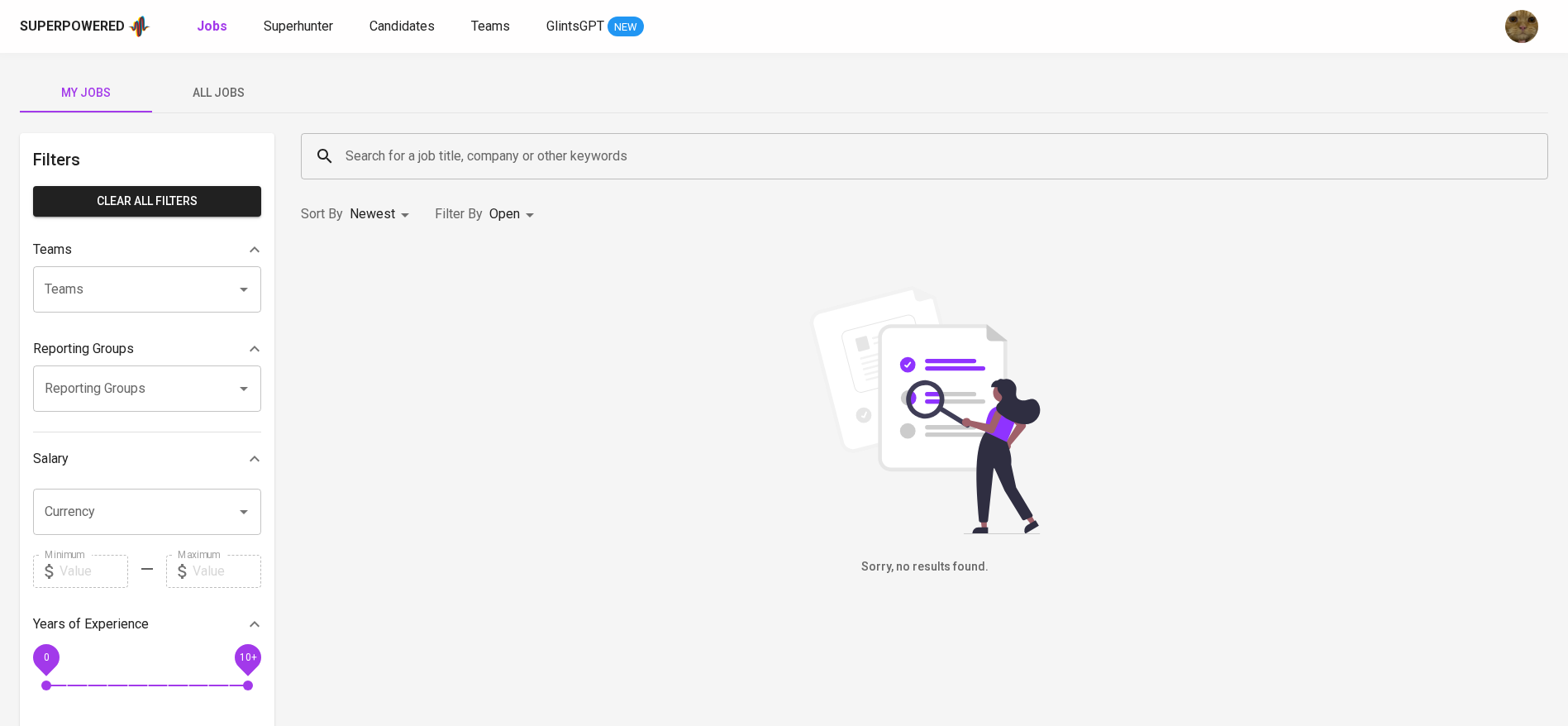
click at [210, 90] on span "All Jobs" at bounding box center [218, 93] width 113 height 21
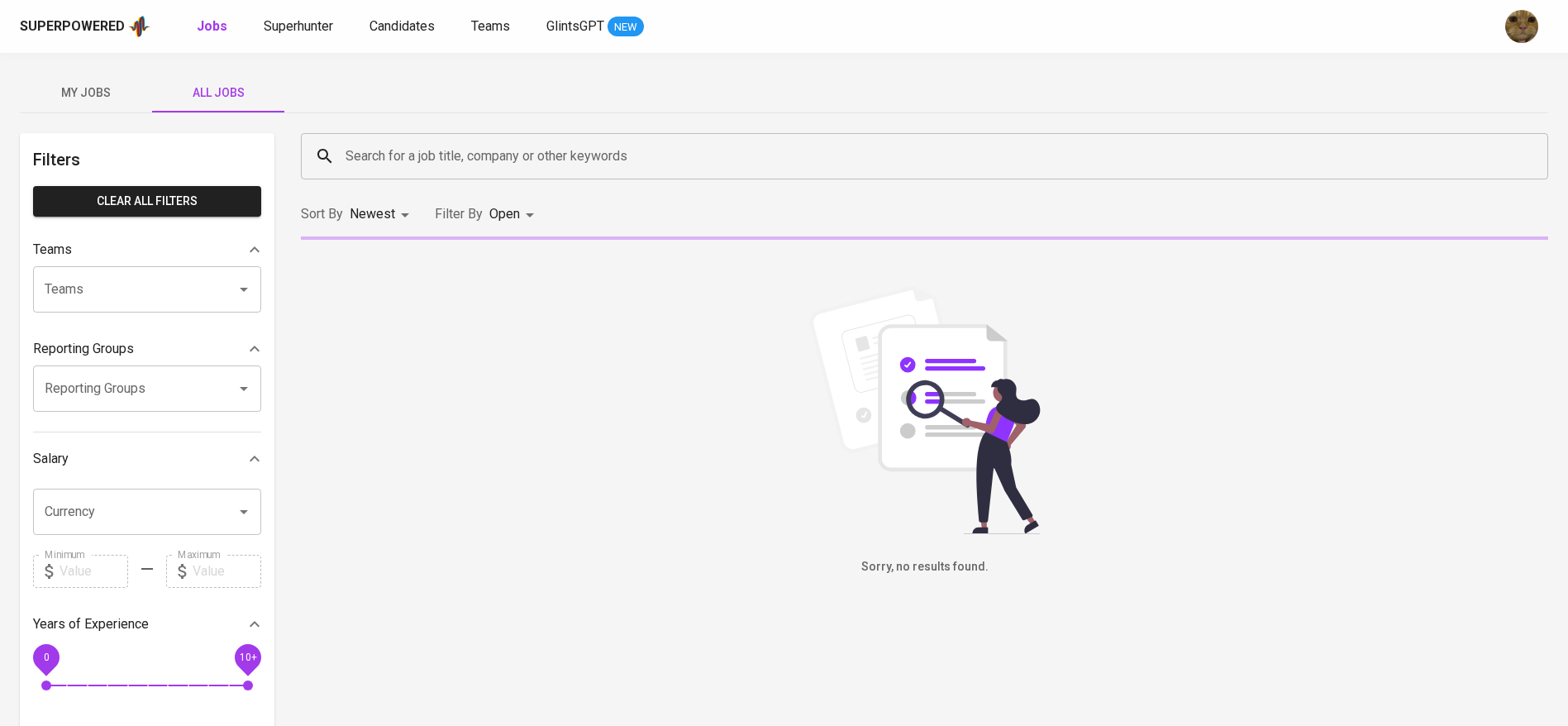
click at [475, 161] on input "Search for a job title, company or other keywords" at bounding box center [929, 156] width 1175 height 31
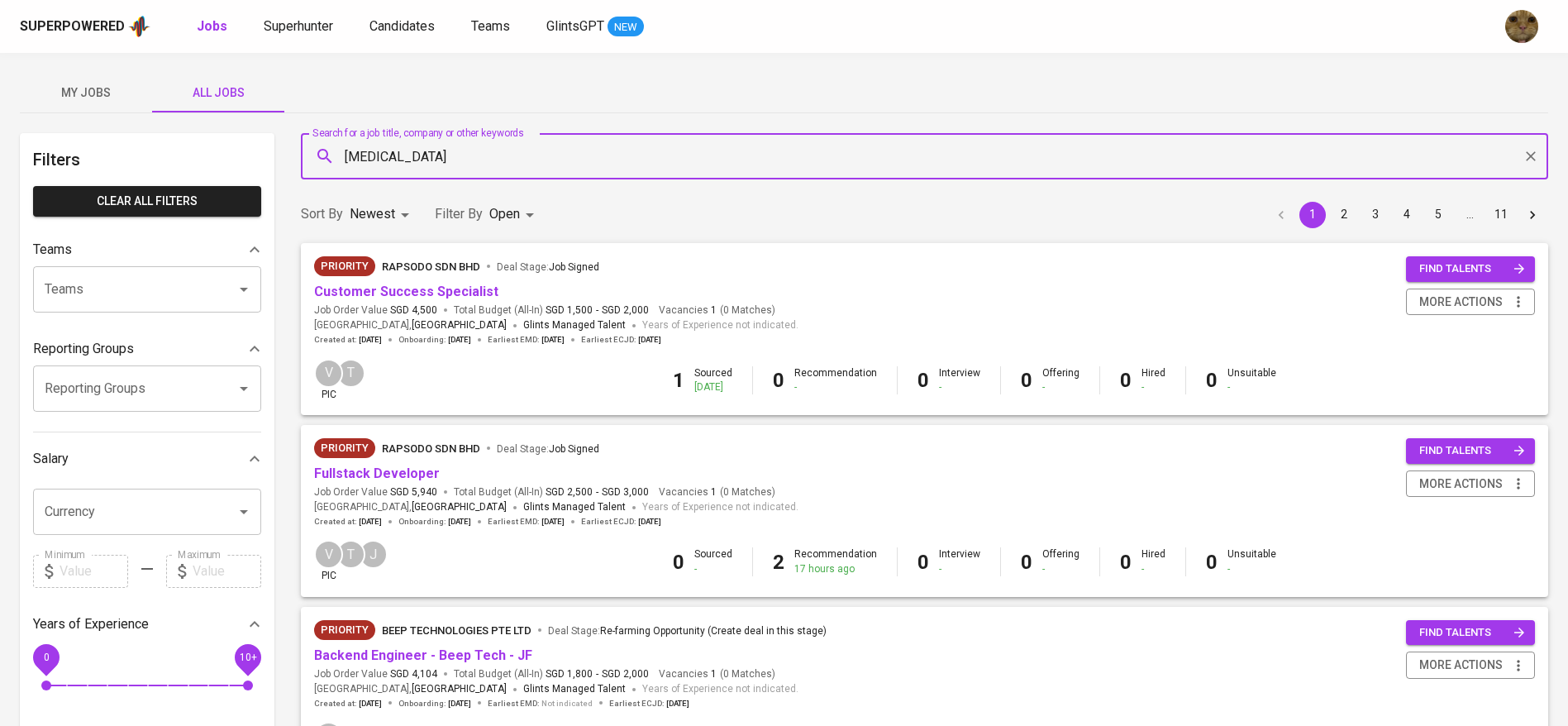
type input "MERIDIA"
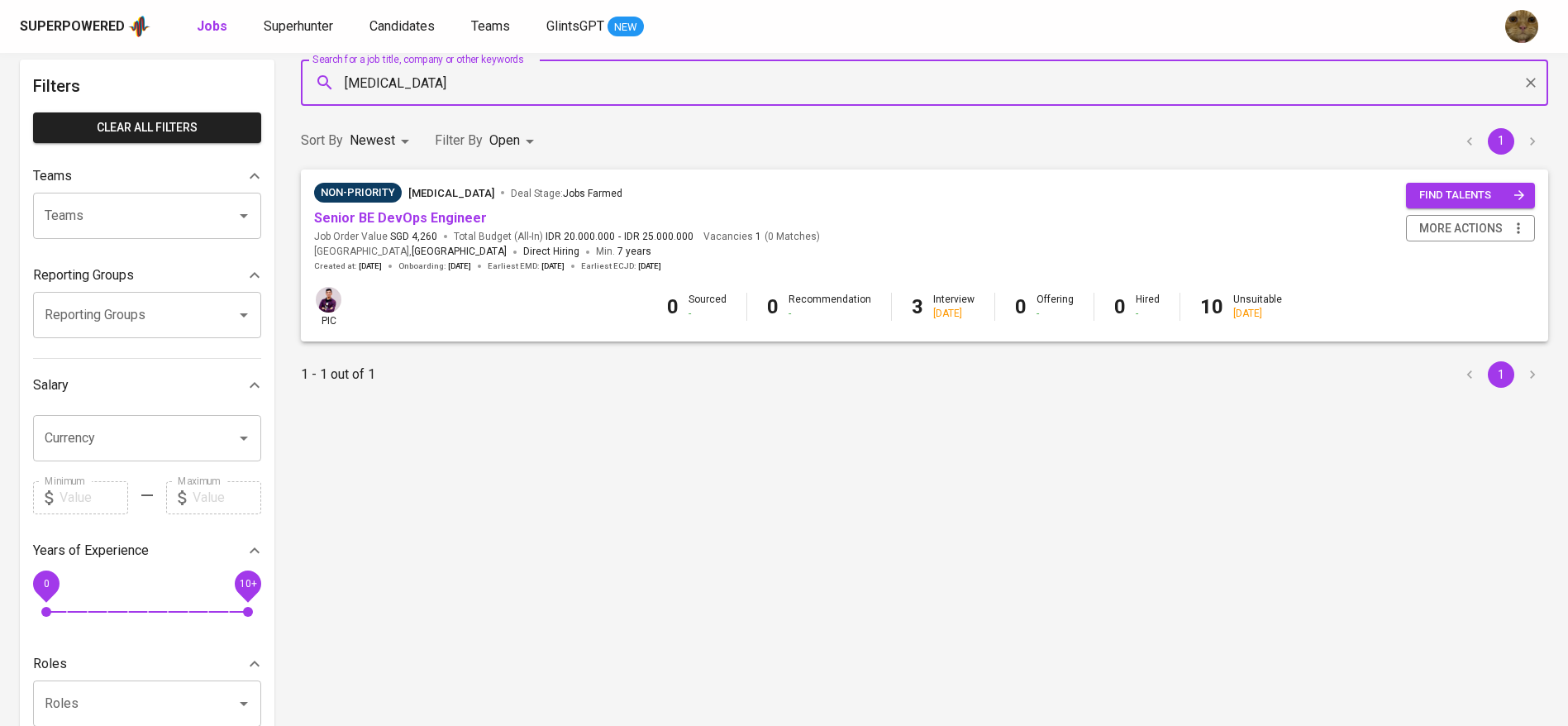
scroll to position [87, 0]
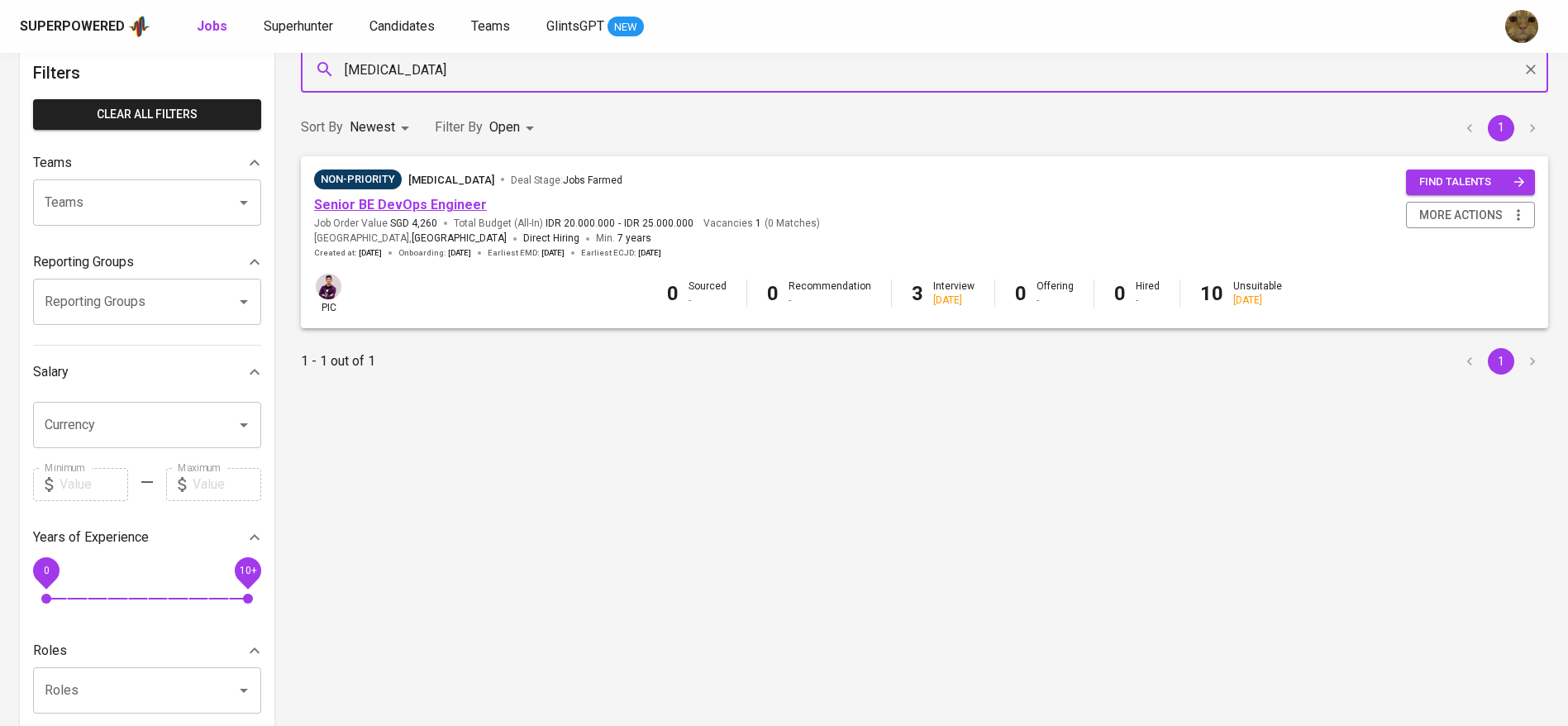
click at [406, 201] on link "Senior BE DevOps Engineer" at bounding box center [400, 204] width 173 height 15
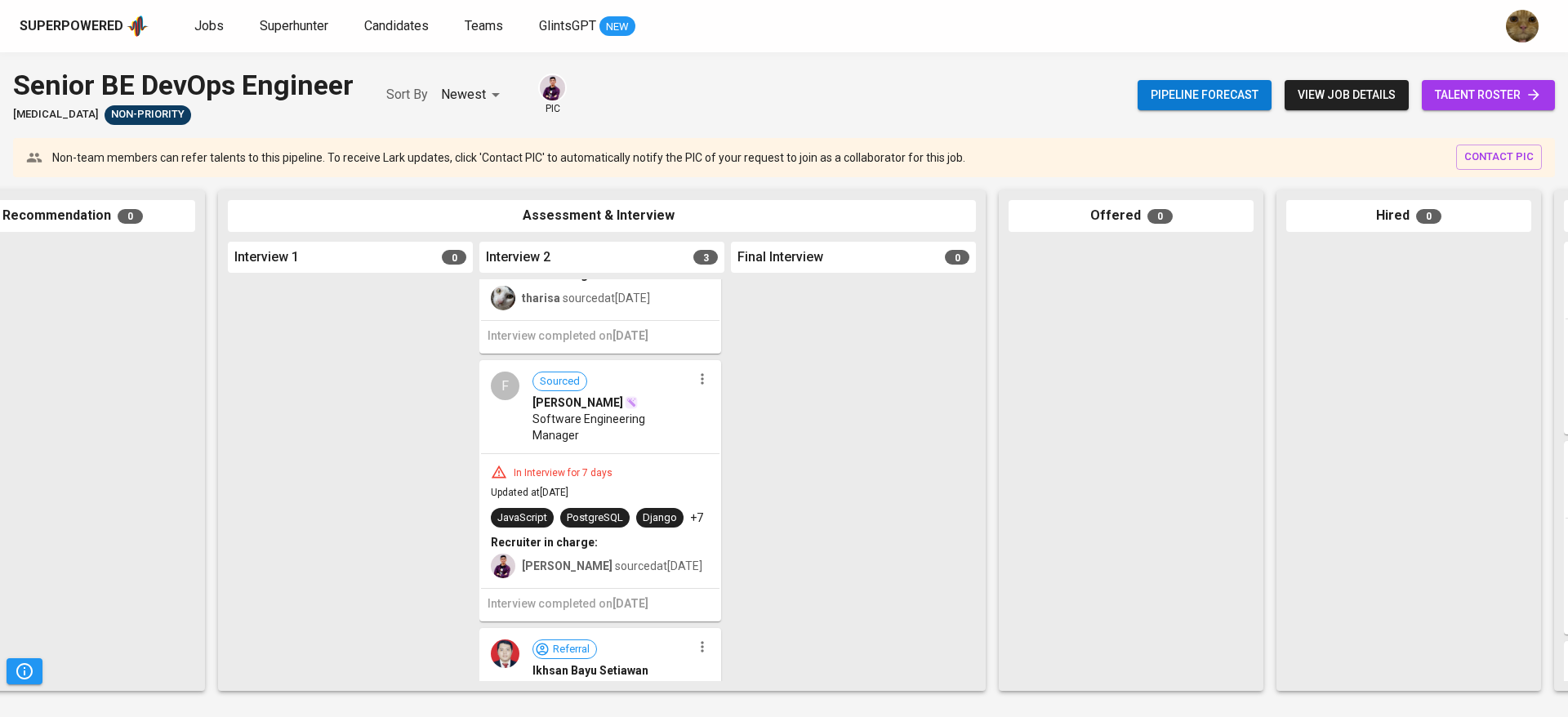
scroll to position [207, 0]
click at [616, 497] on div "In Interview for 7 days Updated at Sep 22, 2025 JavaScript PostgreSQL Django +7…" at bounding box center [600, 524] width 238 height 134
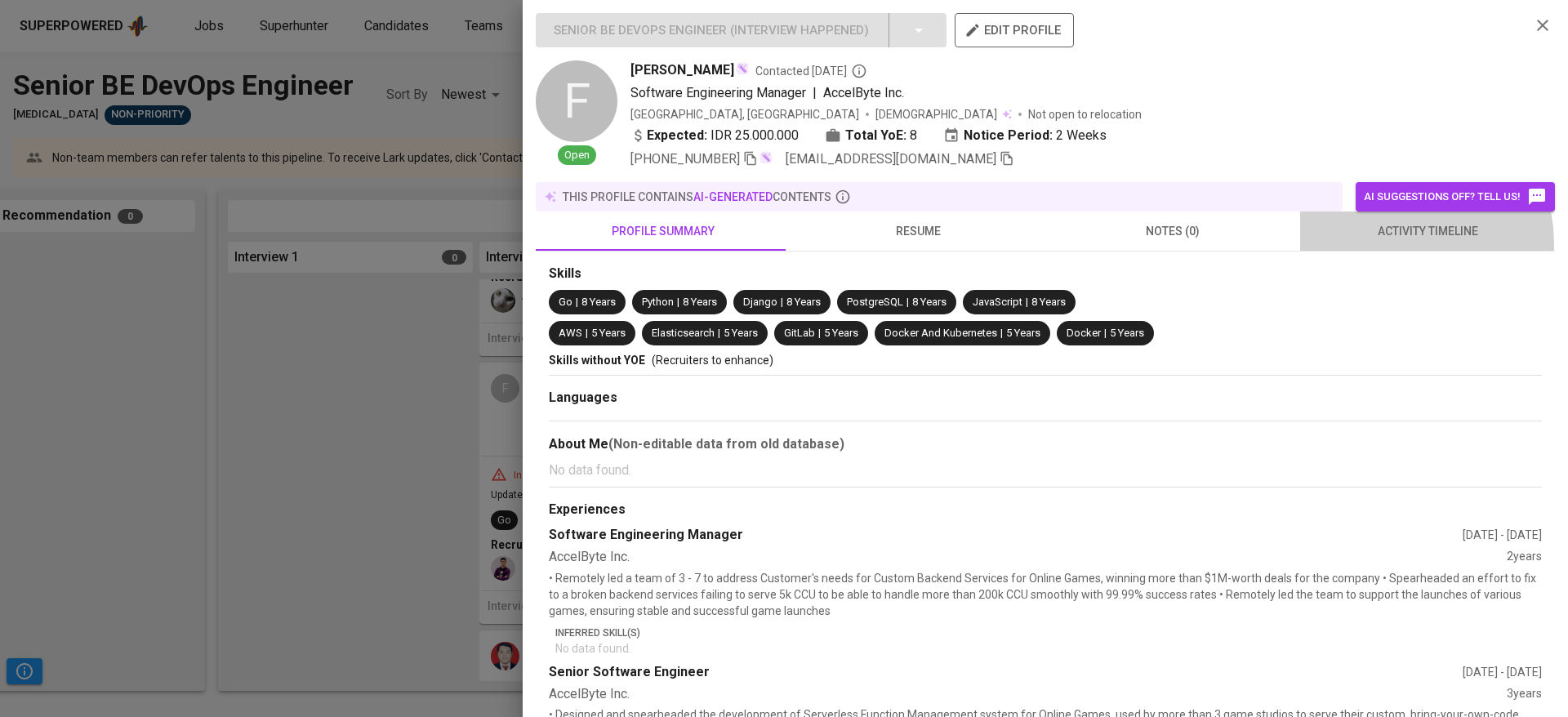
click at [1394, 242] on button "activity timeline" at bounding box center [1428, 232] width 254 height 40
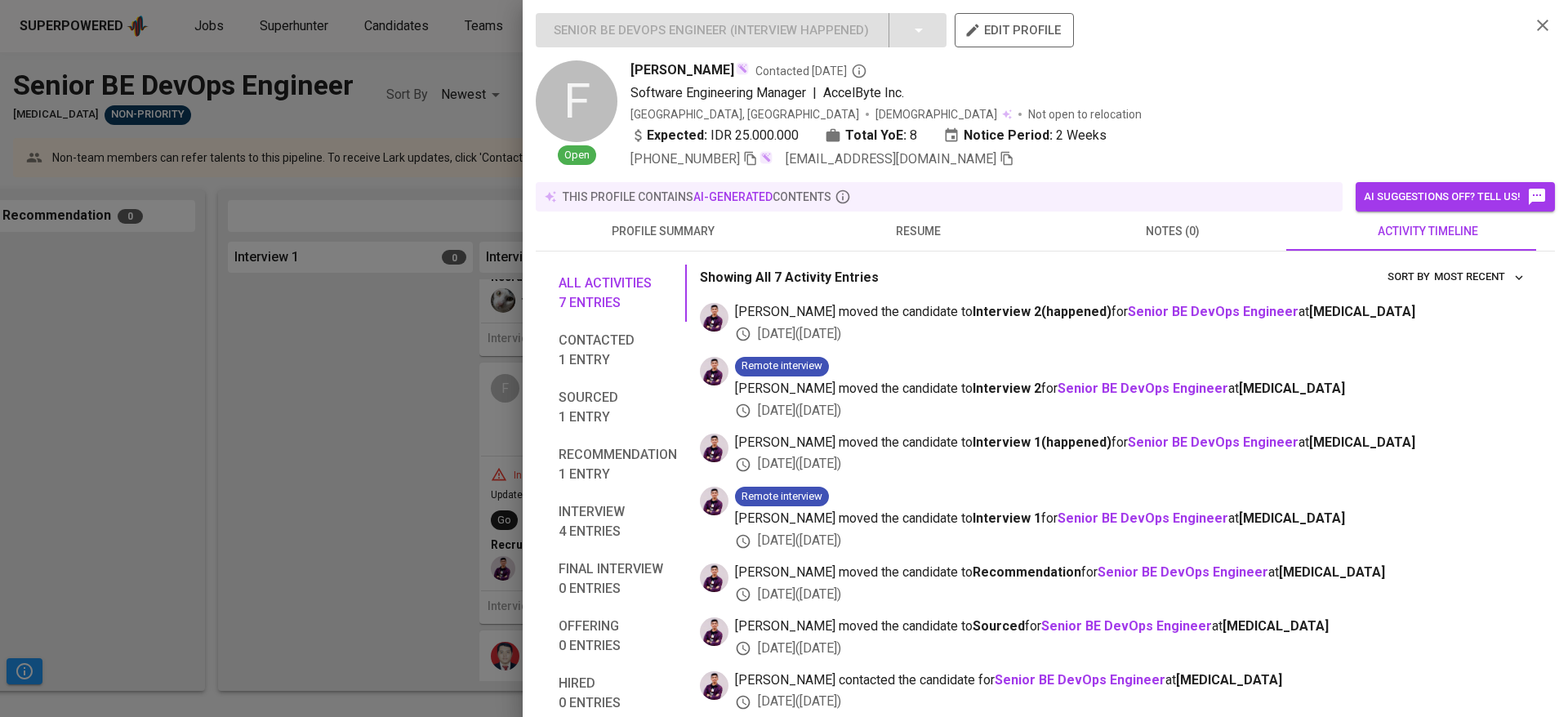
click at [237, 427] on div at bounding box center [784, 358] width 1568 height 717
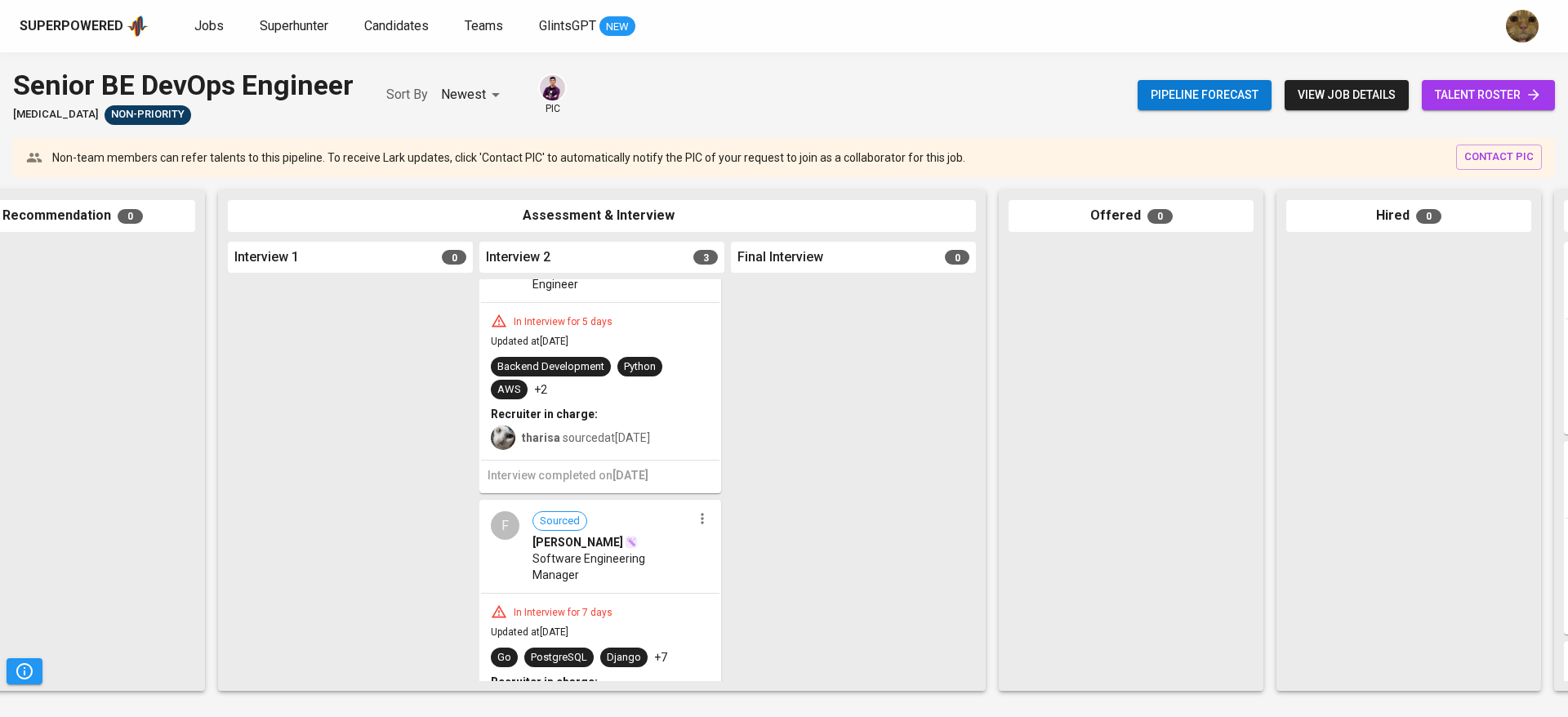
scroll to position [63, 0]
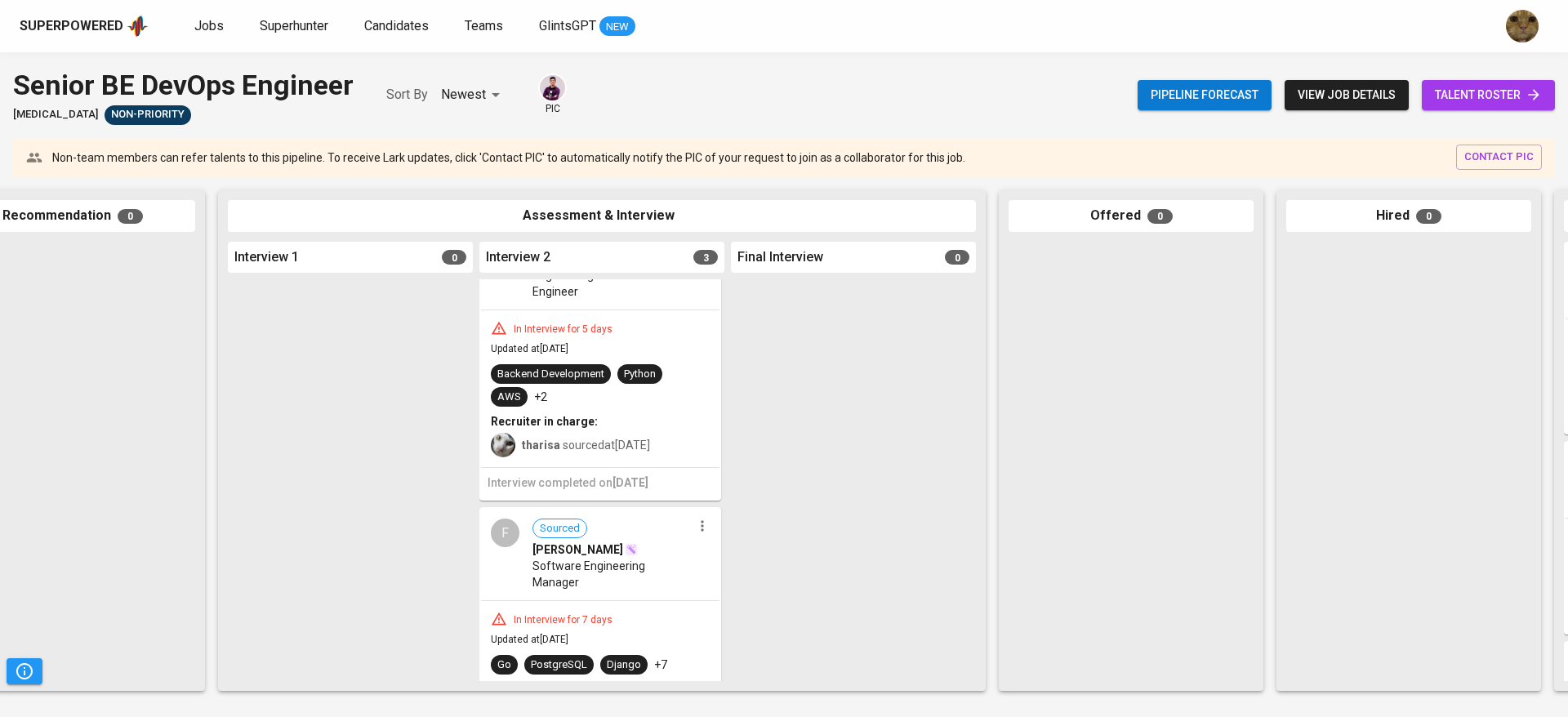
click at [560, 452] on div "tharisa sourced at Sep 11, 2025" at bounding box center [600, 443] width 219 height 27
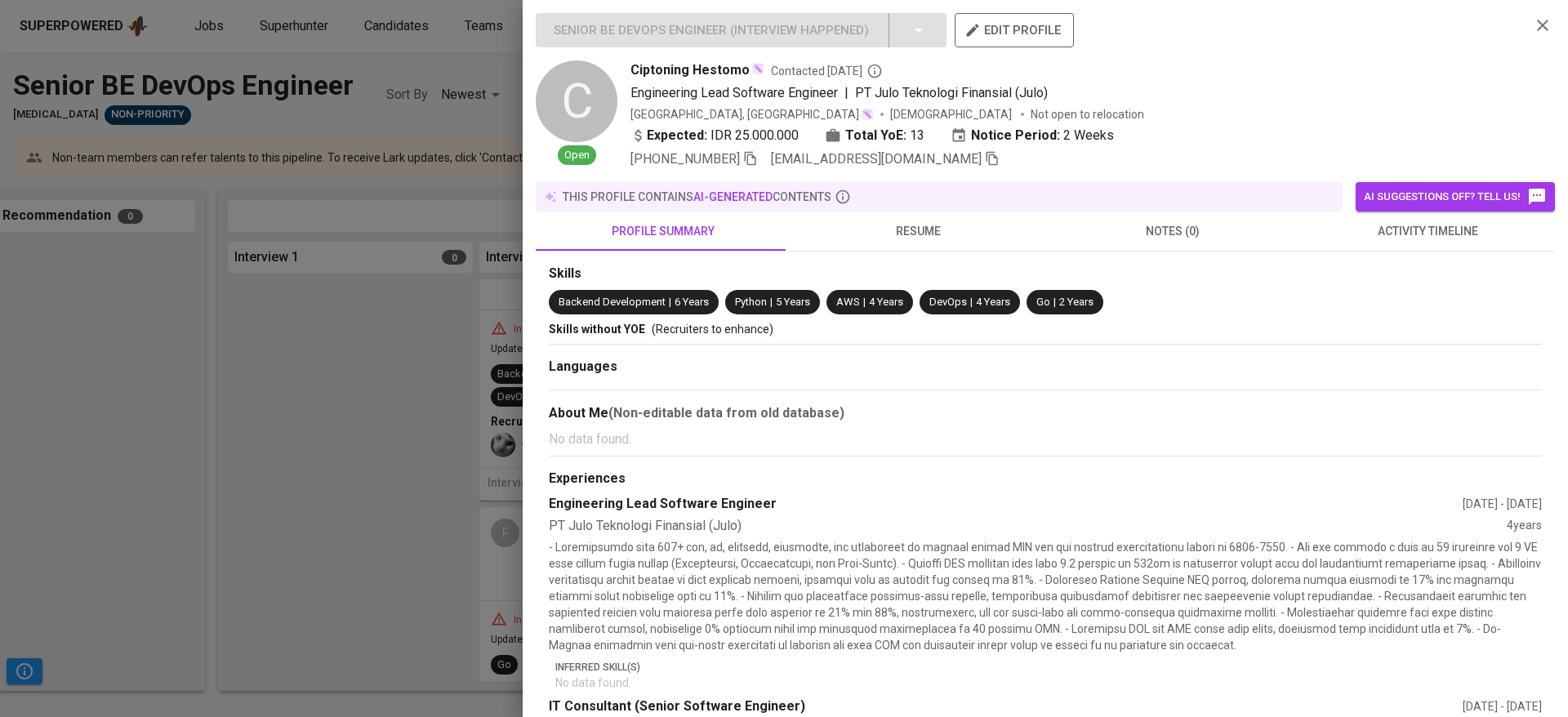
click at [1399, 219] on button "activity timeline" at bounding box center [1428, 232] width 254 height 40
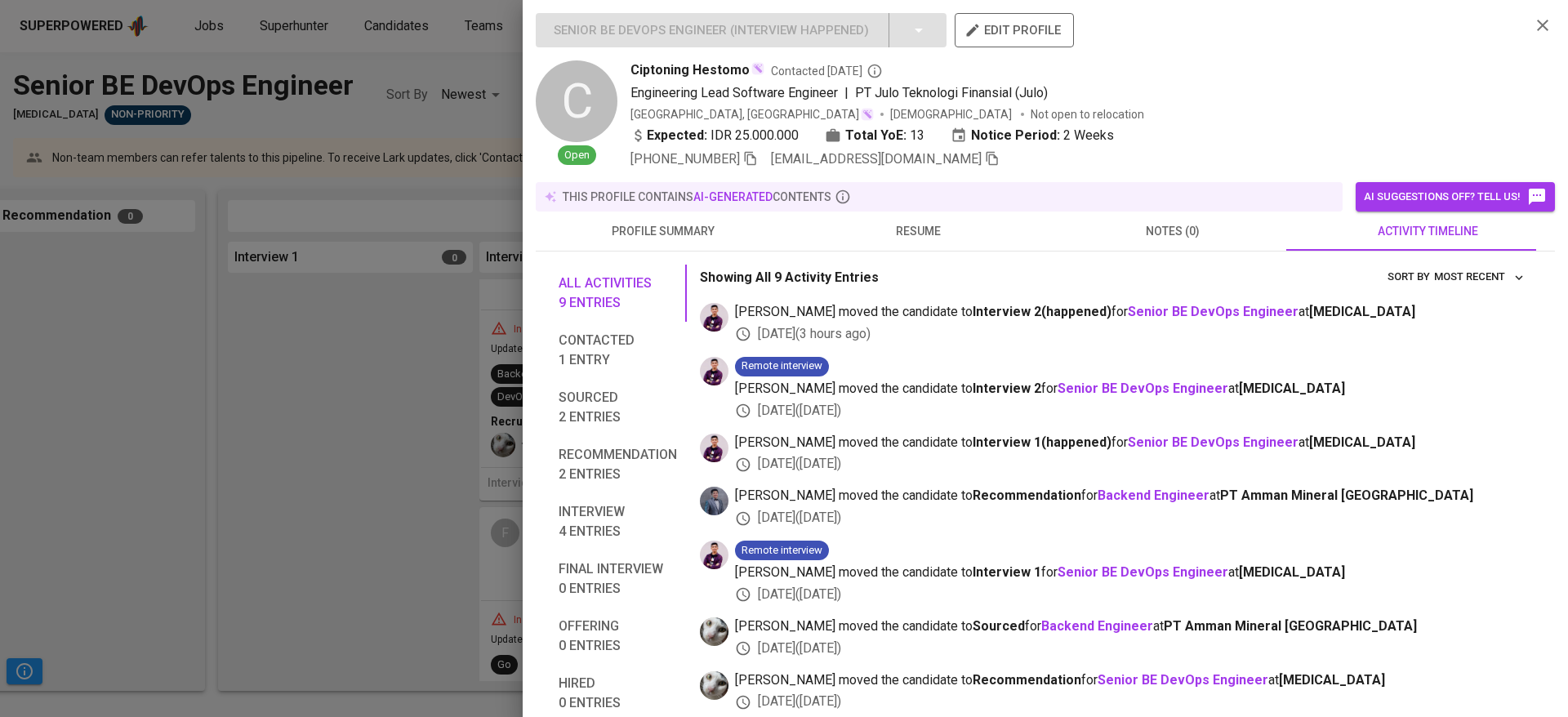
click at [414, 464] on div at bounding box center [784, 358] width 1568 height 717
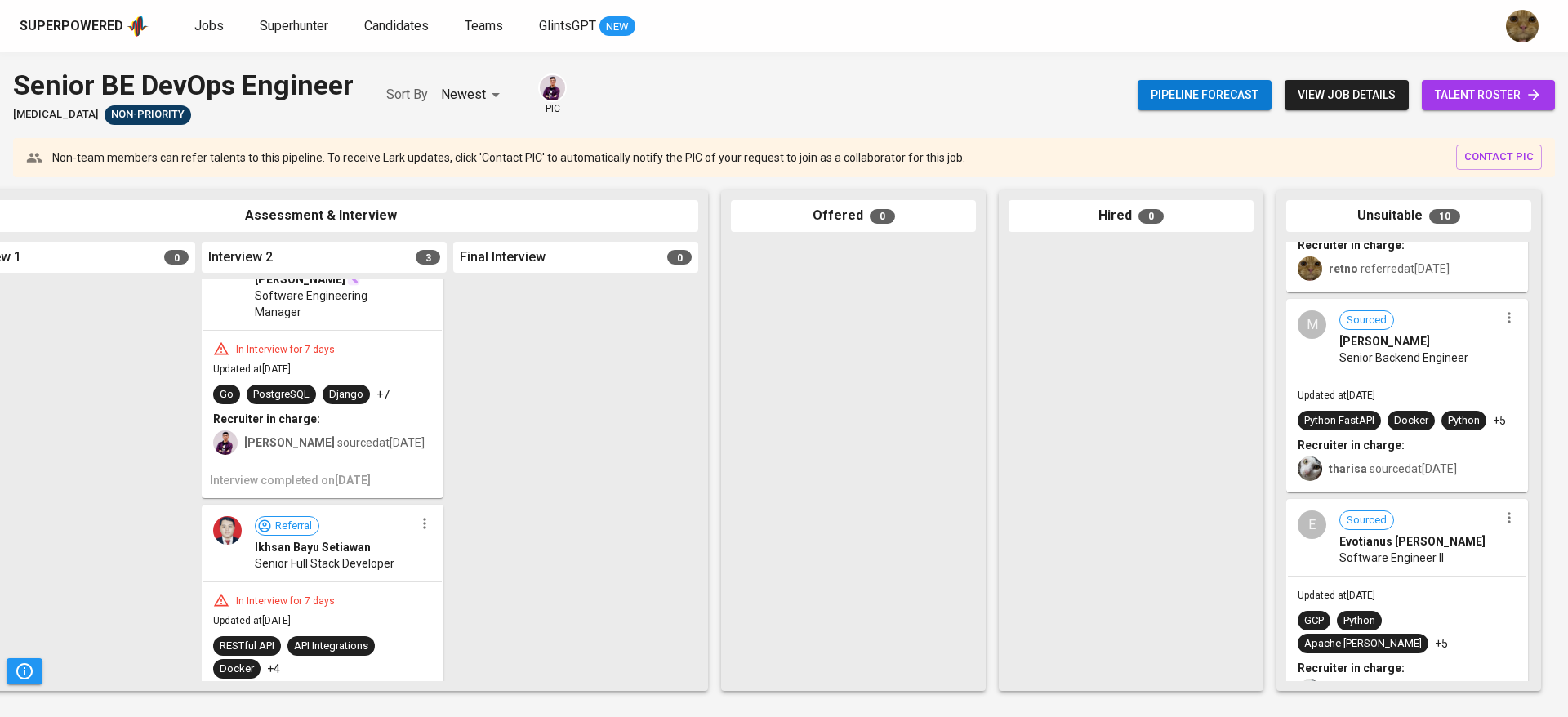
scroll to position [181, 0]
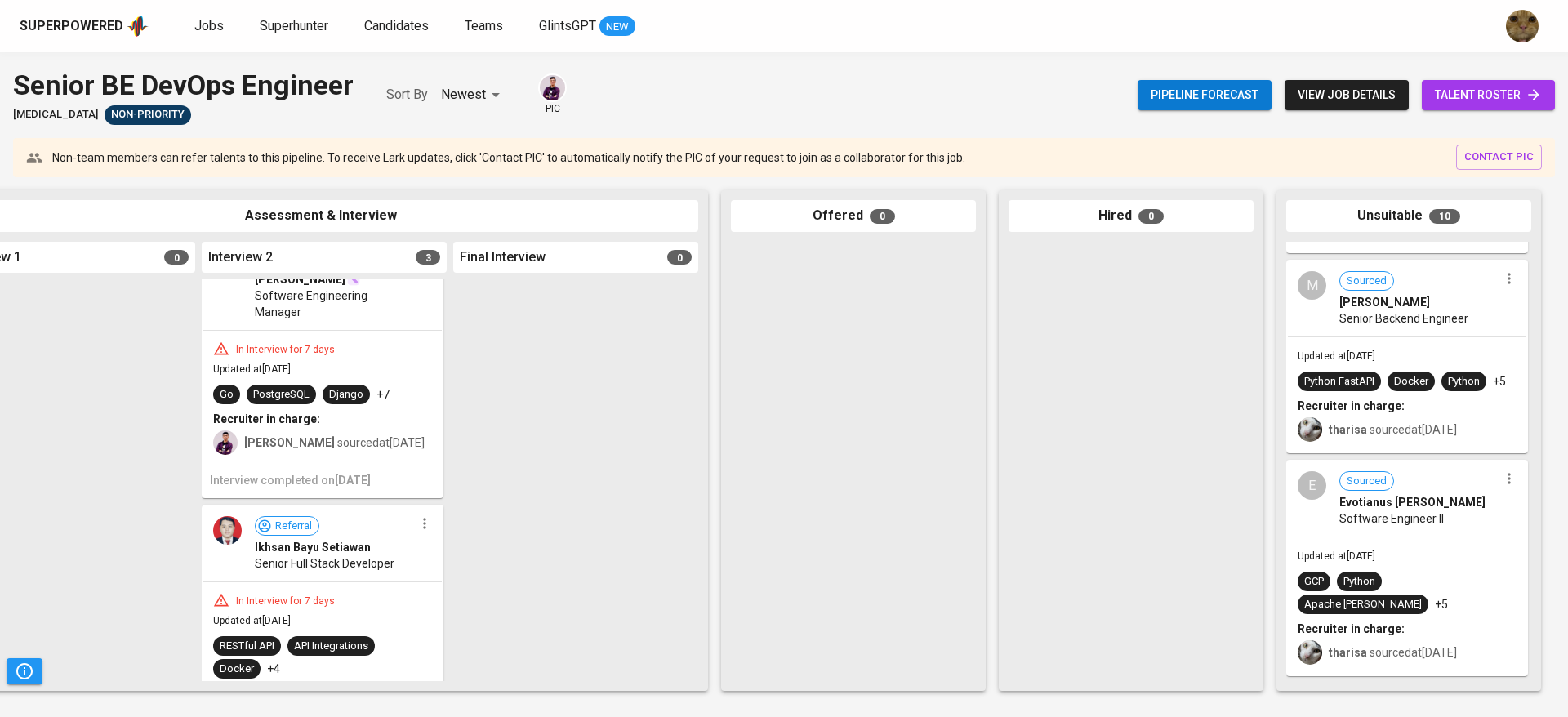
click at [1424, 432] on span "tharisa sourced at Aug 26, 2025" at bounding box center [1393, 430] width 128 height 13
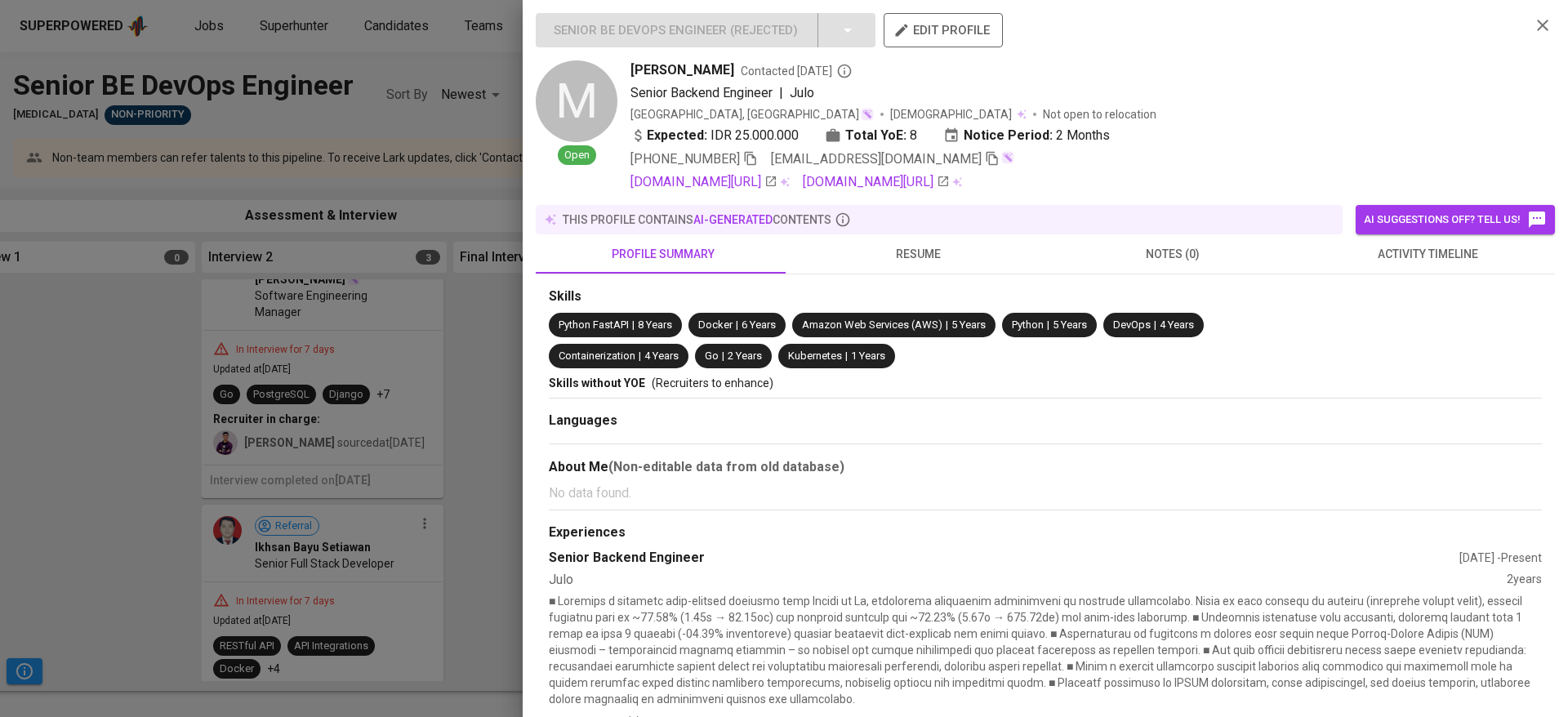
click at [1401, 255] on span "activity timeline" at bounding box center [1428, 254] width 236 height 21
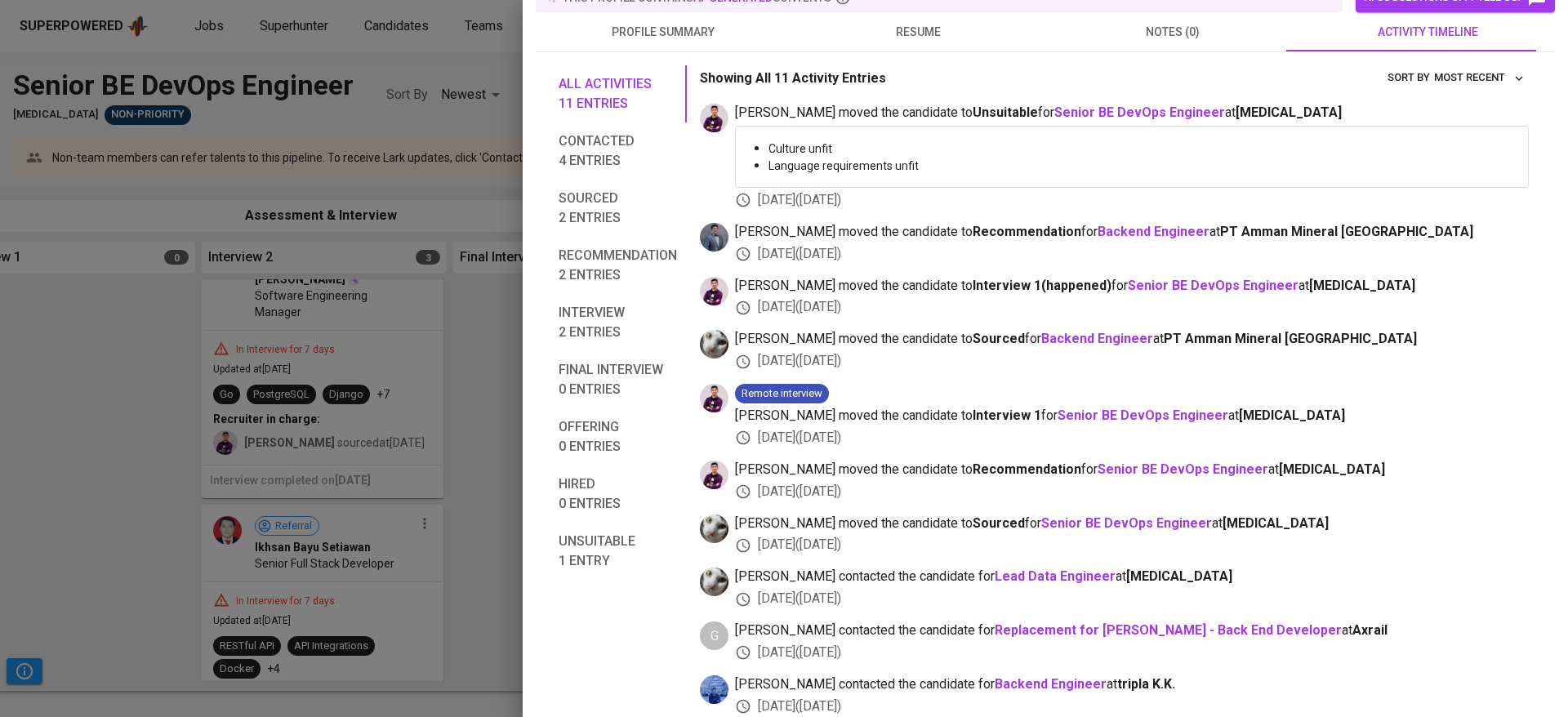
scroll to position [223, 0]
click at [585, 134] on span "Contacted 4 entries" at bounding box center [618, 151] width 119 height 40
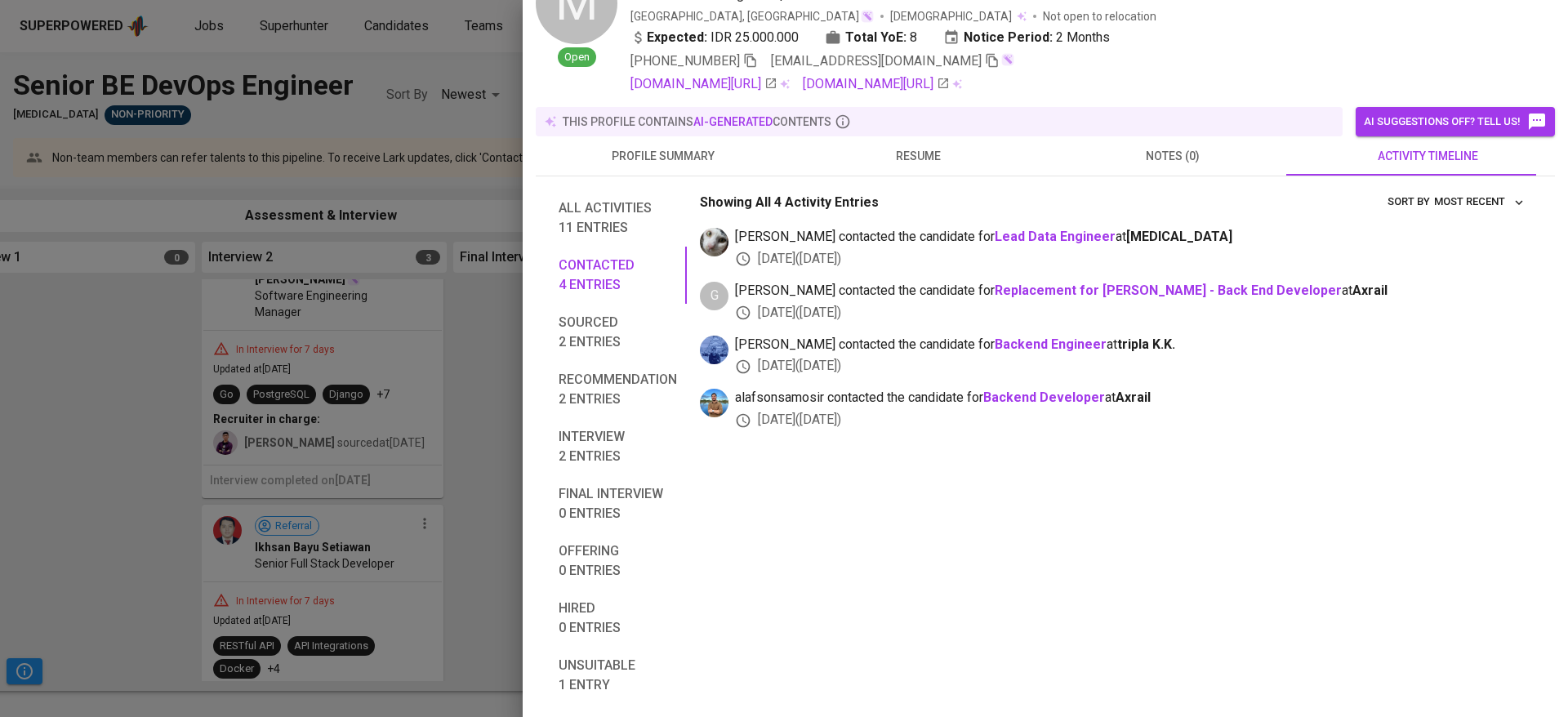
scroll to position [0, 0]
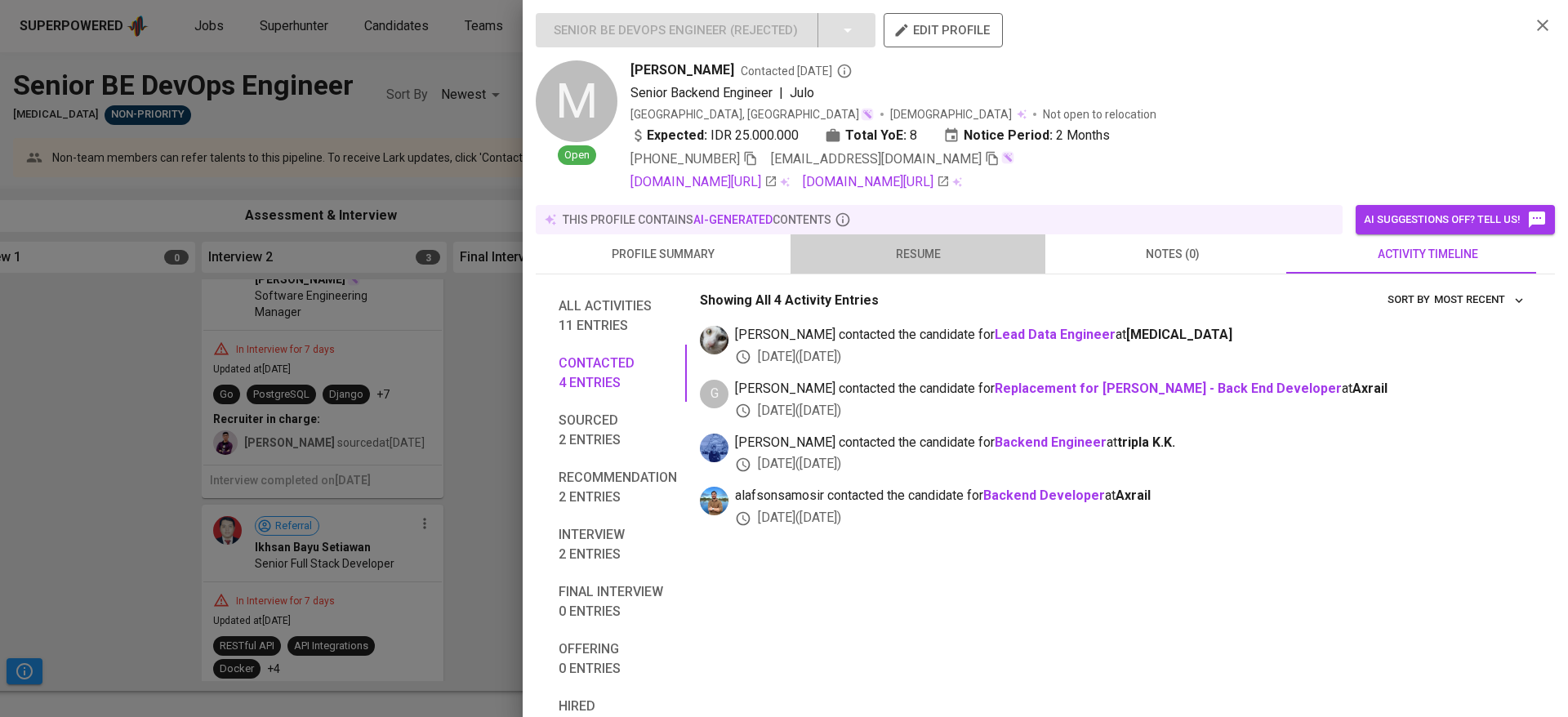
click at [923, 262] on span "resume" at bounding box center [919, 254] width 236 height 21
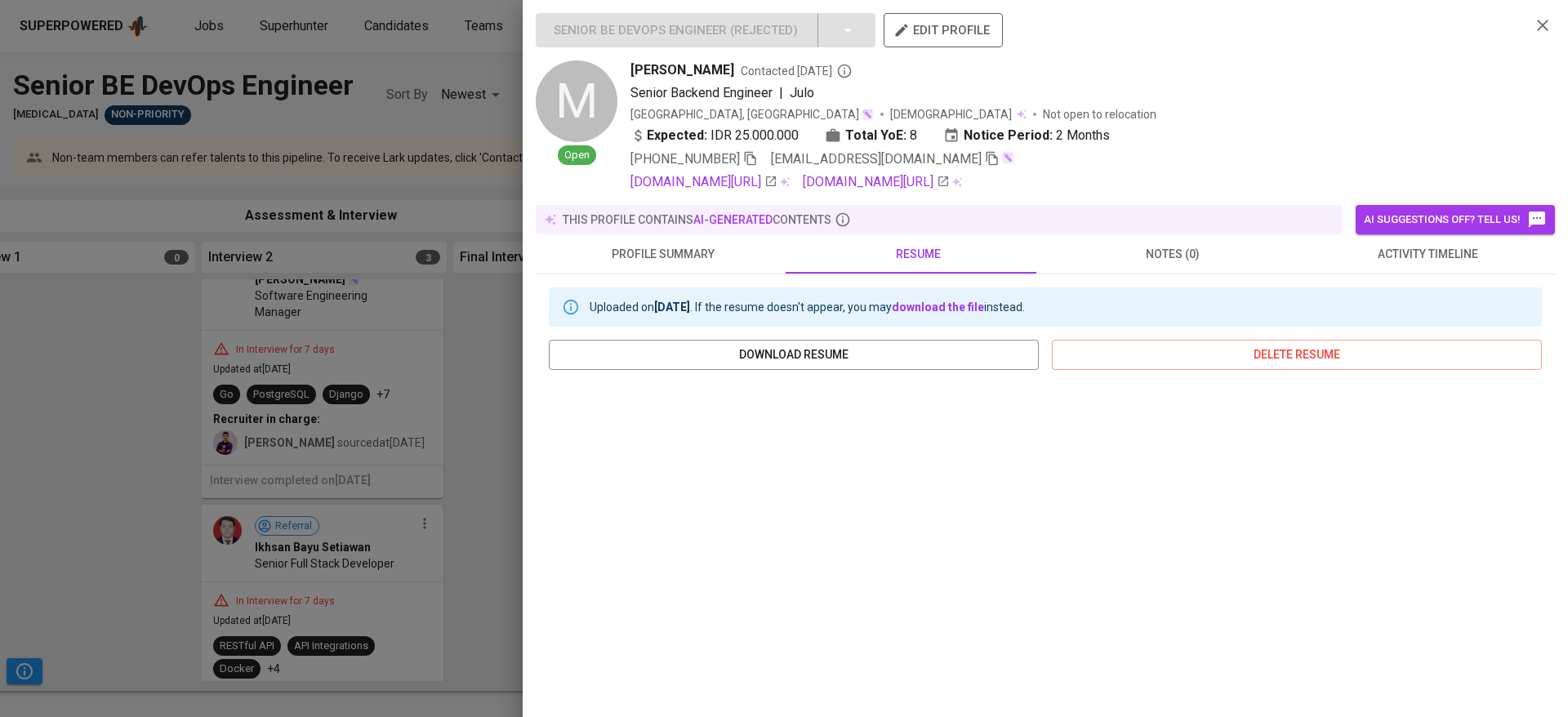
click at [365, 416] on div at bounding box center [784, 358] width 1568 height 717
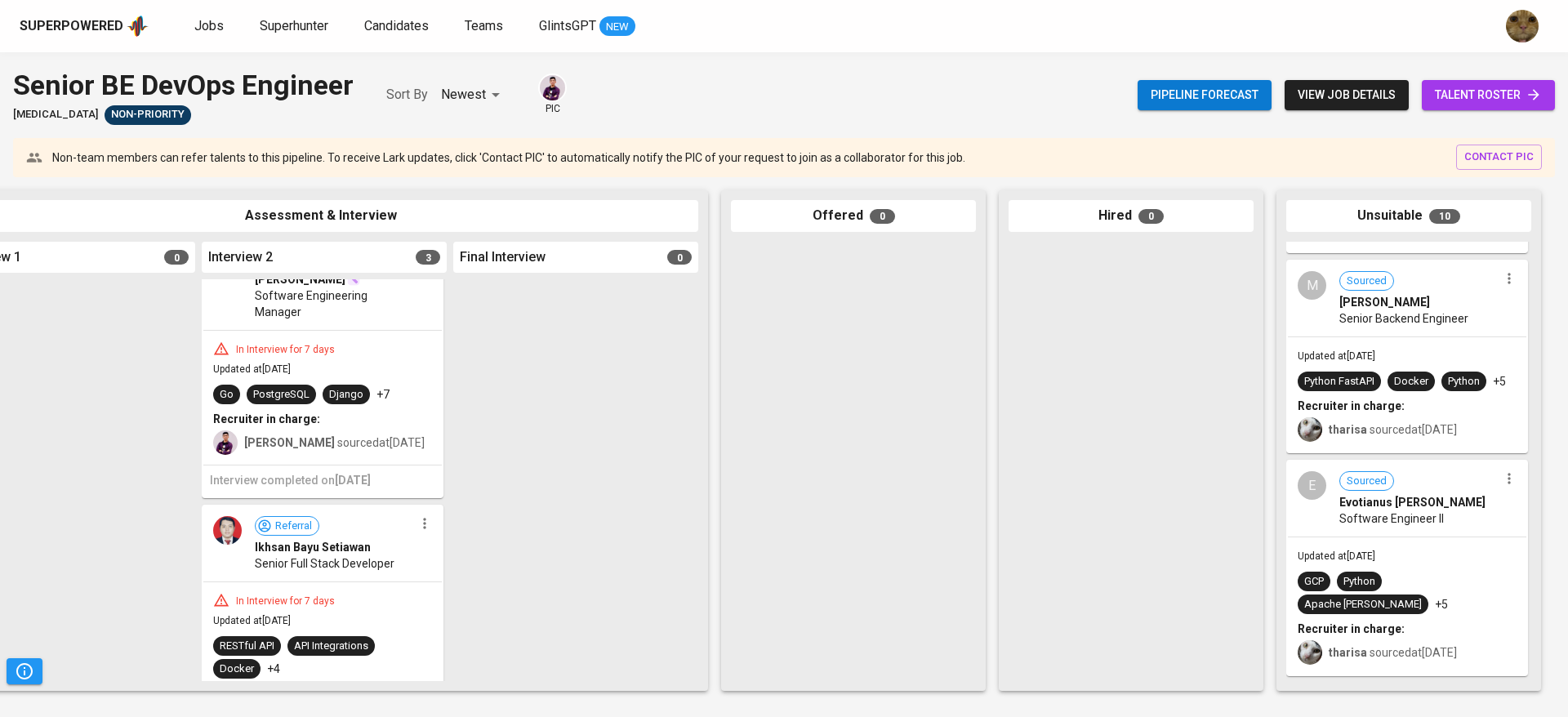
click at [1406, 367] on div "Updated at Sep 22, 2025 Python FastAPI Docker Python +5 Recruiter in charge: th…" at bounding box center [1407, 394] width 238 height 114
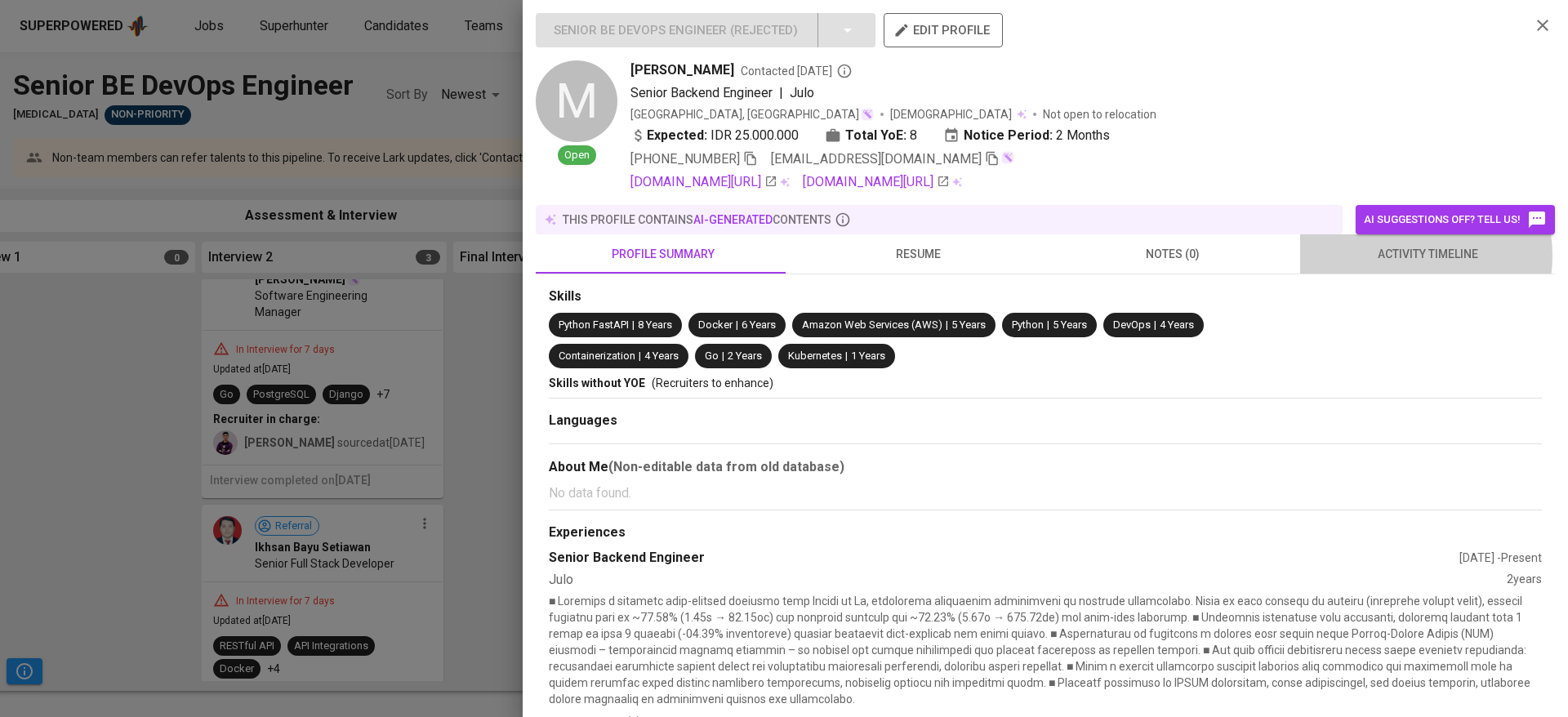
click at [1390, 255] on span "activity timeline" at bounding box center [1428, 254] width 236 height 21
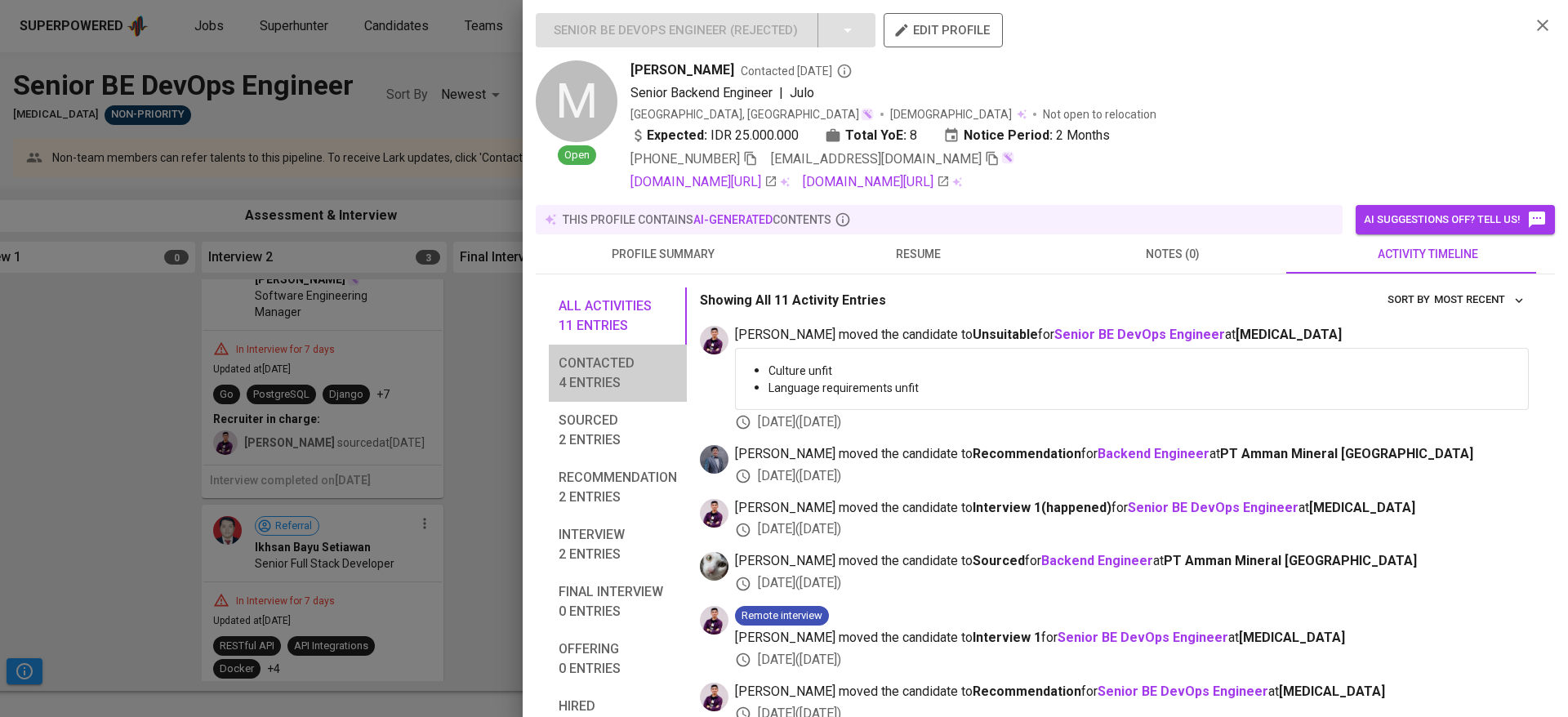
click at [587, 377] on span "Contacted 4 entries" at bounding box center [618, 373] width 119 height 40
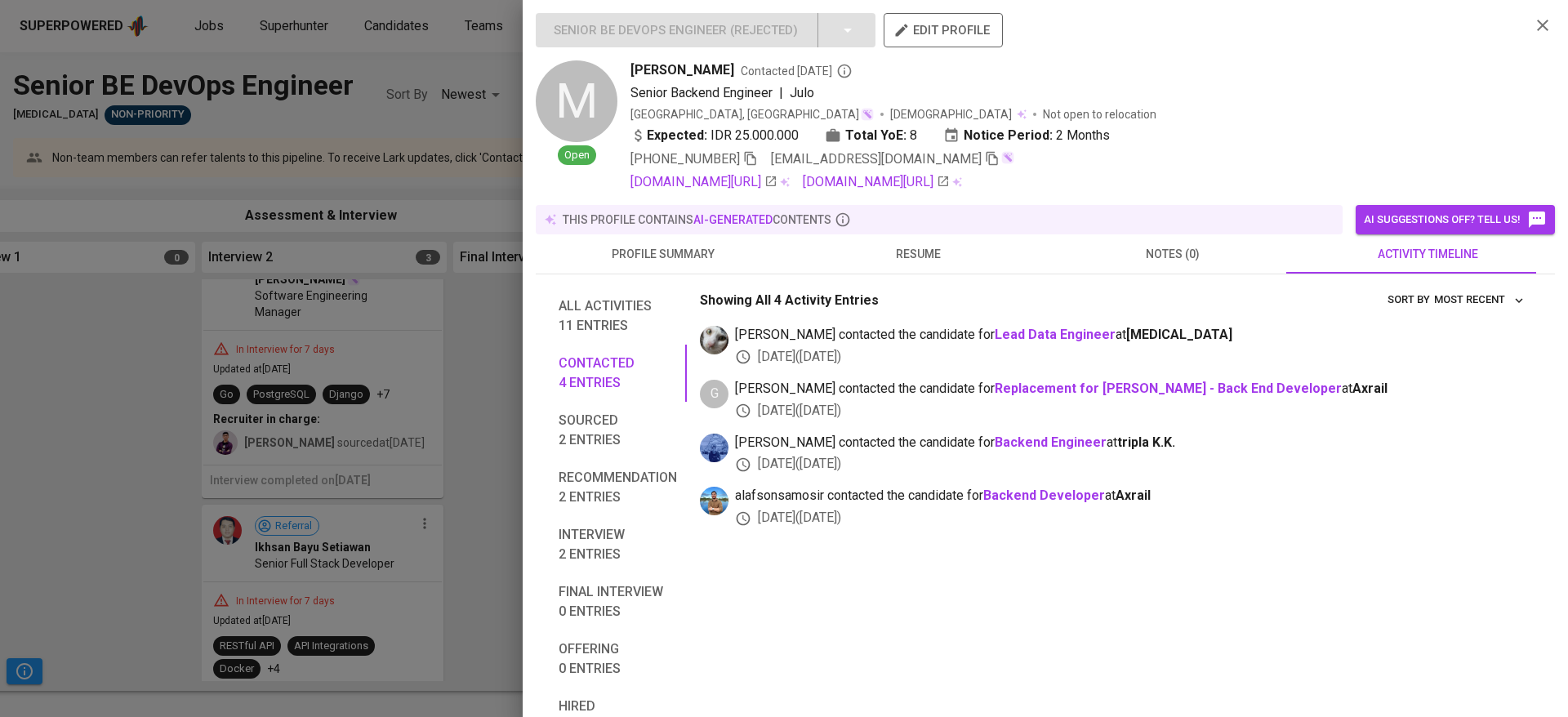
click at [571, 506] on span "Recommendation 2 entries" at bounding box center [618, 488] width 119 height 40
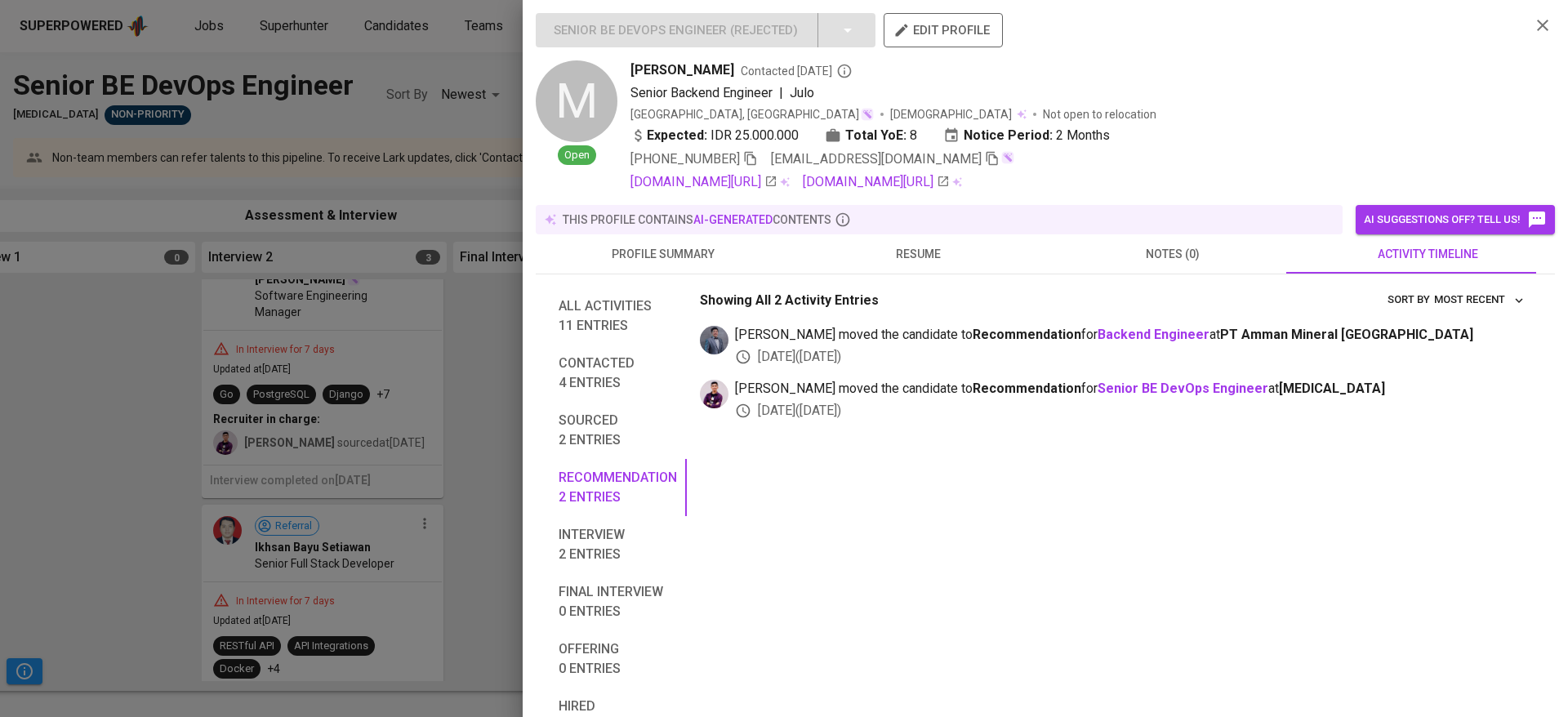
click at [572, 437] on span "Sourced 2 entries" at bounding box center [618, 431] width 119 height 40
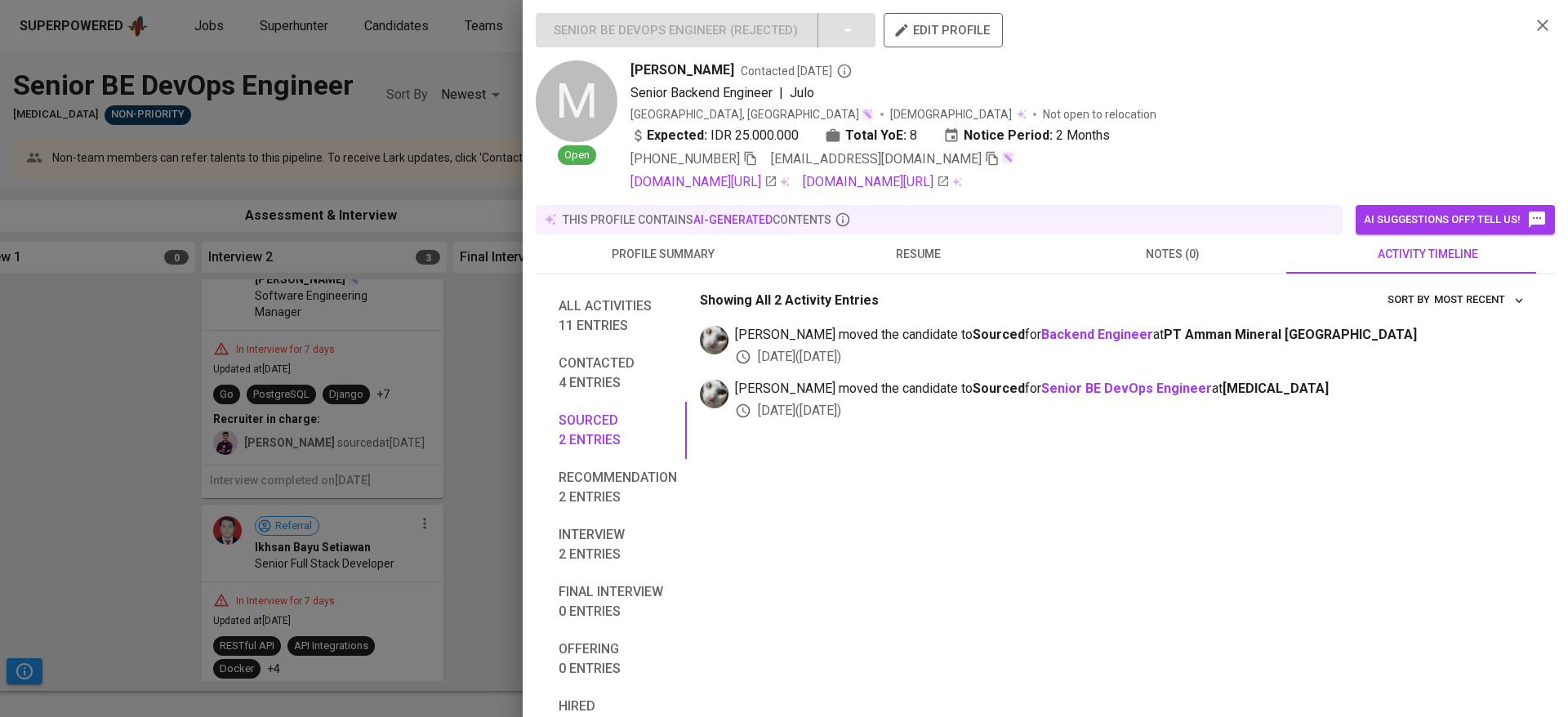
click at [477, 441] on div at bounding box center [784, 358] width 1568 height 717
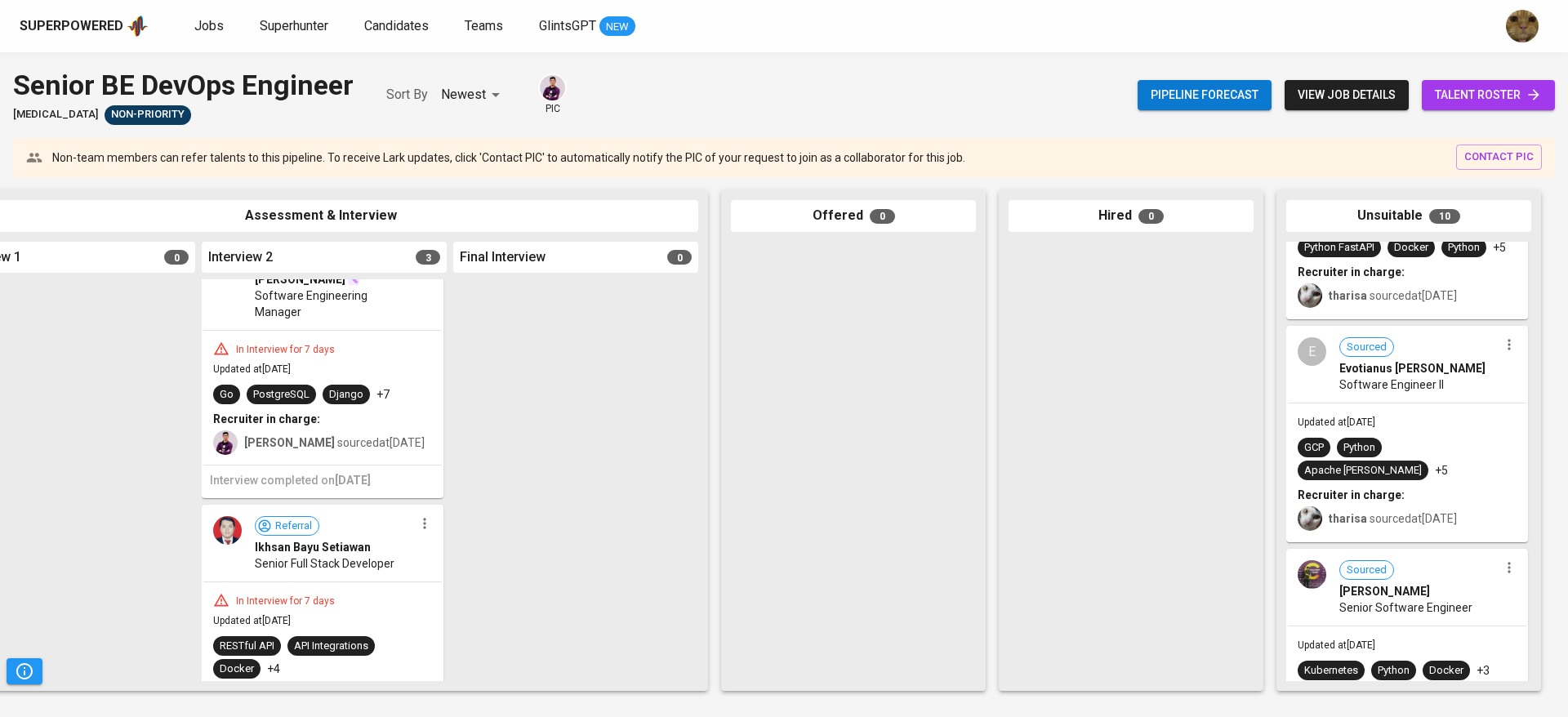
scroll to position [342, 0]
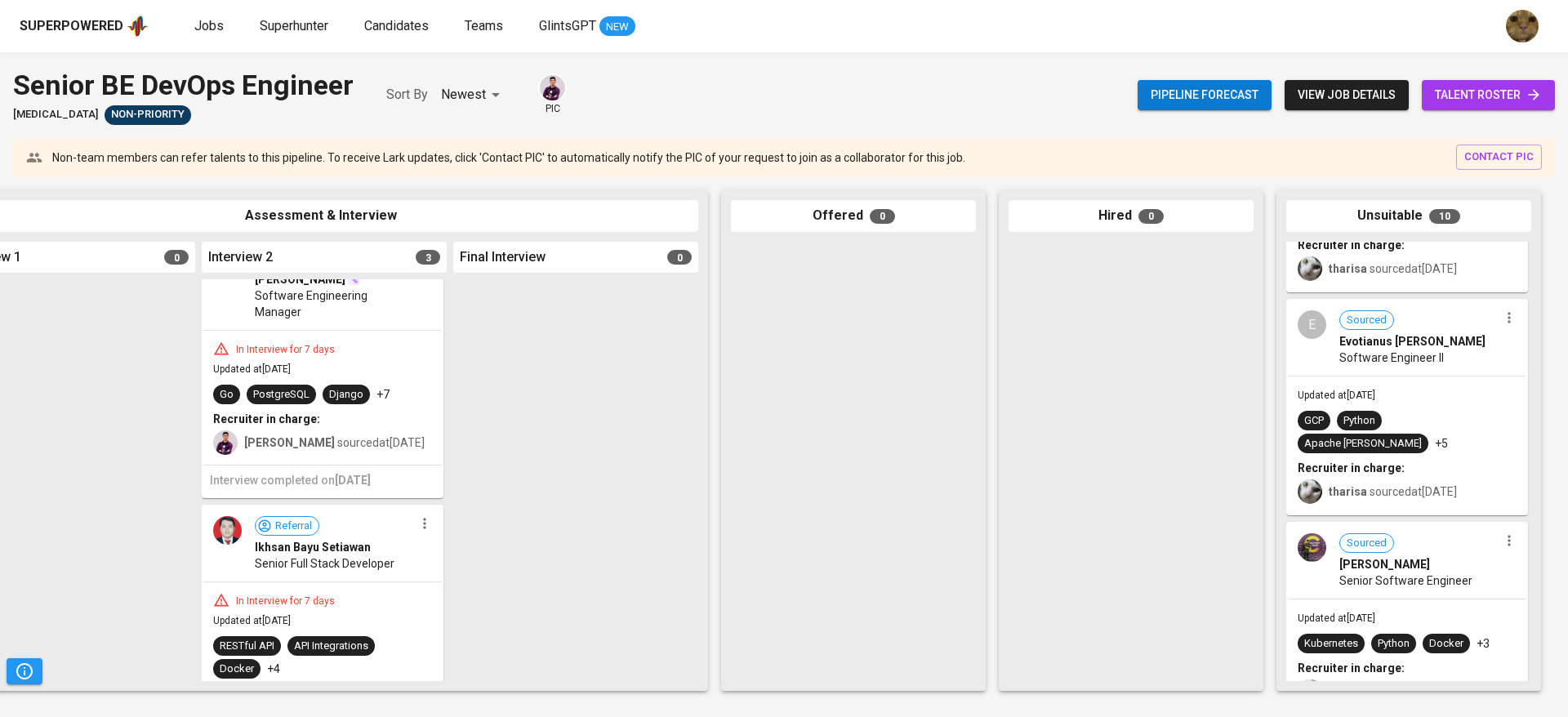
click at [1361, 462] on b "Recruiter in charge:" at bounding box center [1351, 468] width 107 height 13
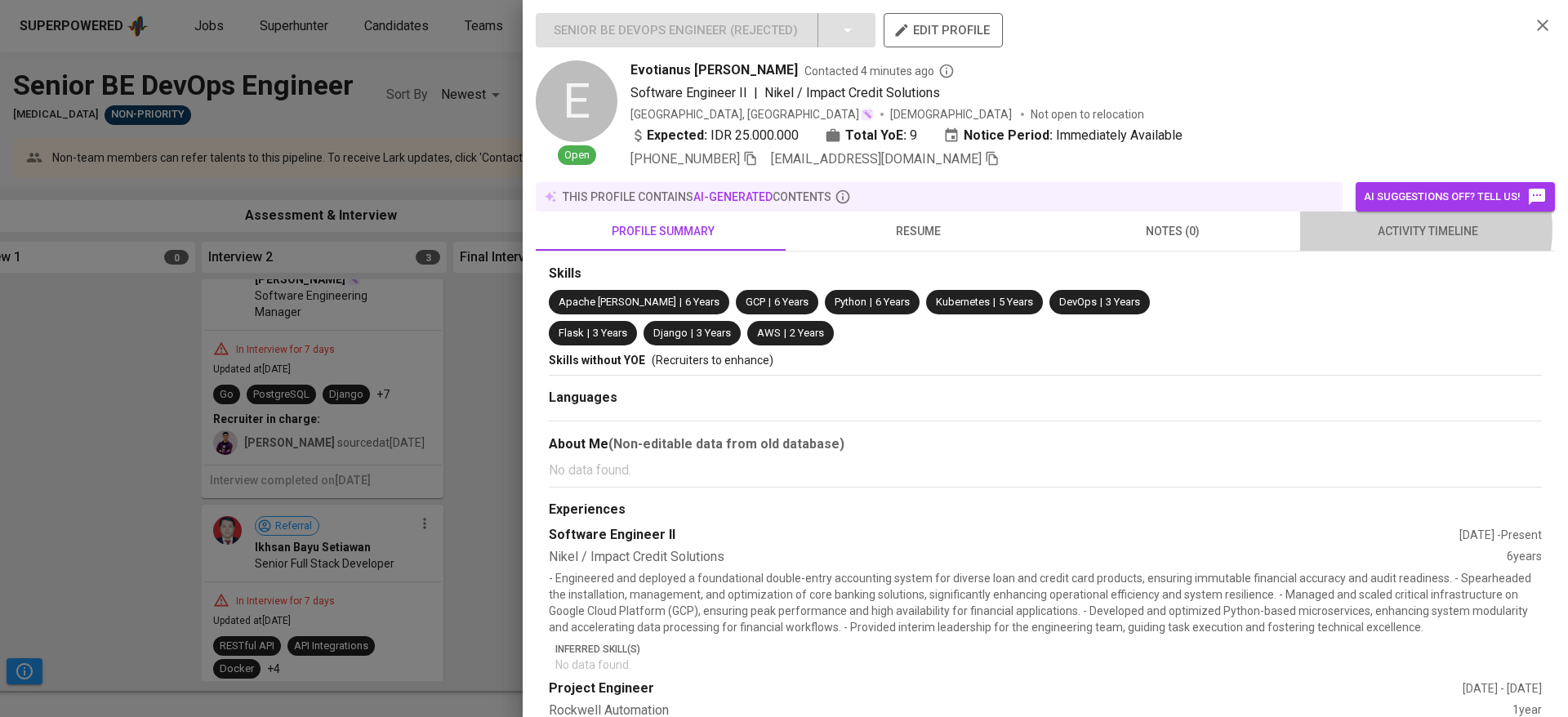
click at [1398, 230] on span "activity timeline" at bounding box center [1428, 232] width 236 height 21
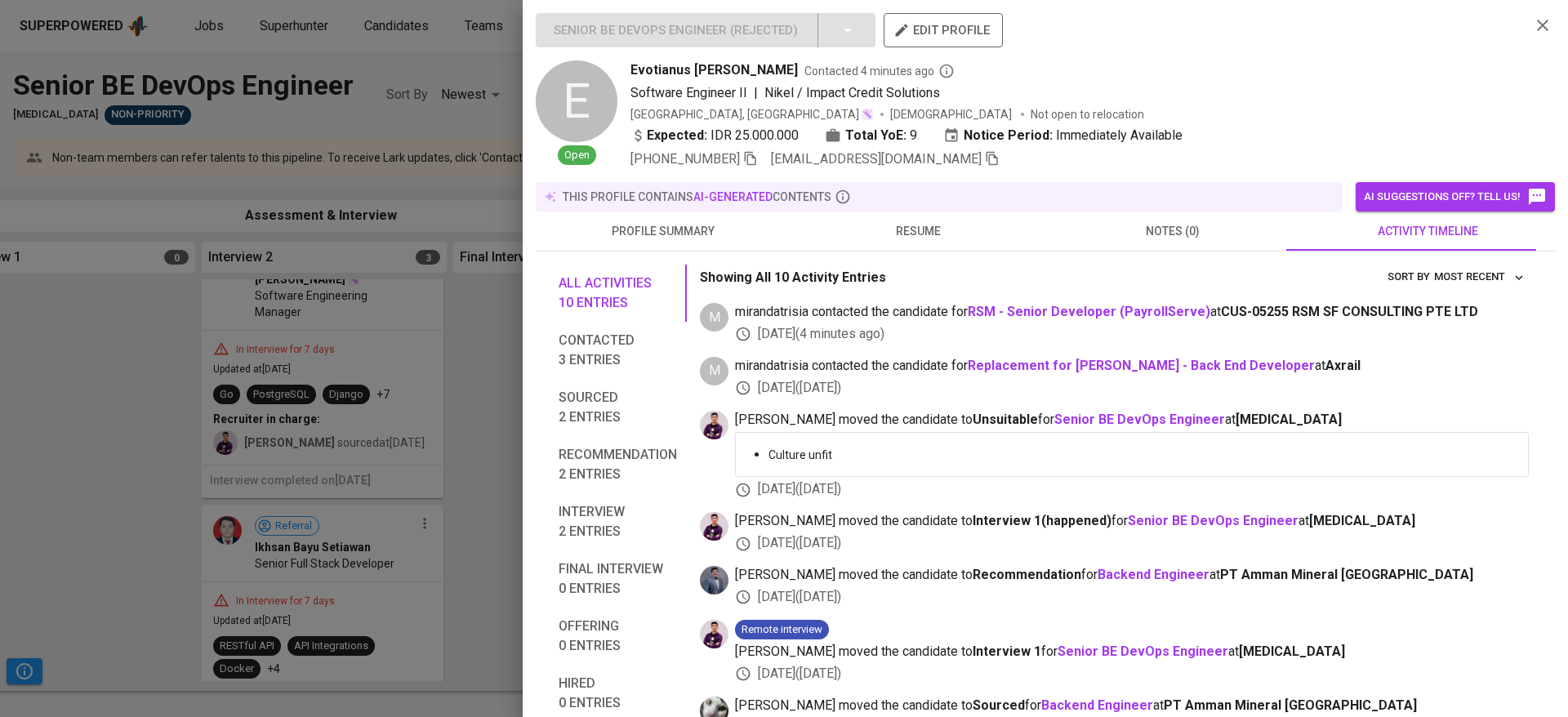
click at [487, 464] on div at bounding box center [784, 358] width 1568 height 717
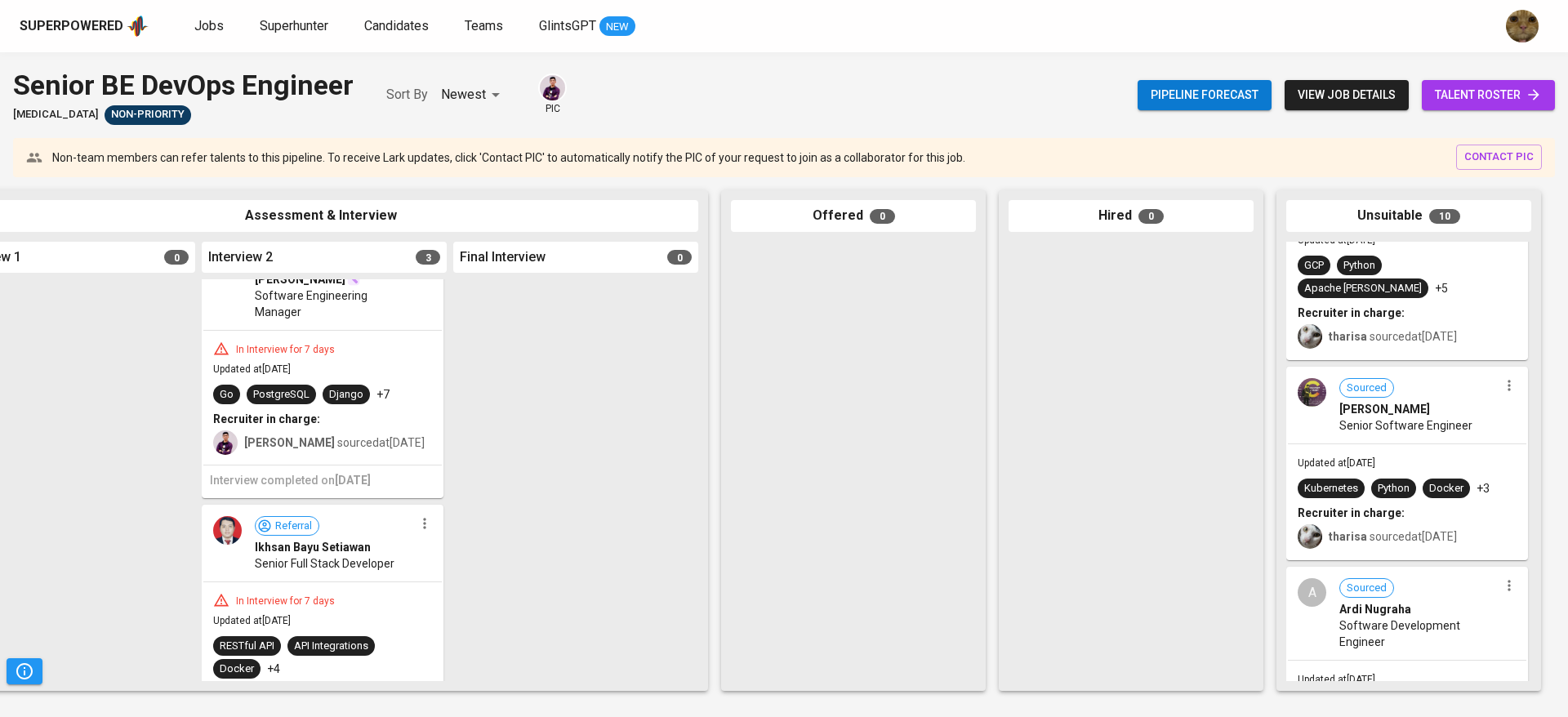
scroll to position [500, 0]
click at [1399, 502] on div "Recruiter in charge:" at bounding box center [1407, 510] width 219 height 16
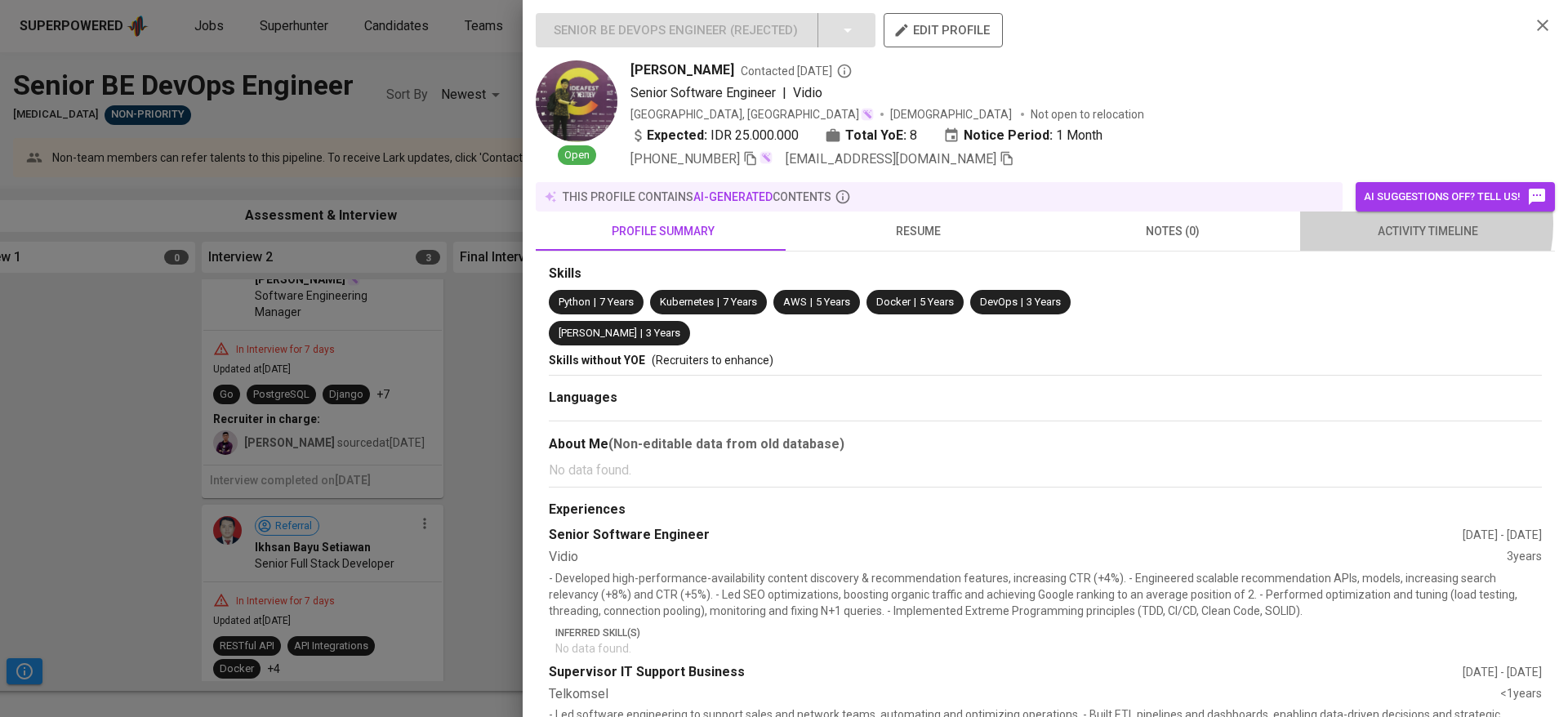
click at [1395, 224] on span "activity timeline" at bounding box center [1428, 232] width 236 height 21
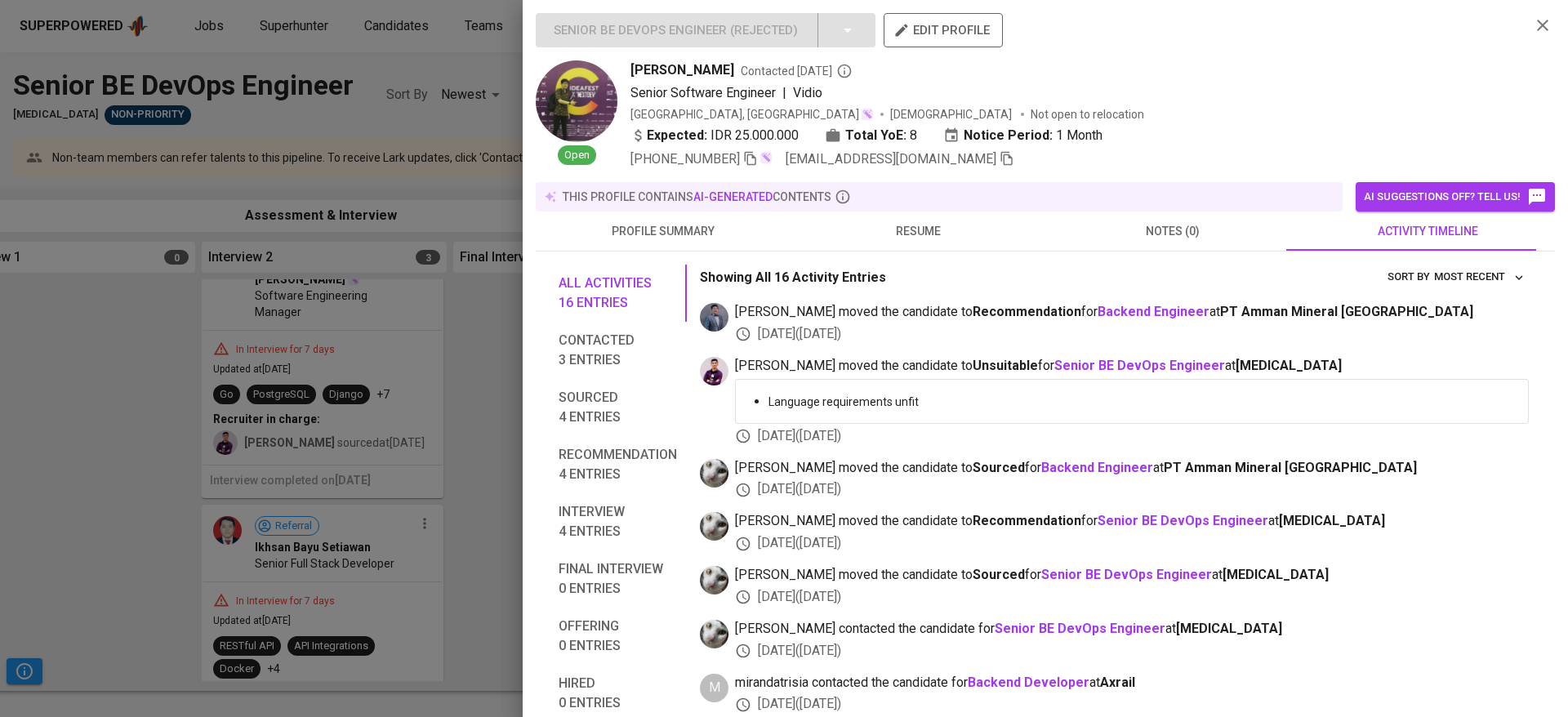
click at [599, 415] on span "Sourced 4 entries" at bounding box center [618, 408] width 119 height 40
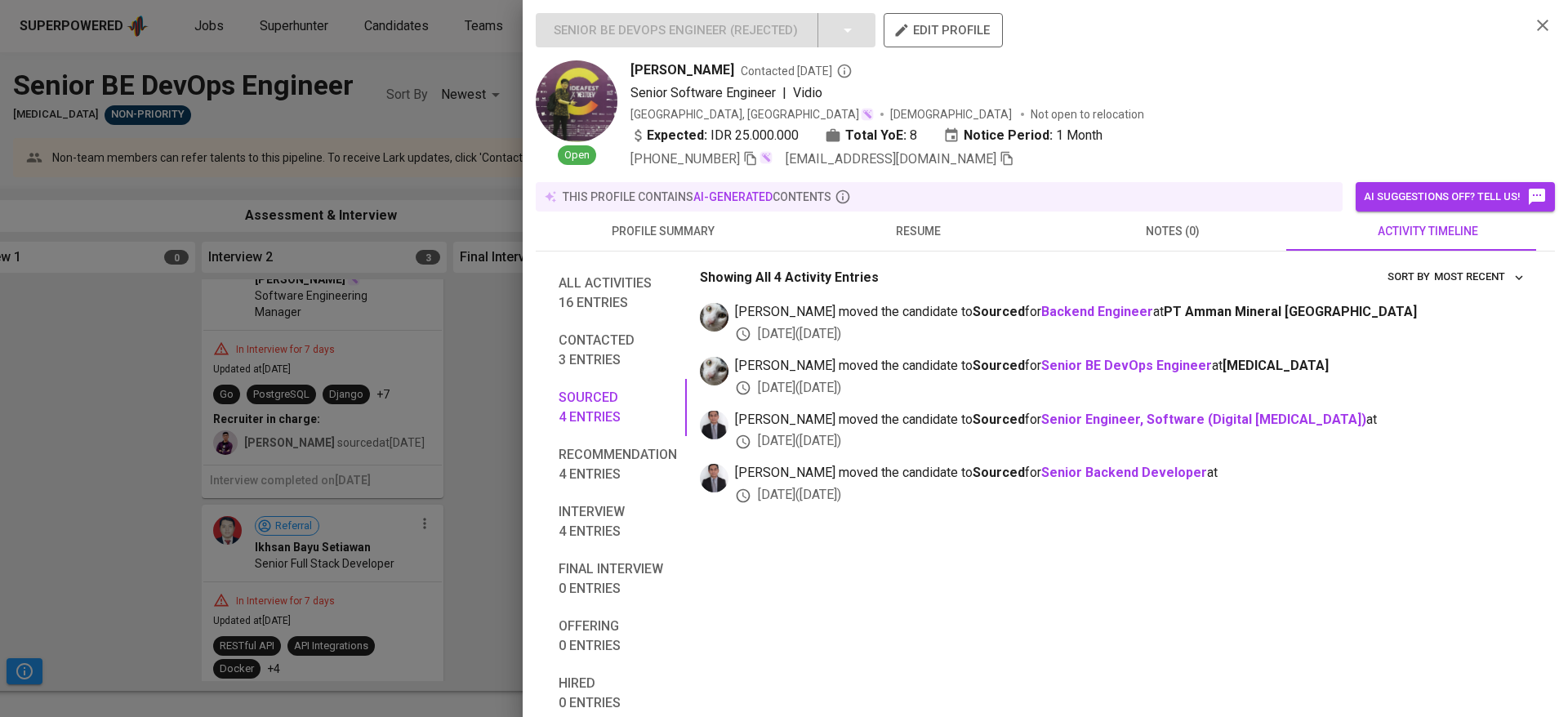
click at [597, 455] on span "Recommendation 4 entries" at bounding box center [618, 464] width 119 height 40
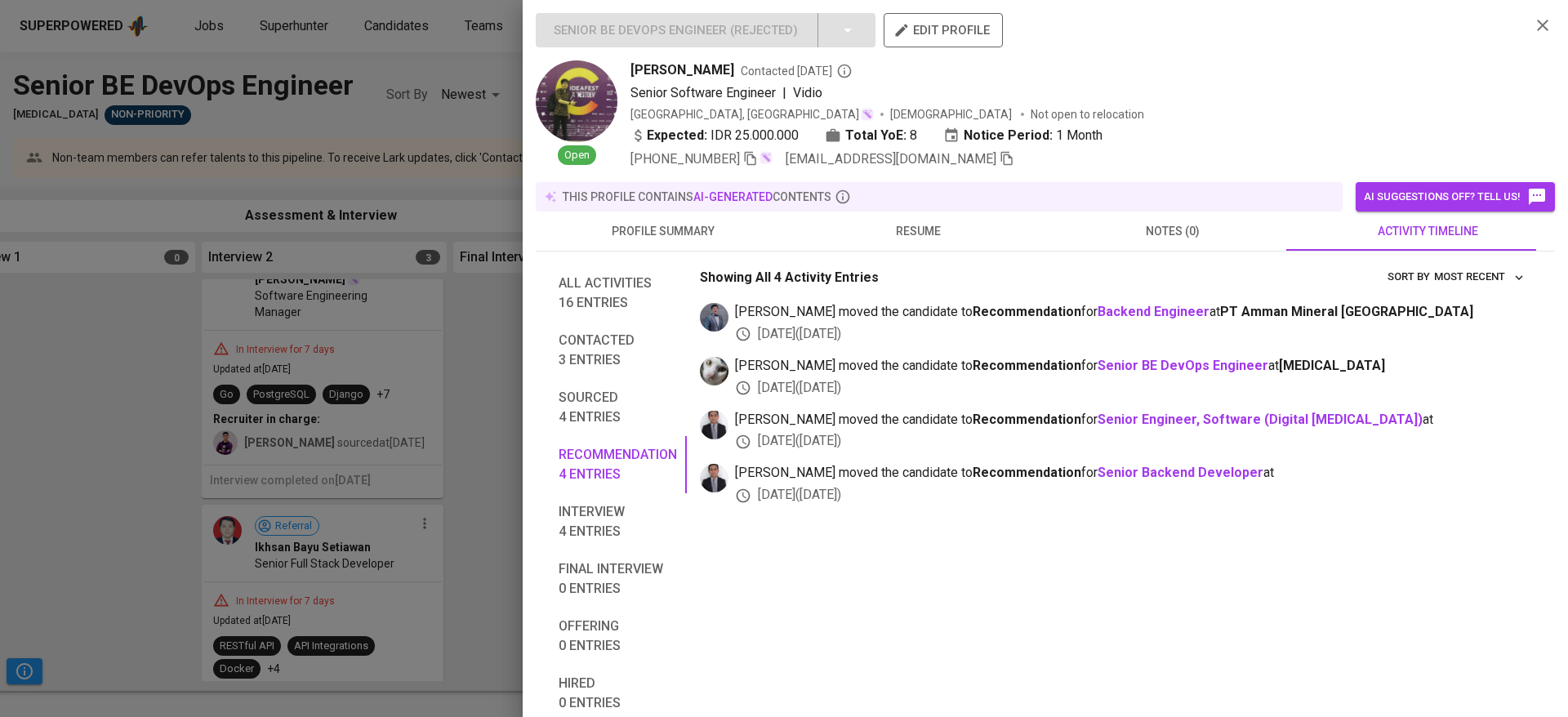
click at [598, 340] on span "Contacted 3 entries" at bounding box center [618, 350] width 119 height 40
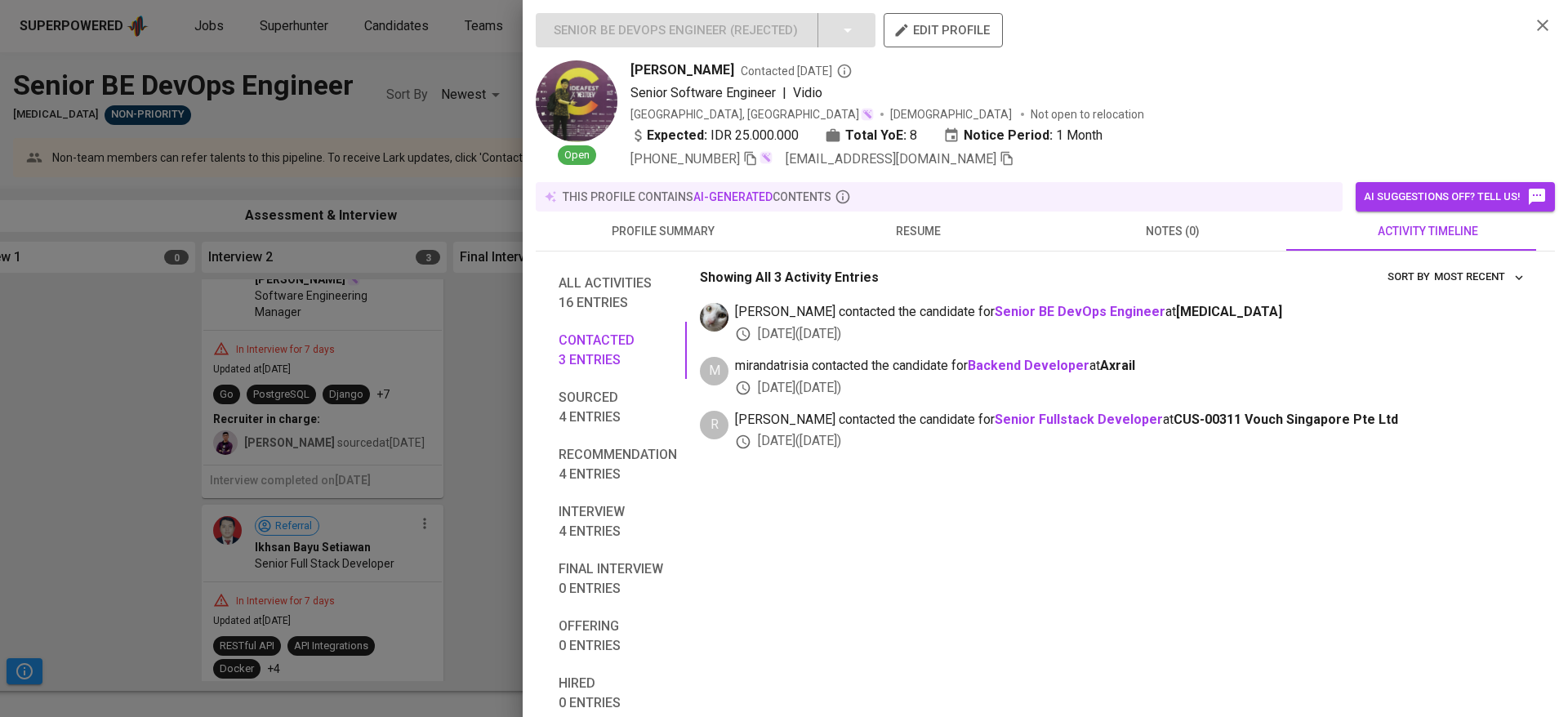
click at [500, 432] on div at bounding box center [784, 358] width 1568 height 717
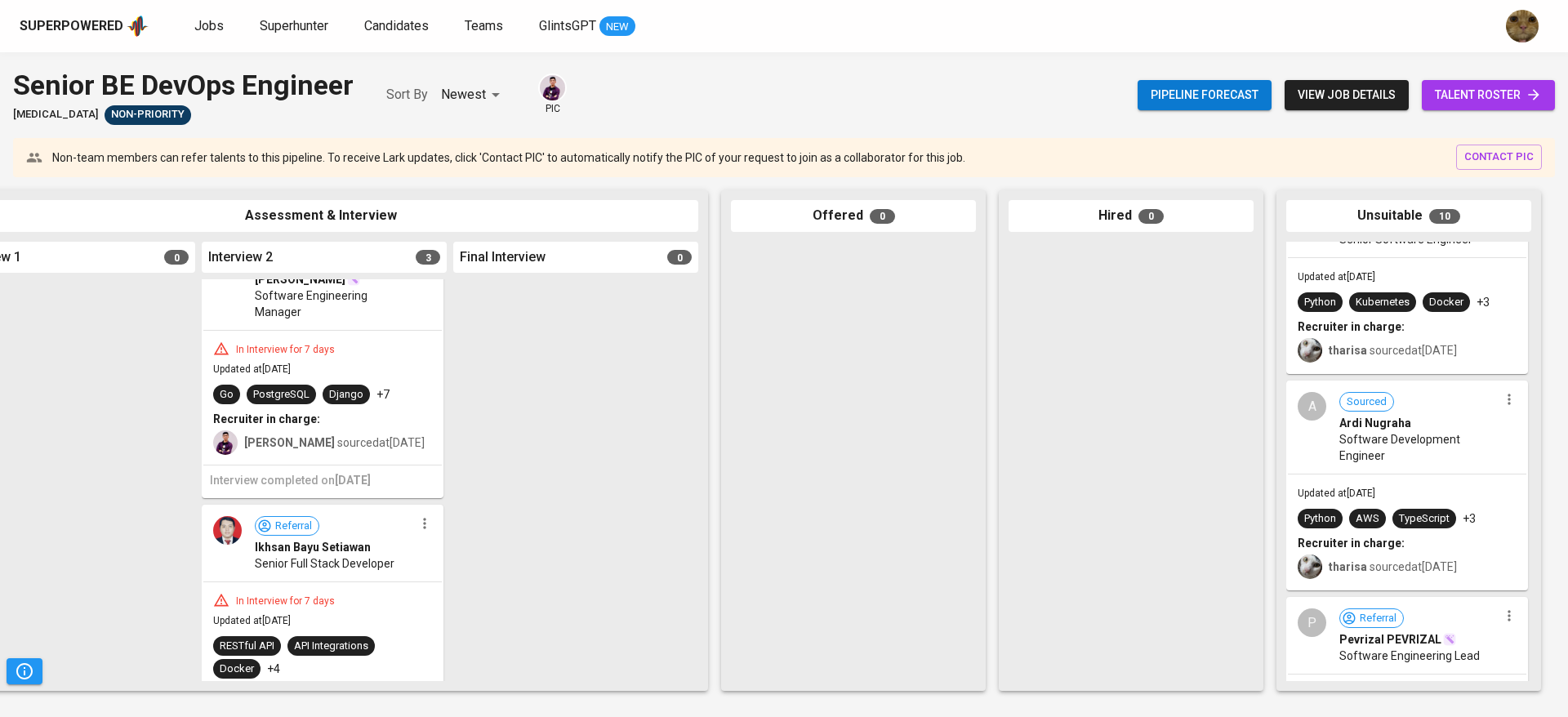
scroll to position [691, 0]
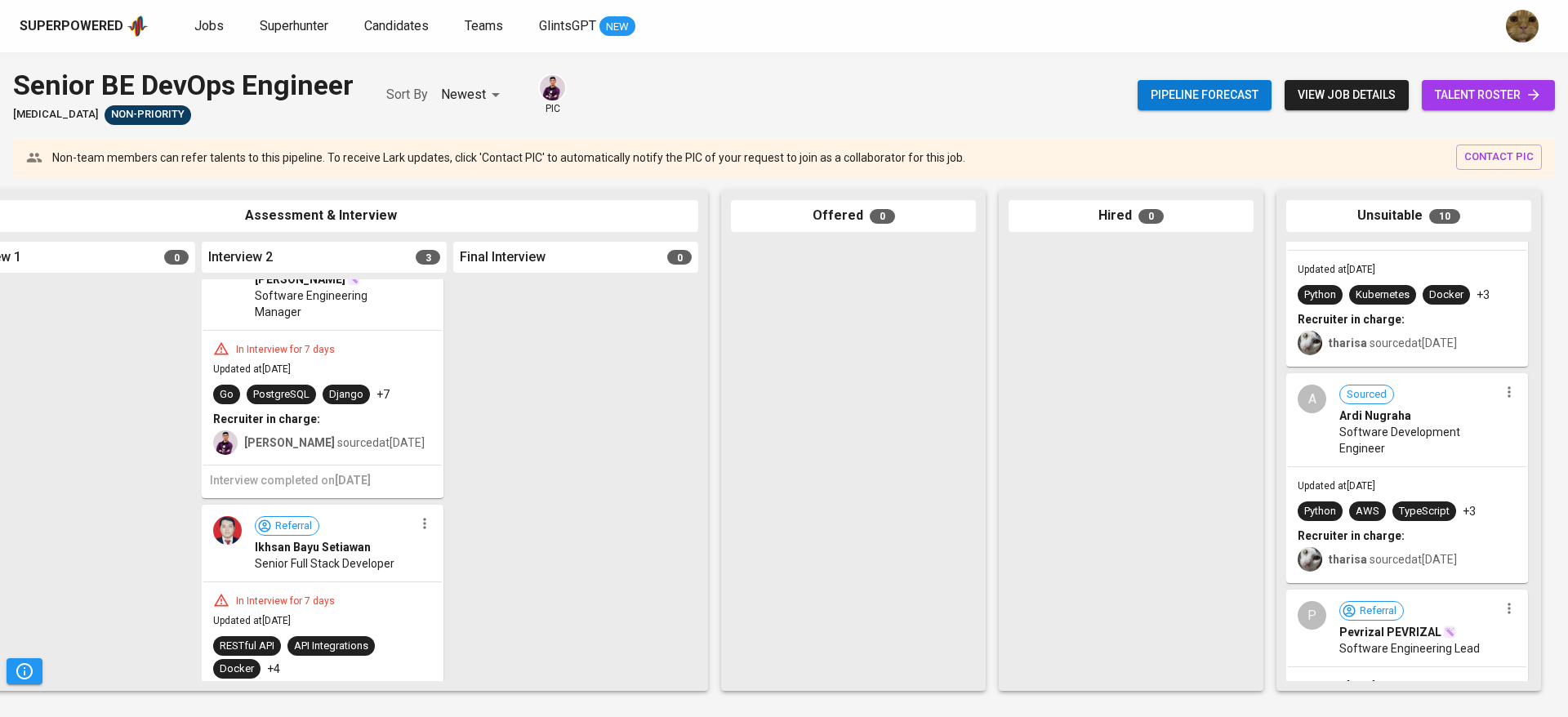
click at [1376, 501] on div "AWS" at bounding box center [1367, 511] width 37 height 20
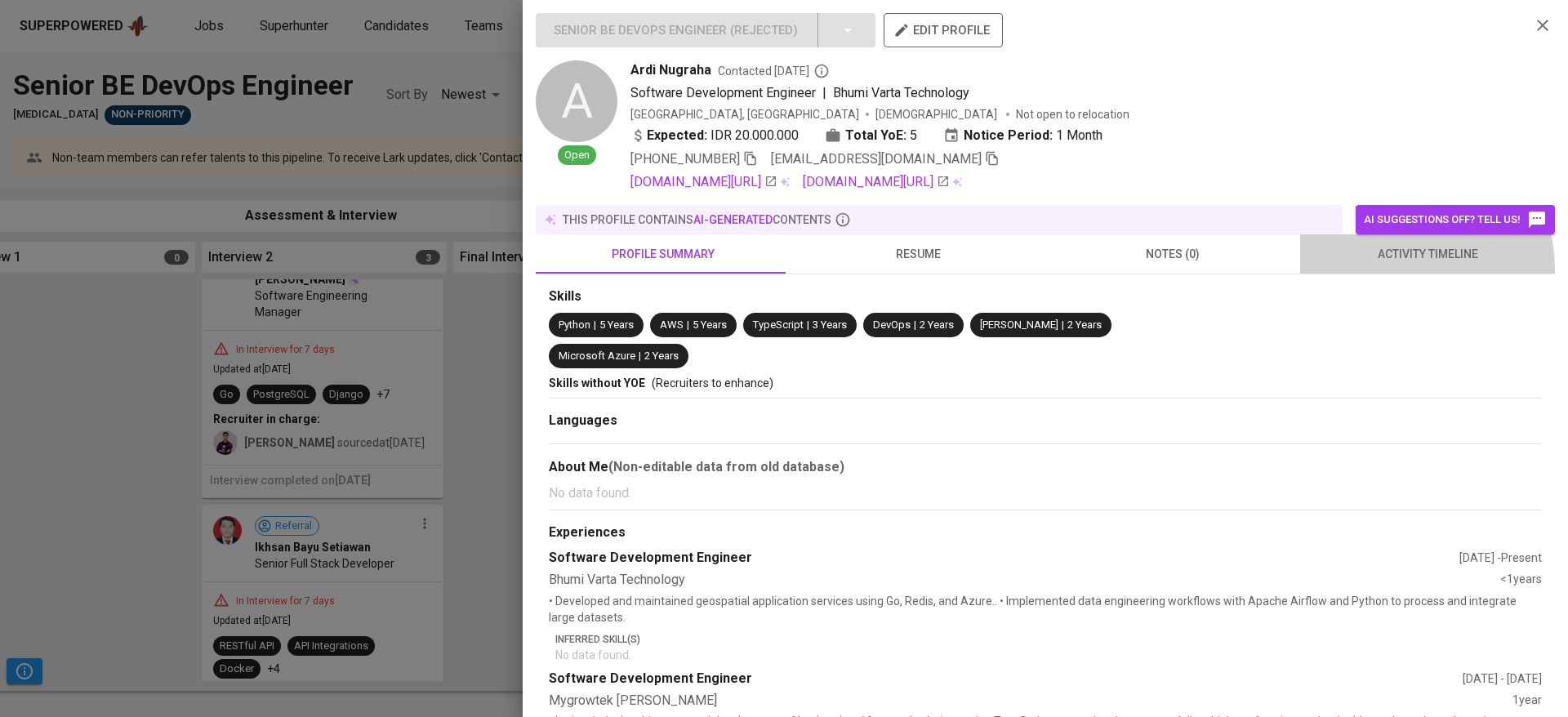
click at [1400, 267] on button "activity timeline" at bounding box center [1428, 254] width 254 height 40
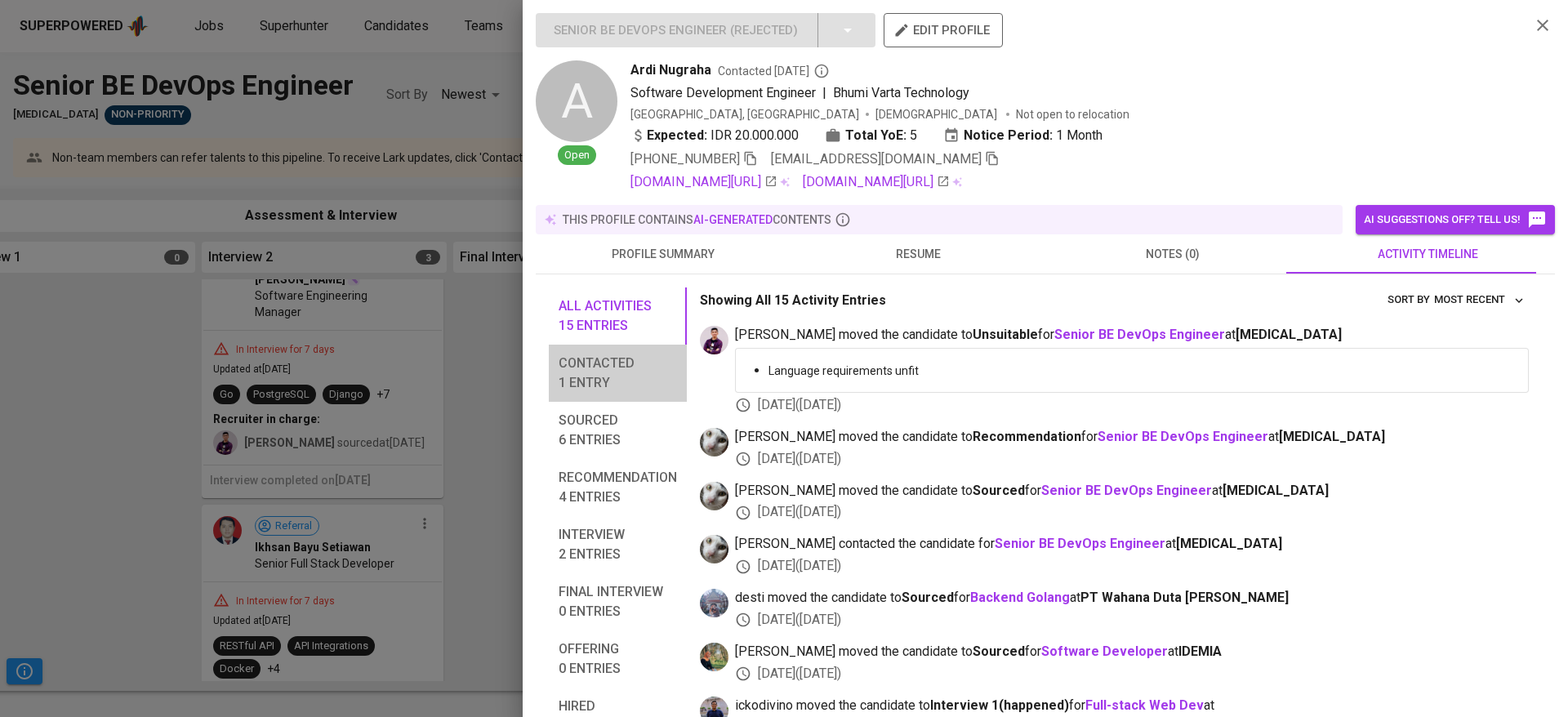
click at [574, 389] on span "Contacted 1 entry" at bounding box center [618, 373] width 119 height 40
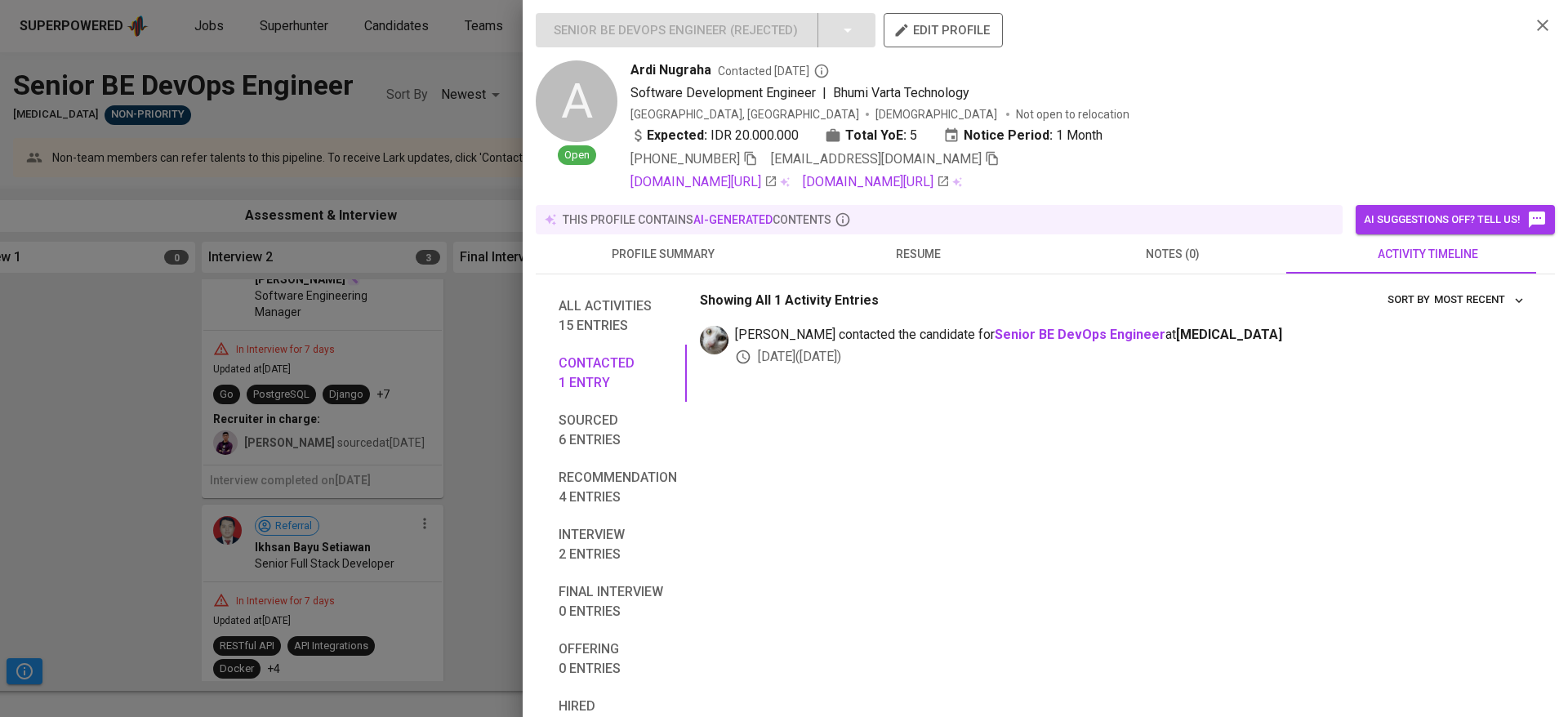
scroll to position [71, 0]
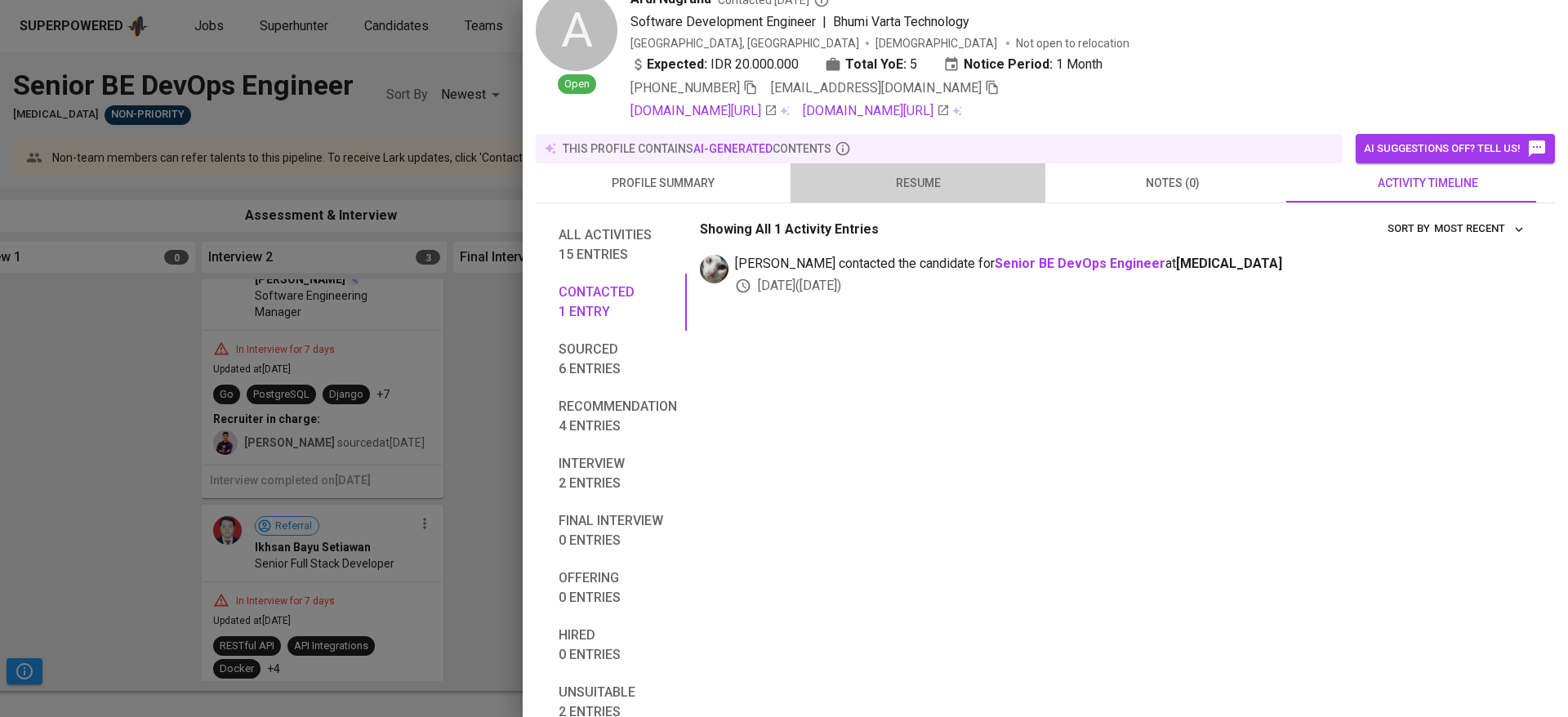
click at [917, 173] on span "resume" at bounding box center [919, 184] width 236 height 21
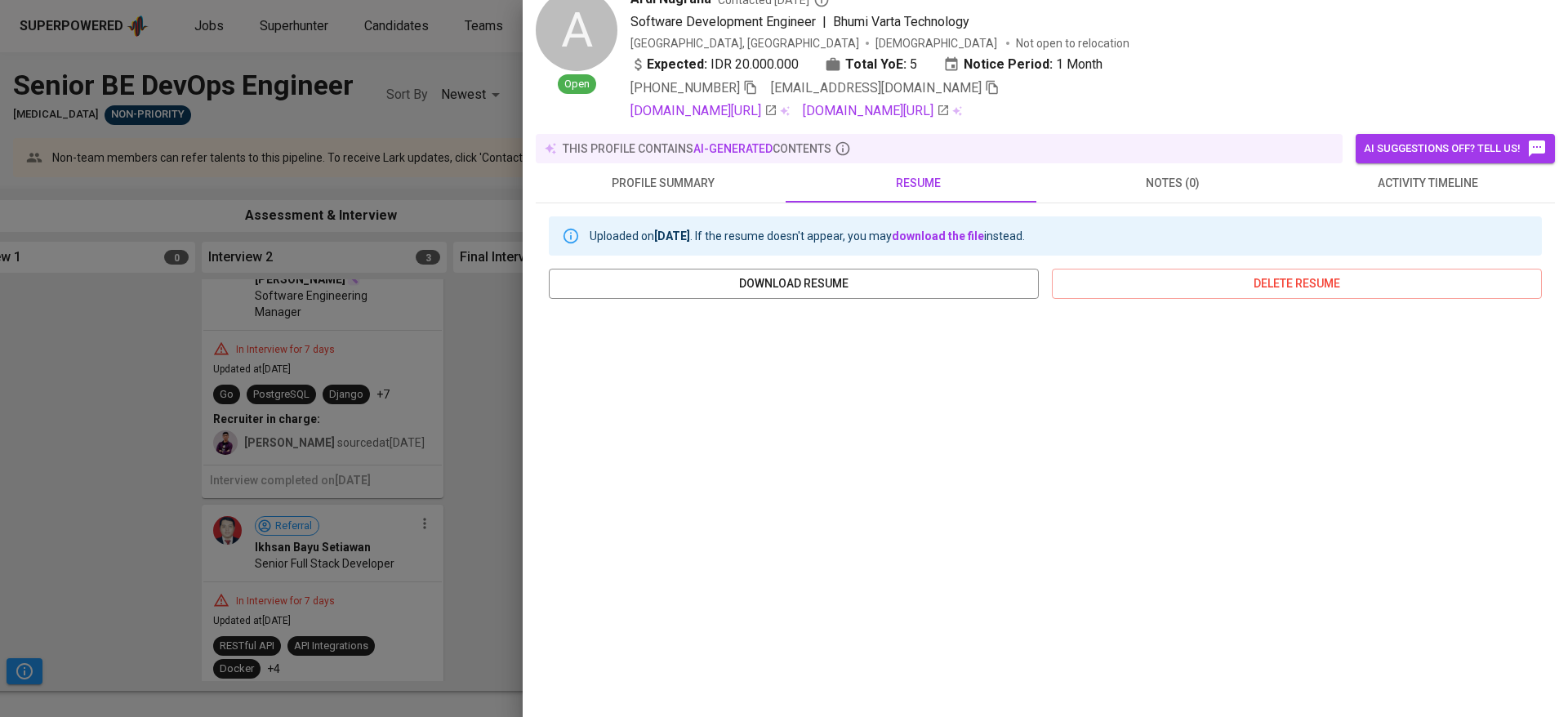
scroll to position [182, 0]
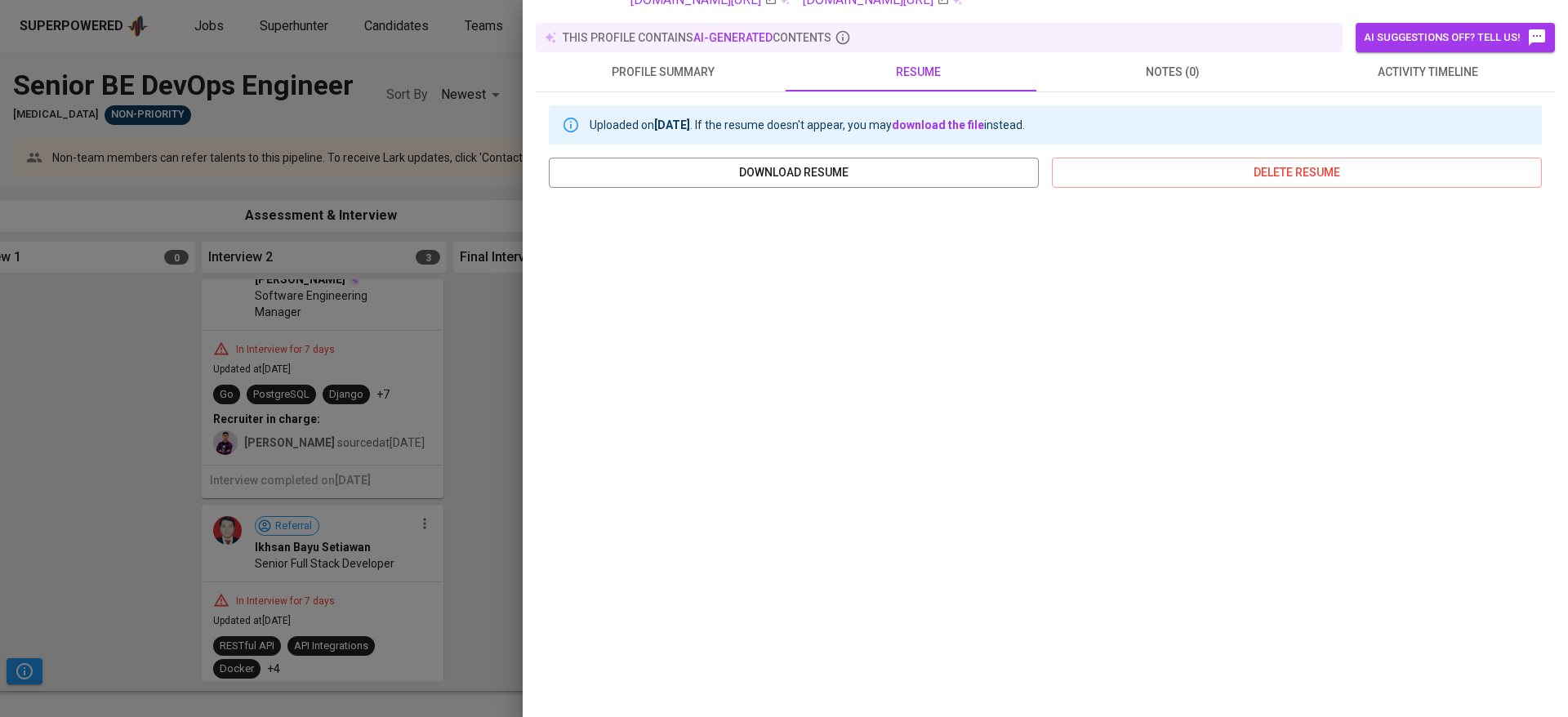
click at [433, 568] on div at bounding box center [784, 358] width 1568 height 717
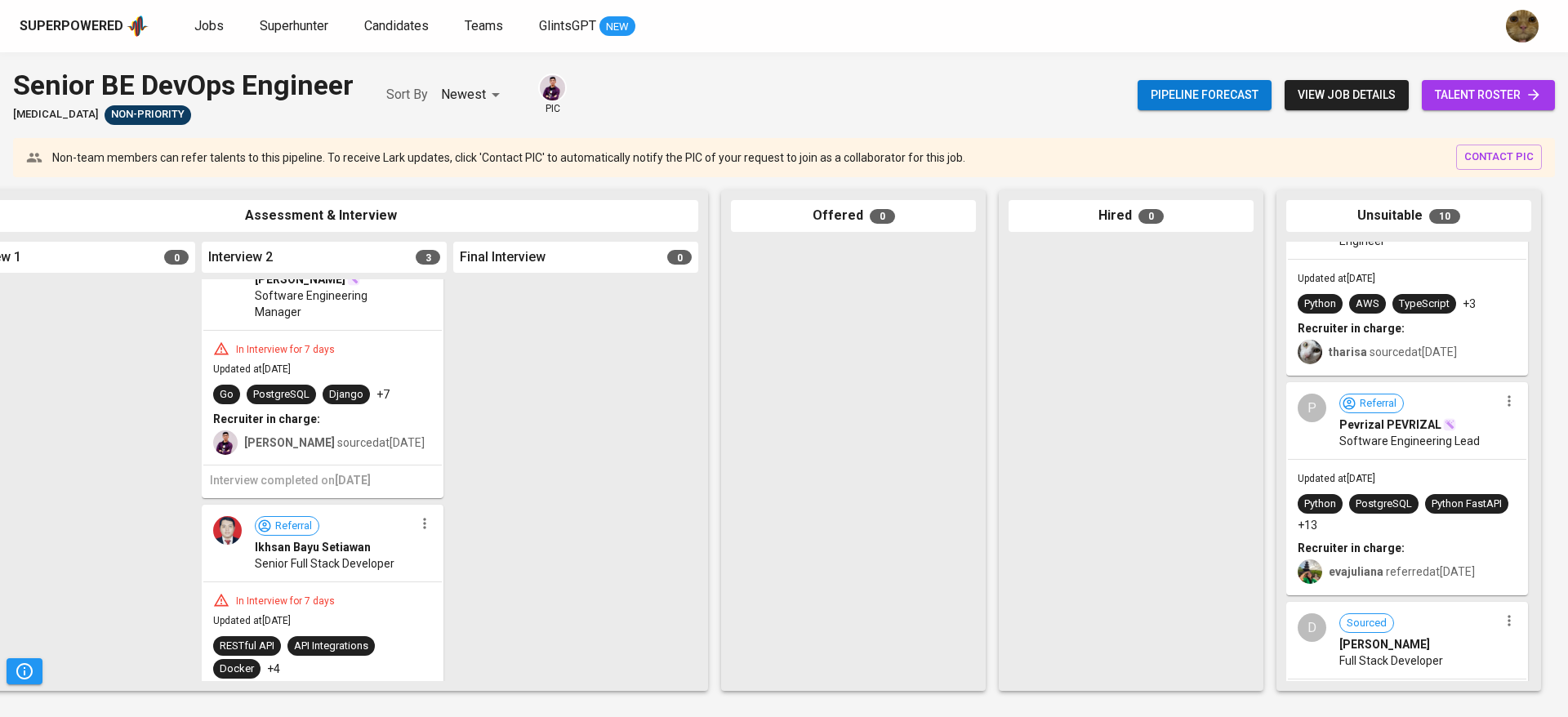
scroll to position [909, 0]
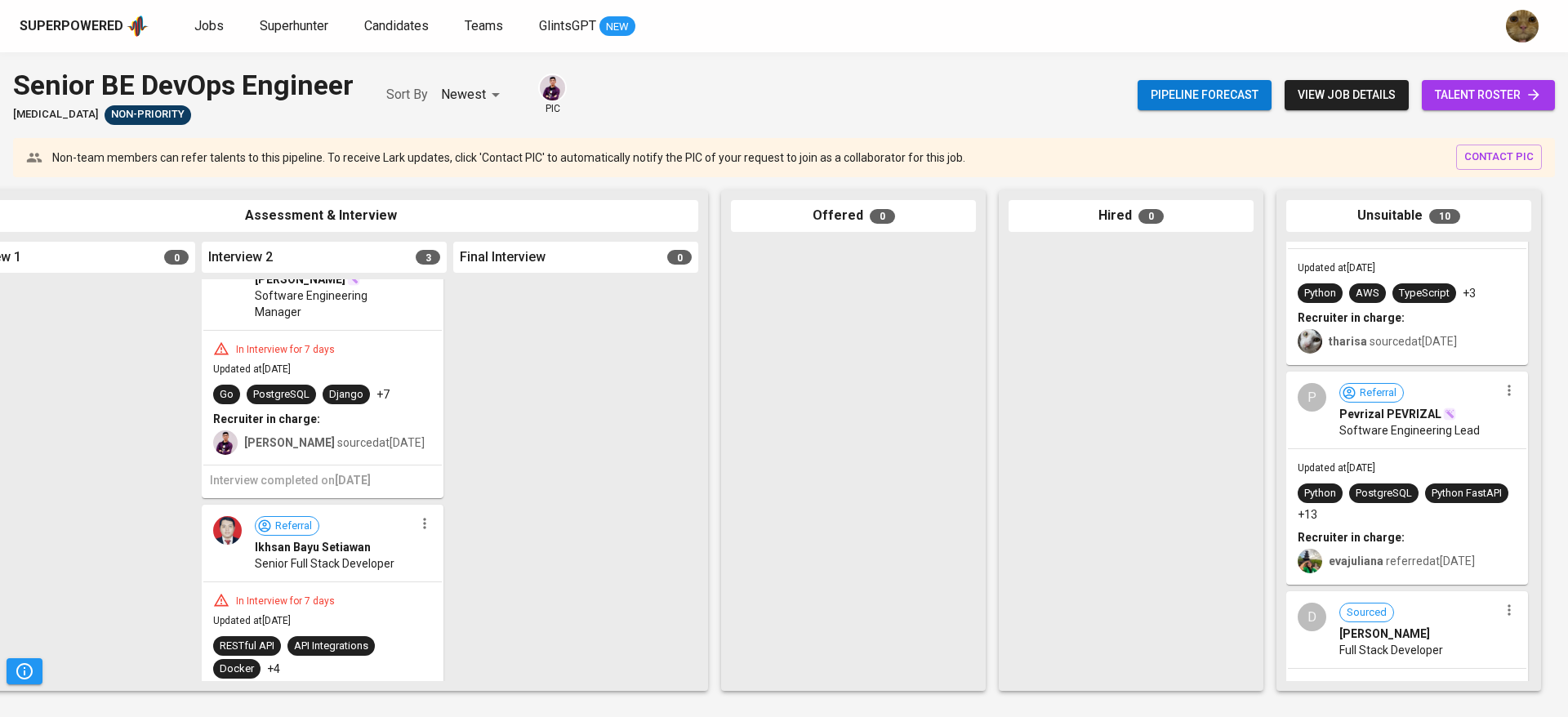
click at [1396, 530] on b "Recruiter in charge:" at bounding box center [1351, 537] width 107 height 13
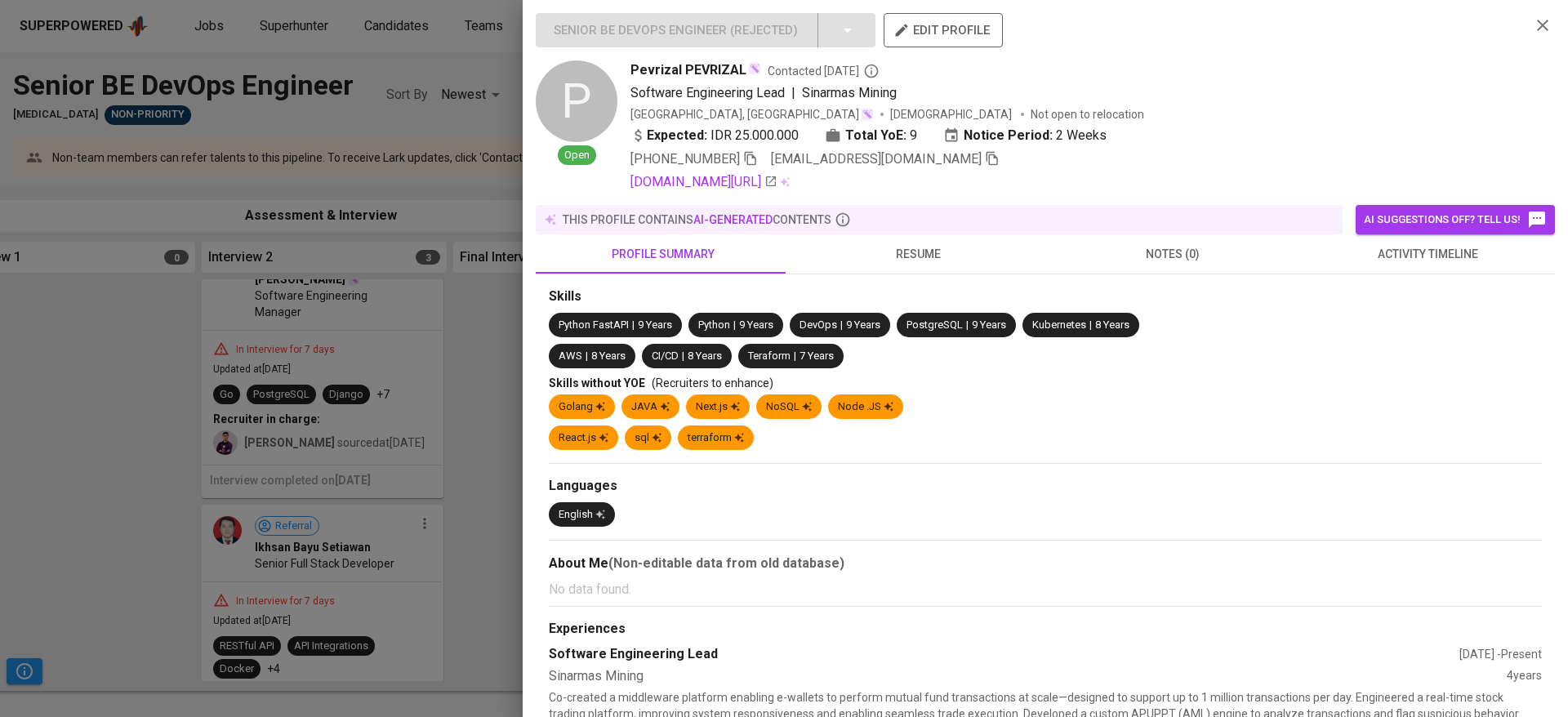
click at [1365, 250] on span "activity timeline" at bounding box center [1428, 254] width 236 height 21
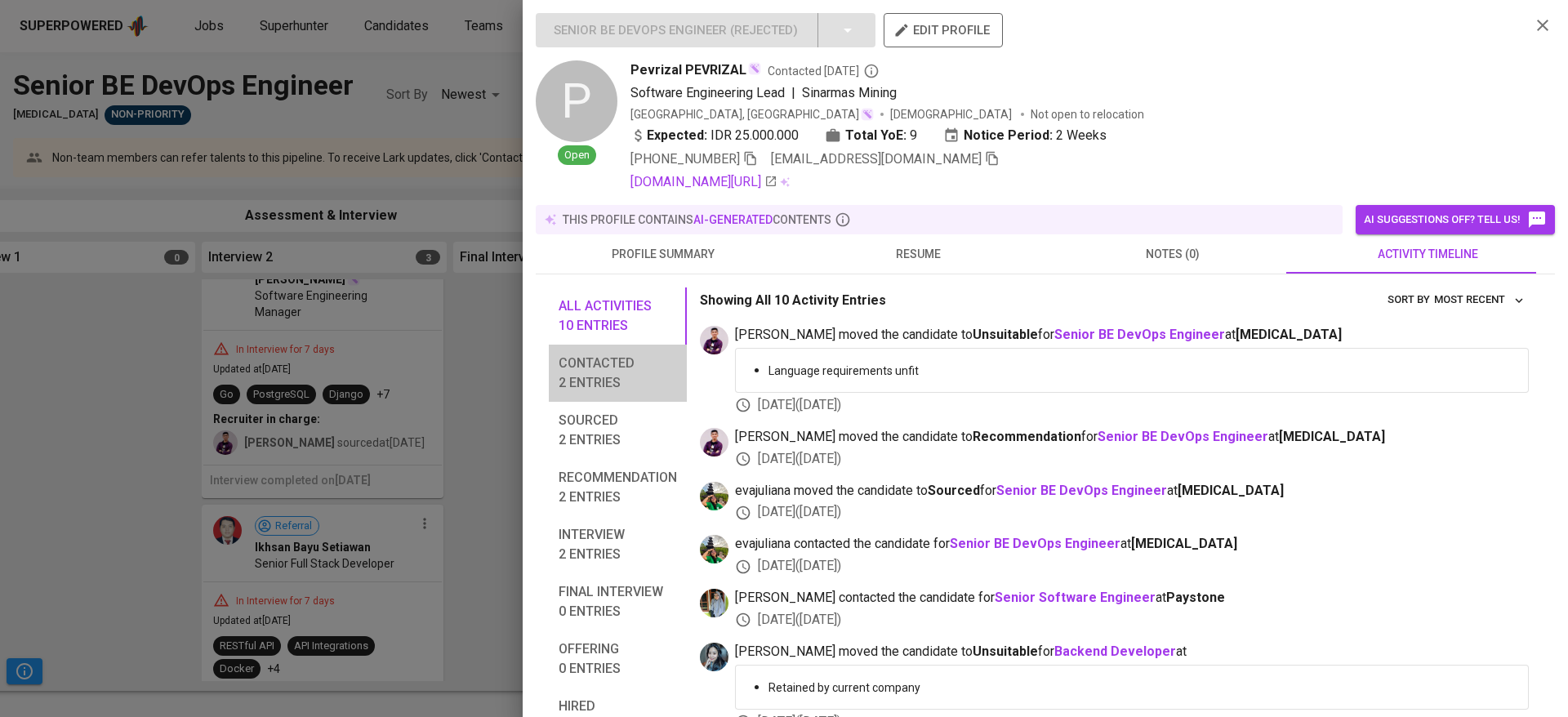
click at [612, 368] on span "Contacted 2 entries" at bounding box center [618, 373] width 119 height 40
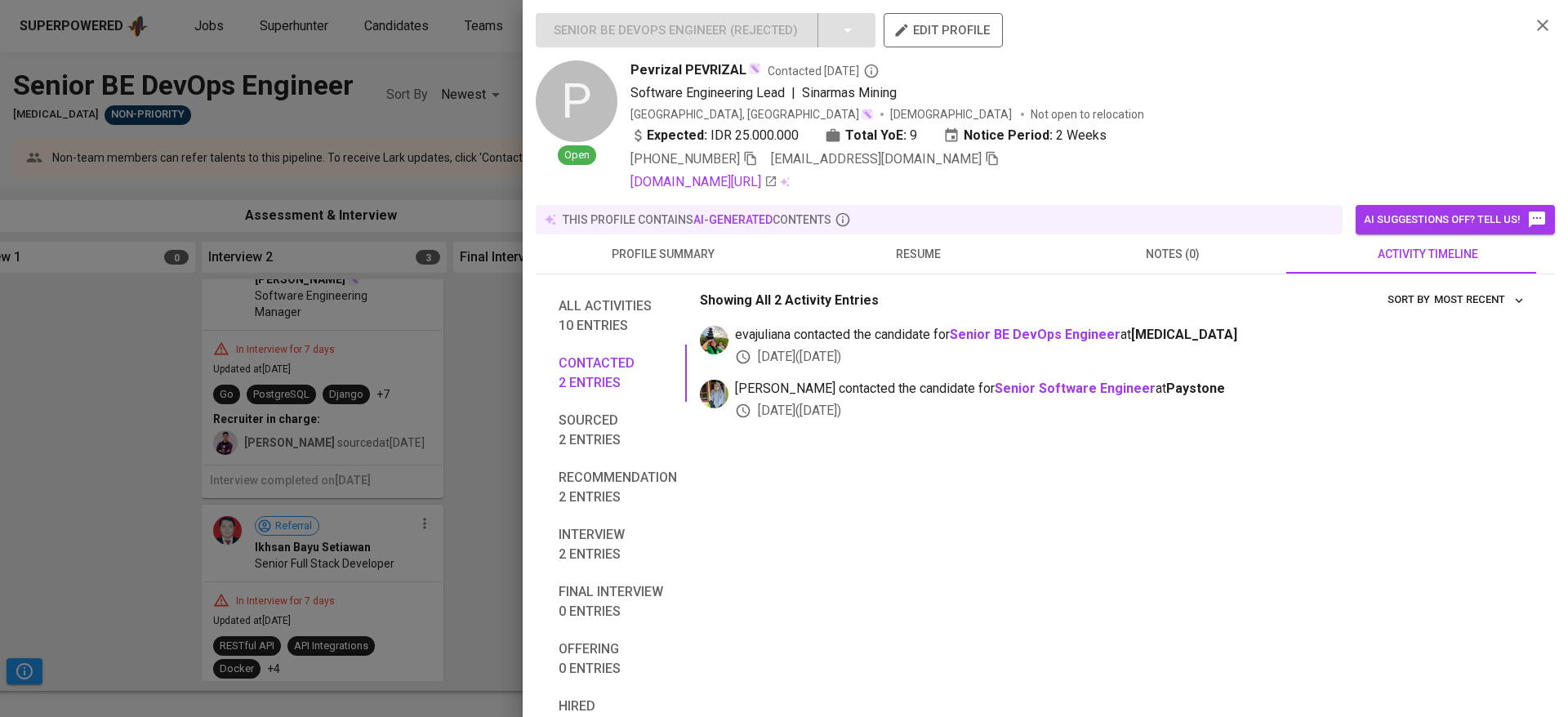
click at [899, 258] on span "resume" at bounding box center [919, 254] width 236 height 21
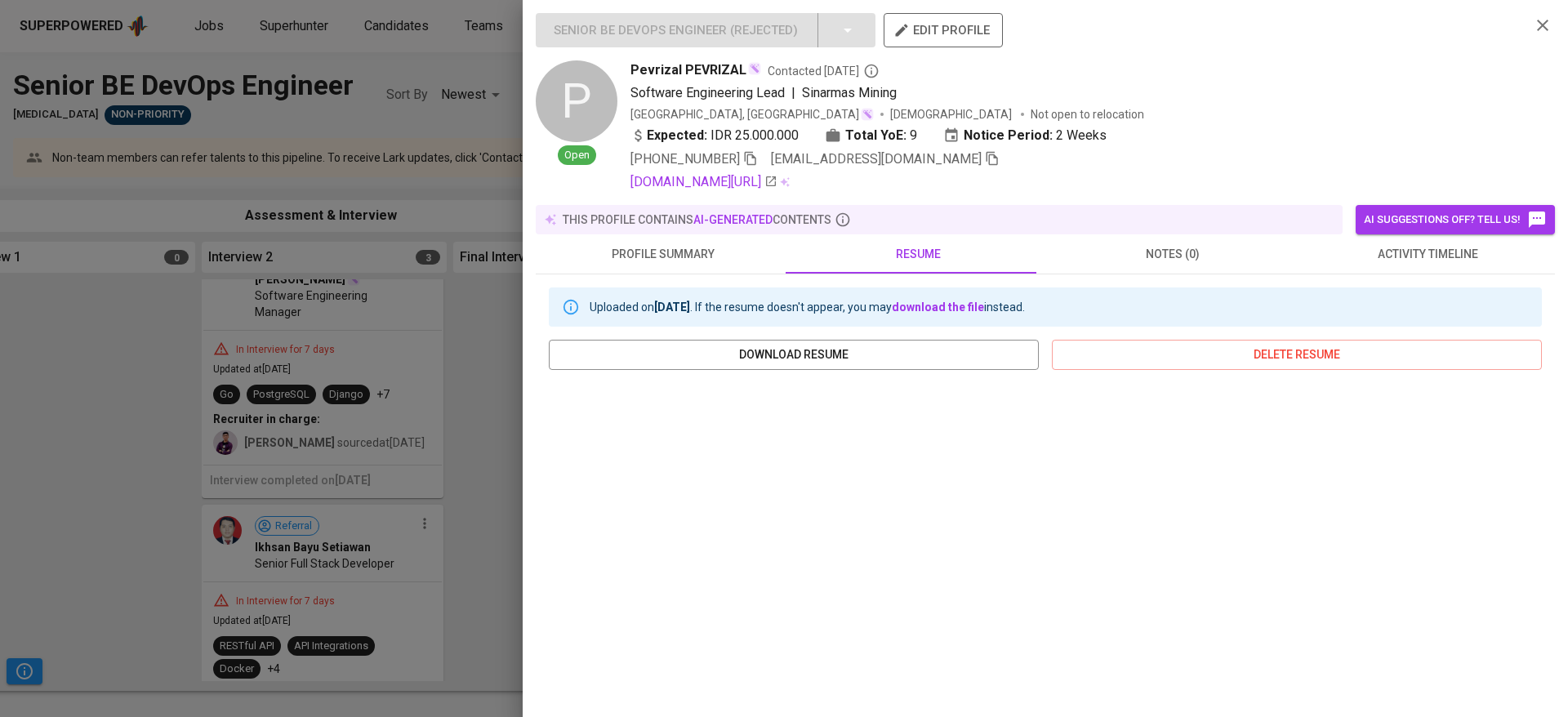
scroll to position [182, 0]
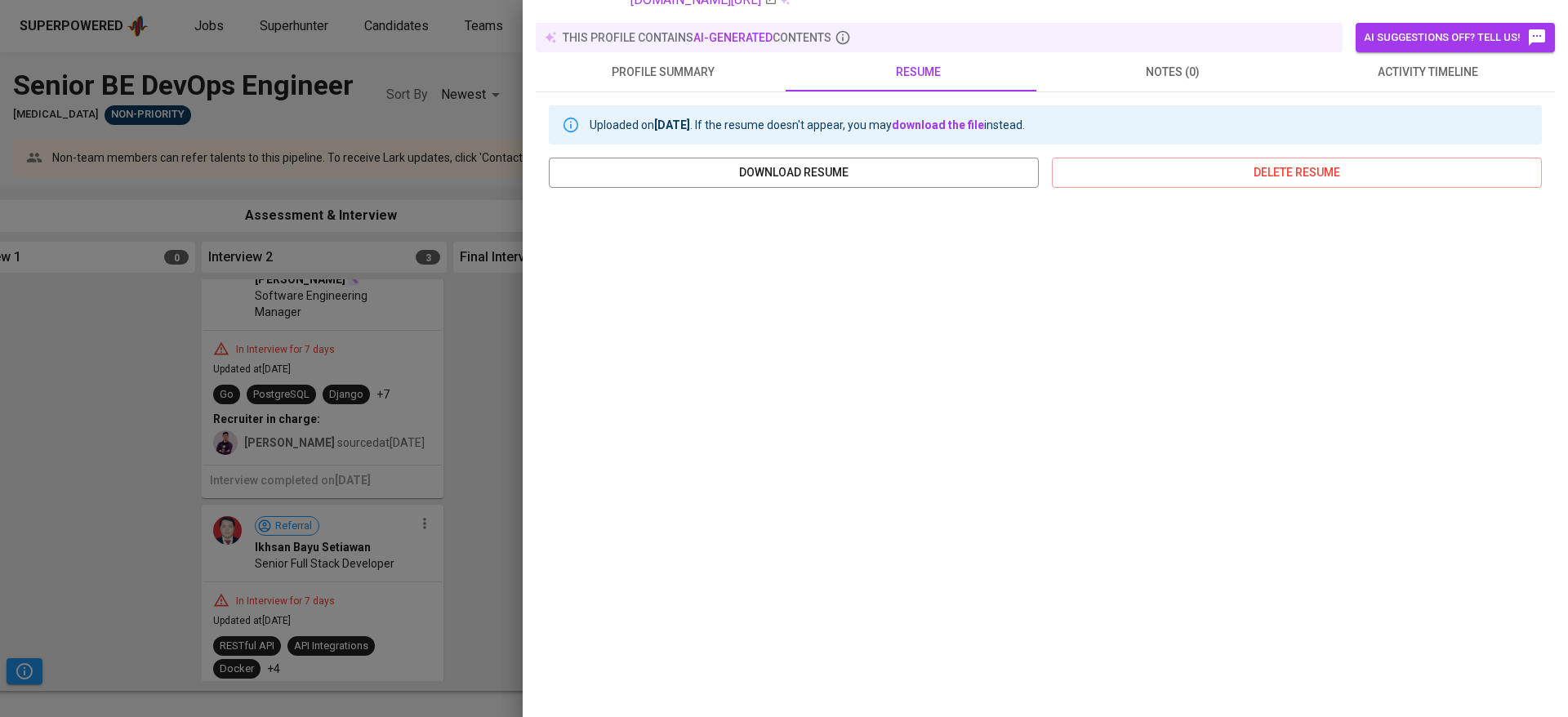
click at [416, 613] on div at bounding box center [784, 358] width 1568 height 717
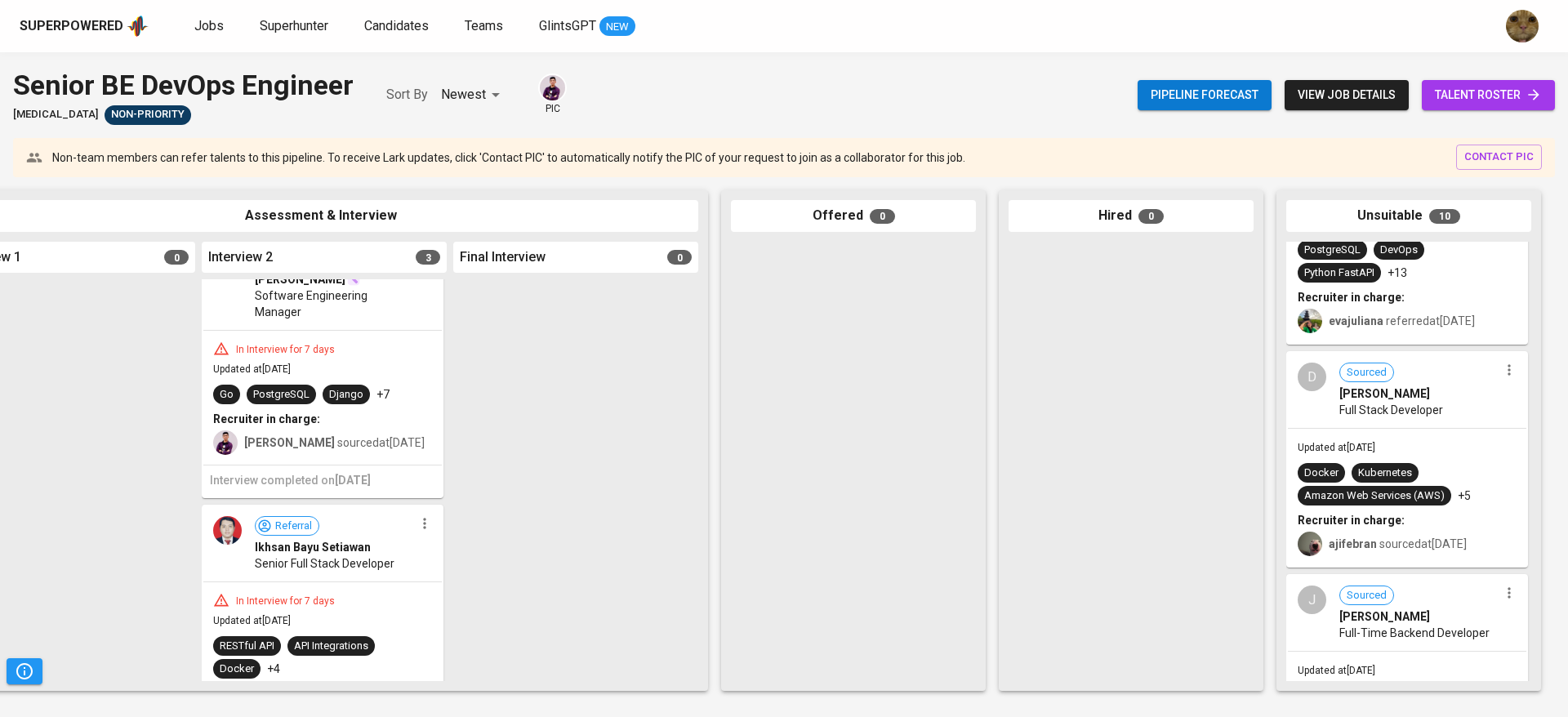
scroll to position [1098, 0]
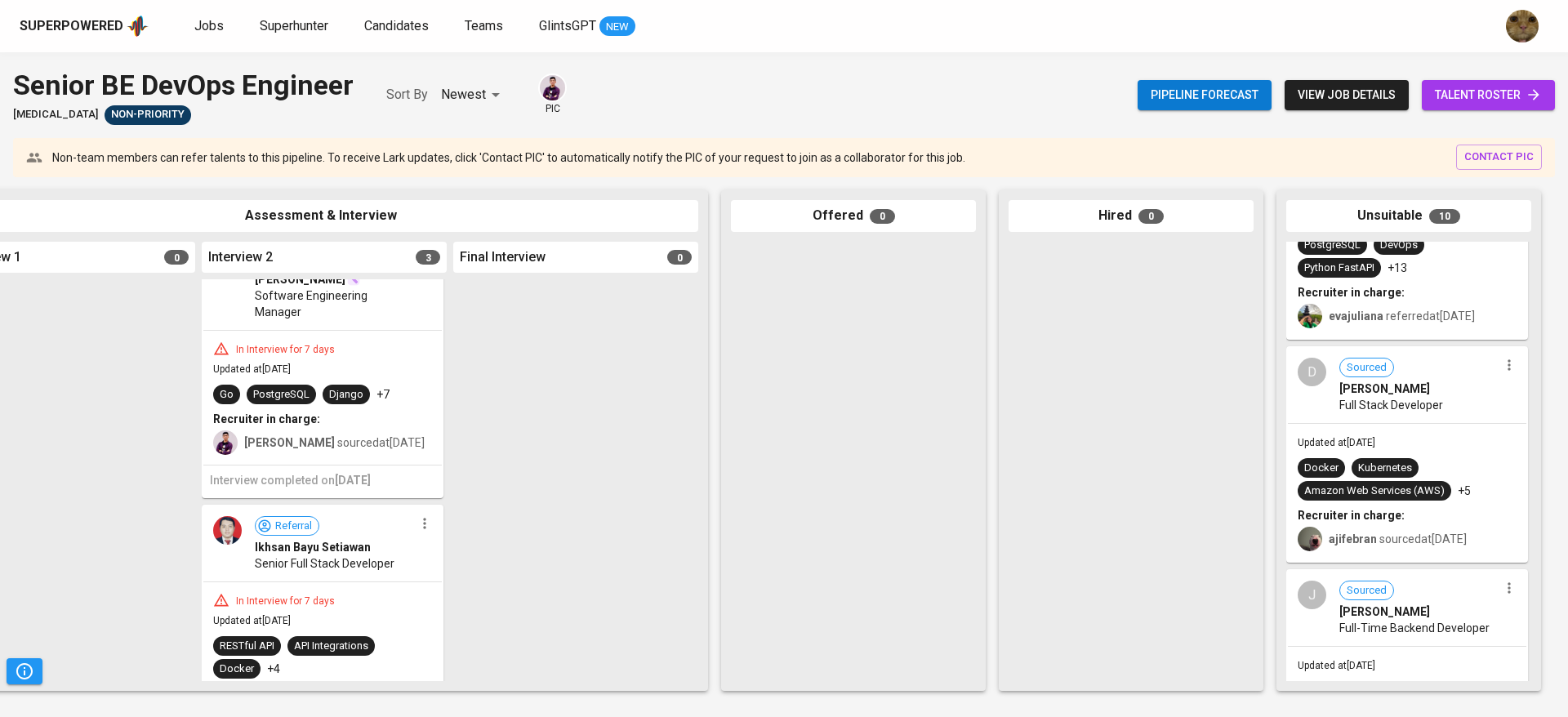
click at [1432, 516] on div "Recruiter in charge:" at bounding box center [1407, 514] width 219 height 16
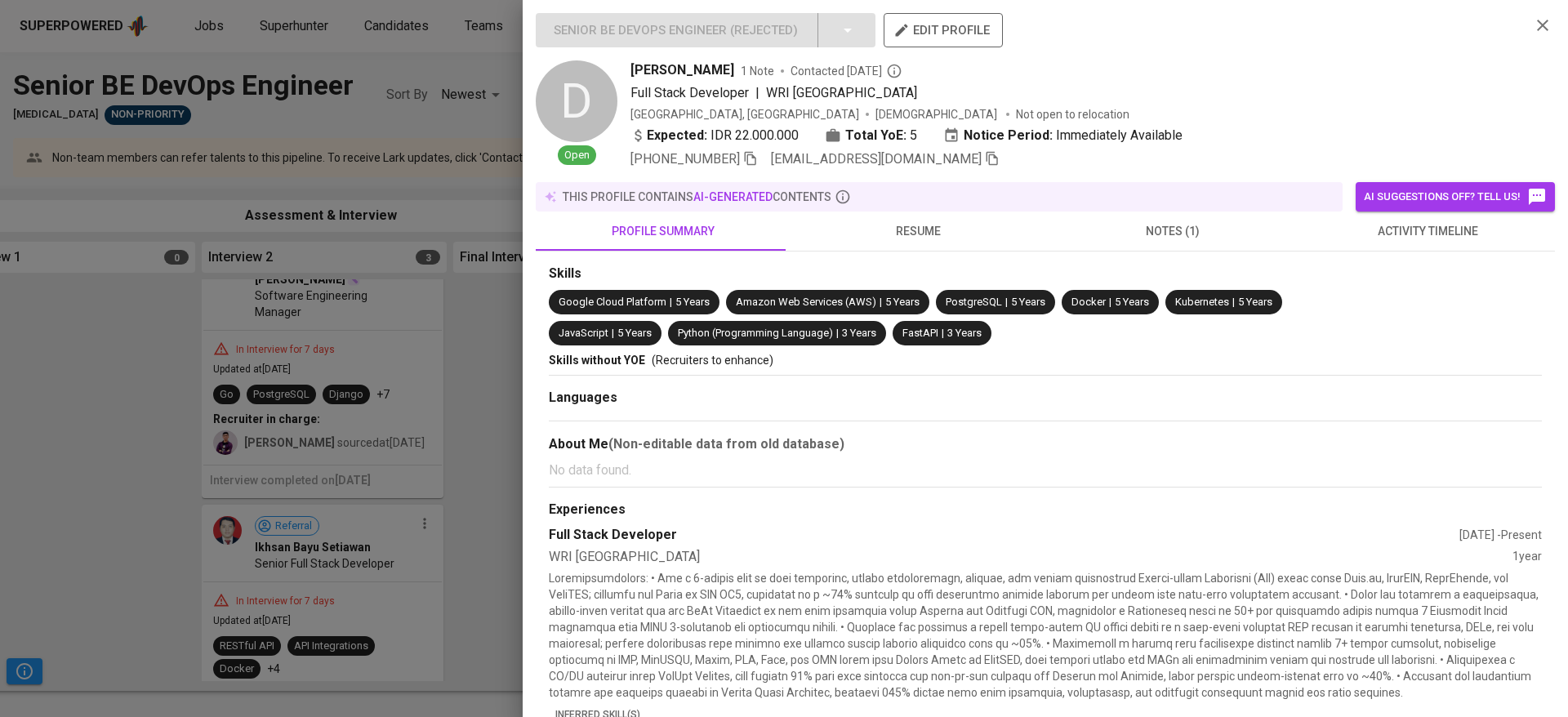
click at [1361, 237] on span "activity timeline" at bounding box center [1428, 232] width 236 height 21
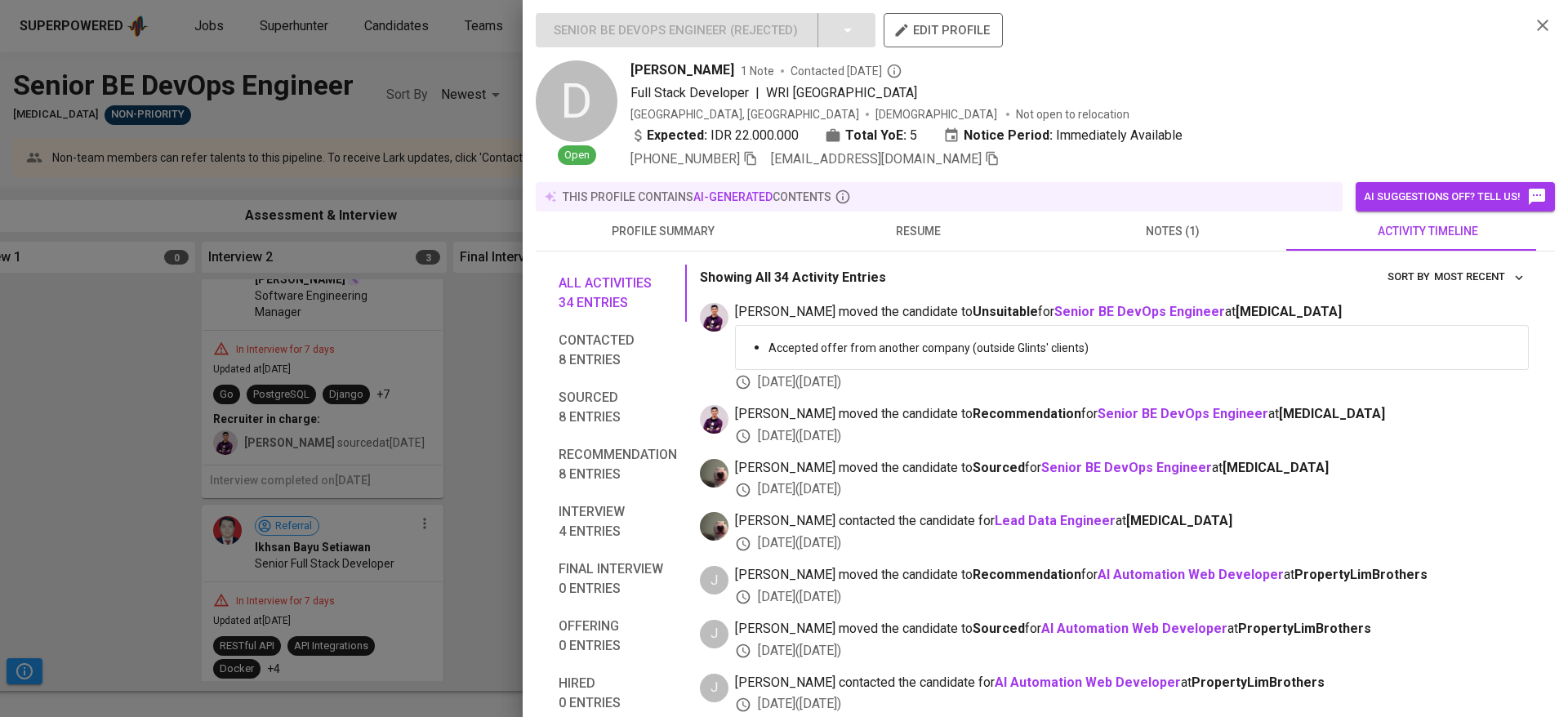
click at [580, 354] on span "Contacted 8 entries" at bounding box center [618, 350] width 119 height 40
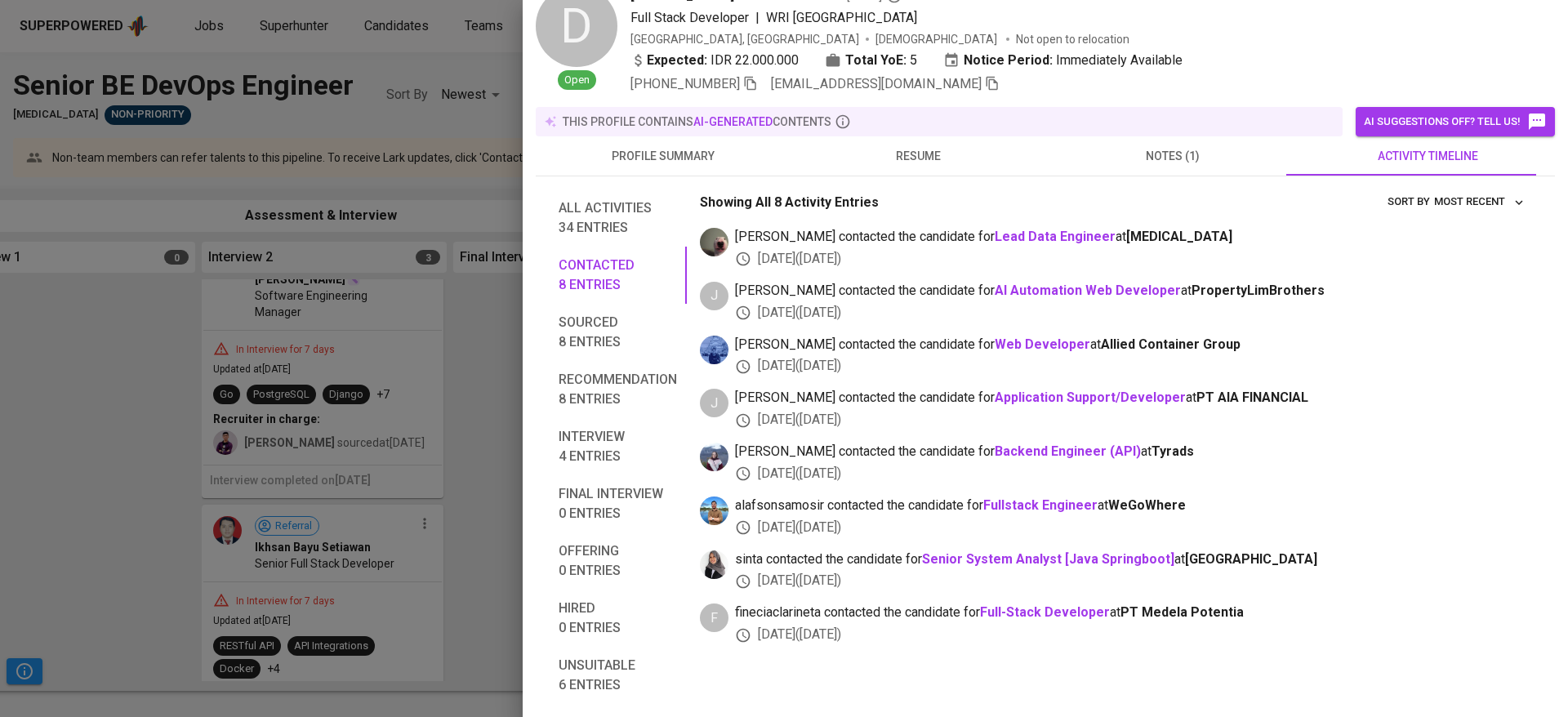
scroll to position [0, 0]
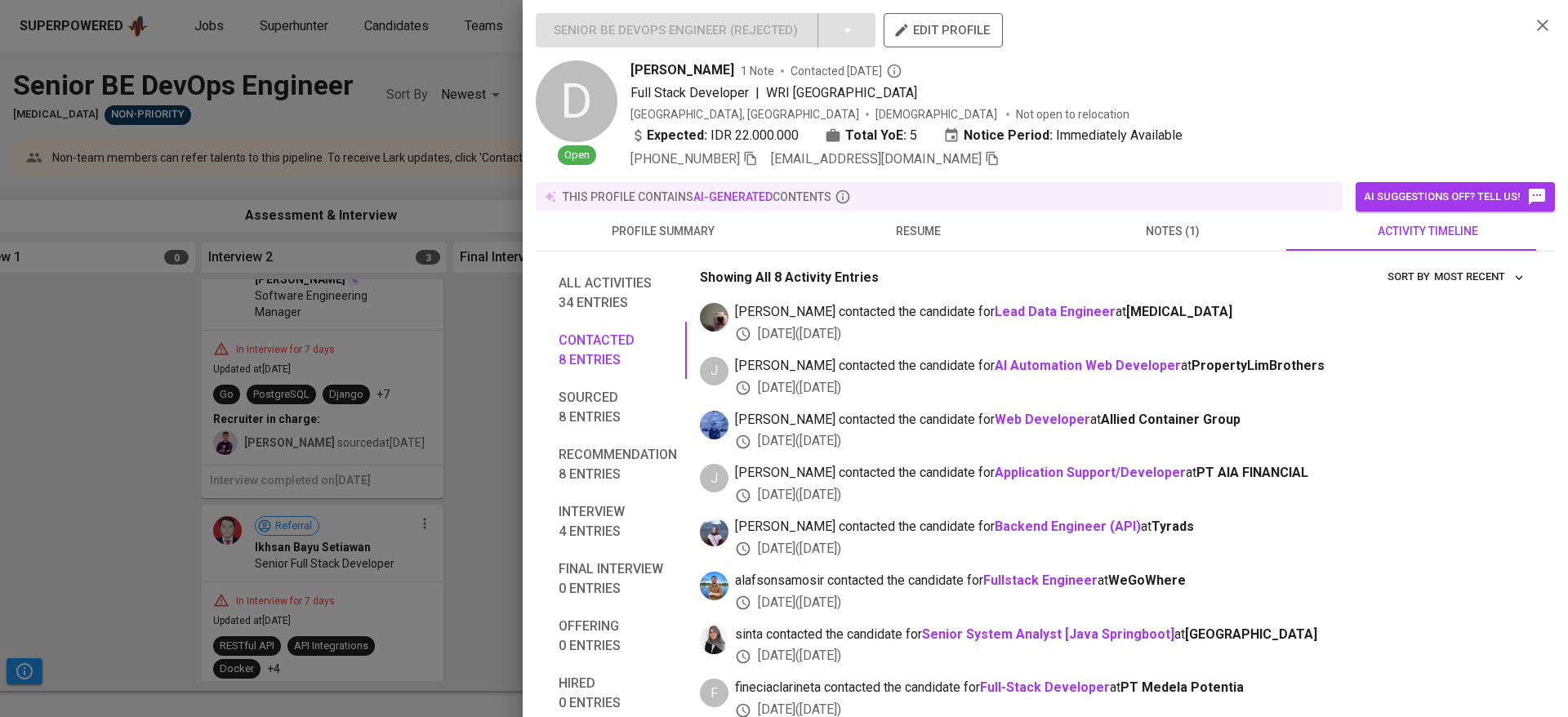
click at [414, 518] on div at bounding box center [784, 358] width 1568 height 717
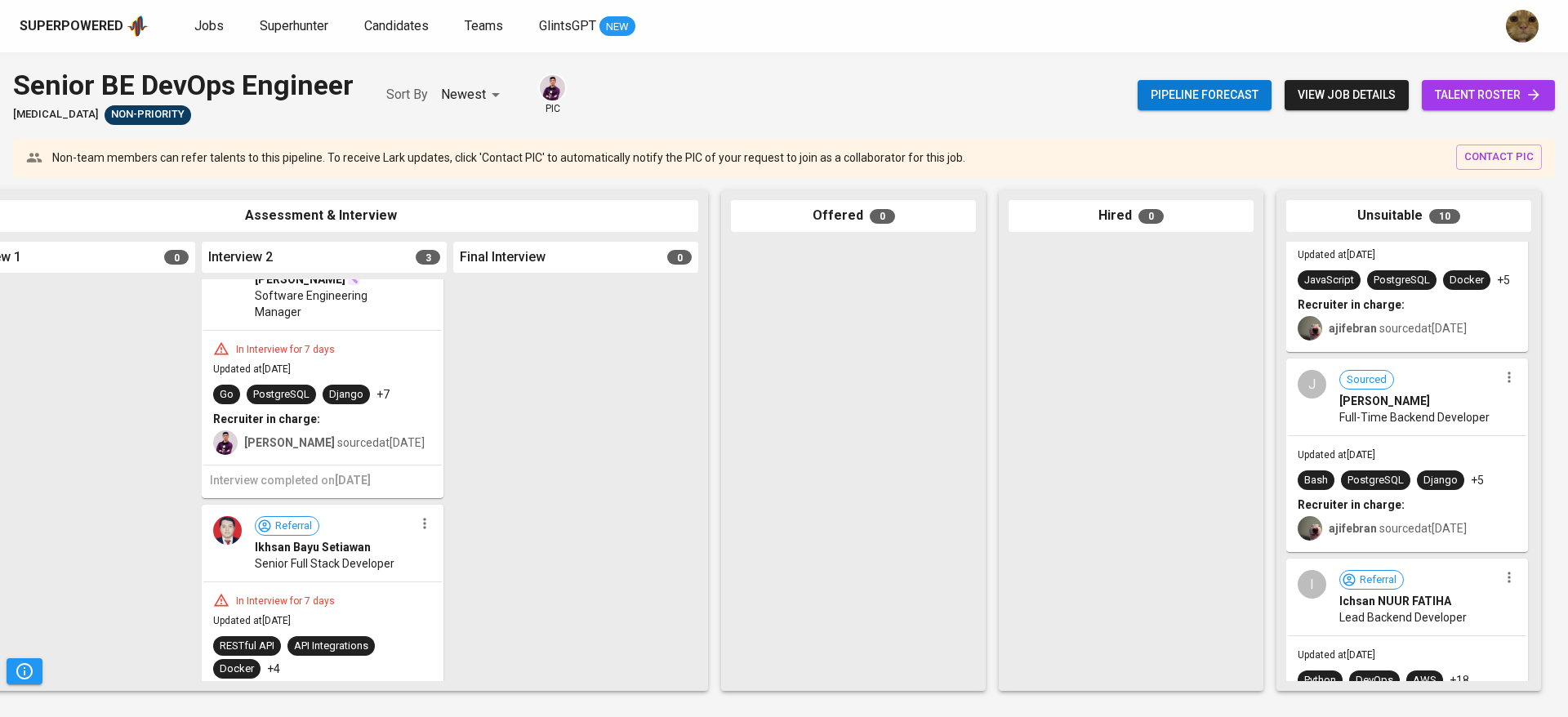
scroll to position [1315, 0]
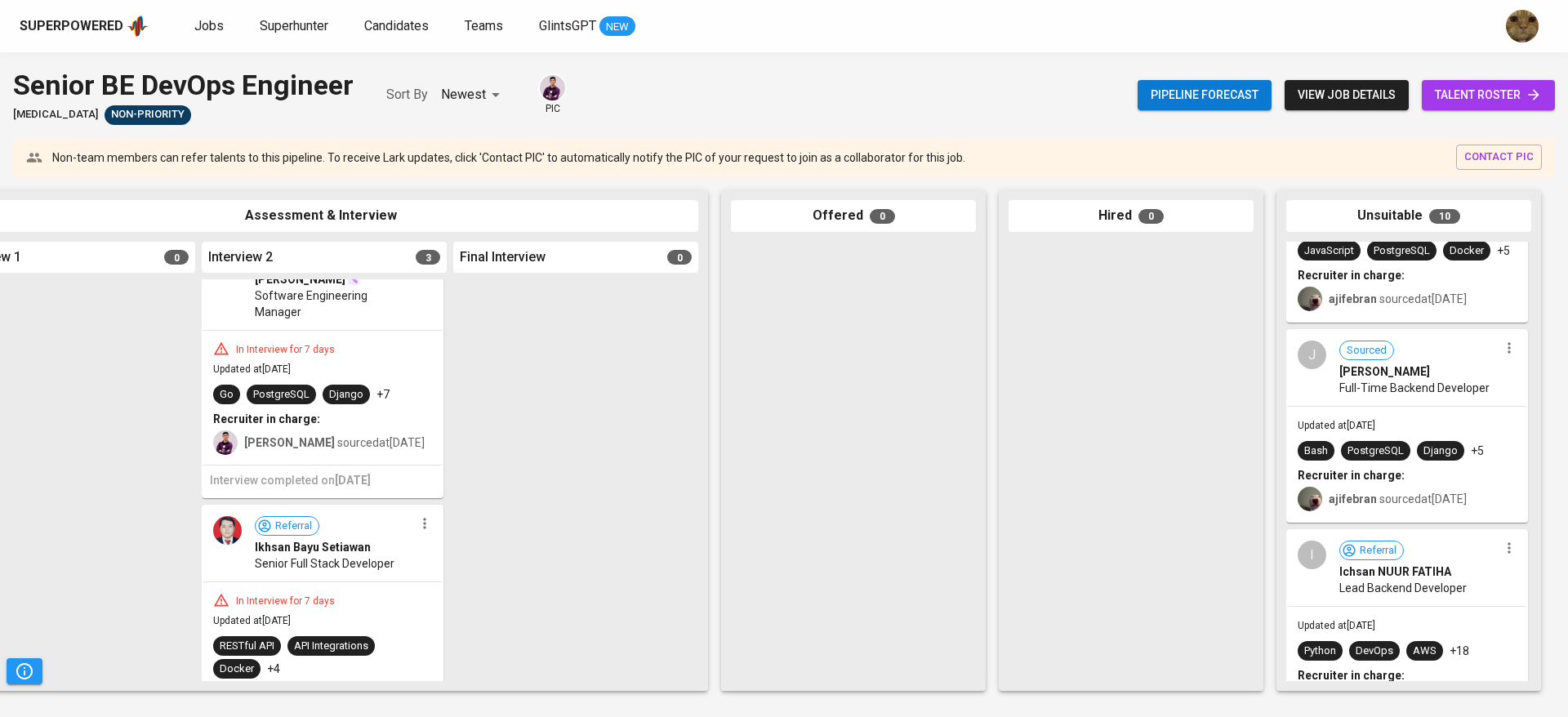
click at [1372, 484] on div "ajifebran sourced at Aug 26, 2025" at bounding box center [1407, 497] width 219 height 27
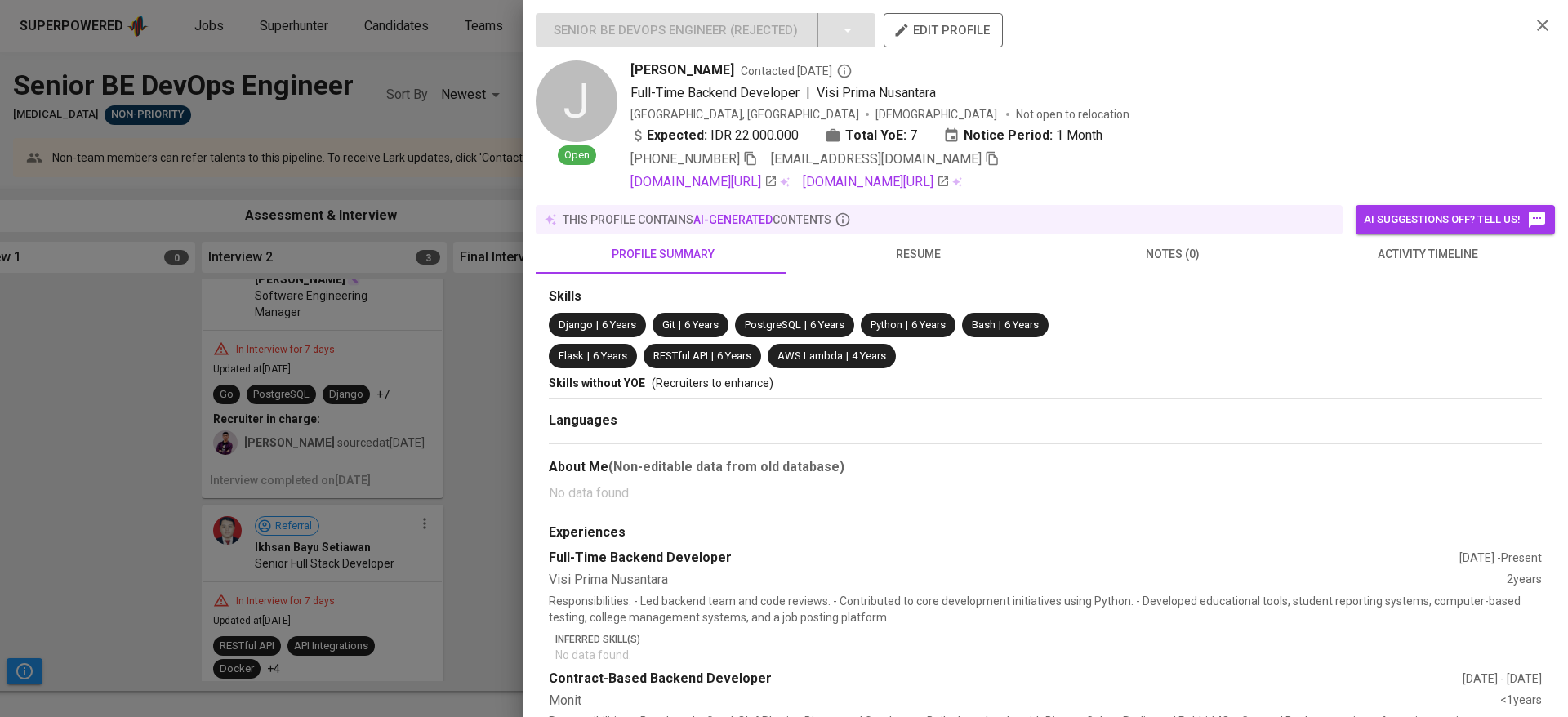
click at [1386, 240] on button "activity timeline" at bounding box center [1428, 254] width 254 height 40
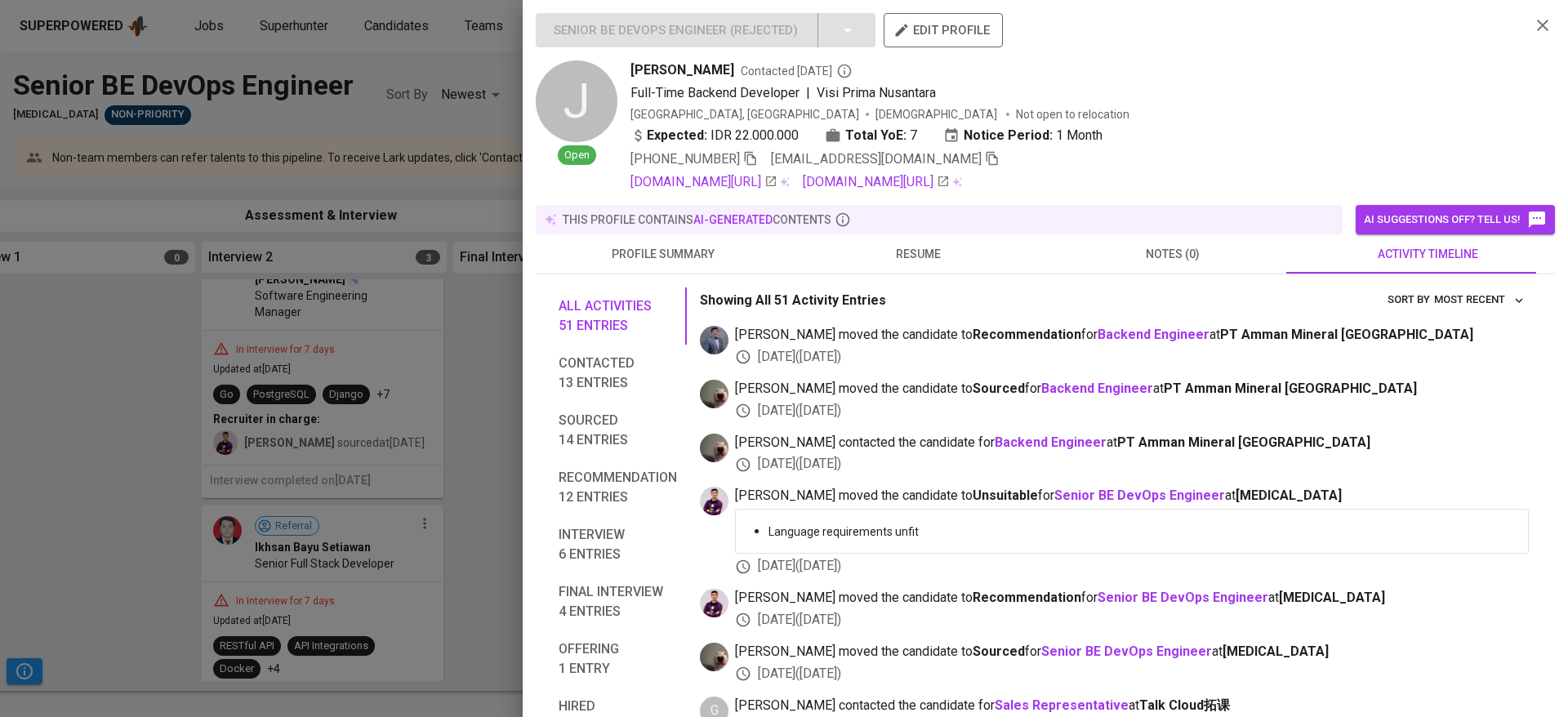
click at [431, 502] on div at bounding box center [784, 358] width 1568 height 717
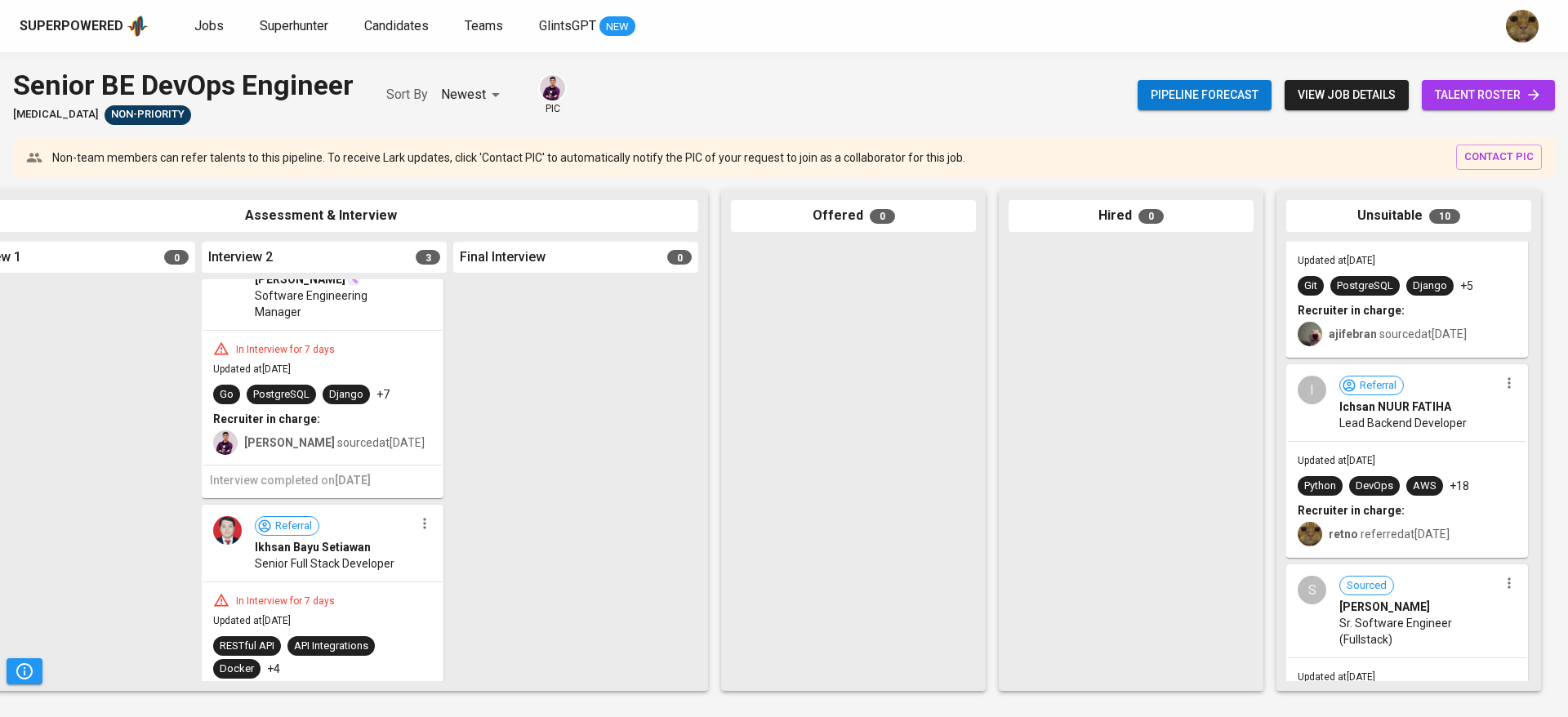
scroll to position [1574, 0]
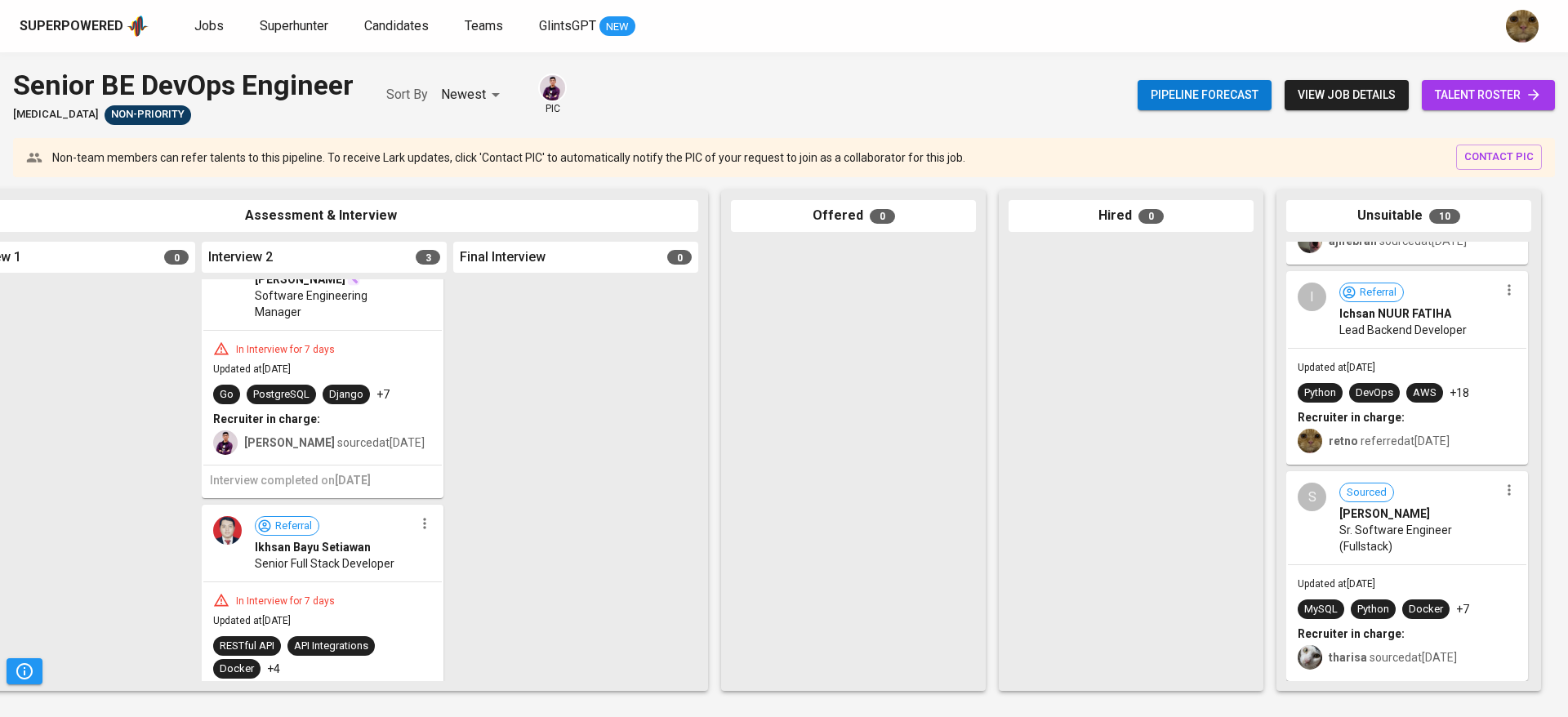
click at [1371, 485] on span "Sourced" at bounding box center [1367, 493] width 53 height 15
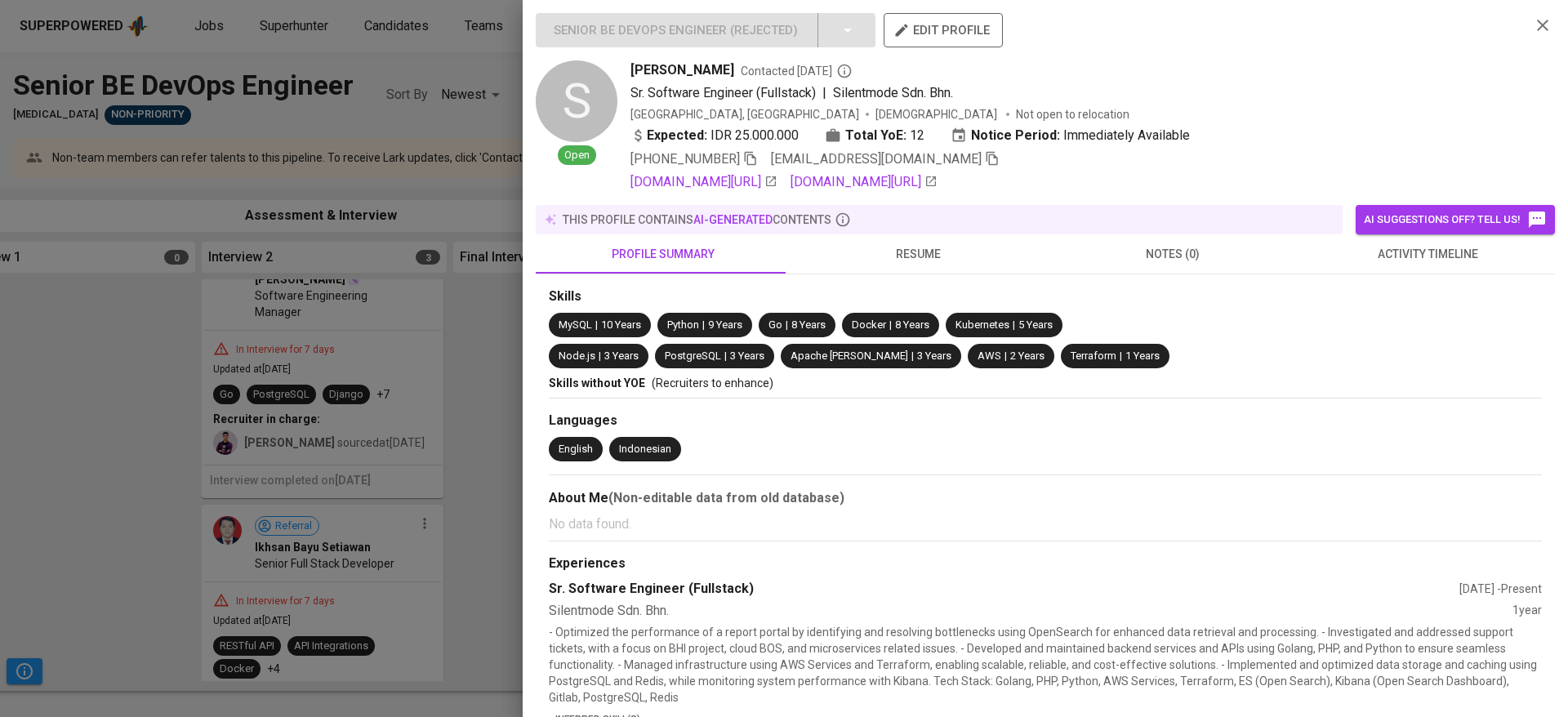
click at [1365, 265] on button "activity timeline" at bounding box center [1428, 254] width 254 height 40
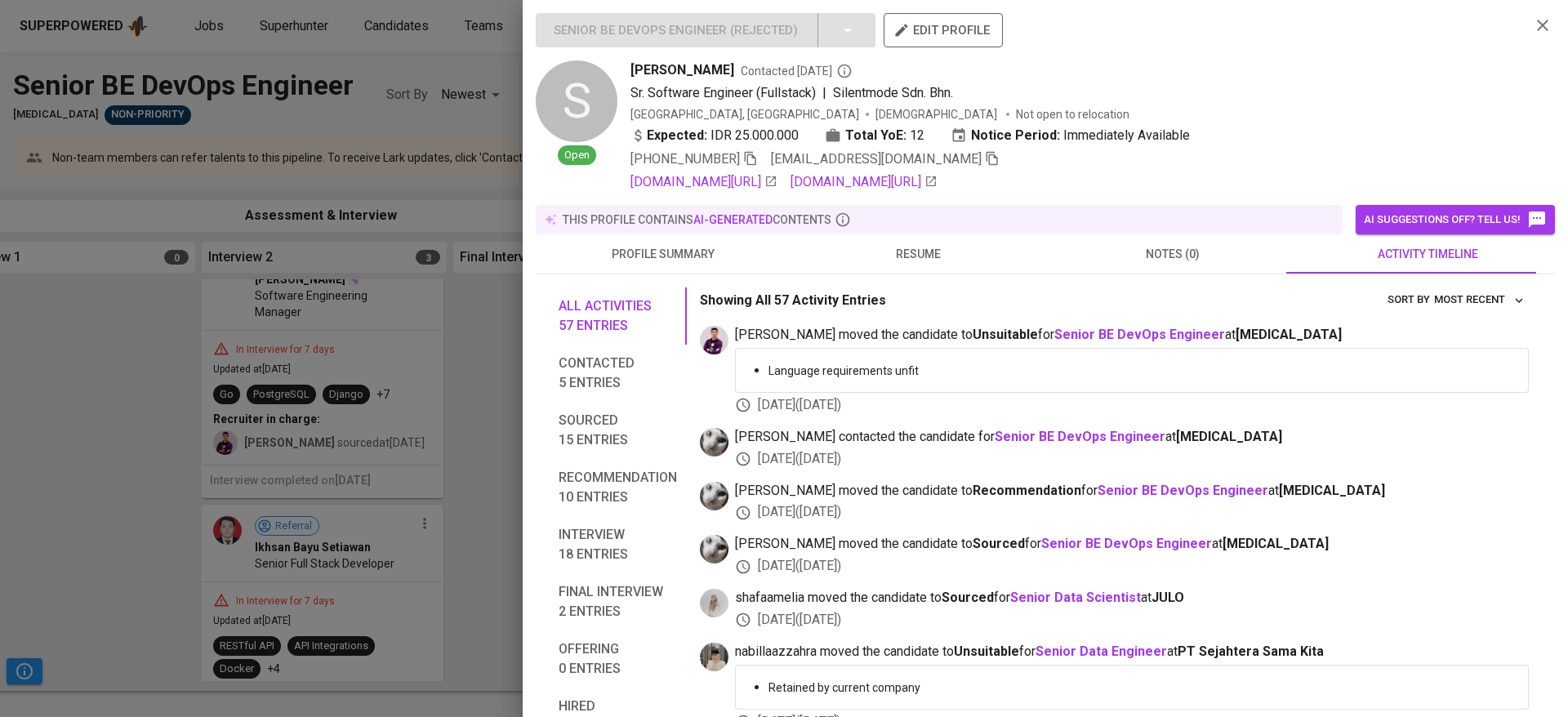
click at [604, 374] on span "Contacted 5 entries" at bounding box center [618, 373] width 119 height 40
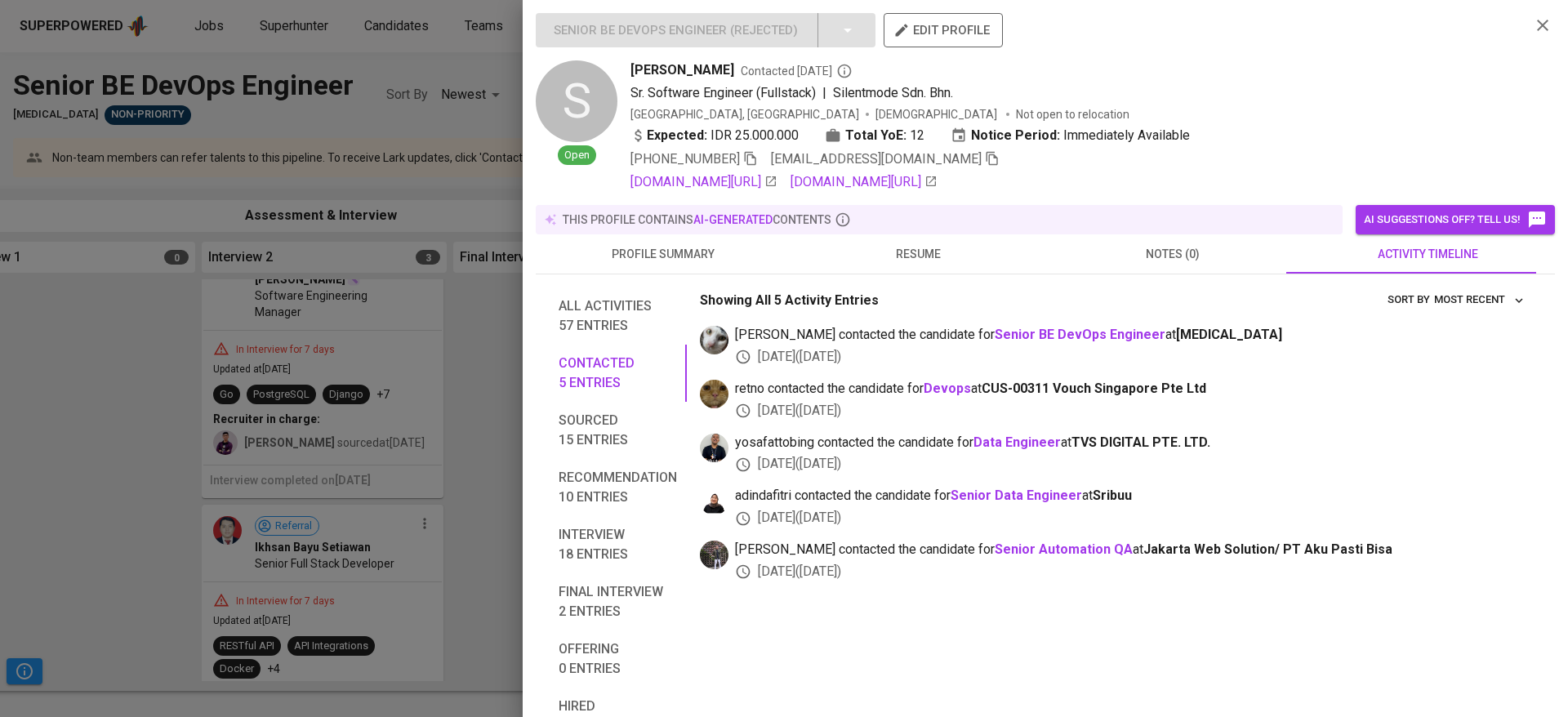
click at [901, 249] on span "resume" at bounding box center [919, 254] width 236 height 21
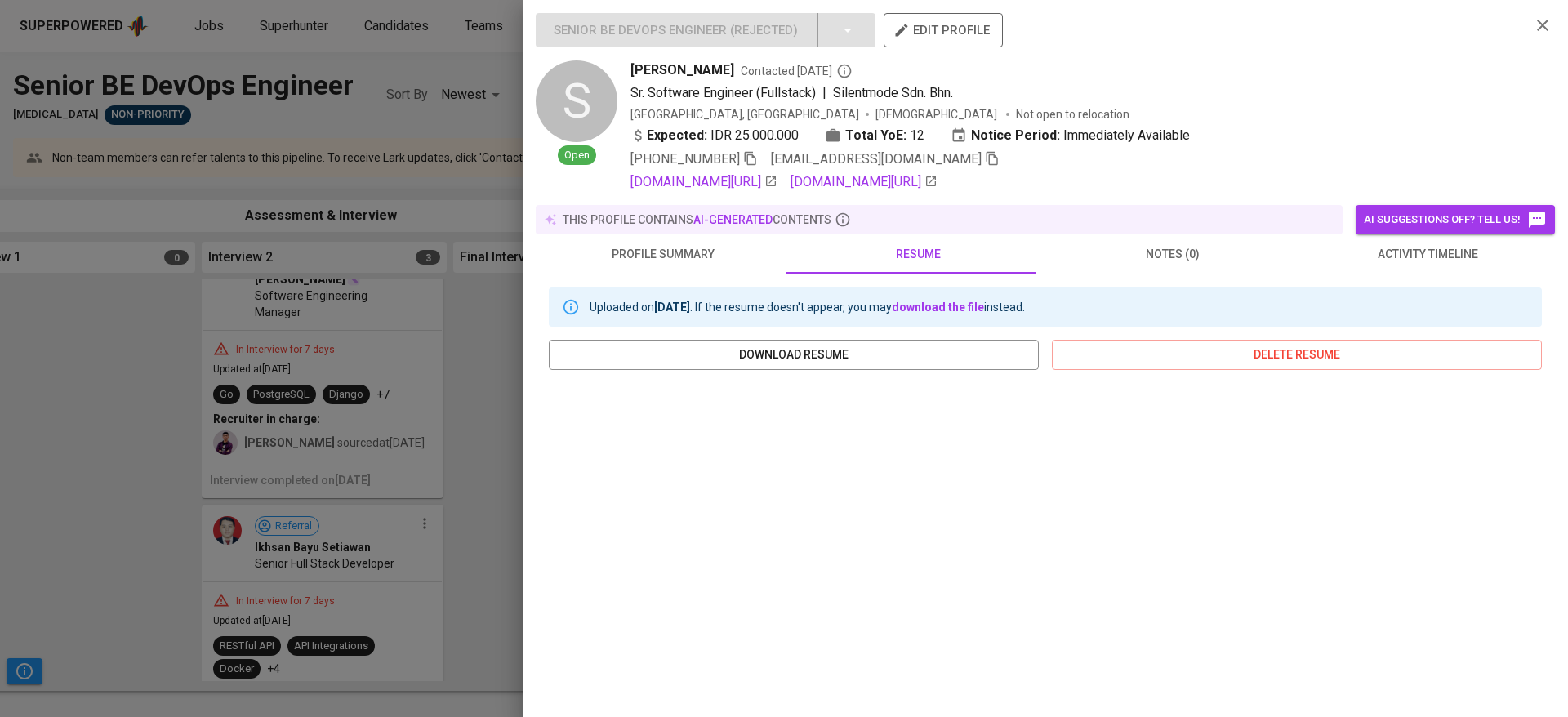
scroll to position [182, 0]
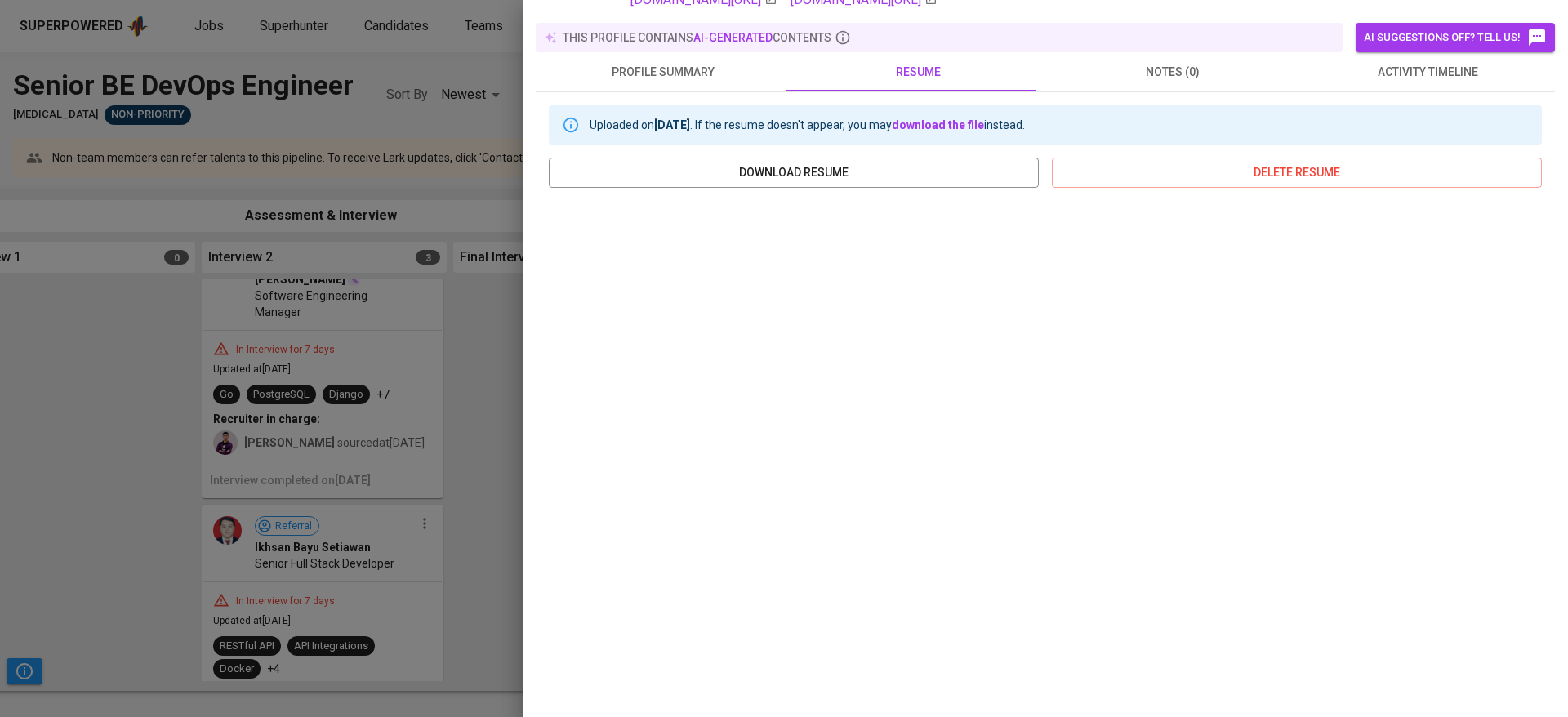
click at [431, 347] on div at bounding box center [784, 358] width 1568 height 717
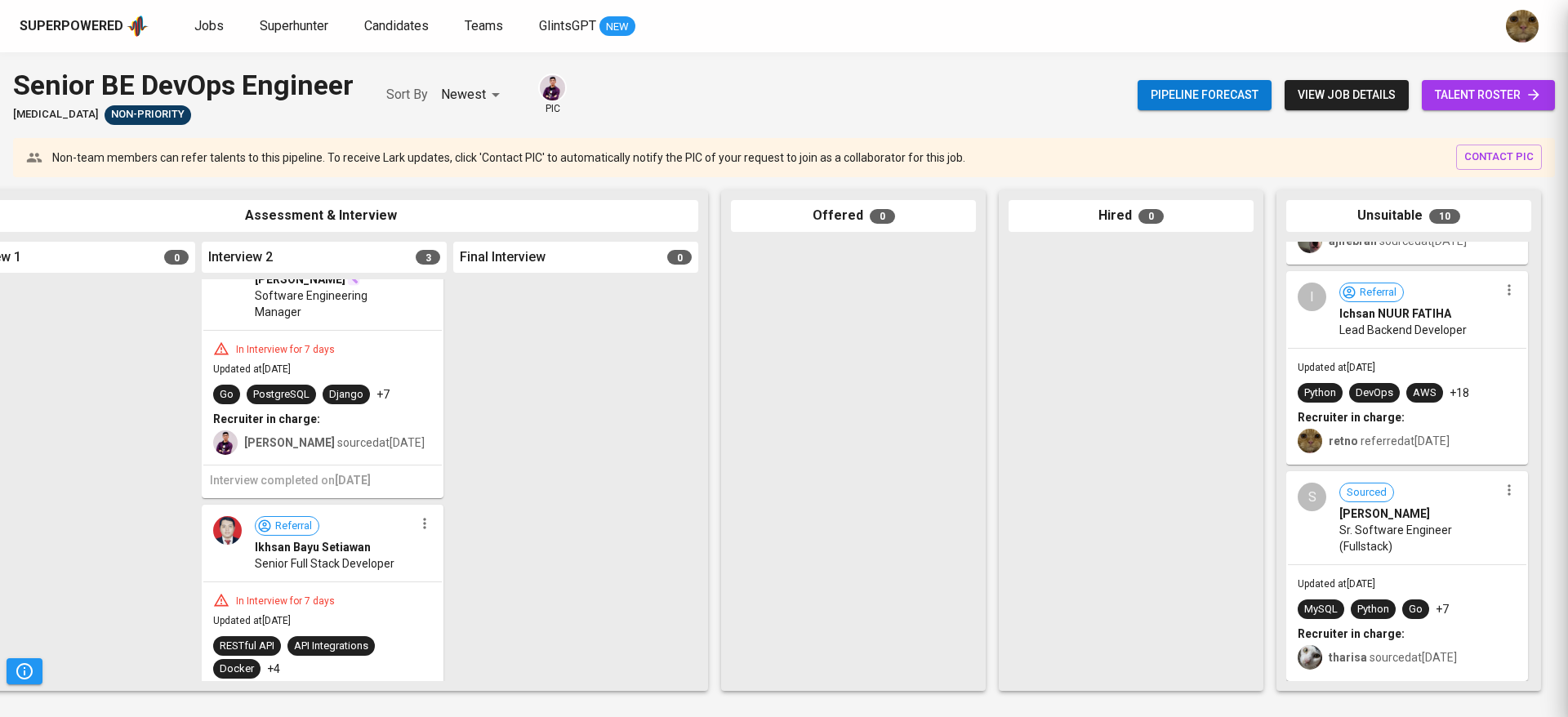
scroll to position [0, 0]
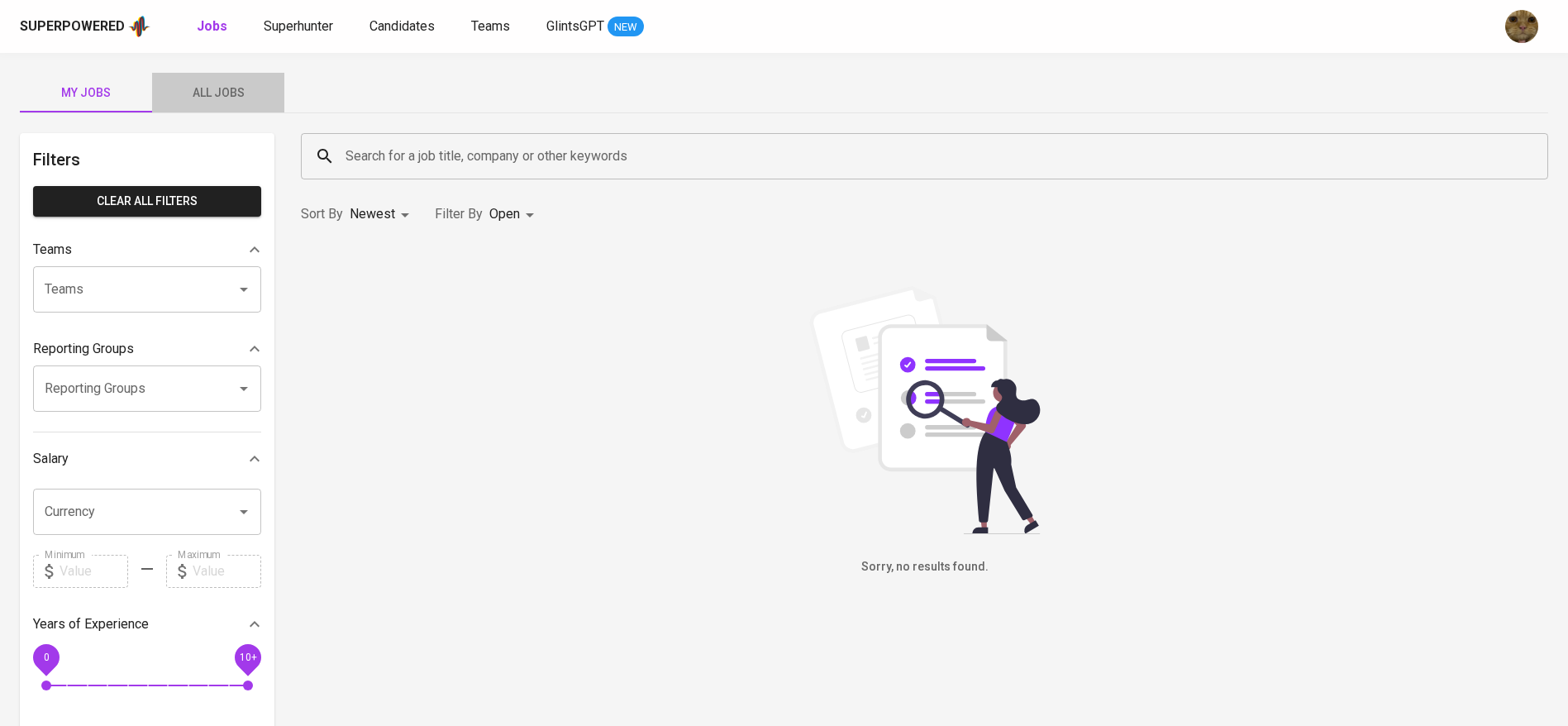
click at [195, 97] on span "All Jobs" at bounding box center [218, 93] width 113 height 21
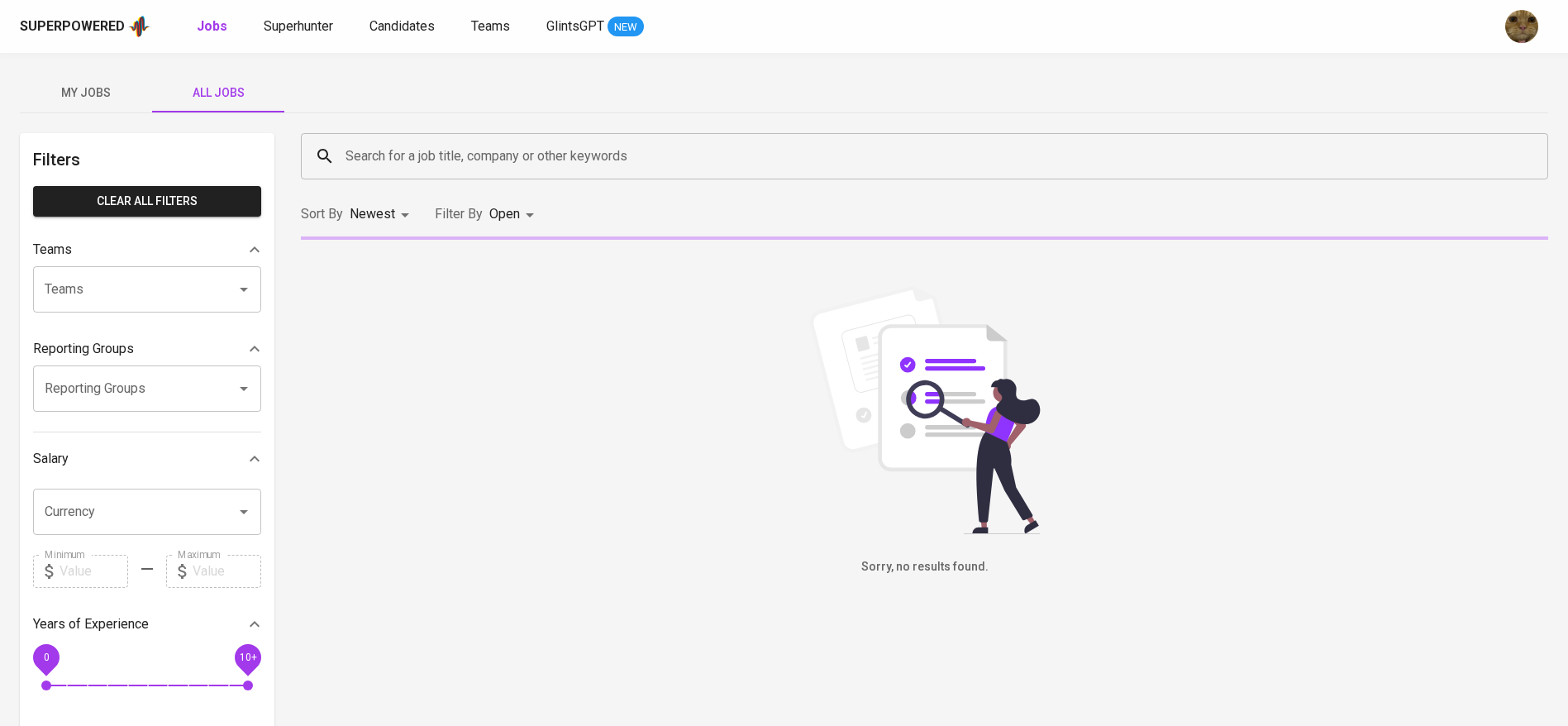
click at [418, 163] on input "Search for a job title, company or other keywords" at bounding box center [929, 156] width 1175 height 31
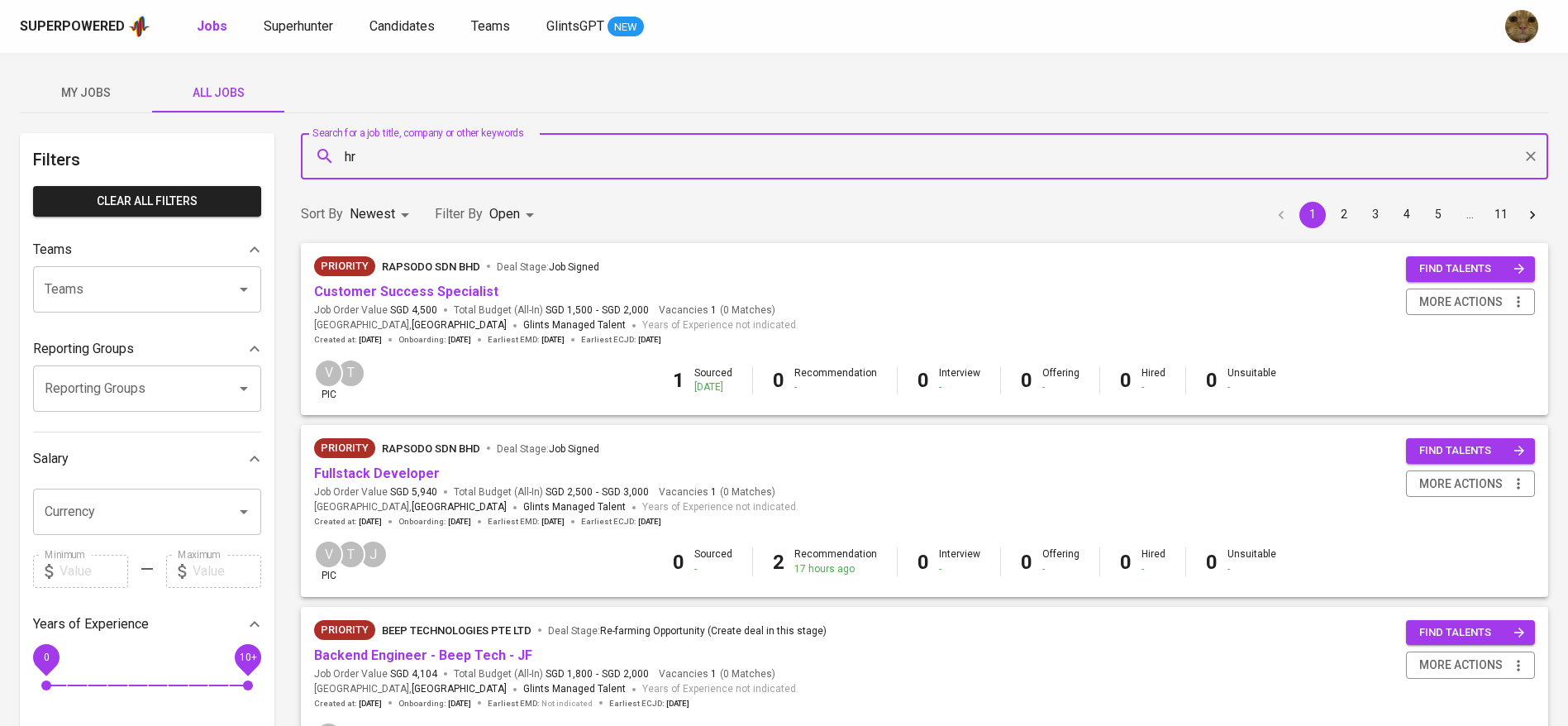
type input "hr"
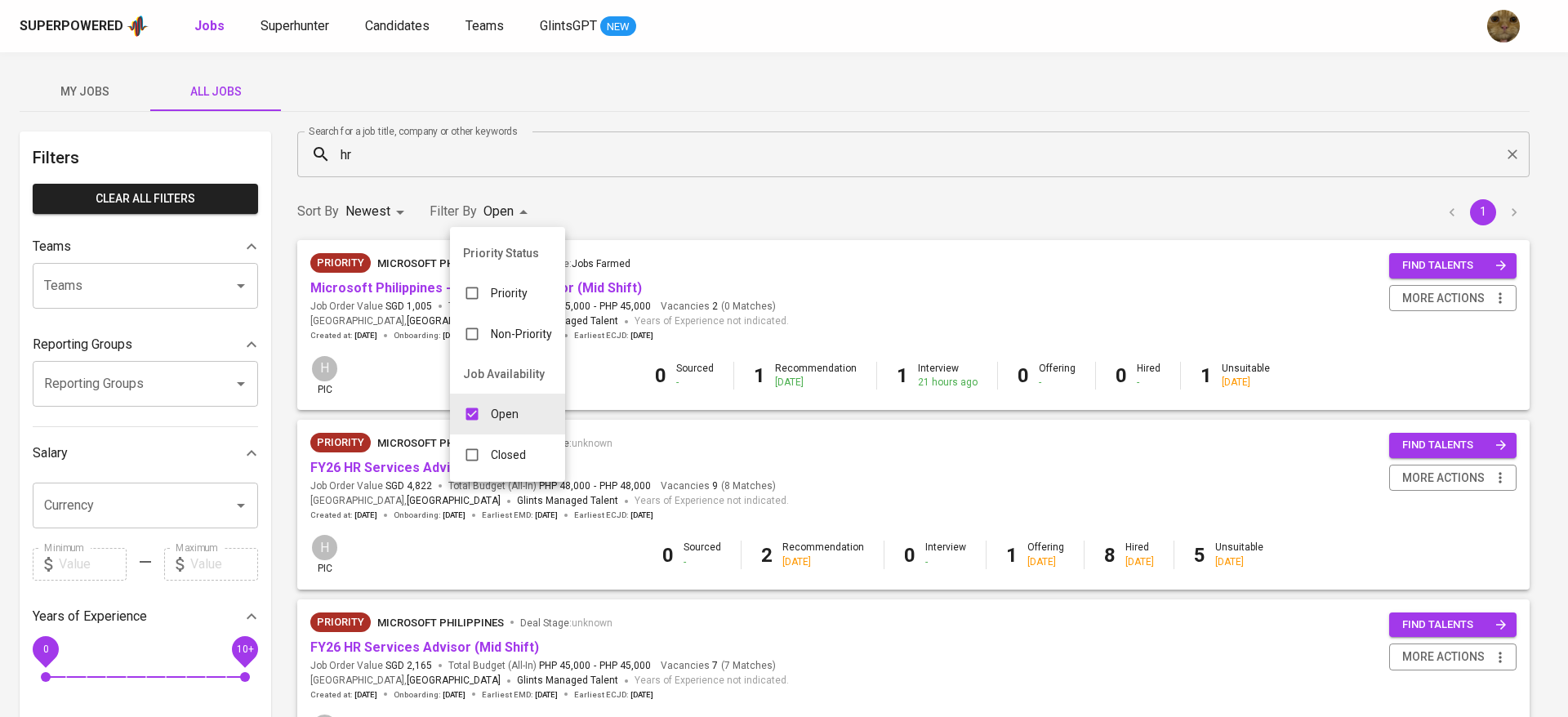
click at [526, 202] on body "Superpowered Jobs Superhunter Candidates Teams GlintsGPT NEW My Jobs All Jobs F…" at bounding box center [784, 557] width 1568 height 1115
click at [464, 448] on input "checkbox" at bounding box center [472, 454] width 31 height 31
checkbox input "true"
type input "OPEN,CLOSE"
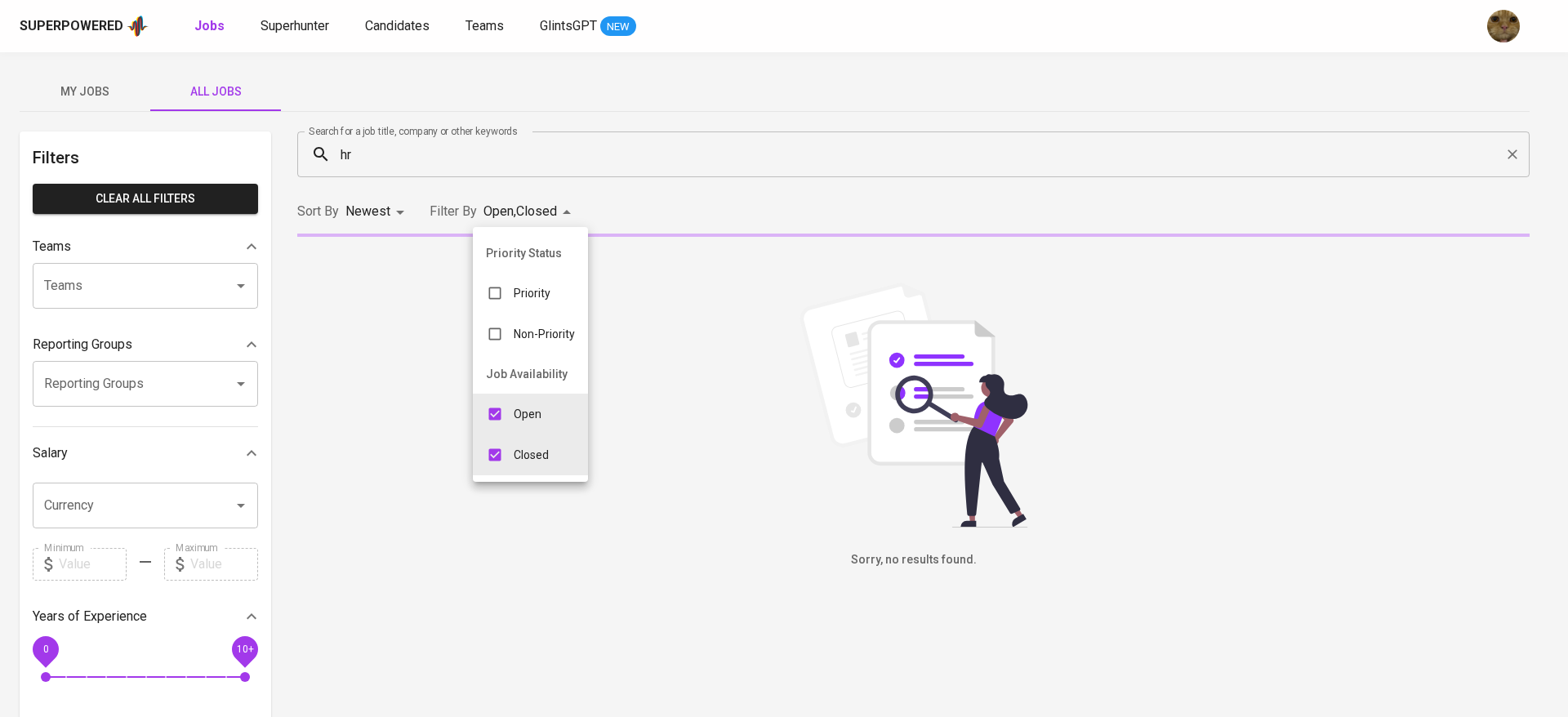
click at [754, 255] on div at bounding box center [784, 358] width 1568 height 717
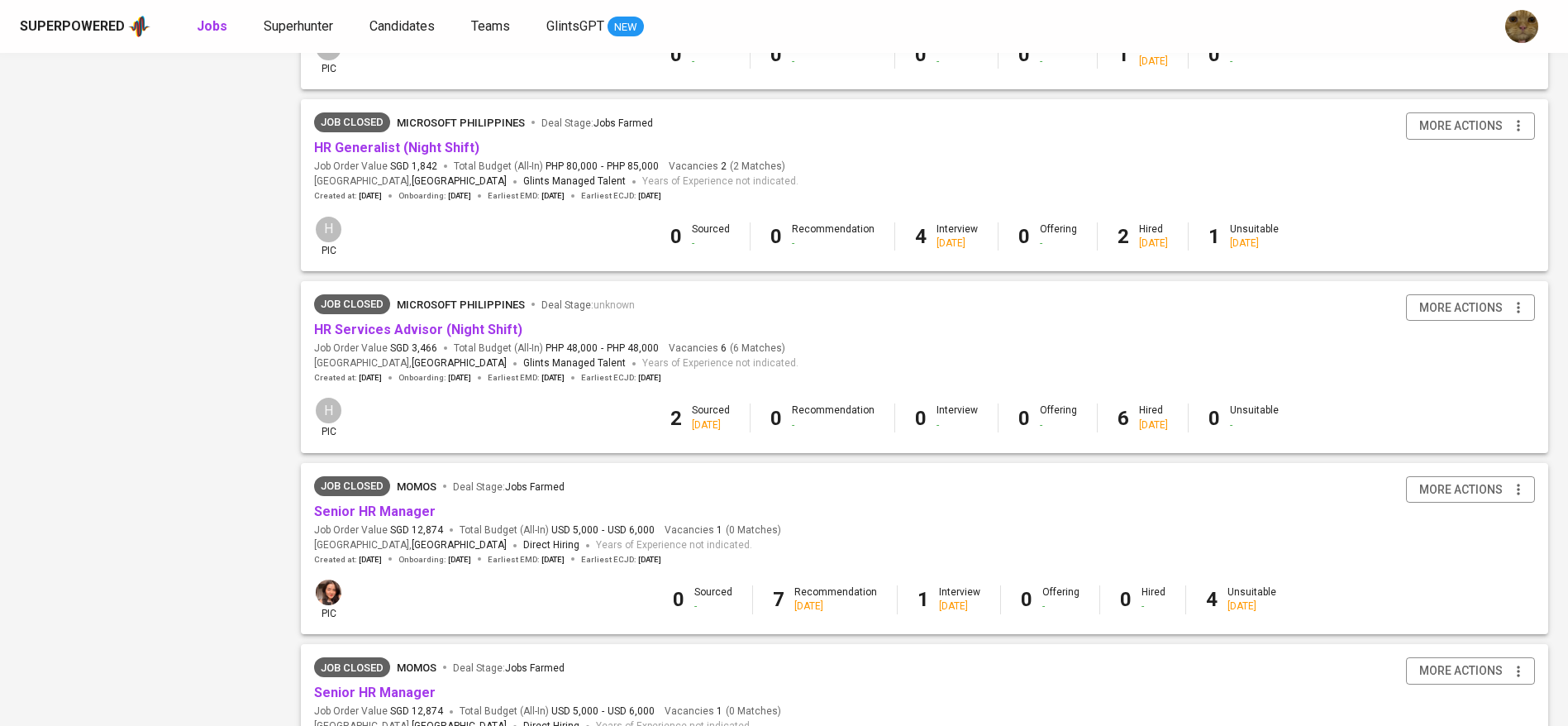
scroll to position [1442, 0]
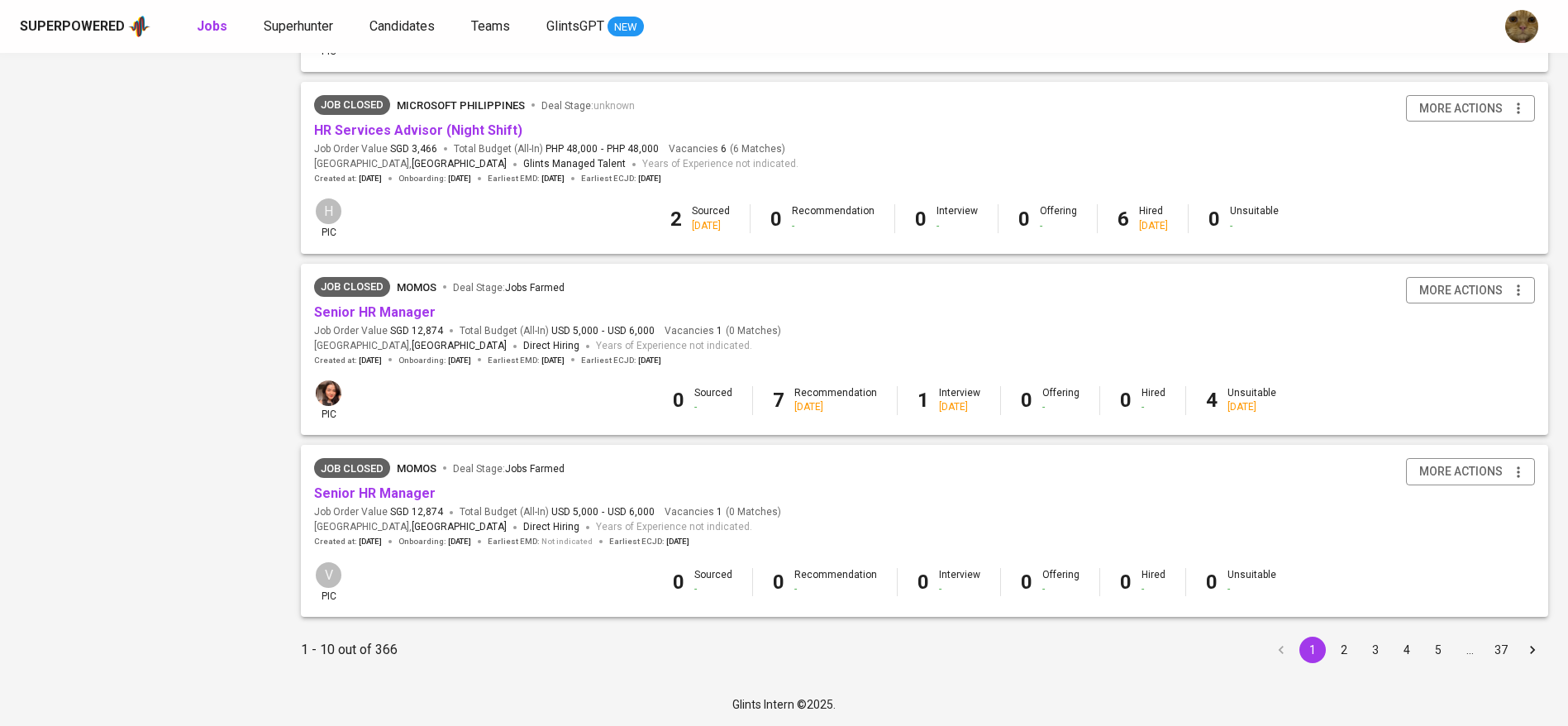
click at [1349, 649] on button "2" at bounding box center [1345, 650] width 27 height 27
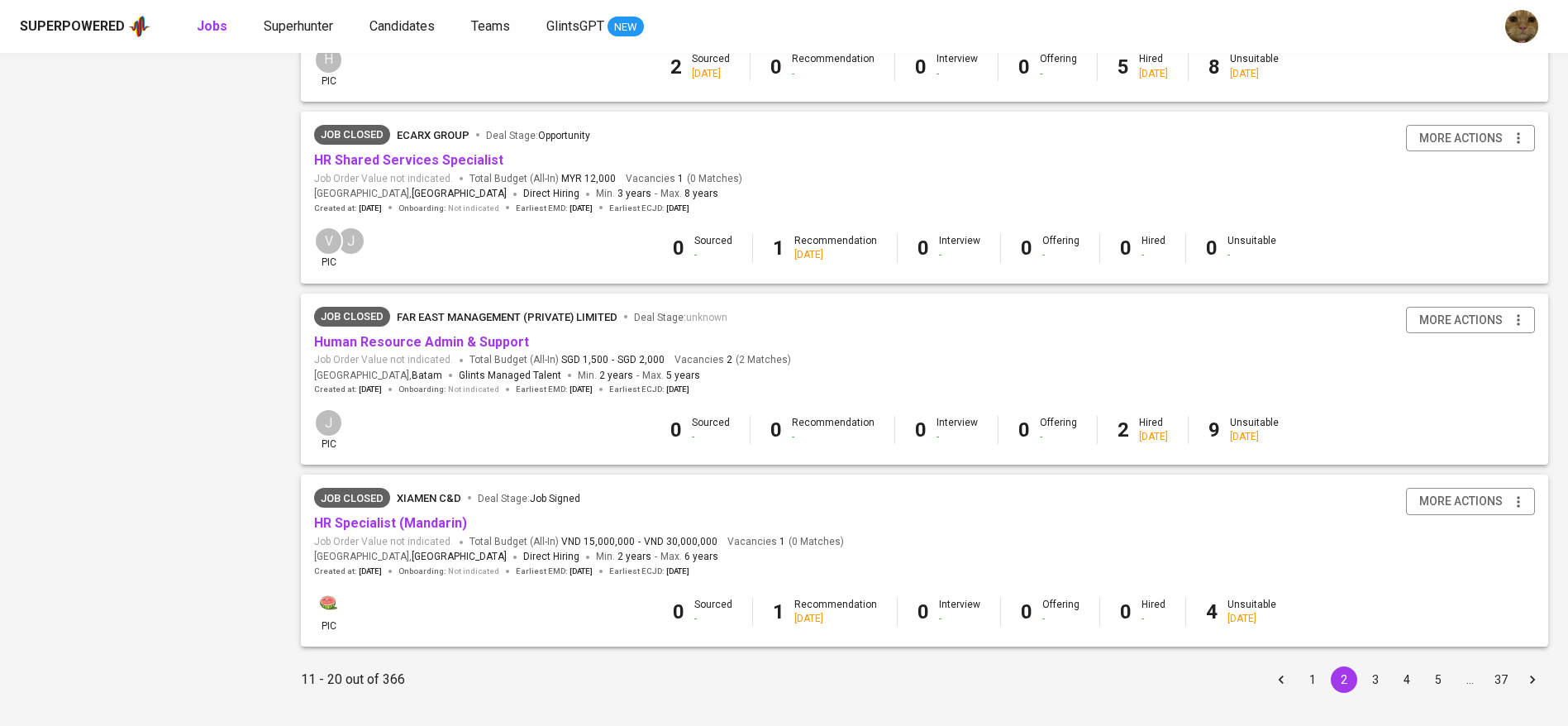
scroll to position [1408, 0]
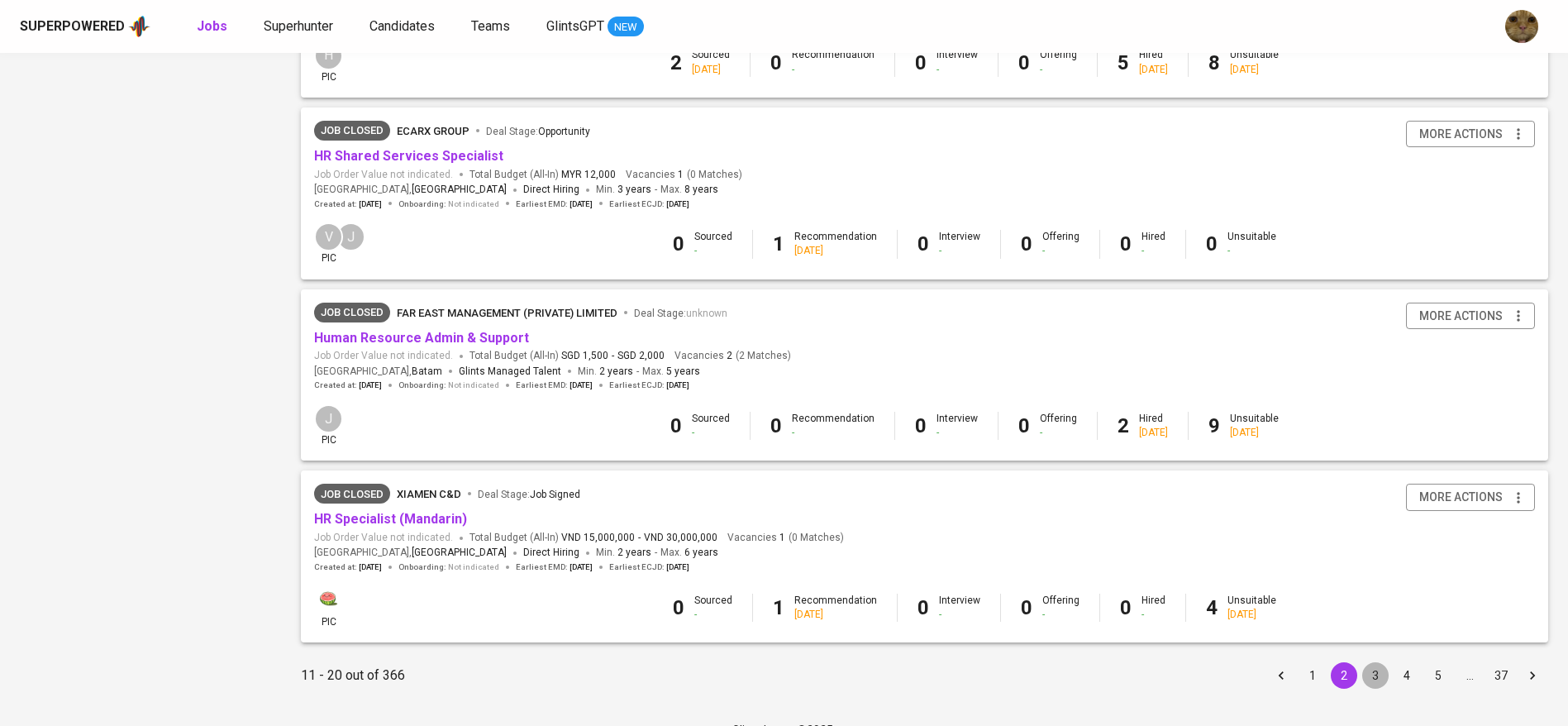
click at [1382, 677] on button "3" at bounding box center [1376, 675] width 27 height 27
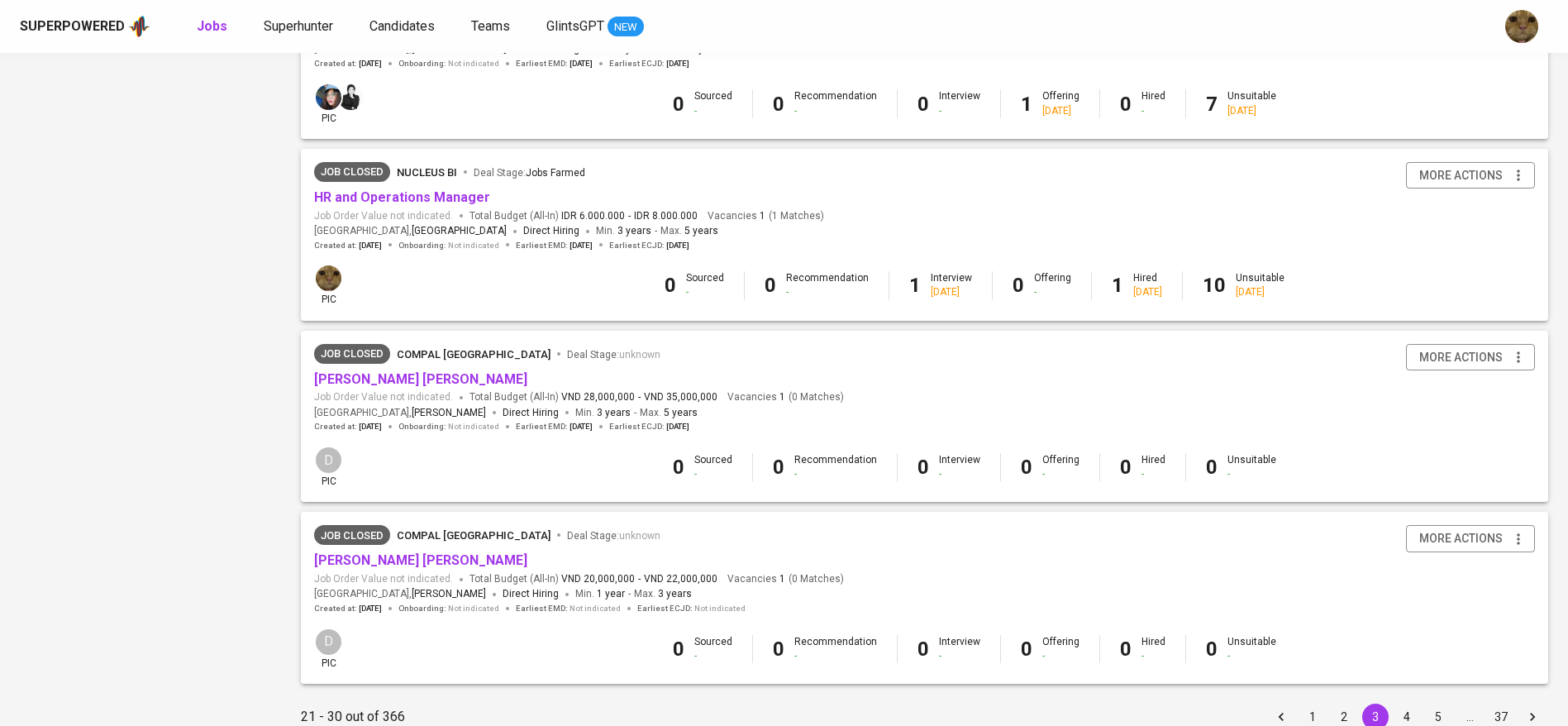
scroll to position [1442, 0]
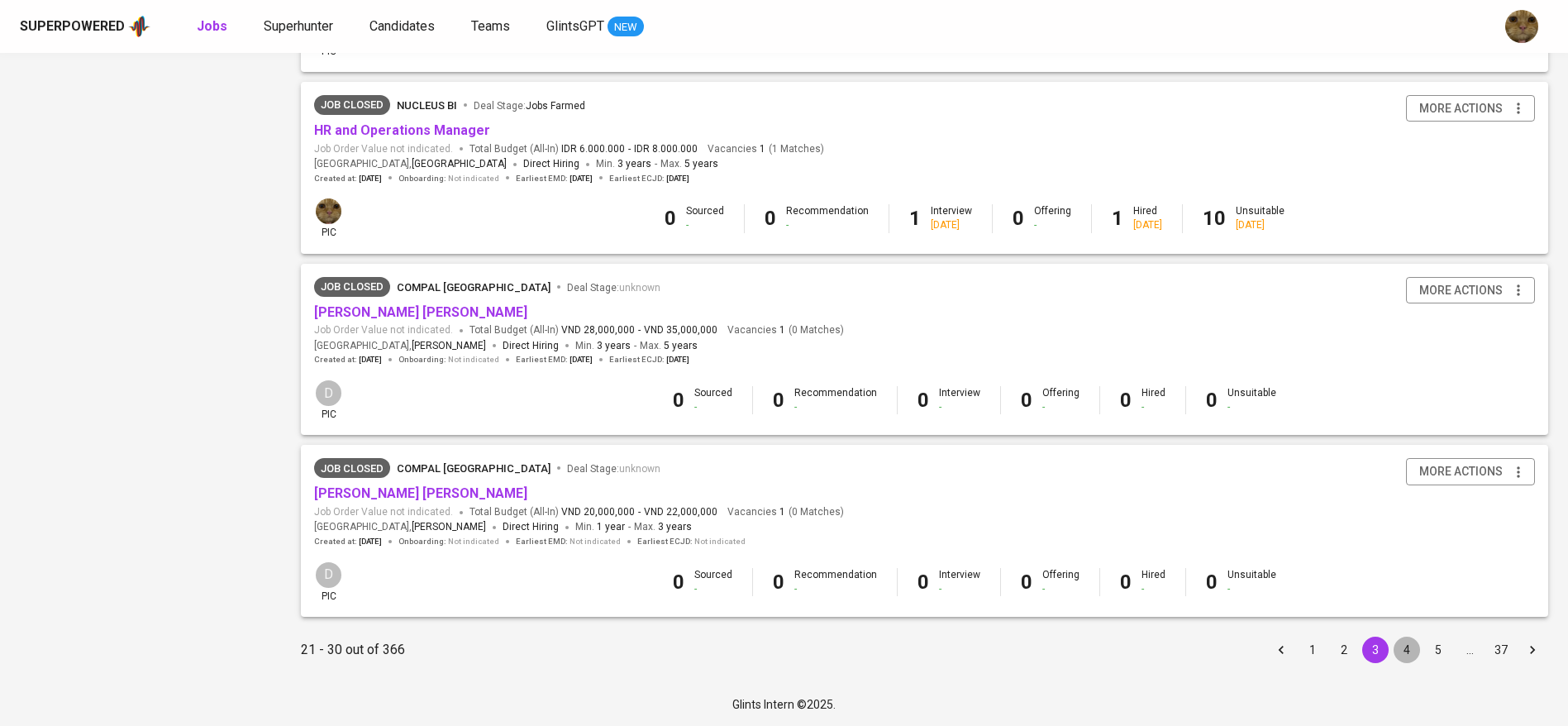
click at [1406, 643] on button "4" at bounding box center [1408, 650] width 27 height 27
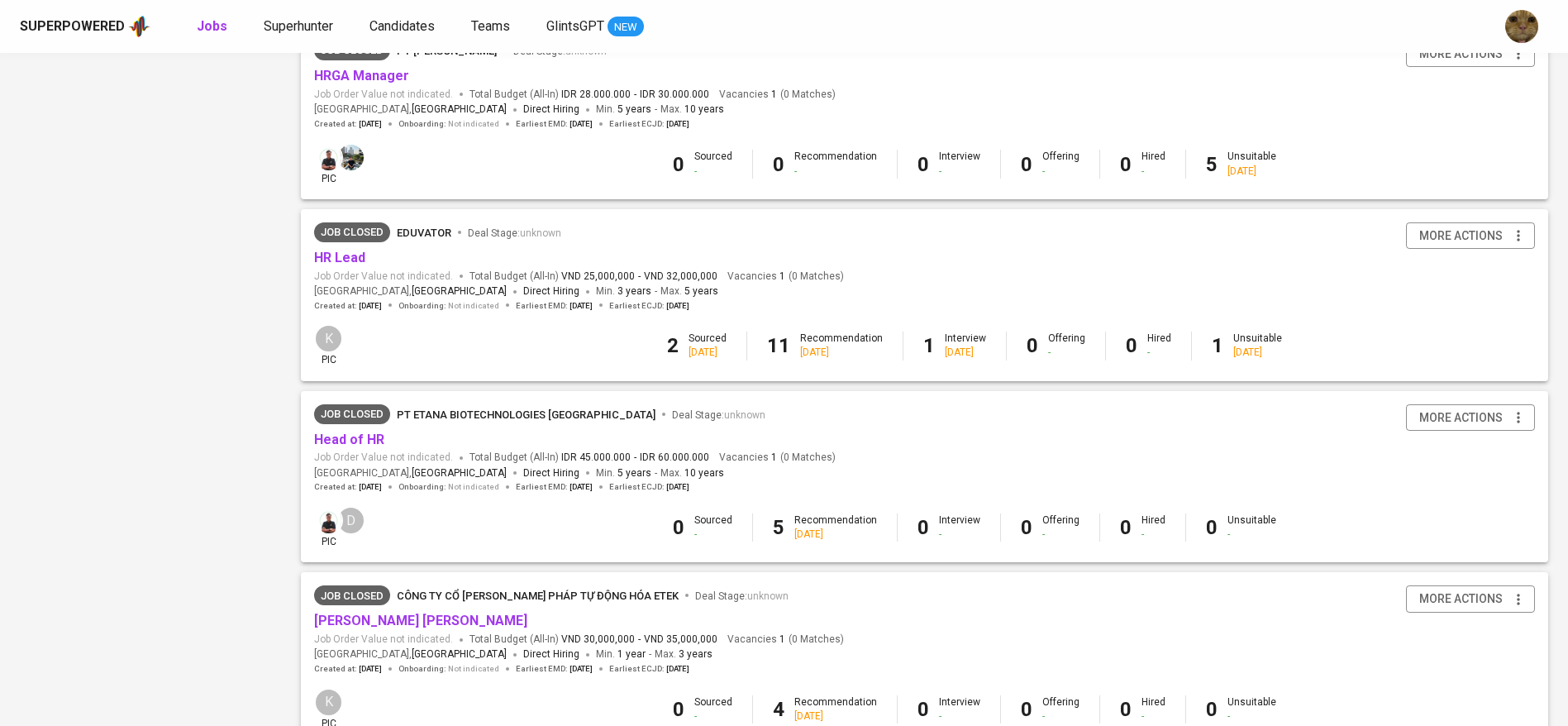
scroll to position [1442, 0]
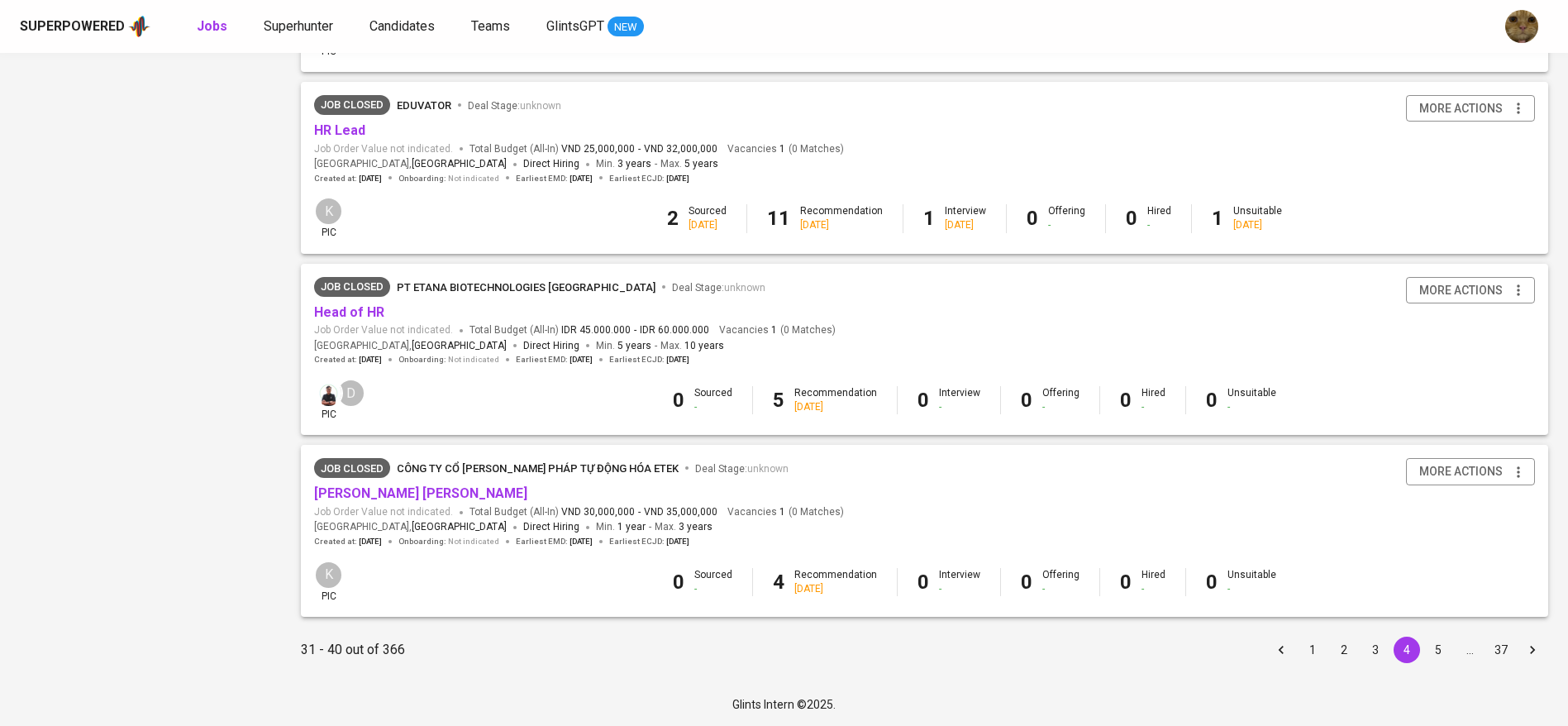
click at [1435, 636] on button "5" at bounding box center [1438, 650] width 27 height 27
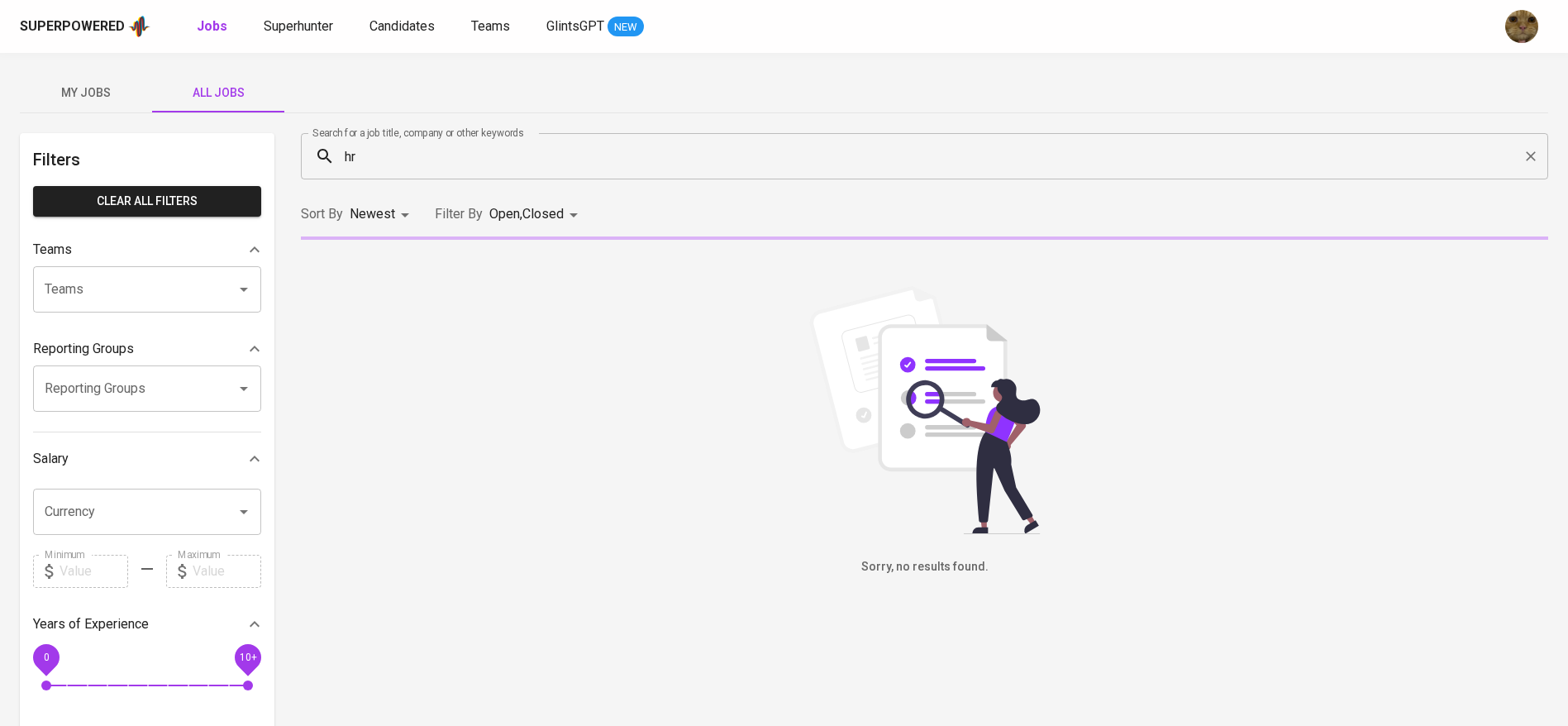
click at [553, 209] on body "Superpowered Jobs Superhunter Candidates Teams GlintsGPT NEW My Jobs All Jobs F…" at bounding box center [784, 564] width 1568 height 1129
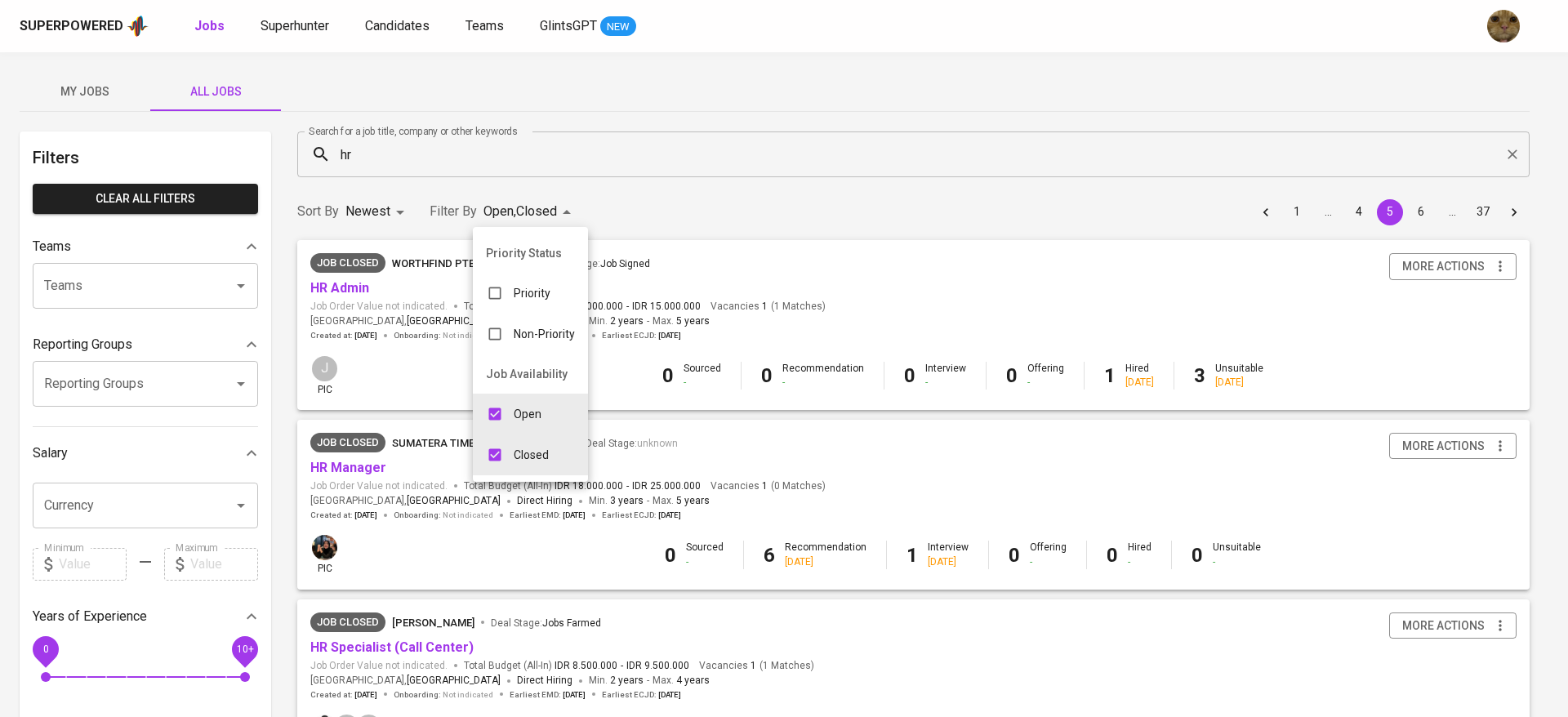
click at [716, 187] on div at bounding box center [784, 358] width 1568 height 717
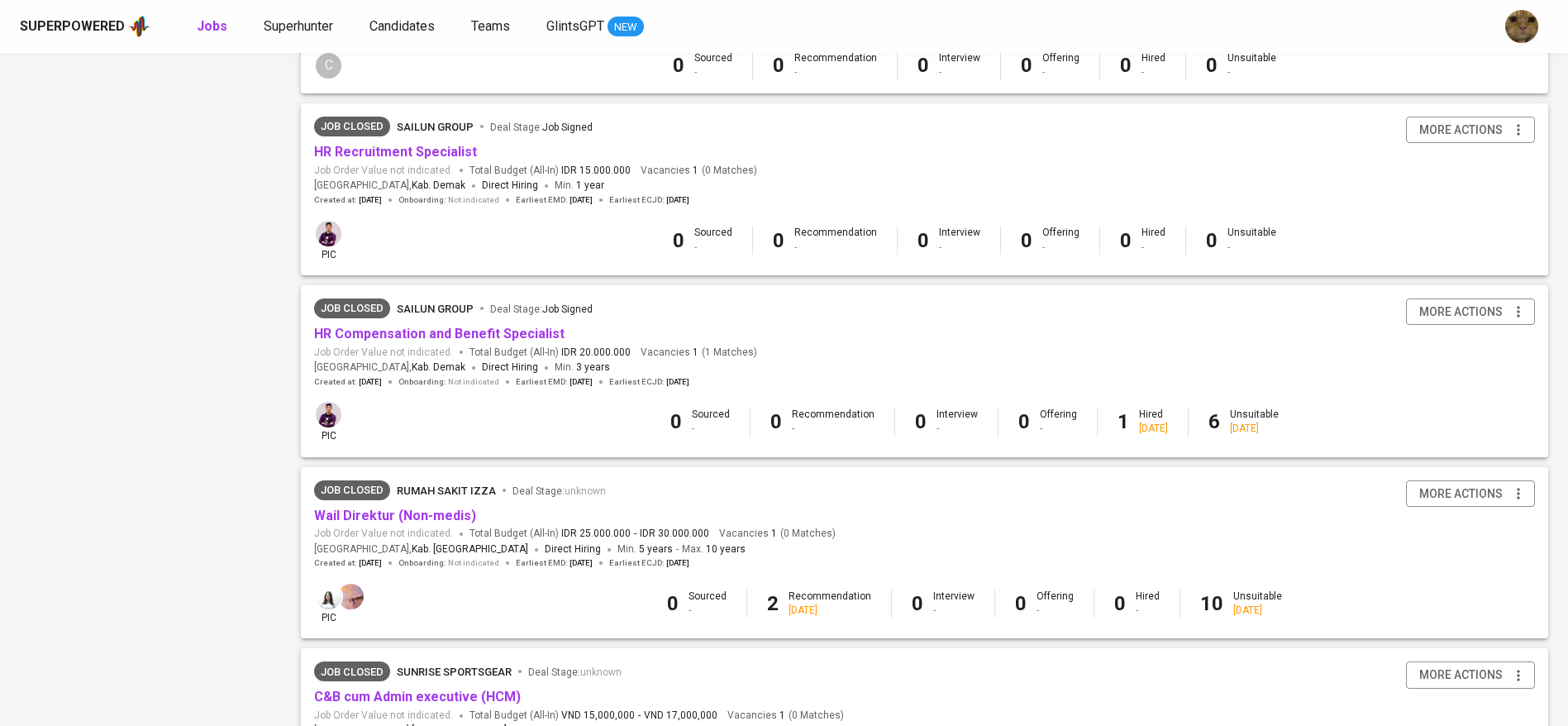
scroll to position [1426, 0]
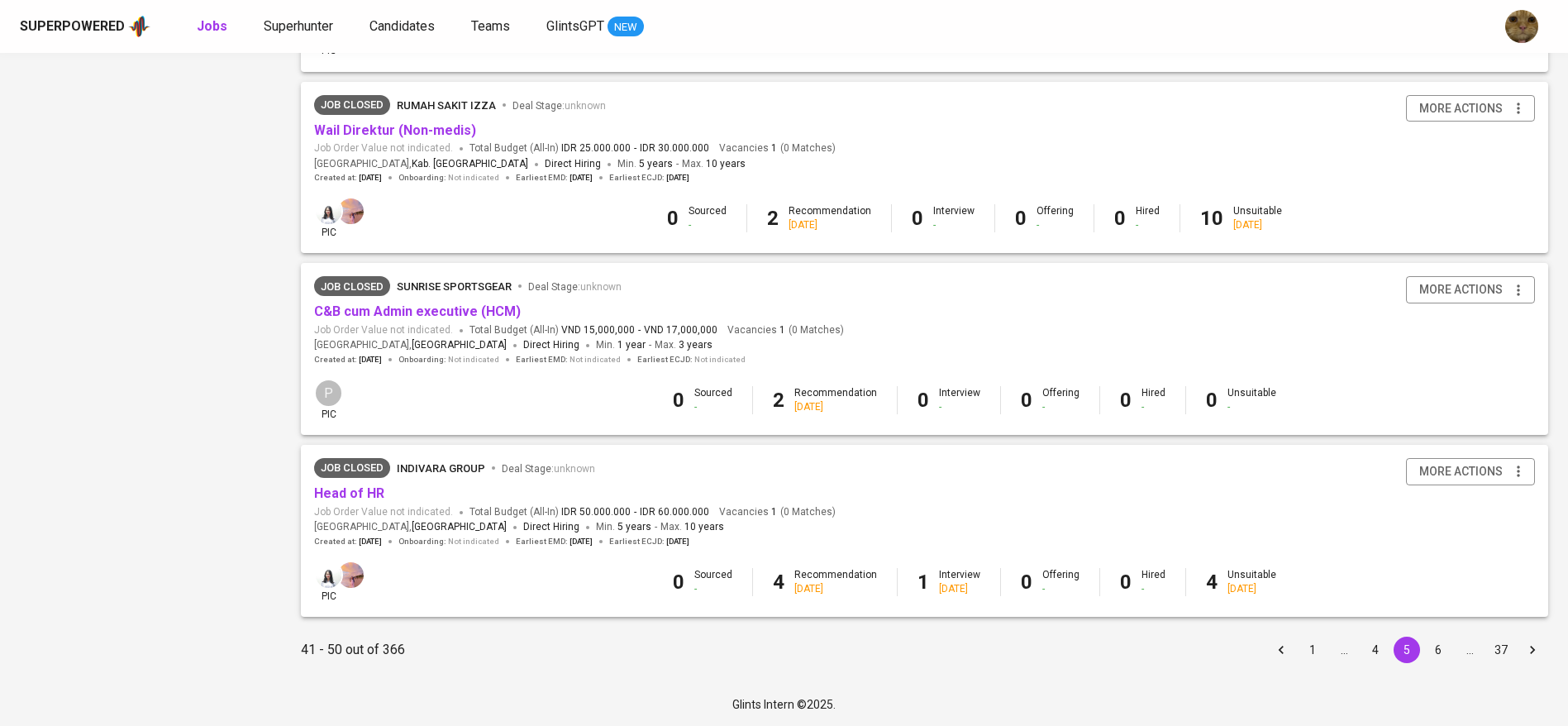
click at [1434, 652] on button "6" at bounding box center [1438, 650] width 27 height 27
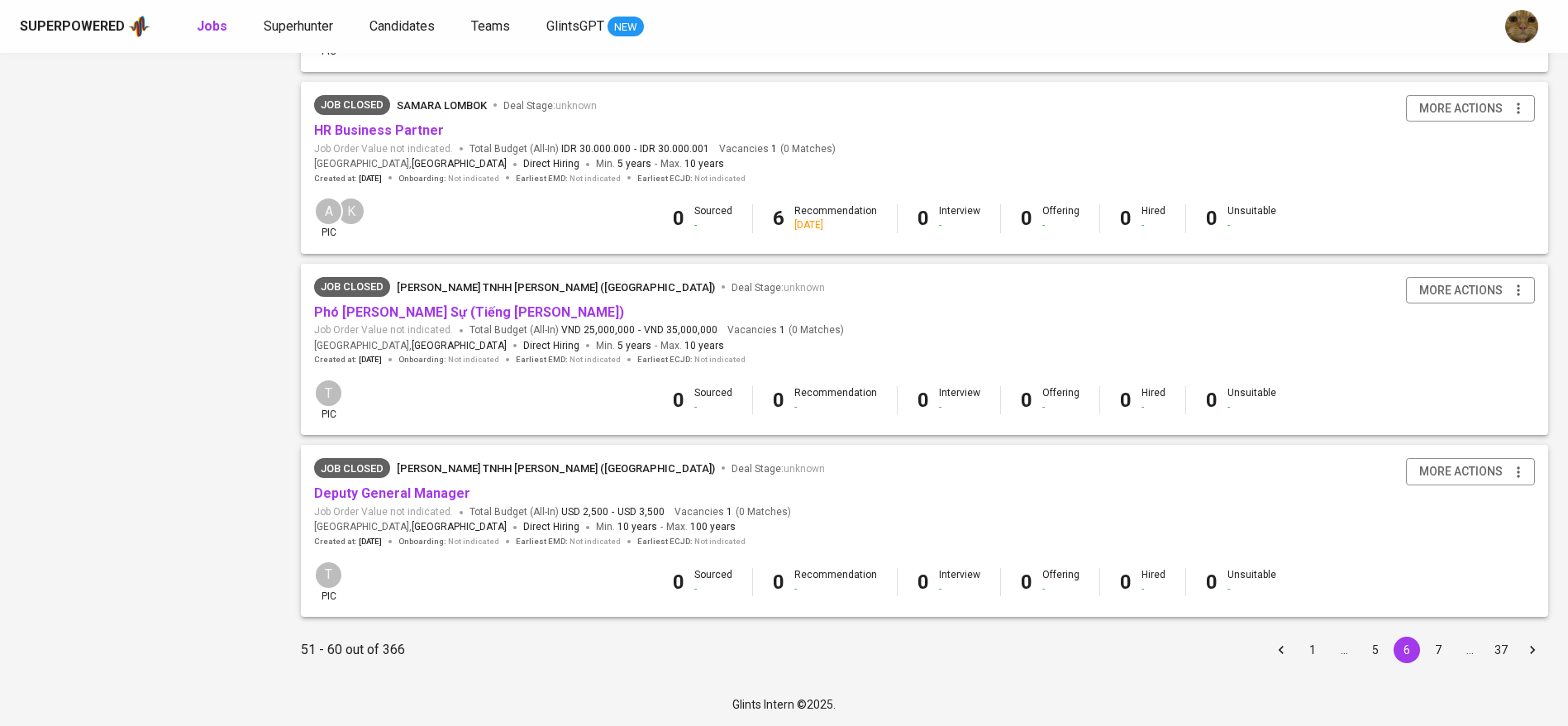
scroll to position [1442, 0]
click at [1441, 640] on button "7" at bounding box center [1438, 650] width 27 height 27
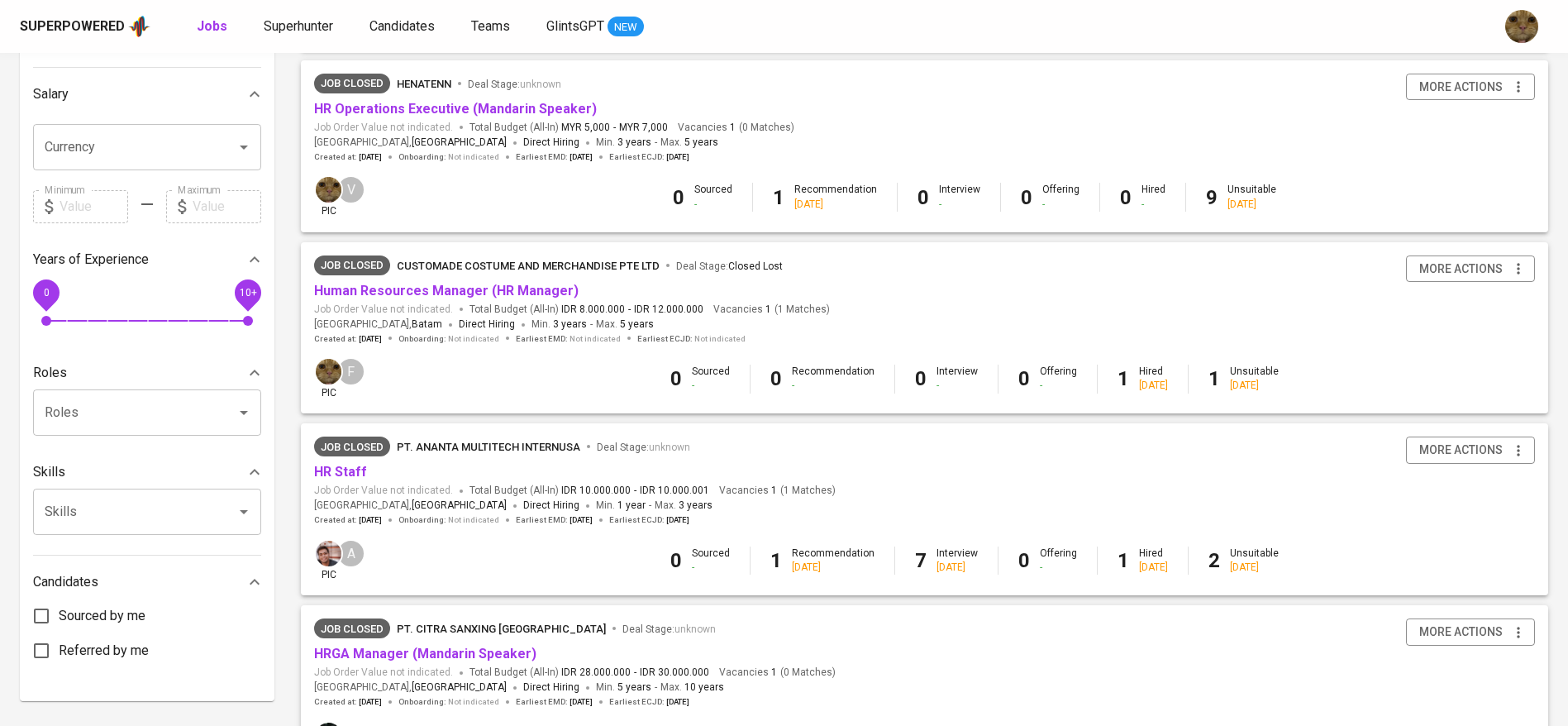
scroll to position [367, 0]
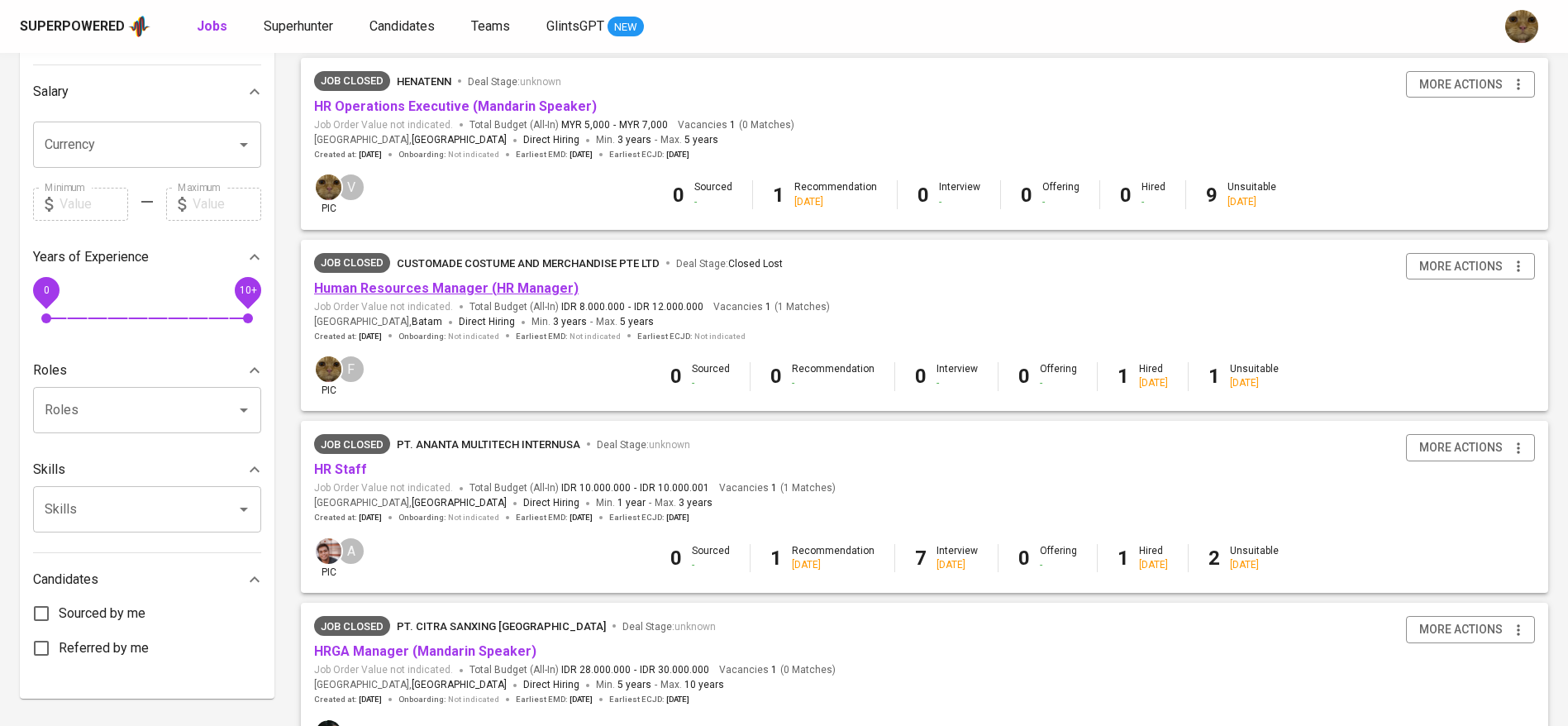
click at [457, 283] on link "Human Resources Manager (HR Manager)" at bounding box center [445, 288] width 264 height 15
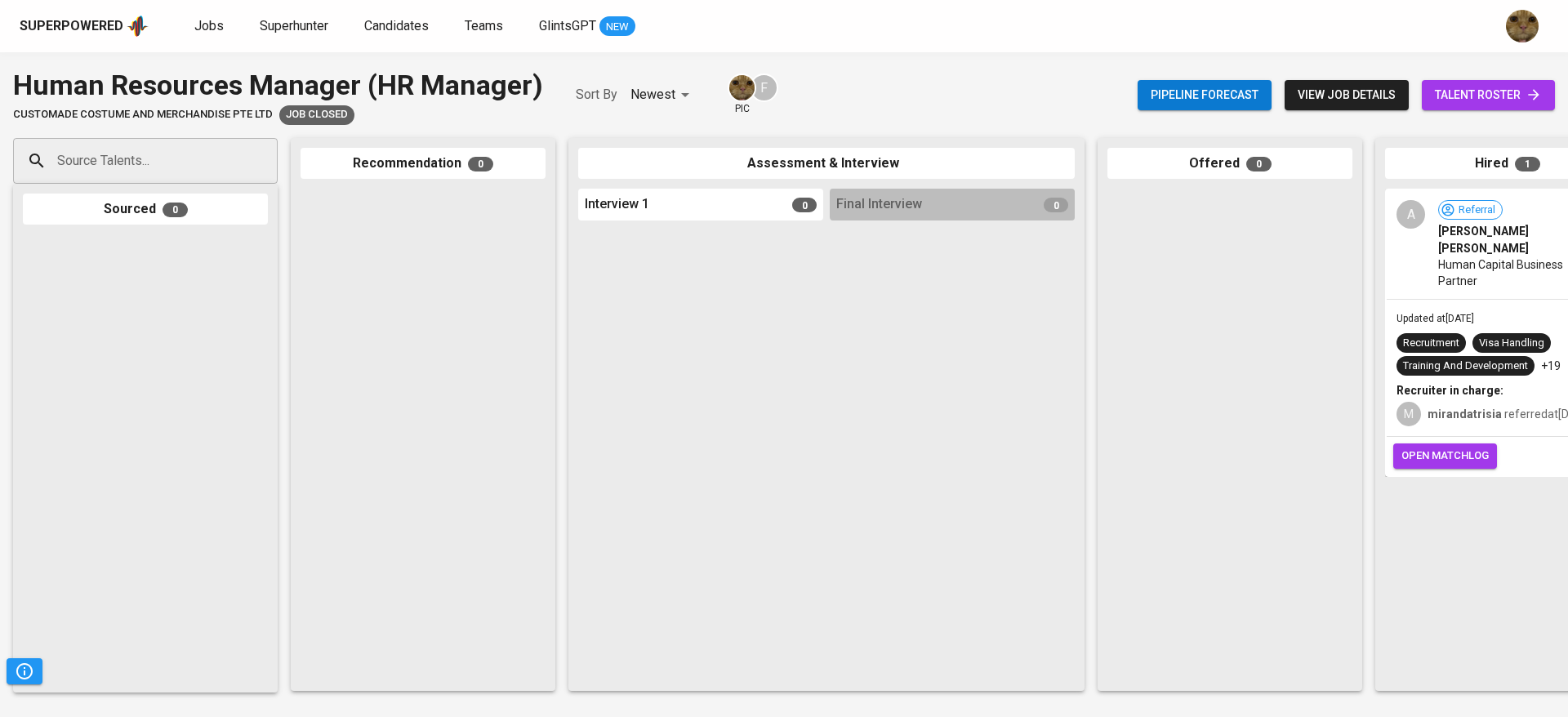
scroll to position [0, 377]
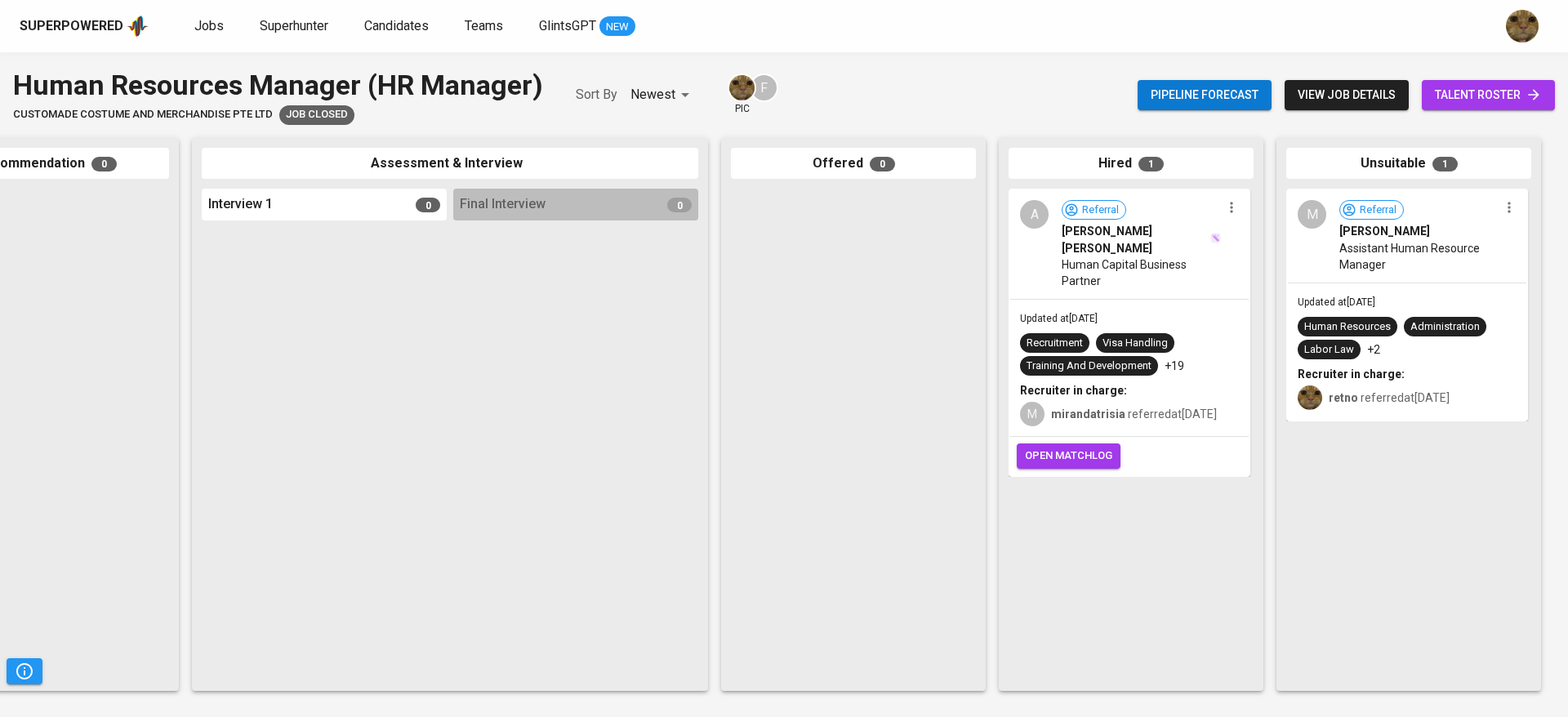
click at [1439, 343] on div "Human Resources Administration Labor Law +2" at bounding box center [1407, 337] width 219 height 42
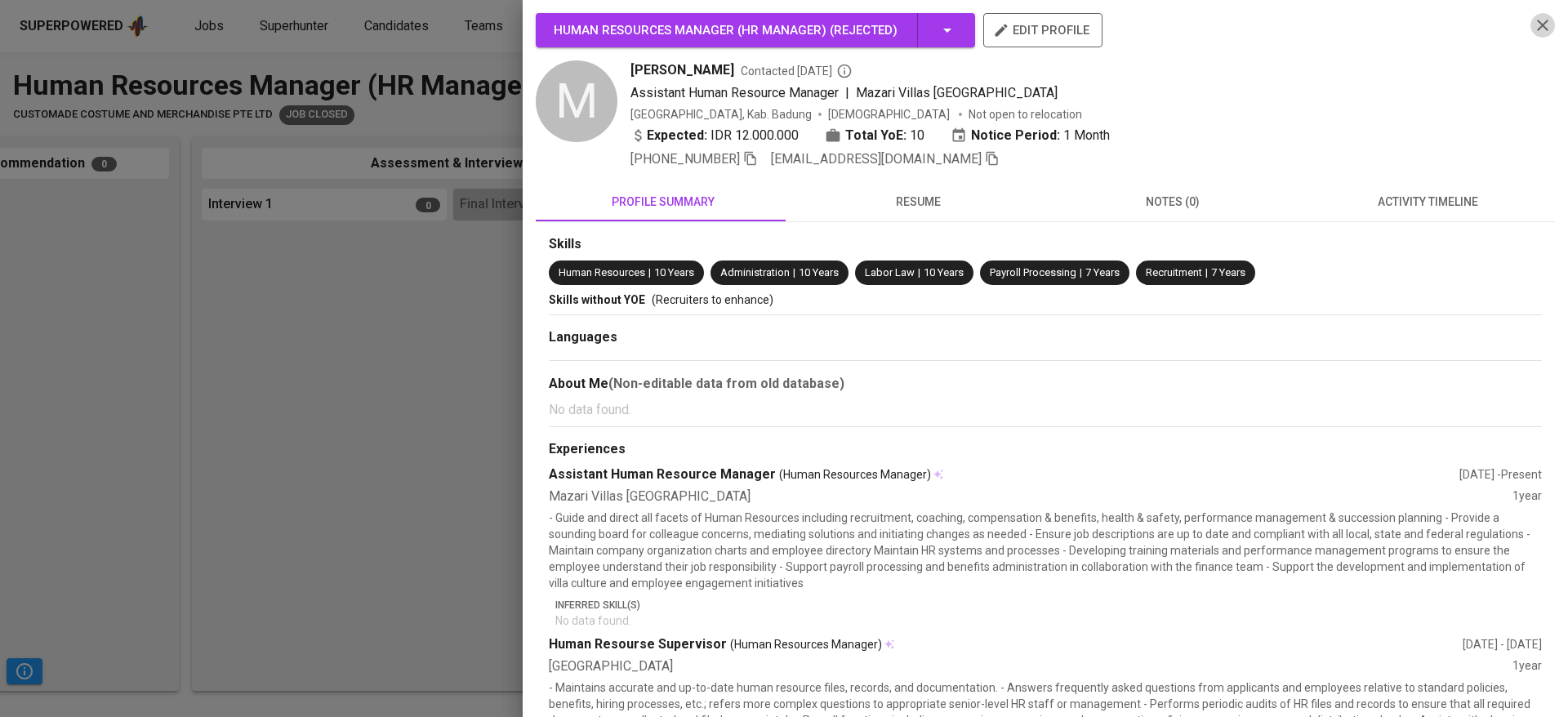
click at [1537, 26] on icon "button" at bounding box center [1543, 25] width 11 height 11
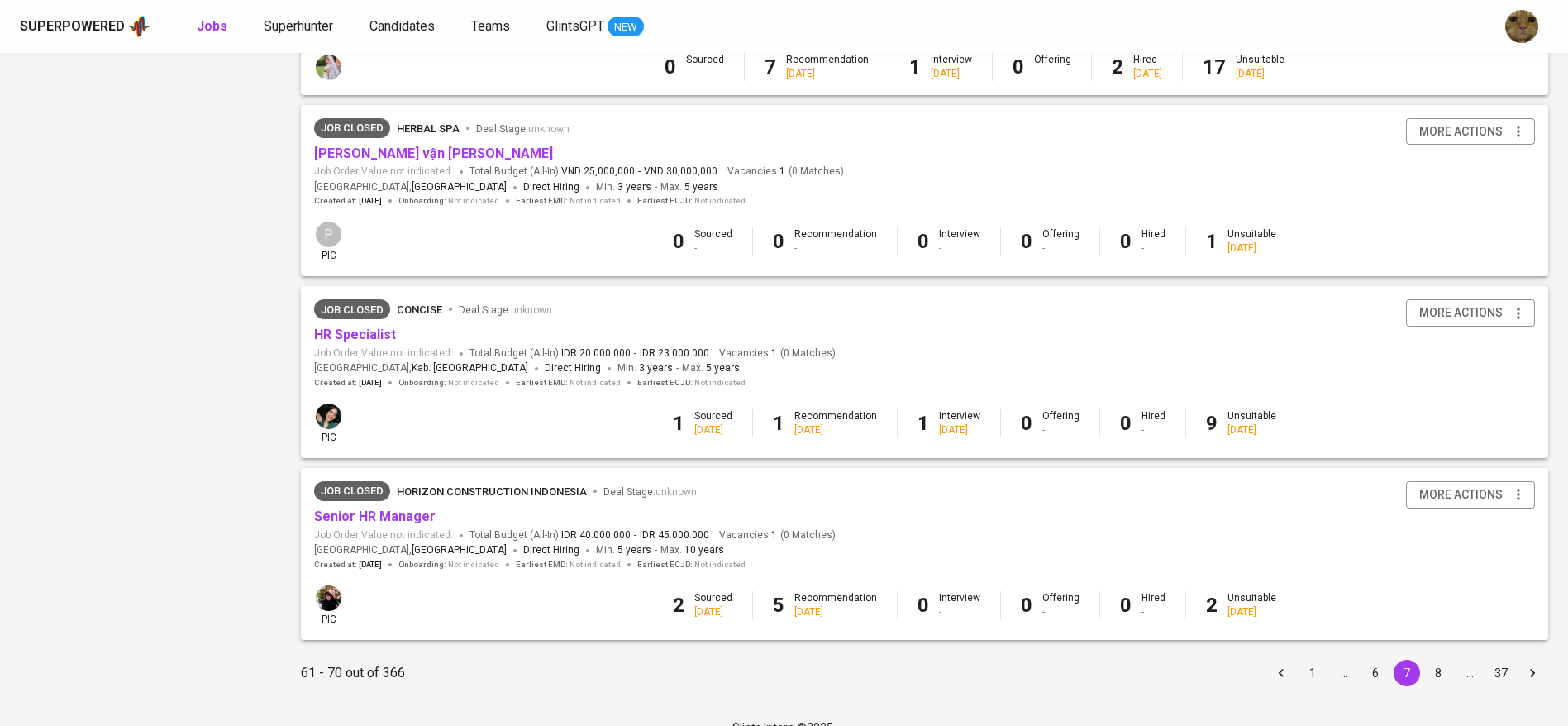
scroll to position [1426, 0]
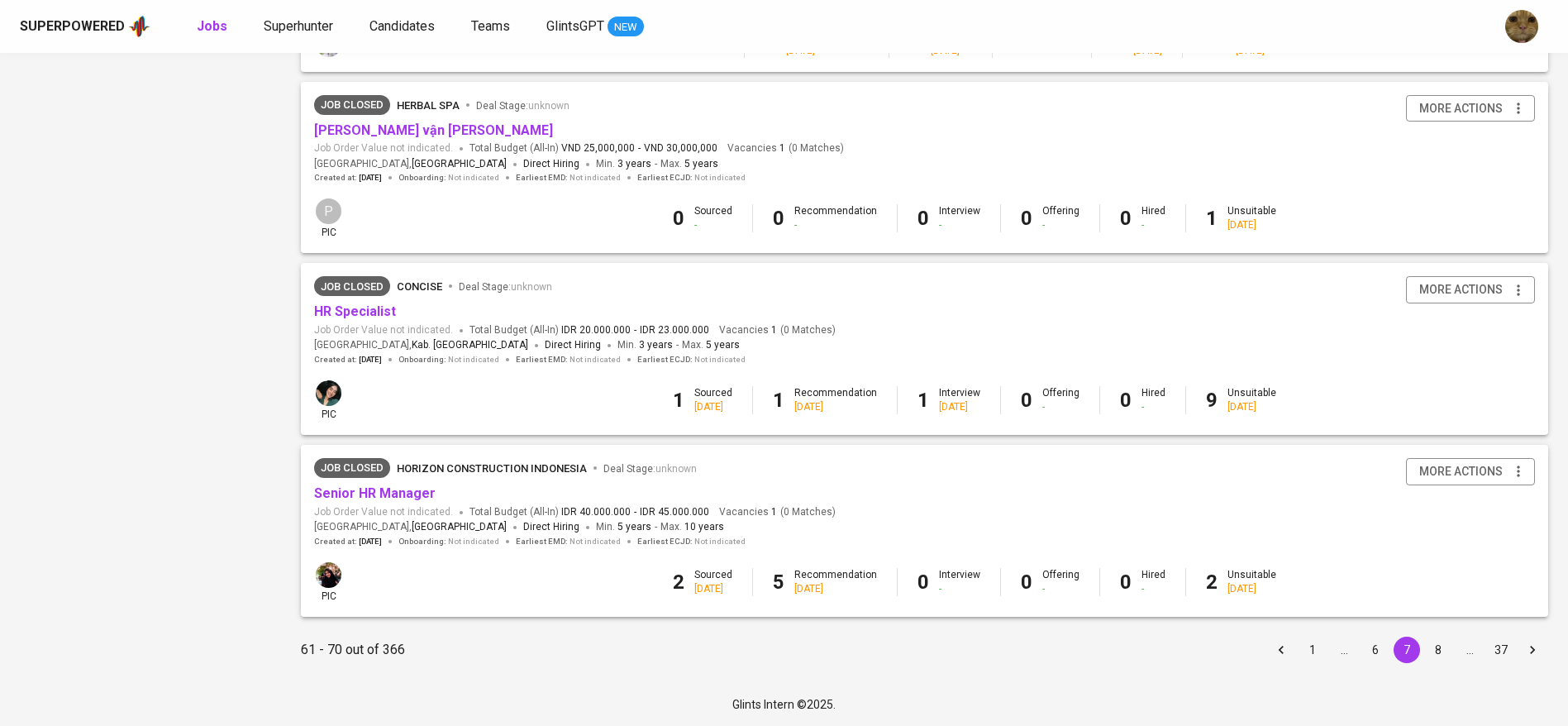
click at [1433, 641] on button "8" at bounding box center [1438, 650] width 27 height 27
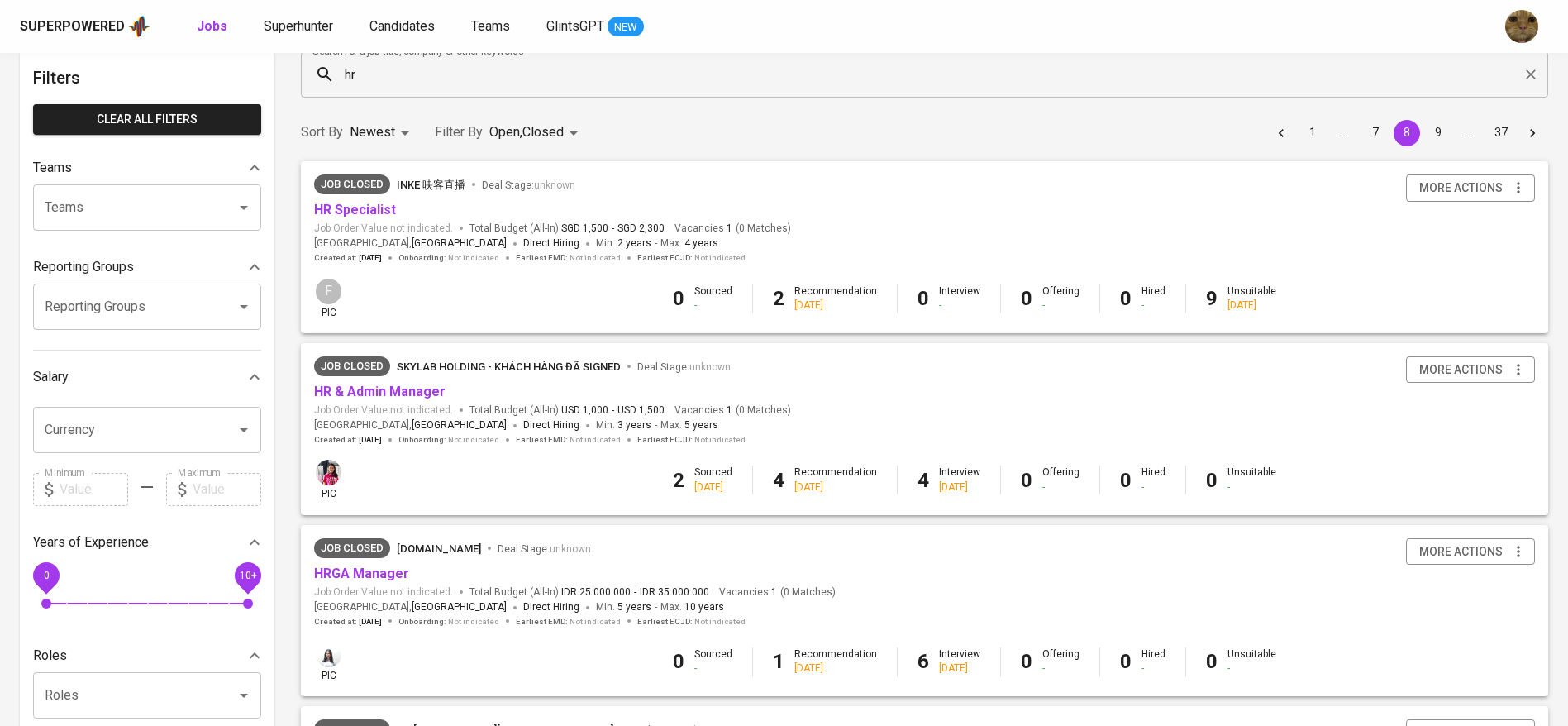
scroll to position [84, 0]
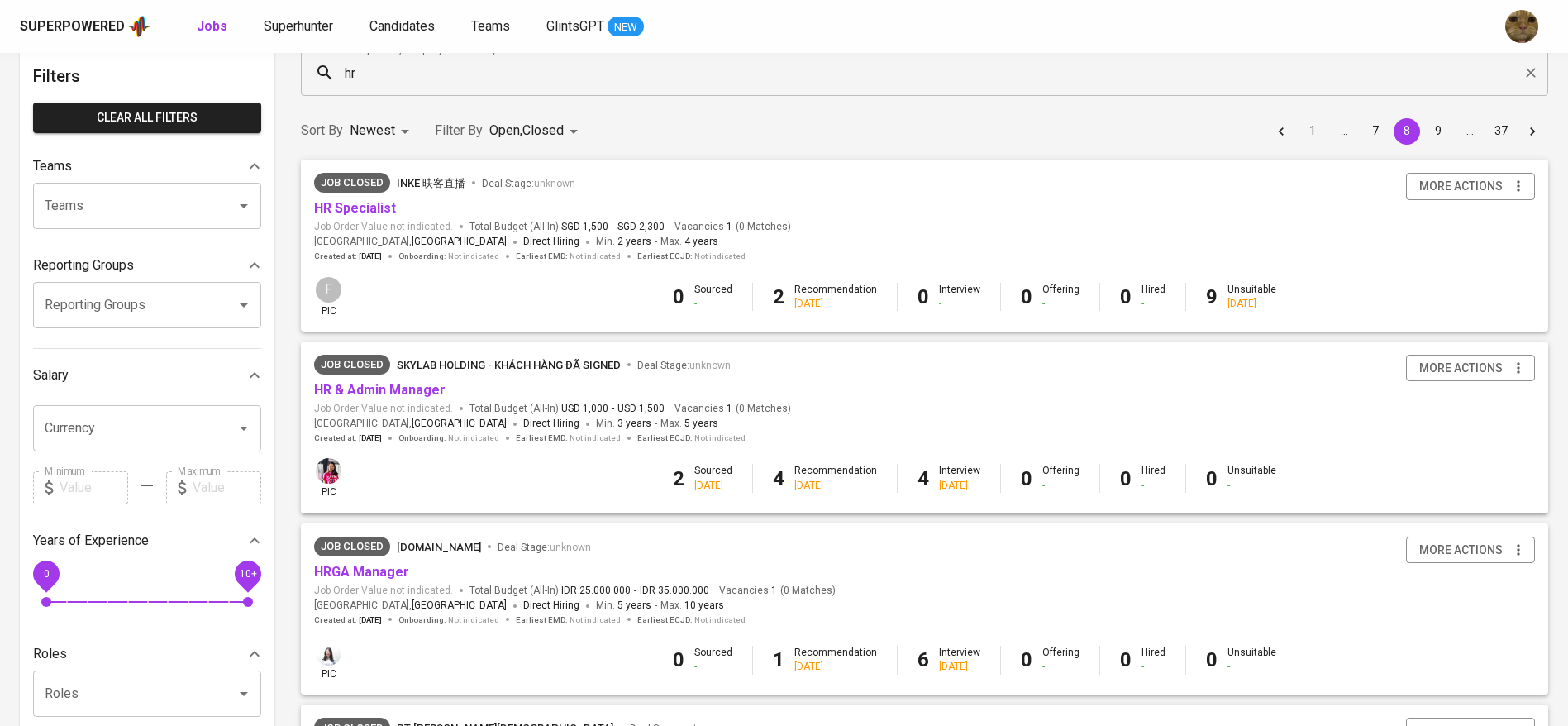
click at [351, 217] on span "HR Specialist" at bounding box center [355, 209] width 82 height 19
click at [345, 207] on link "HR Specialist" at bounding box center [355, 208] width 82 height 15
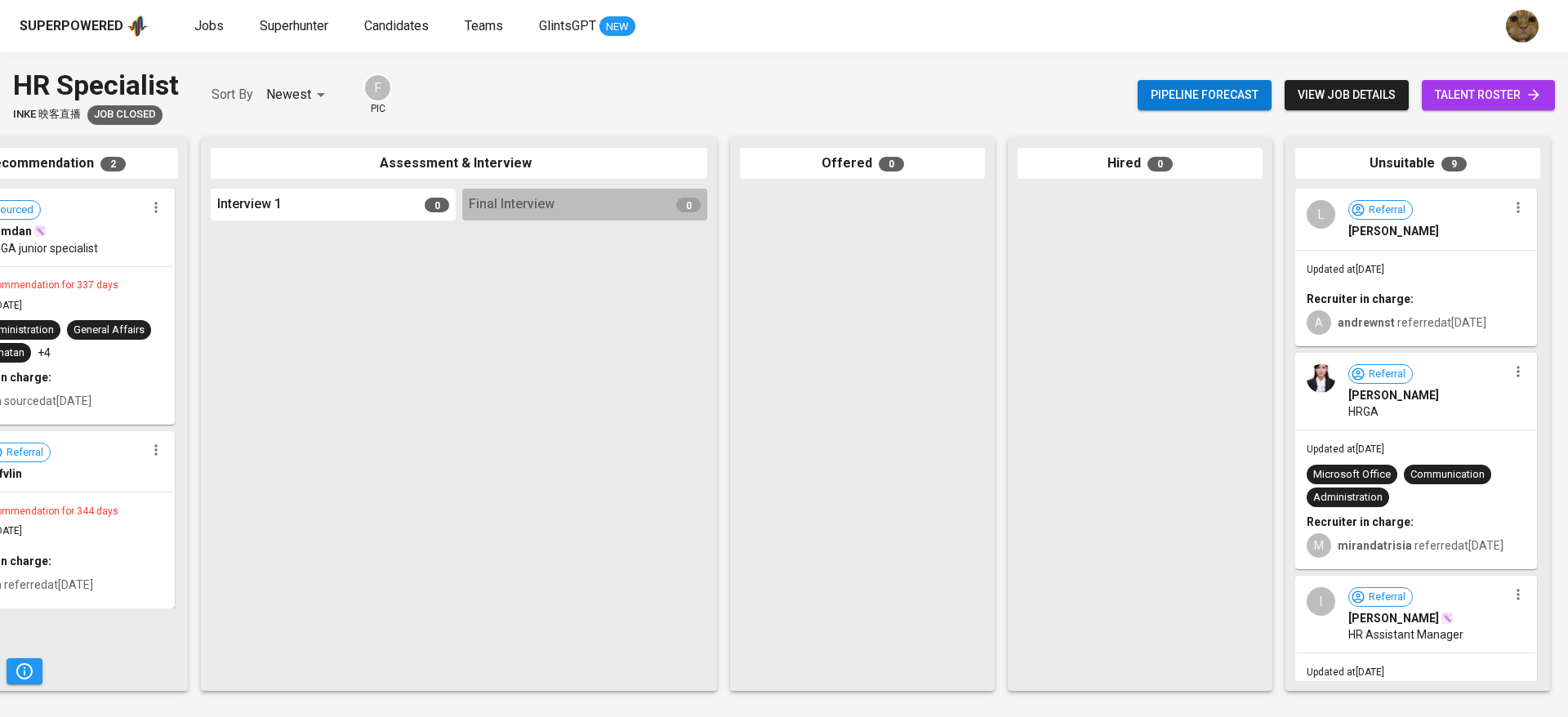
scroll to position [0, 377]
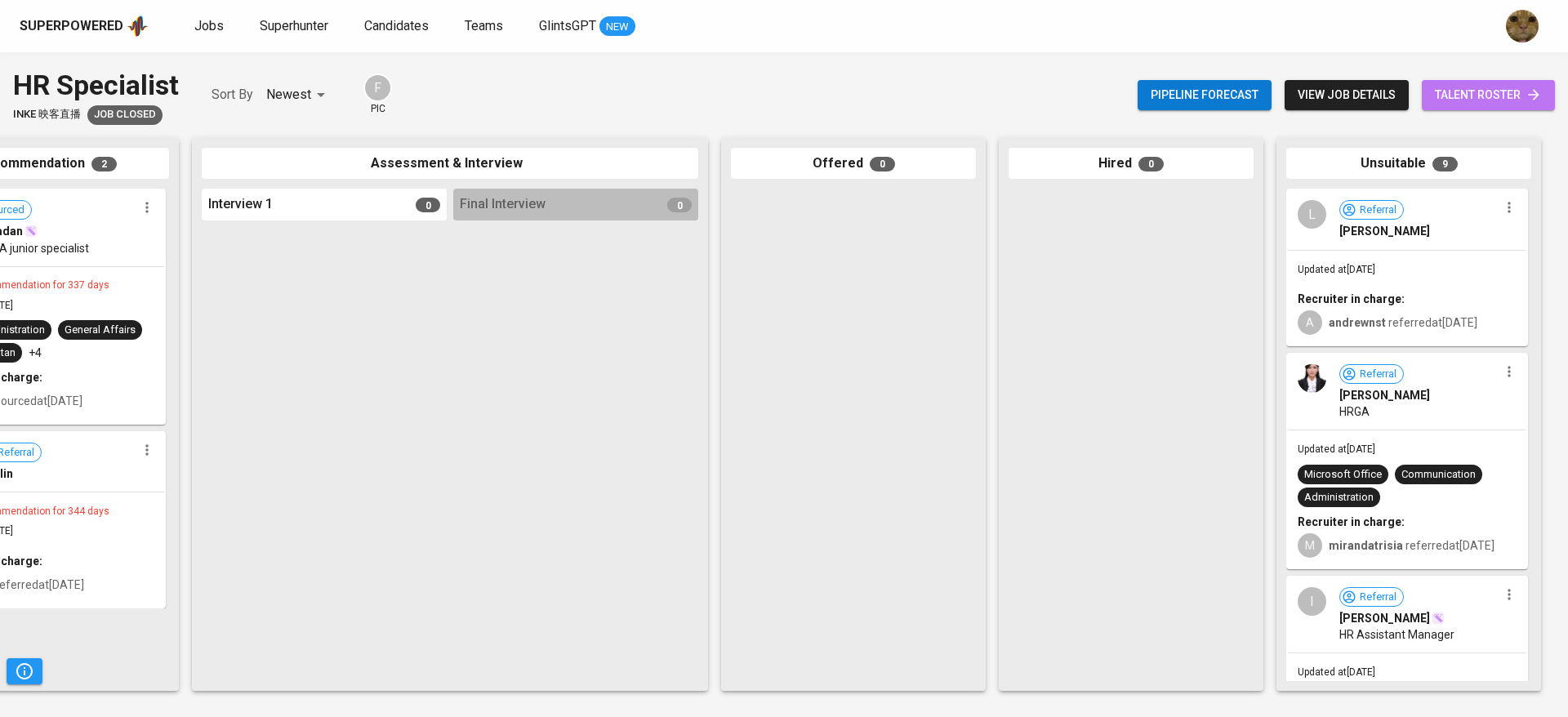
click at [1469, 106] on link "talent roster" at bounding box center [1488, 95] width 133 height 30
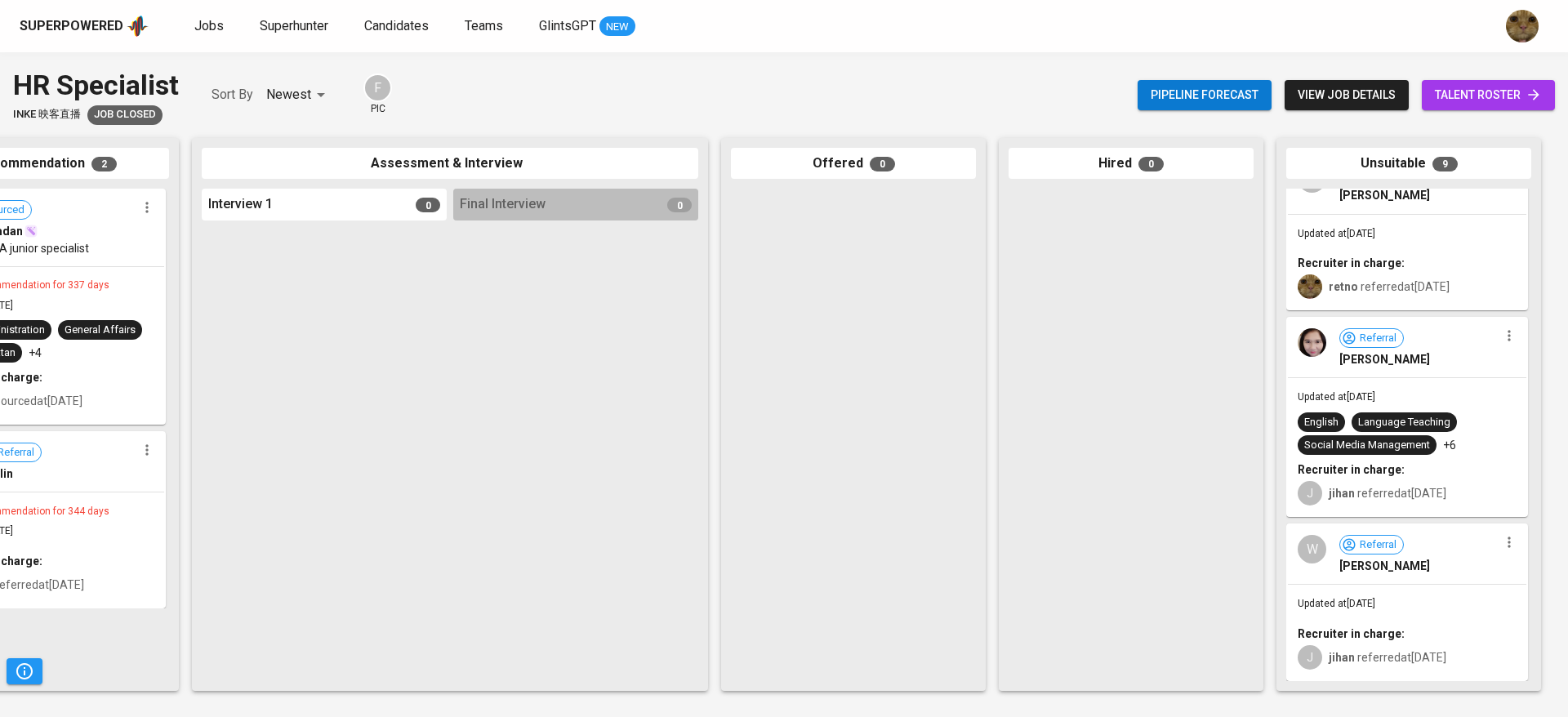
scroll to position [1051, 0]
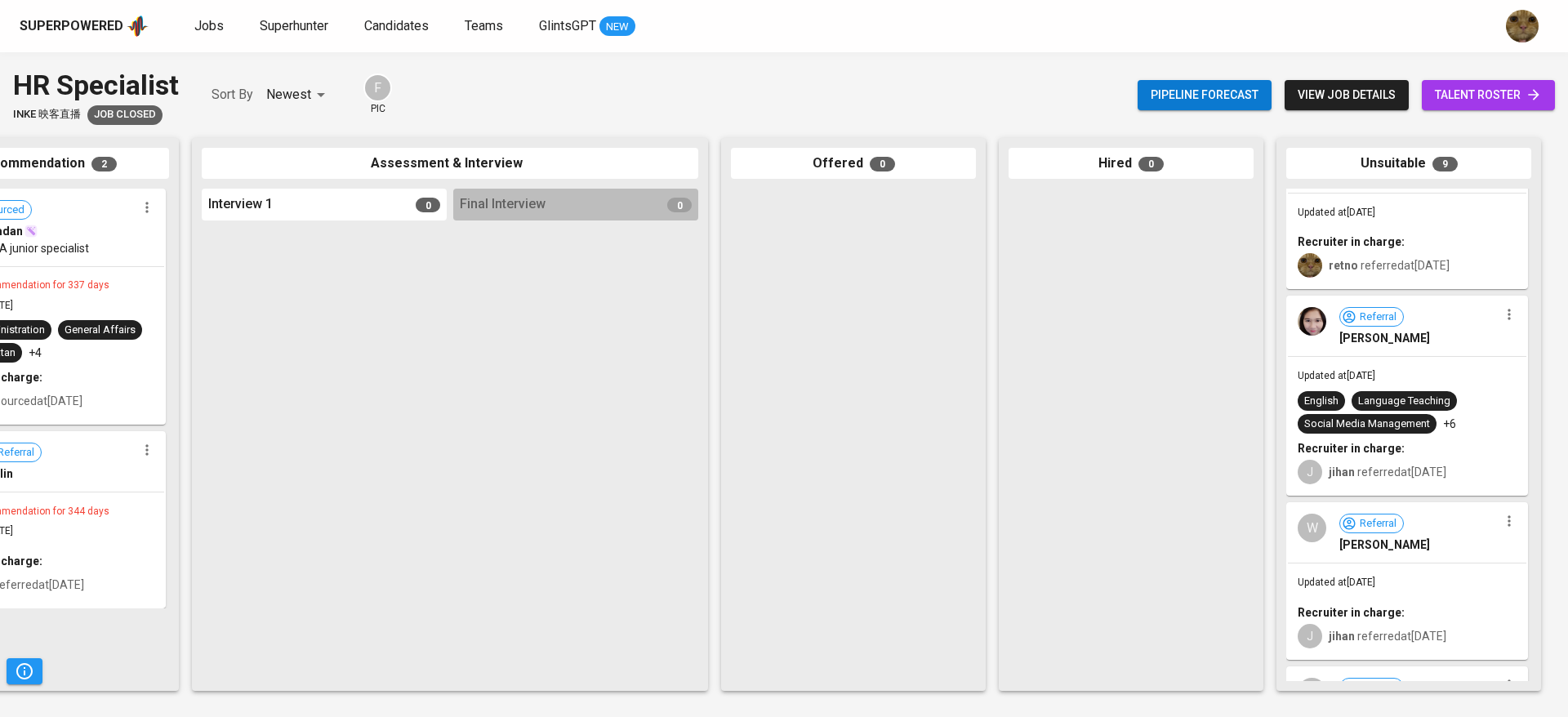
click at [1353, 606] on b "Recruiter in charge:" at bounding box center [1351, 612] width 107 height 13
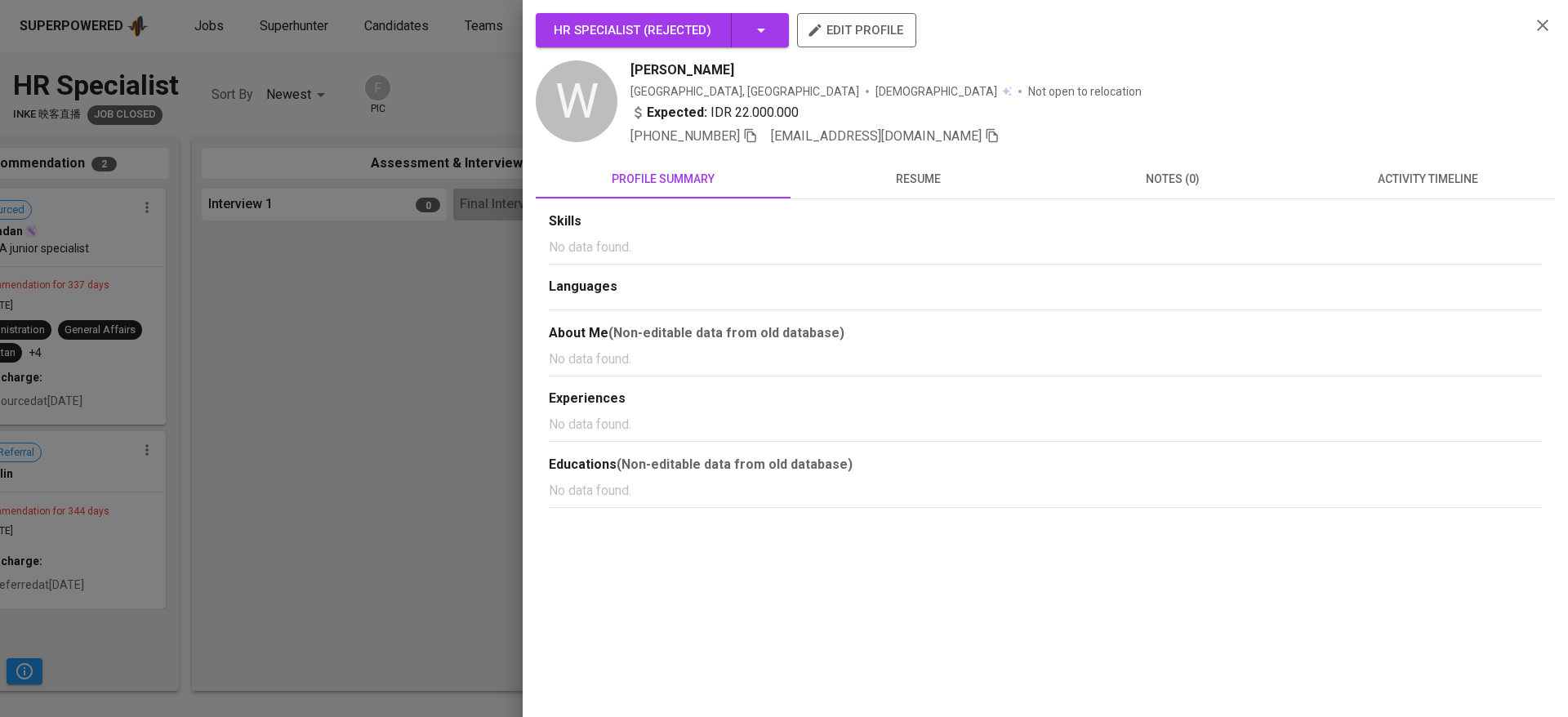
click at [913, 171] on span "resume" at bounding box center [919, 179] width 236 height 21
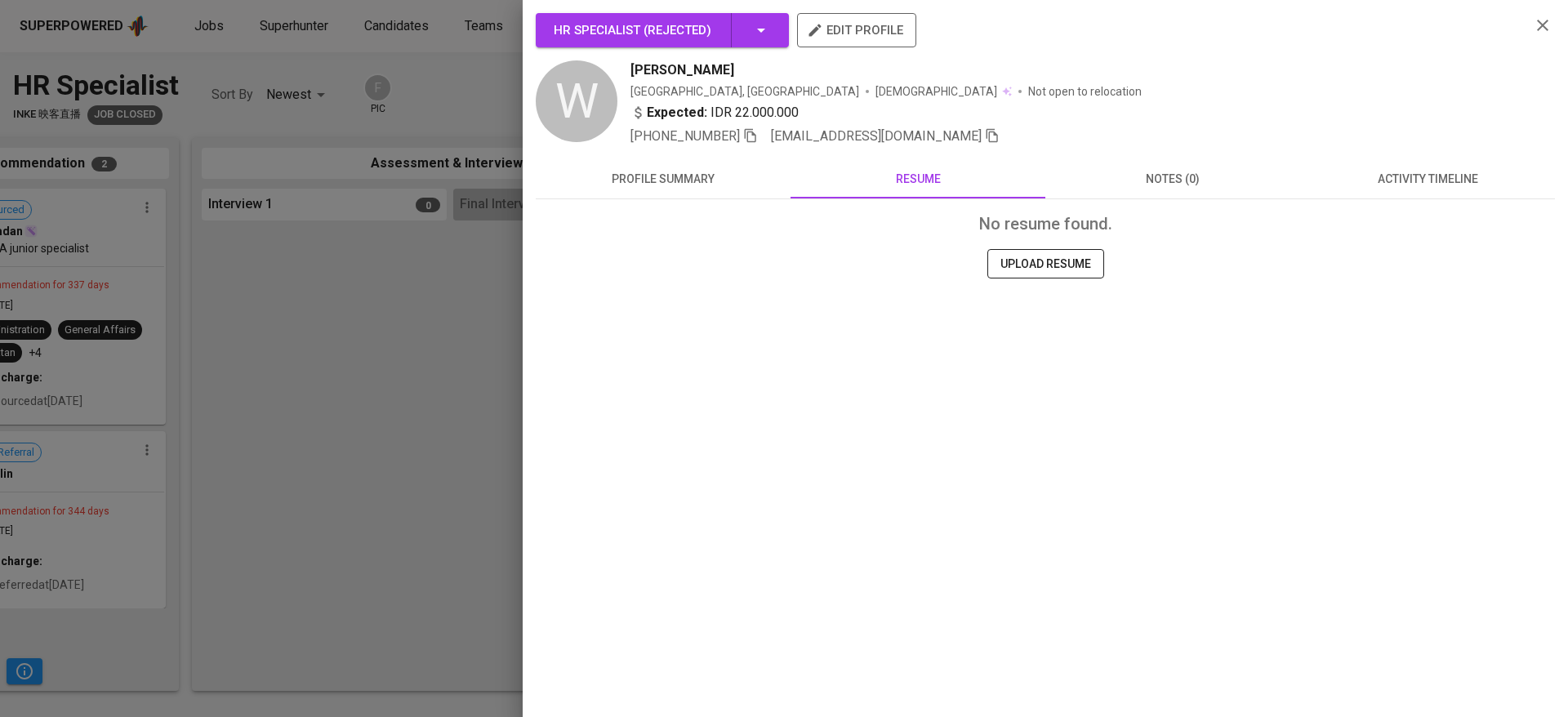
click at [985, 131] on icon "button" at bounding box center [992, 136] width 15 height 15
click at [481, 239] on div at bounding box center [784, 358] width 1568 height 717
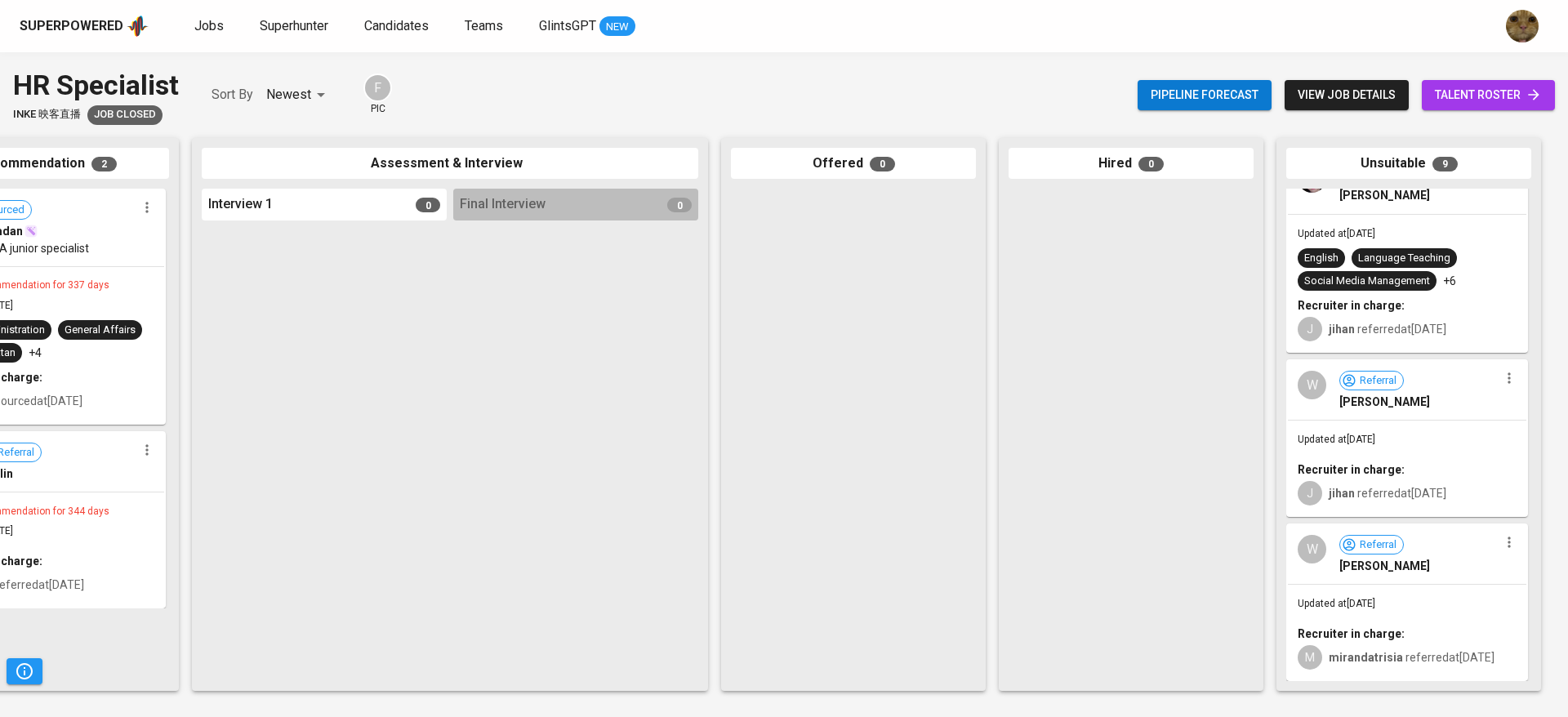
scroll to position [1211, 0]
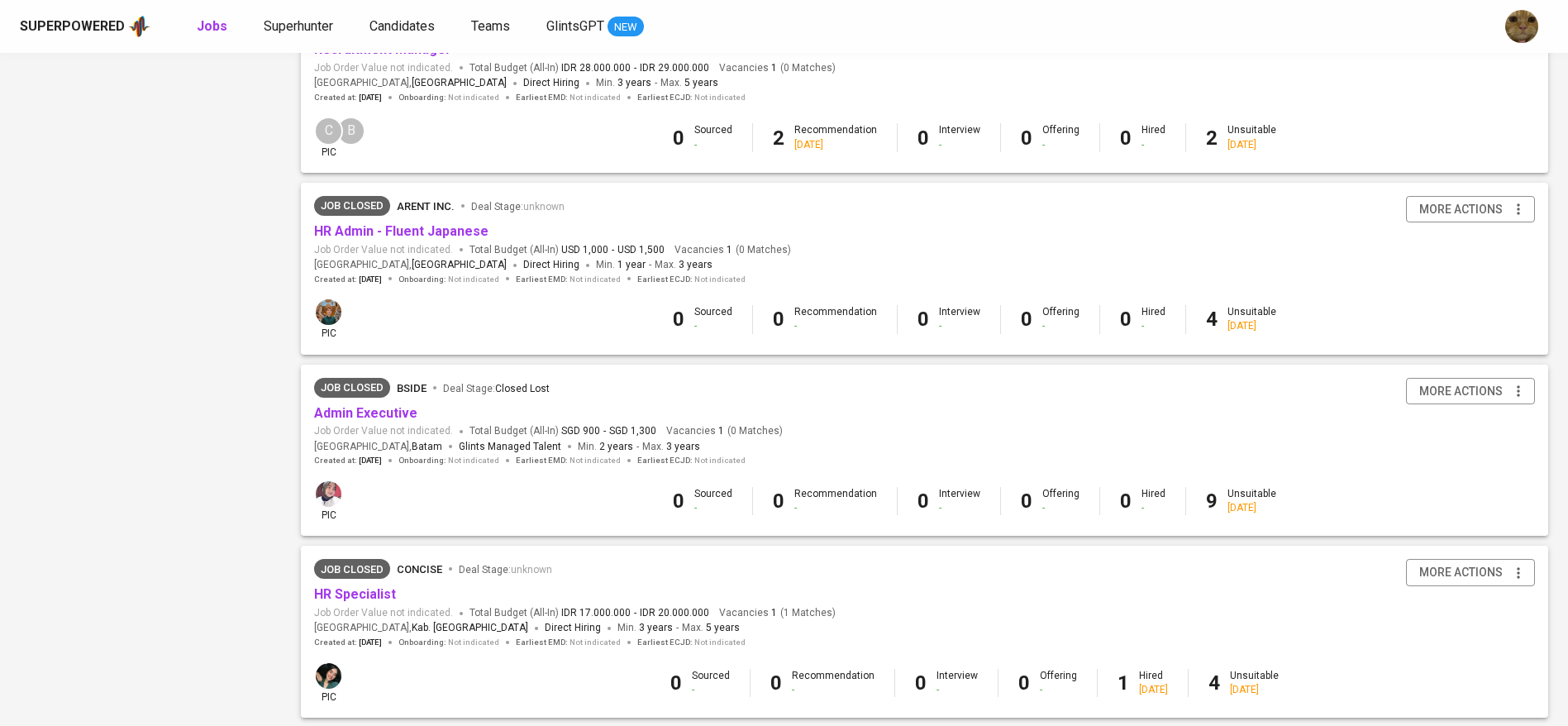
scroll to position [1442, 0]
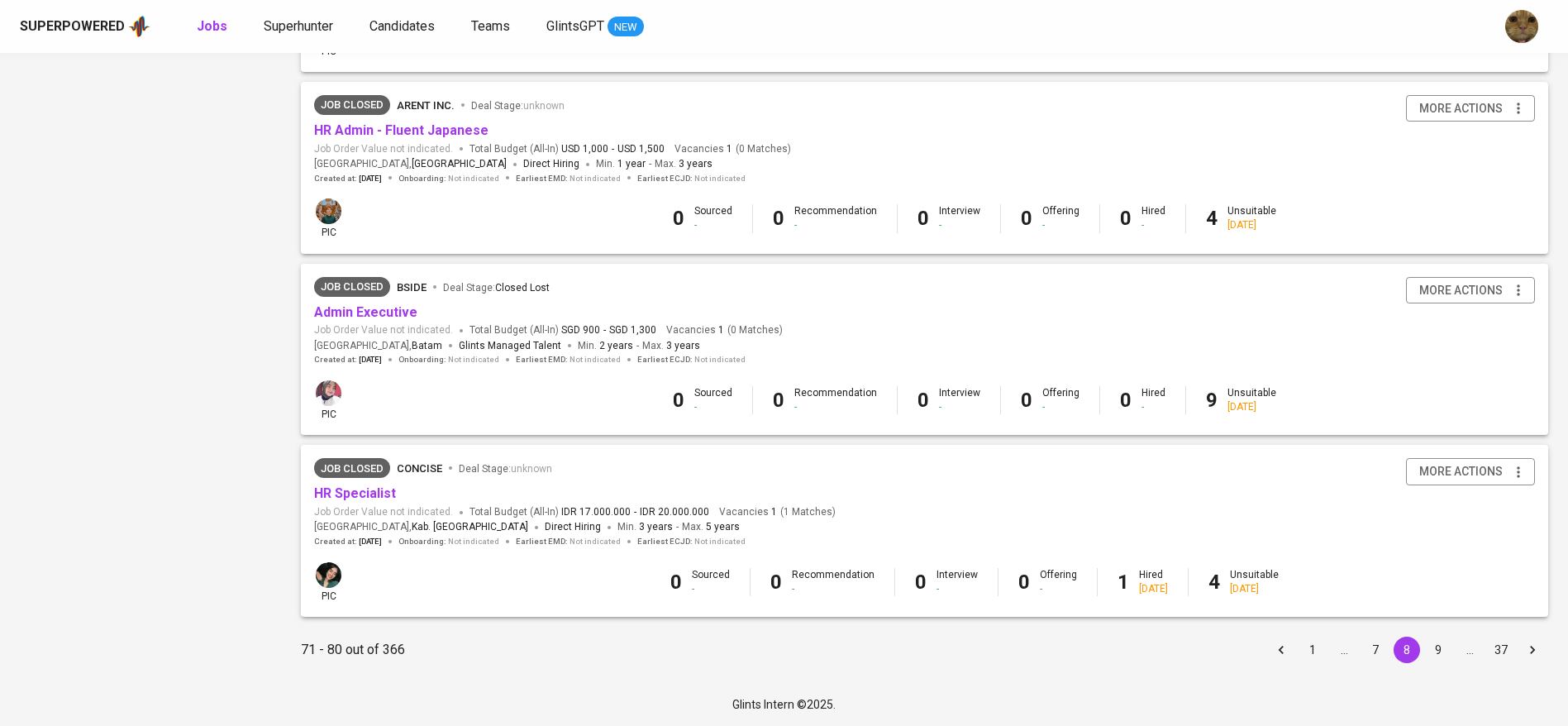
click at [1428, 645] on button "9" at bounding box center [1438, 650] width 27 height 27
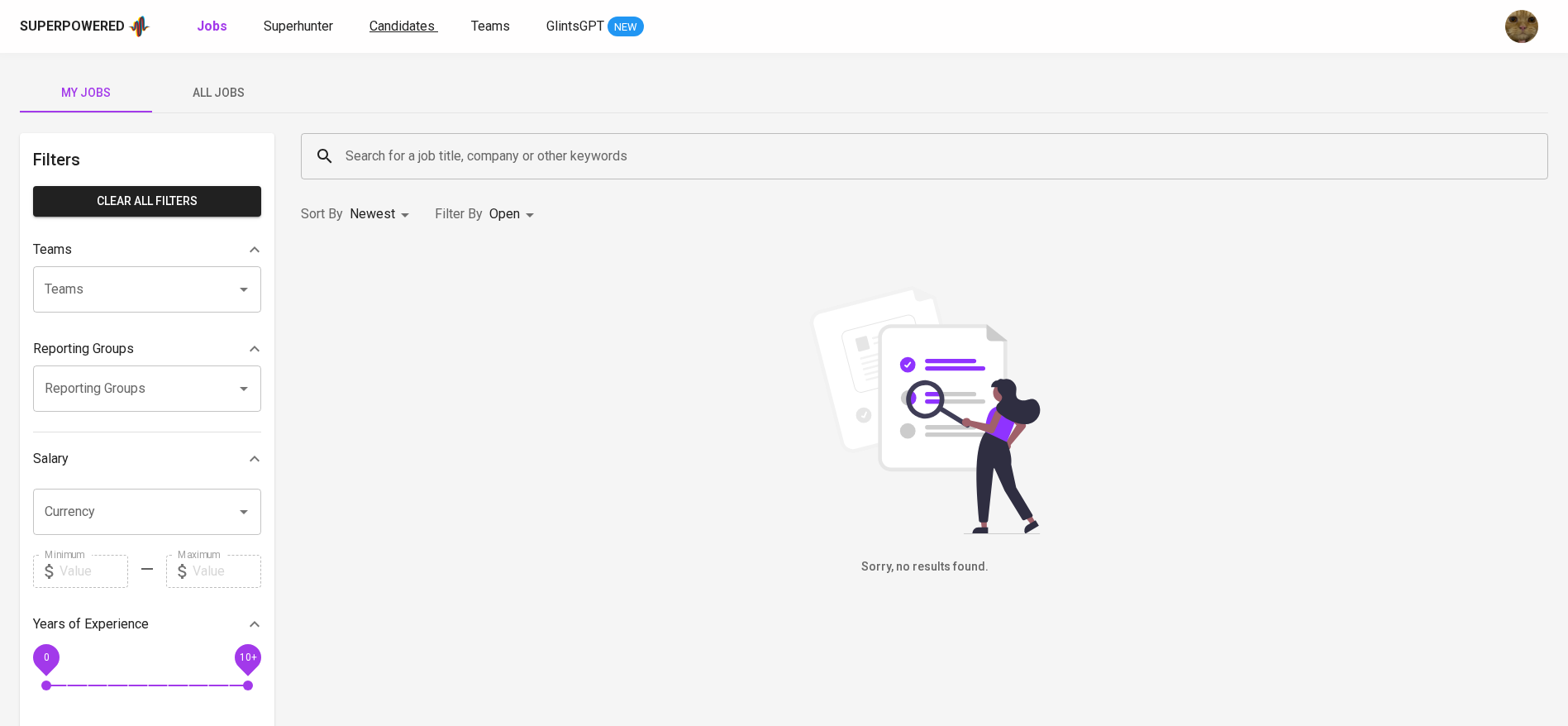
click at [384, 21] on span "Candidates" at bounding box center [402, 26] width 65 height 15
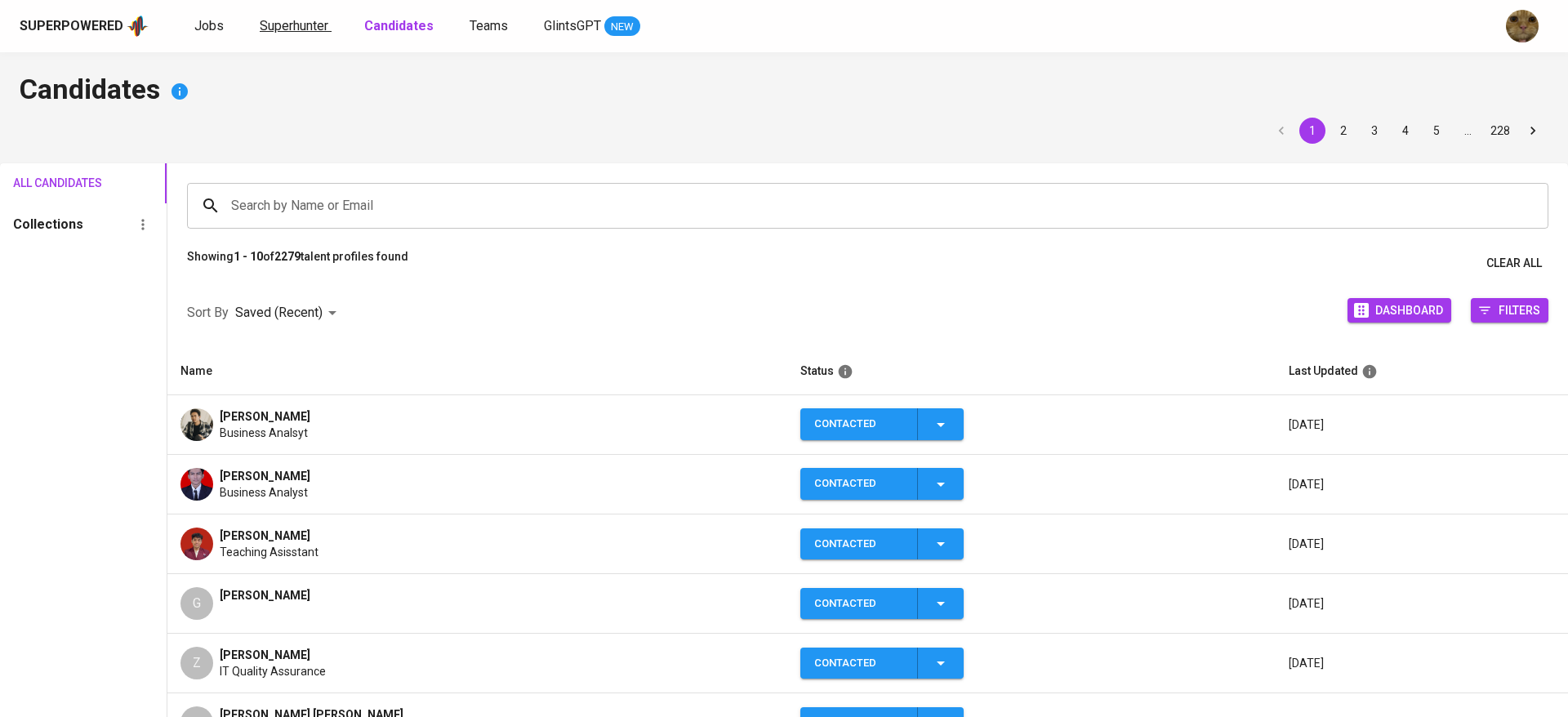
click at [290, 21] on span "Superhunter" at bounding box center [294, 25] width 69 height 15
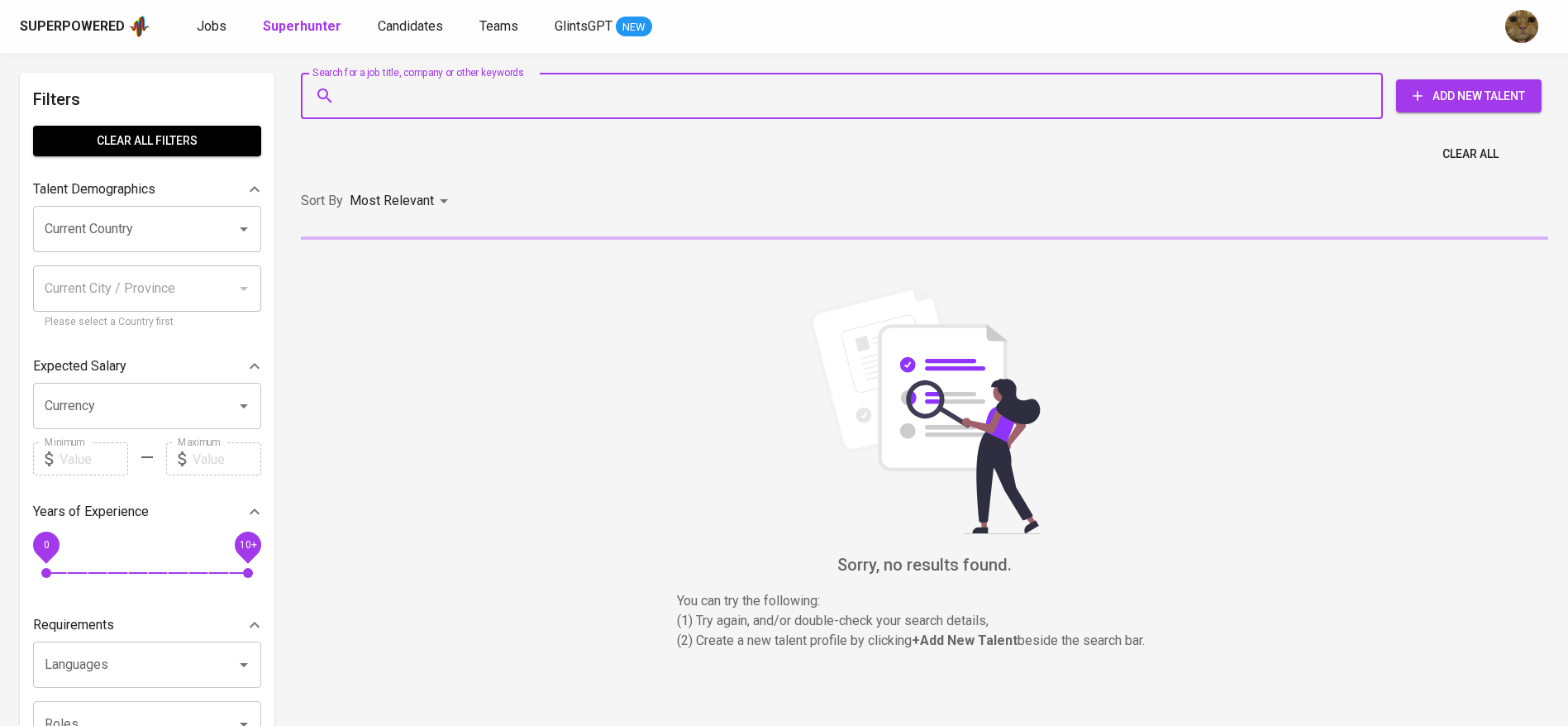
click at [419, 88] on input "Search for a job title, company or other keywords" at bounding box center [846, 95] width 1009 height 31
paste input "labor laws, company registration processes, AND taxation"
type input "labor laws, company registration processes, AND taxation"
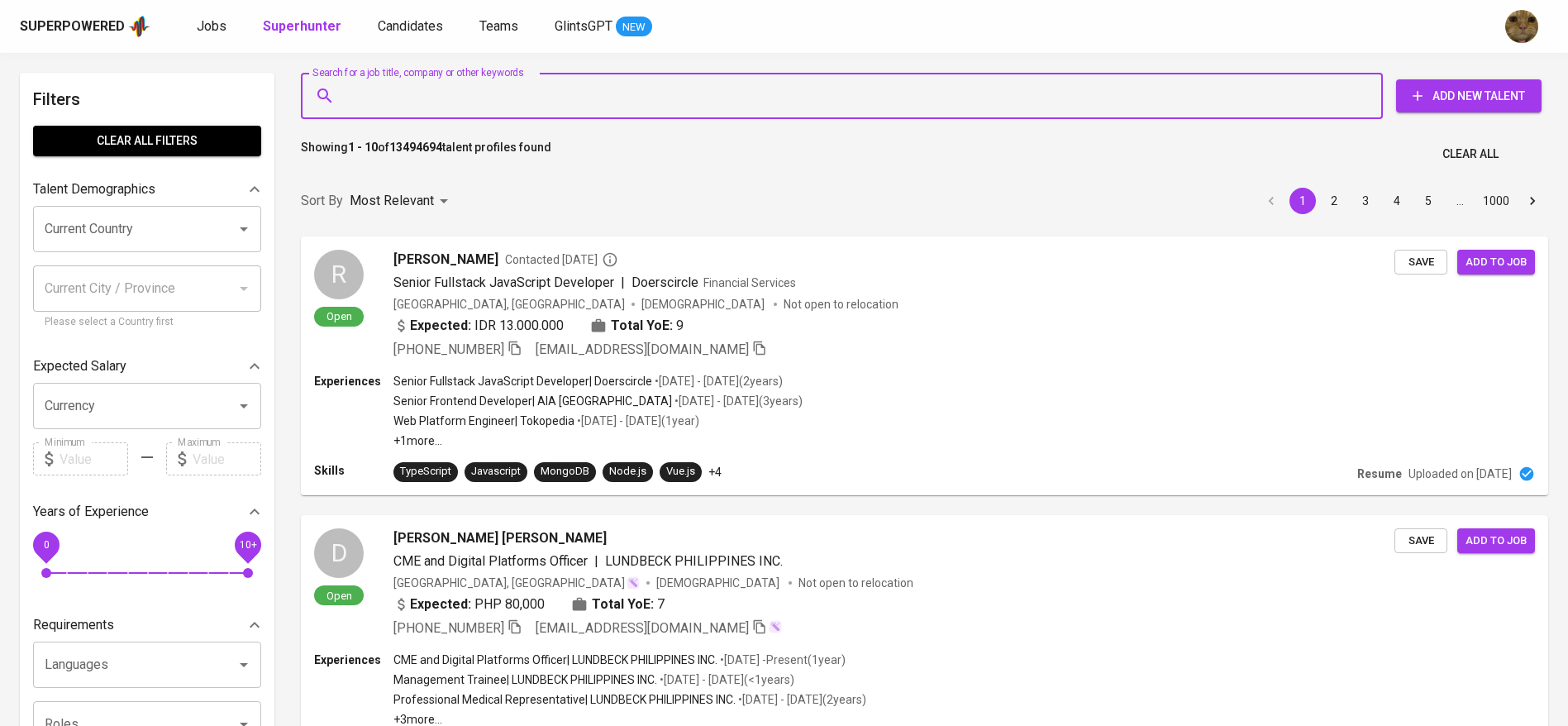
click at [705, 113] on div "Search for a job title, company or other keywords" at bounding box center [842, 95] width 1083 height 47
paste input "Elkaito07@gmail.com"
type input "Elkaito07@gmail.com"
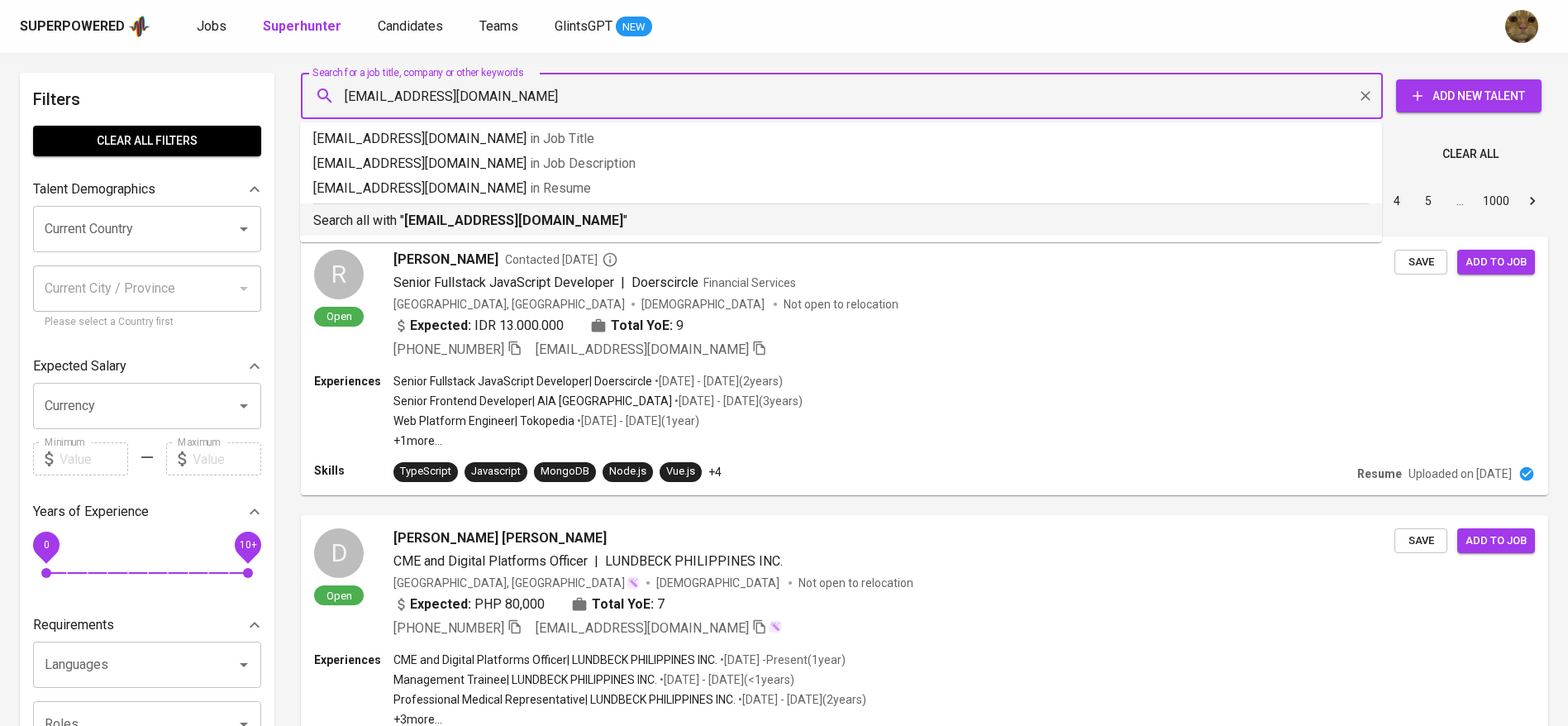
click at [422, 217] on b "Elkaito07@gmail.com" at bounding box center [514, 220] width 219 height 15
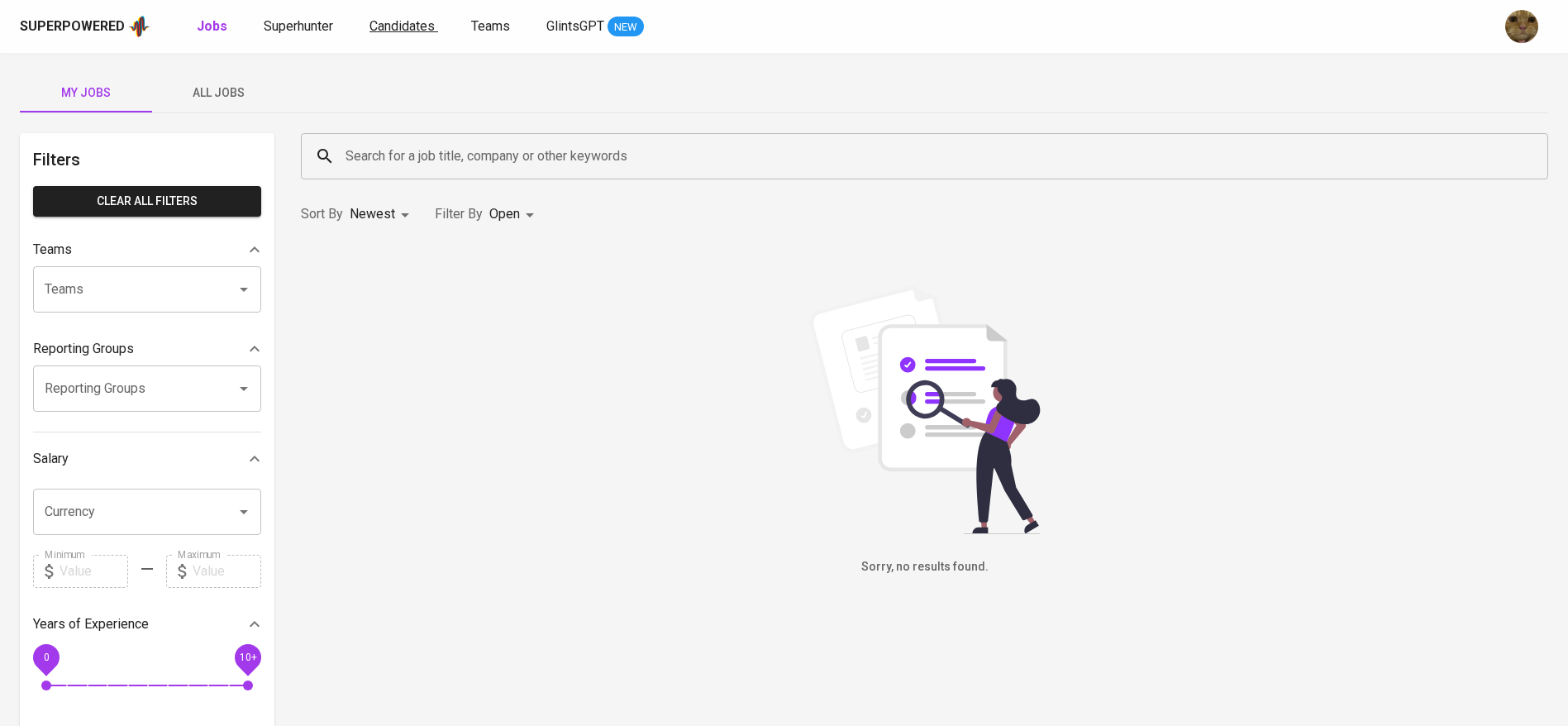
click at [403, 34] on link "Candidates" at bounding box center [403, 27] width 69 height 21
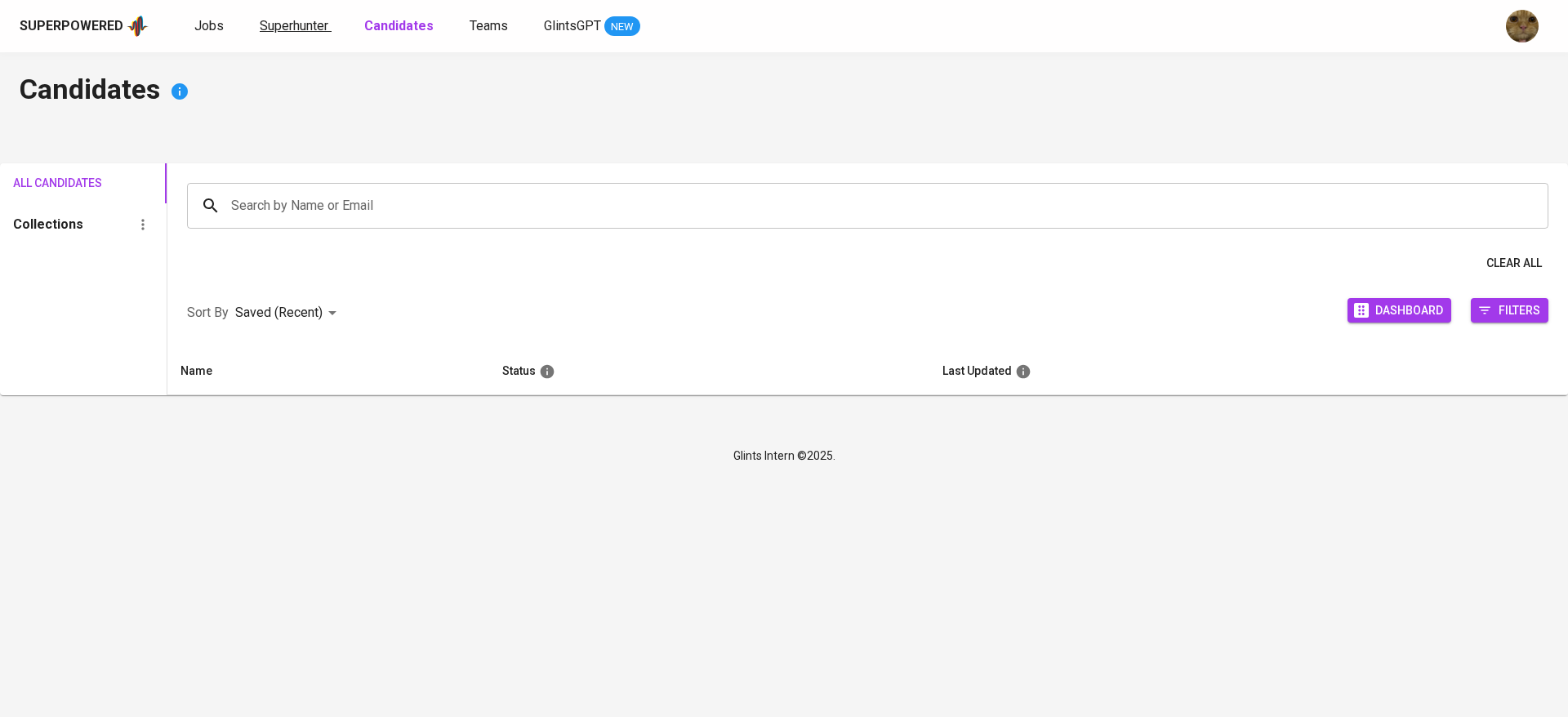
click at [316, 27] on span "Superhunter" at bounding box center [294, 25] width 69 height 15
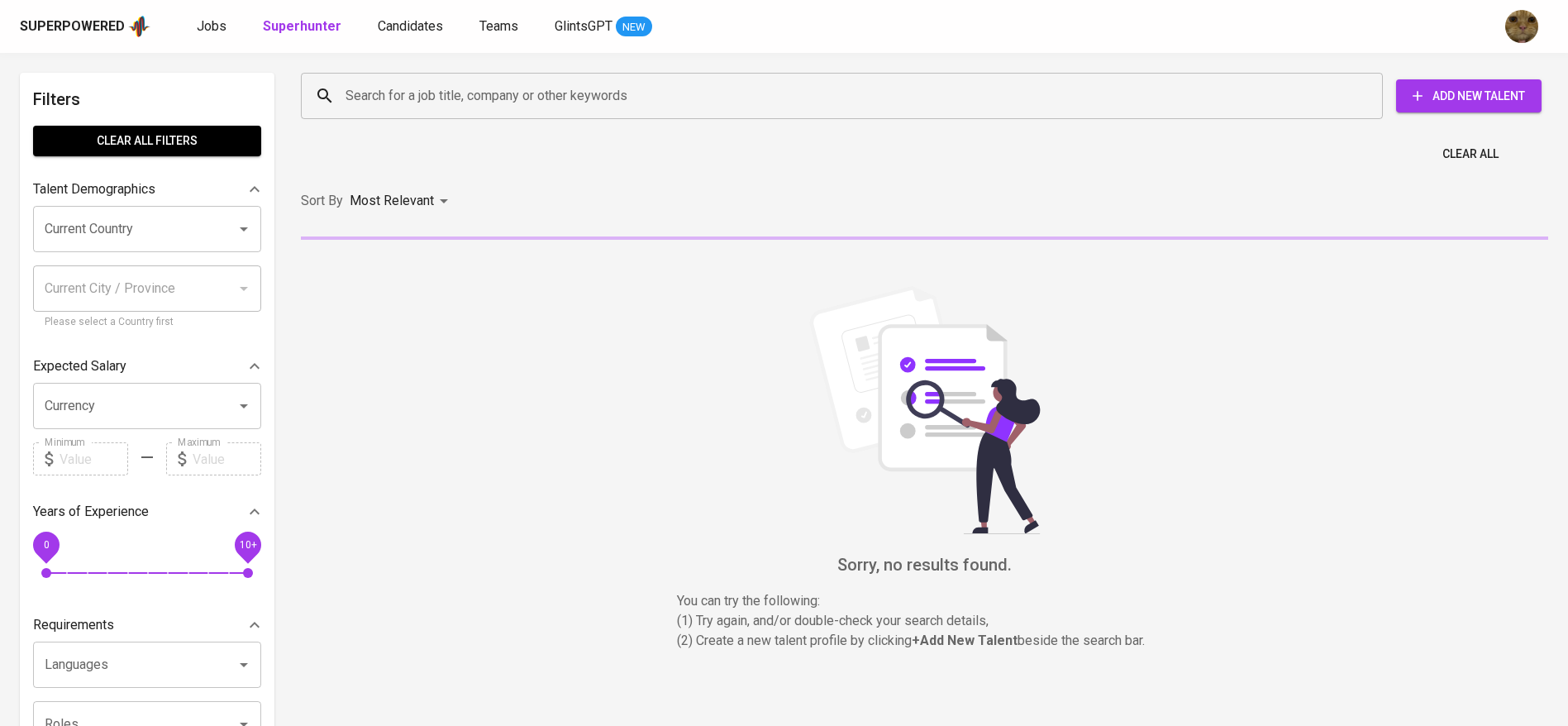
click at [370, 75] on div "Search for a job title, company or other keywords" at bounding box center [842, 95] width 1083 height 47
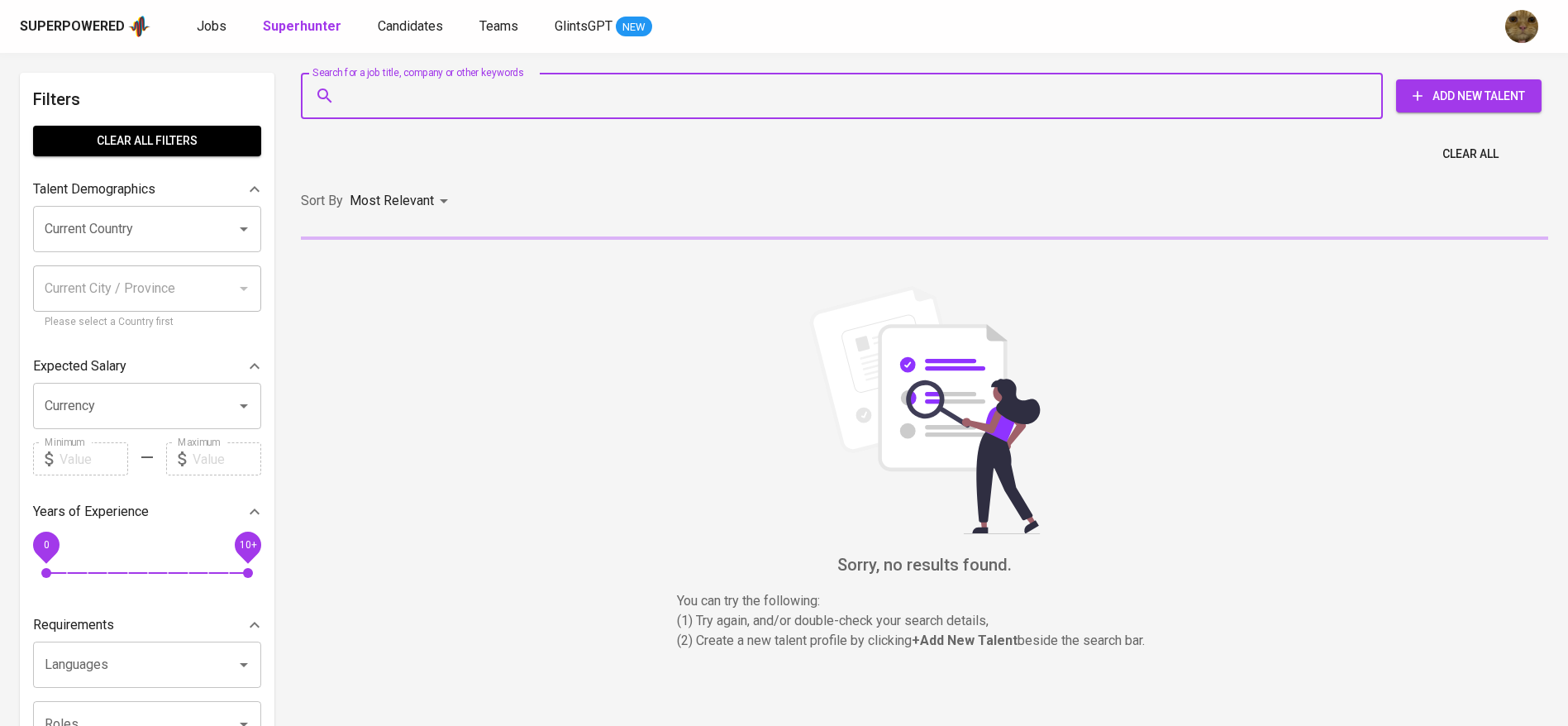
paste input "[EMAIL_ADDRESS][DOMAIN_NAME]"
type input "[EMAIL_ADDRESS][DOMAIN_NAME]"
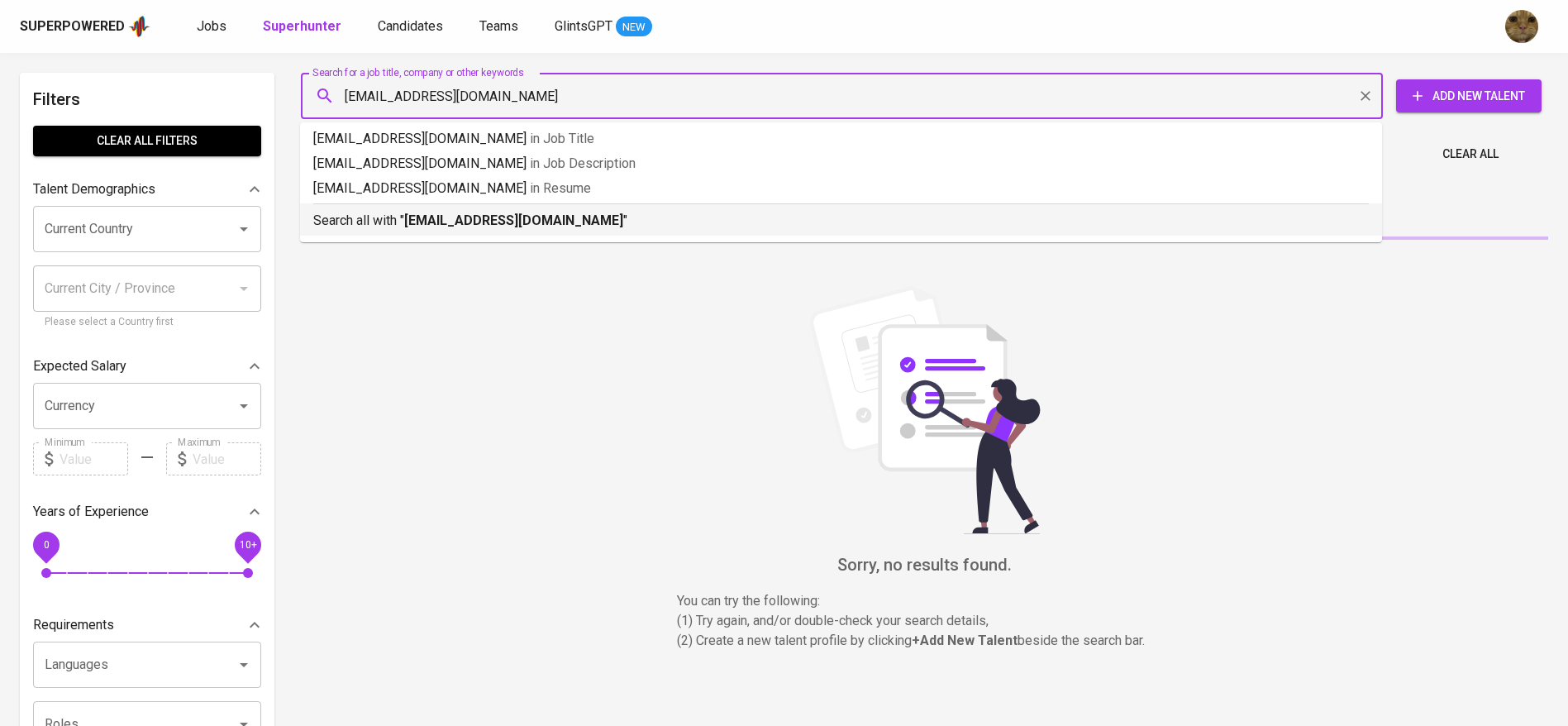
click at [381, 203] on hr at bounding box center [841, 203] width 1056 height 1
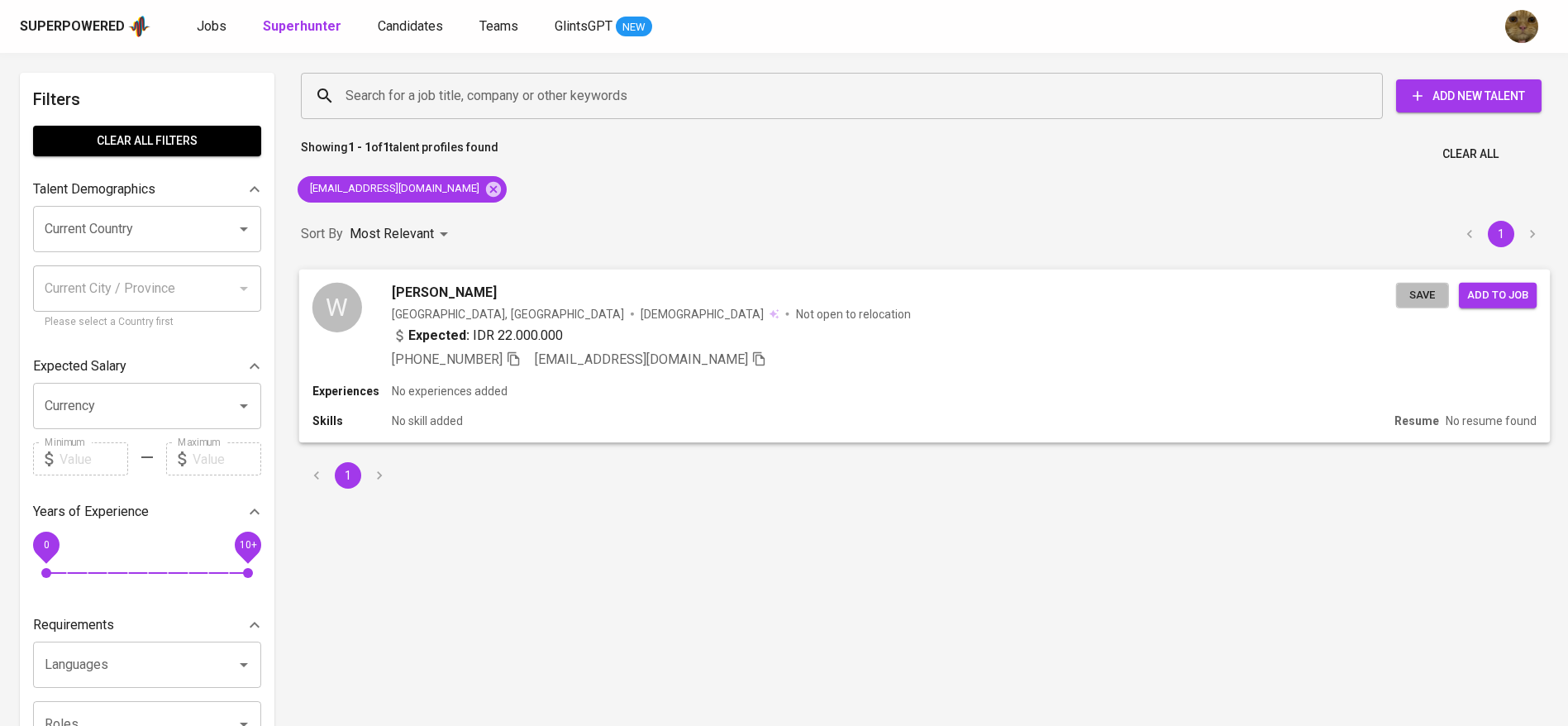
click at [1432, 291] on span "Save" at bounding box center [1423, 295] width 36 height 19
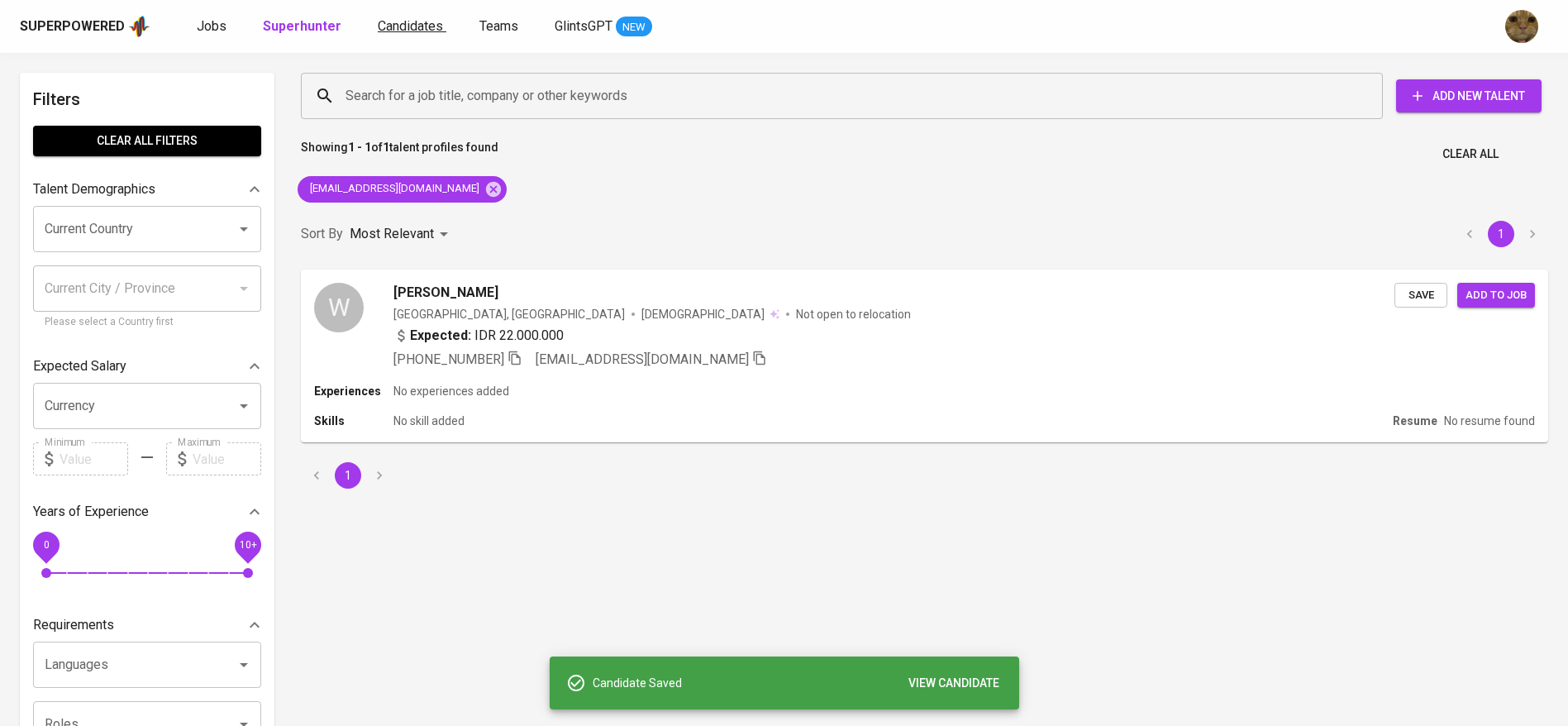
click at [390, 31] on span "Candidates" at bounding box center [410, 26] width 65 height 15
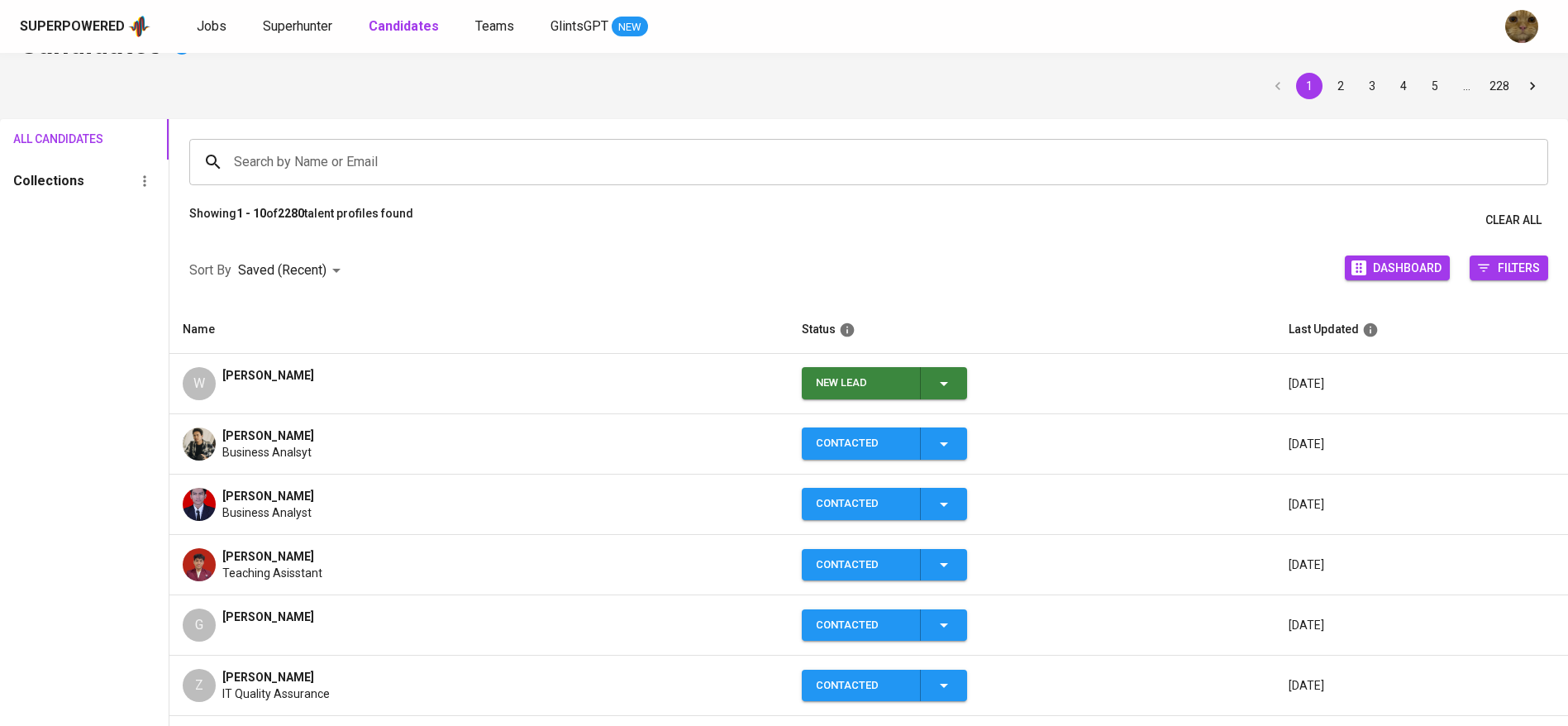
scroll to position [47, 0]
click at [940, 382] on icon "button" at bounding box center [944, 384] width 9 height 4
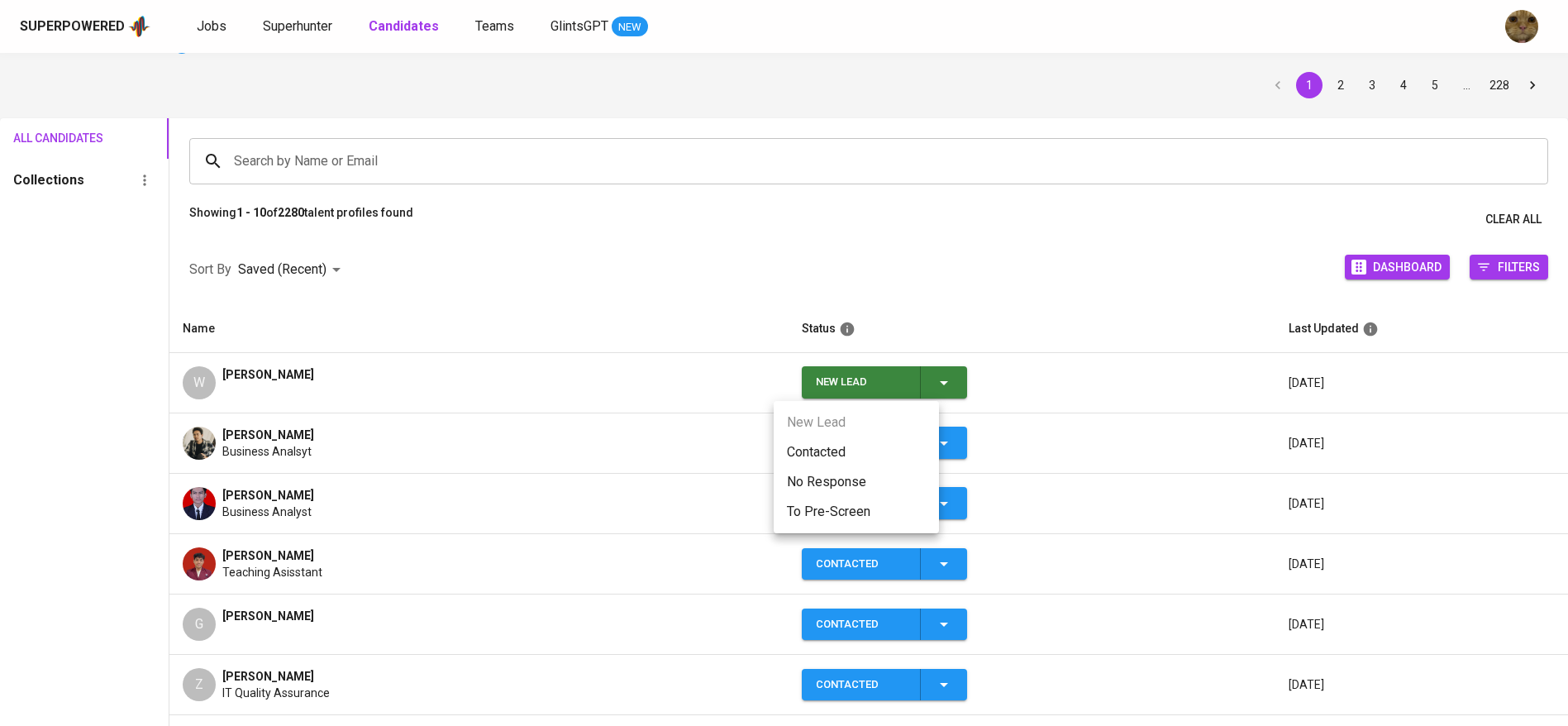
click at [819, 458] on li "Contacted" at bounding box center [856, 452] width 165 height 30
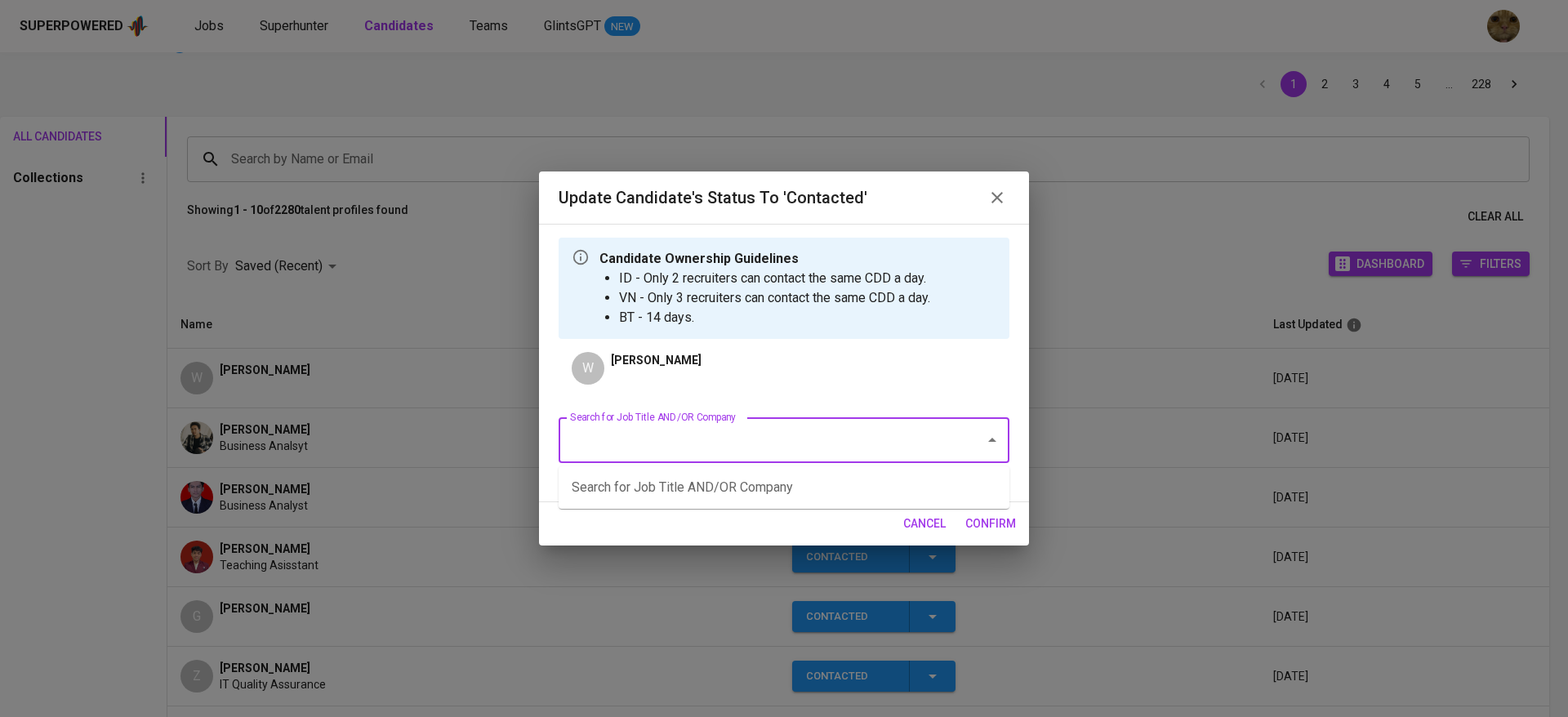
click at [594, 445] on input "Search for Job Title AND/OR Company" at bounding box center [761, 440] width 390 height 31
type input "f"
type input "hr supervisor"
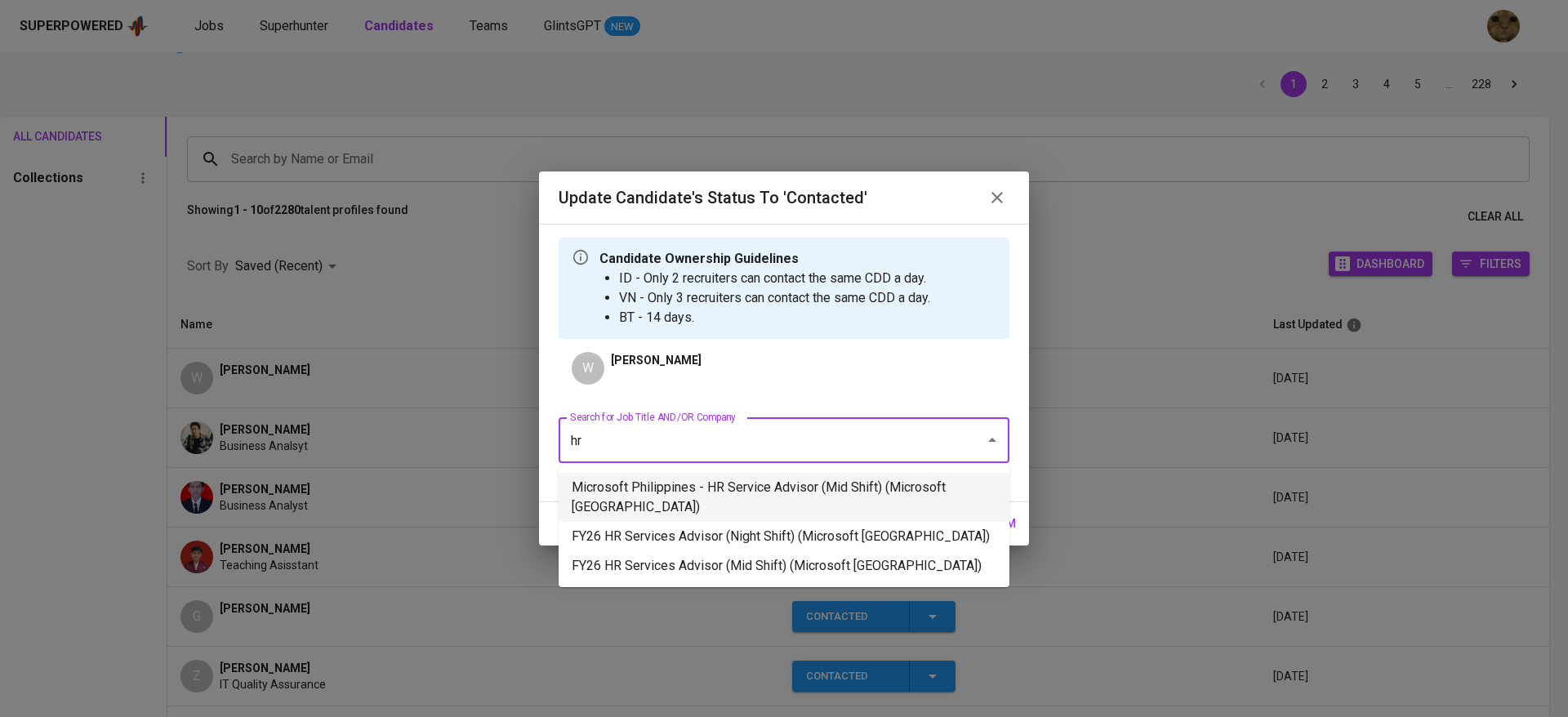
click at [661, 489] on li "Microsoft Philippines - HR Service Advisor (Mid Shift) (Microsoft [GEOGRAPHIC_D…" at bounding box center [784, 497] width 451 height 49
type input "hr"
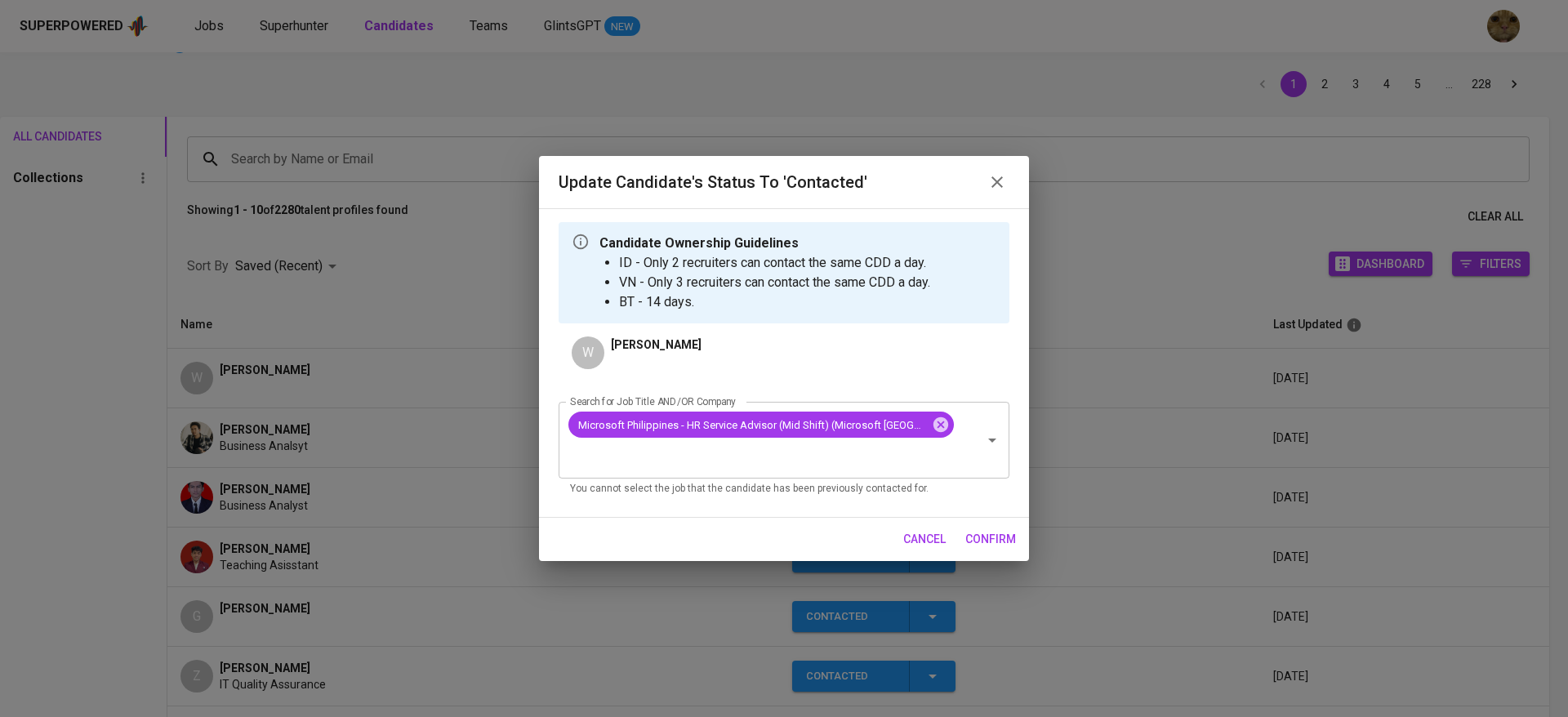
click at [987, 530] on span "confirm" at bounding box center [991, 540] width 51 height 21
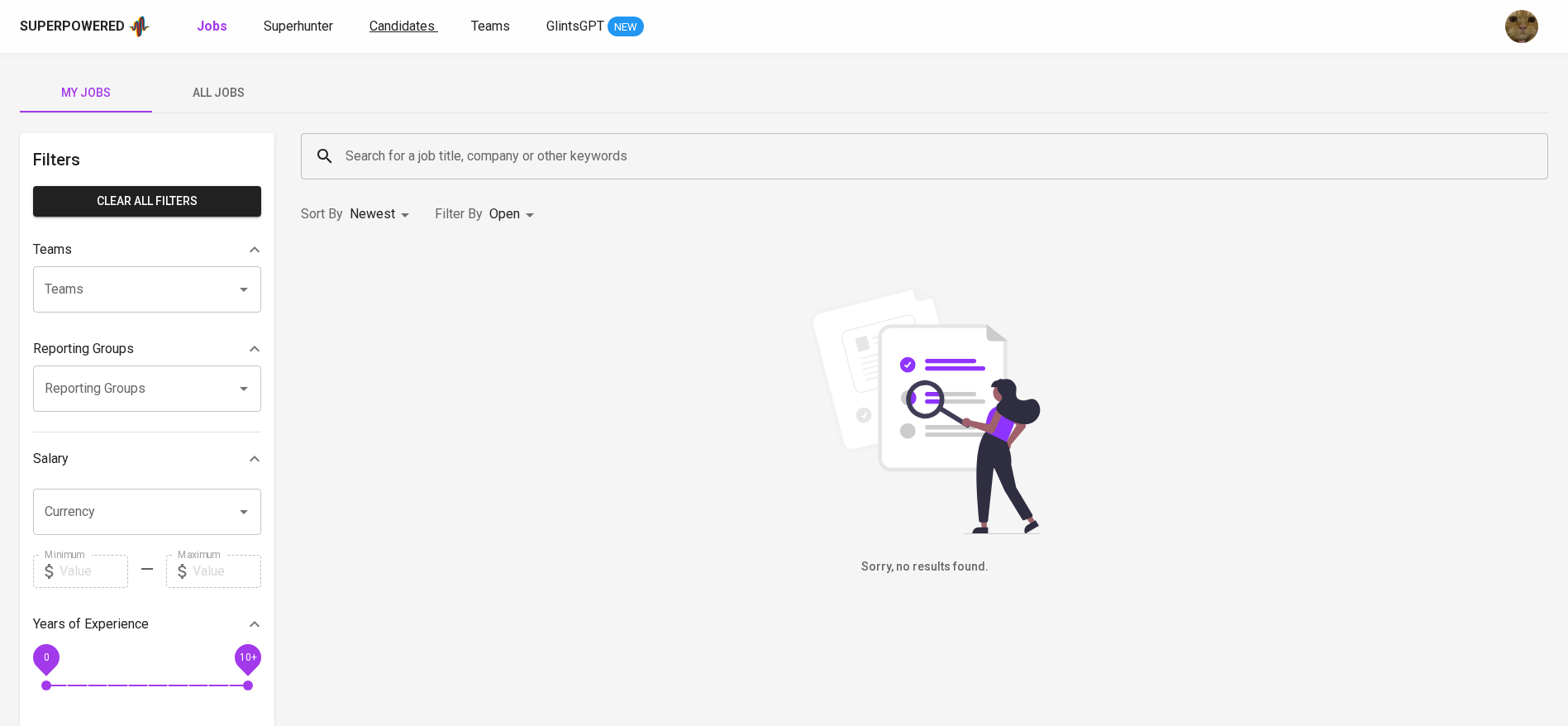
click at [411, 26] on span "Candidates" at bounding box center [402, 26] width 65 height 15
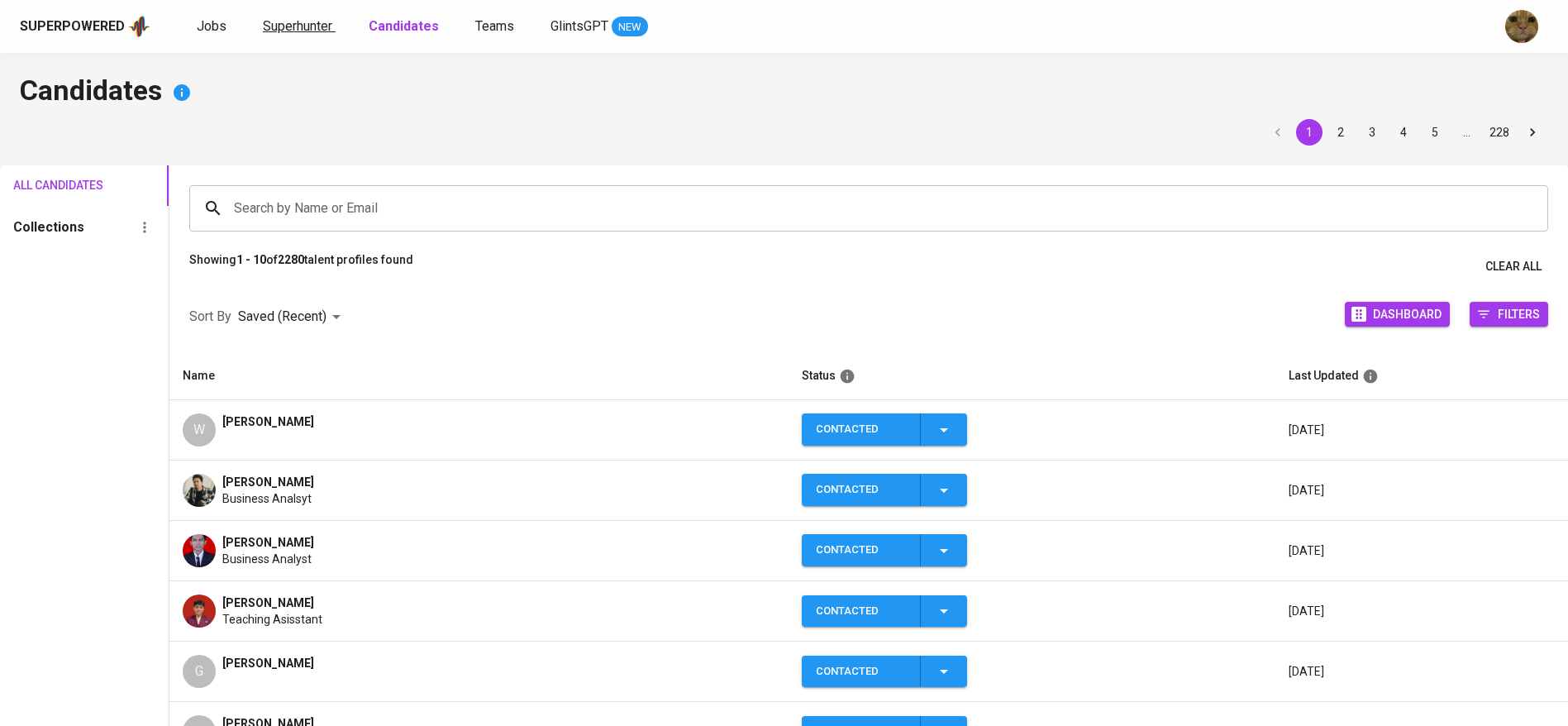
click at [315, 28] on span "Superhunter" at bounding box center [298, 26] width 70 height 15
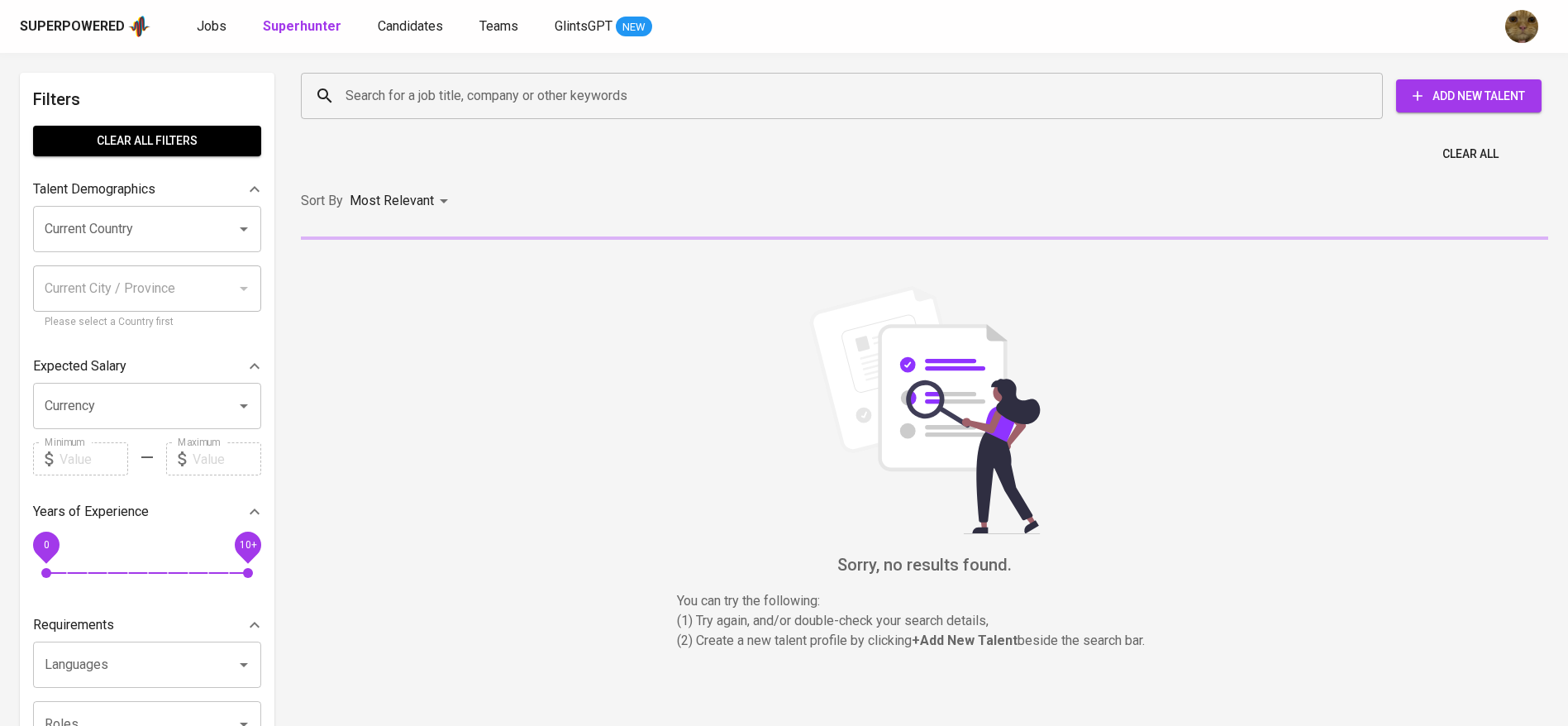
click at [444, 80] on input "Search for a job title, company or other keywords" at bounding box center [846, 95] width 1009 height 31
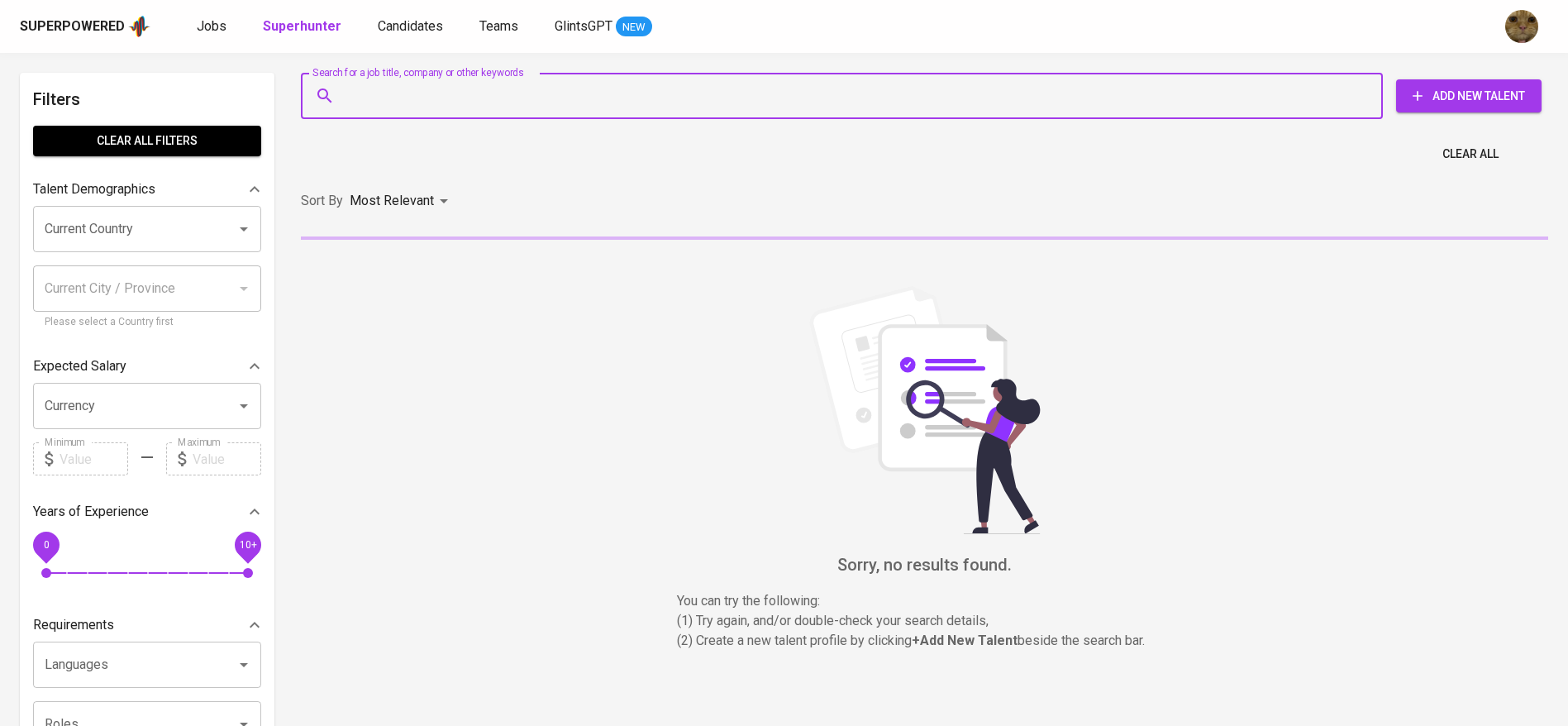
paste input "erbie.ebie@gmail.com"
type input "erbie.ebie@gmail.com"
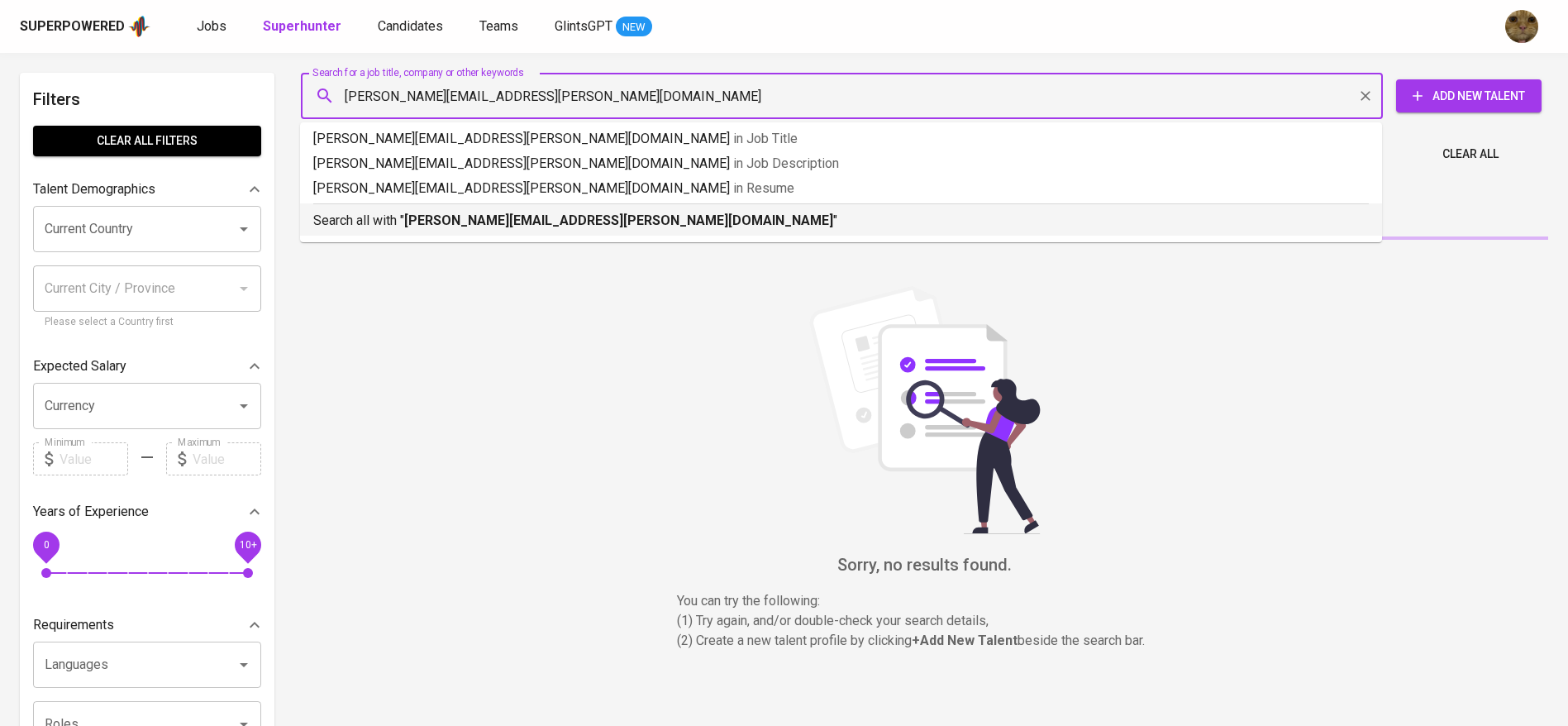
click at [376, 217] on p "Search all with " erbie.ebie@gmail.com "" at bounding box center [841, 220] width 1056 height 20
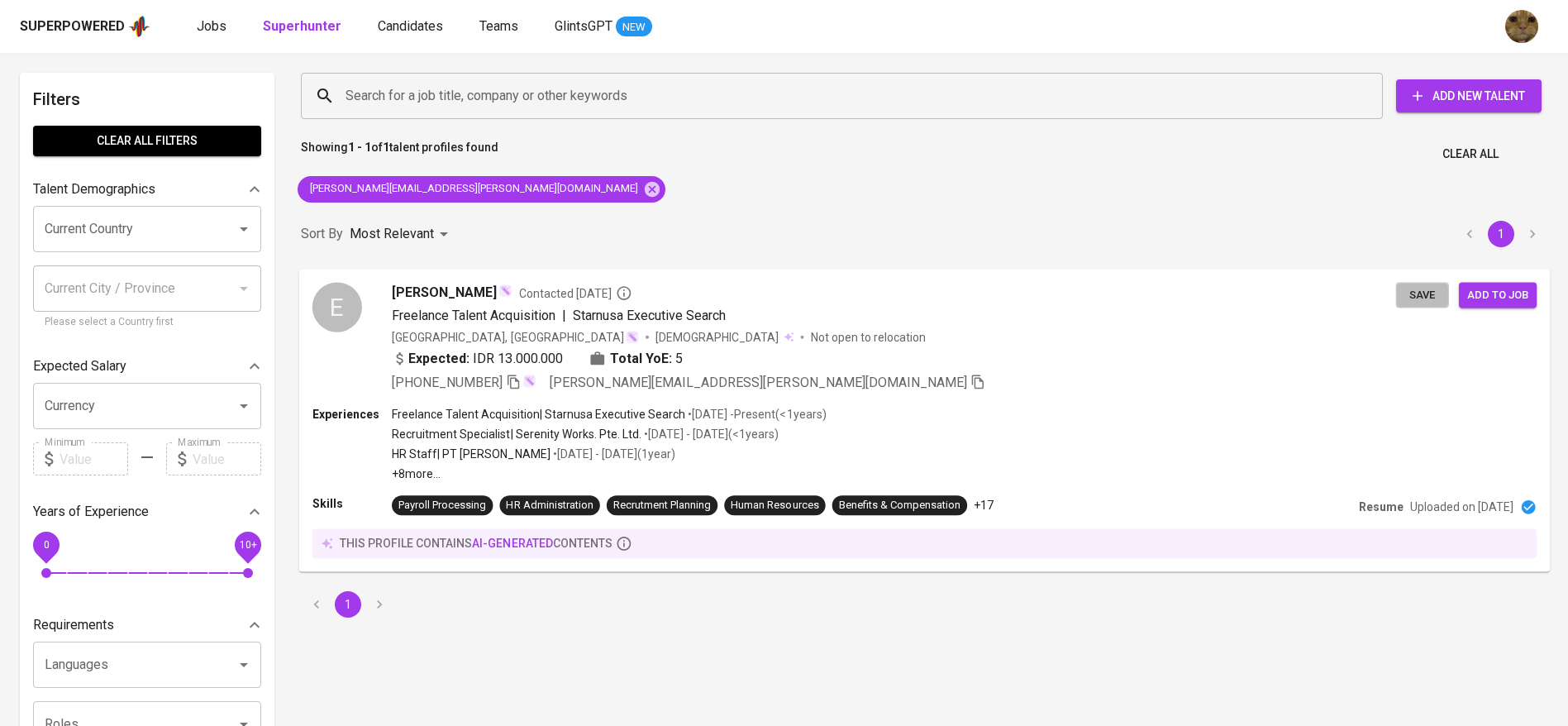
click at [1432, 295] on span "Save" at bounding box center [1423, 295] width 36 height 19
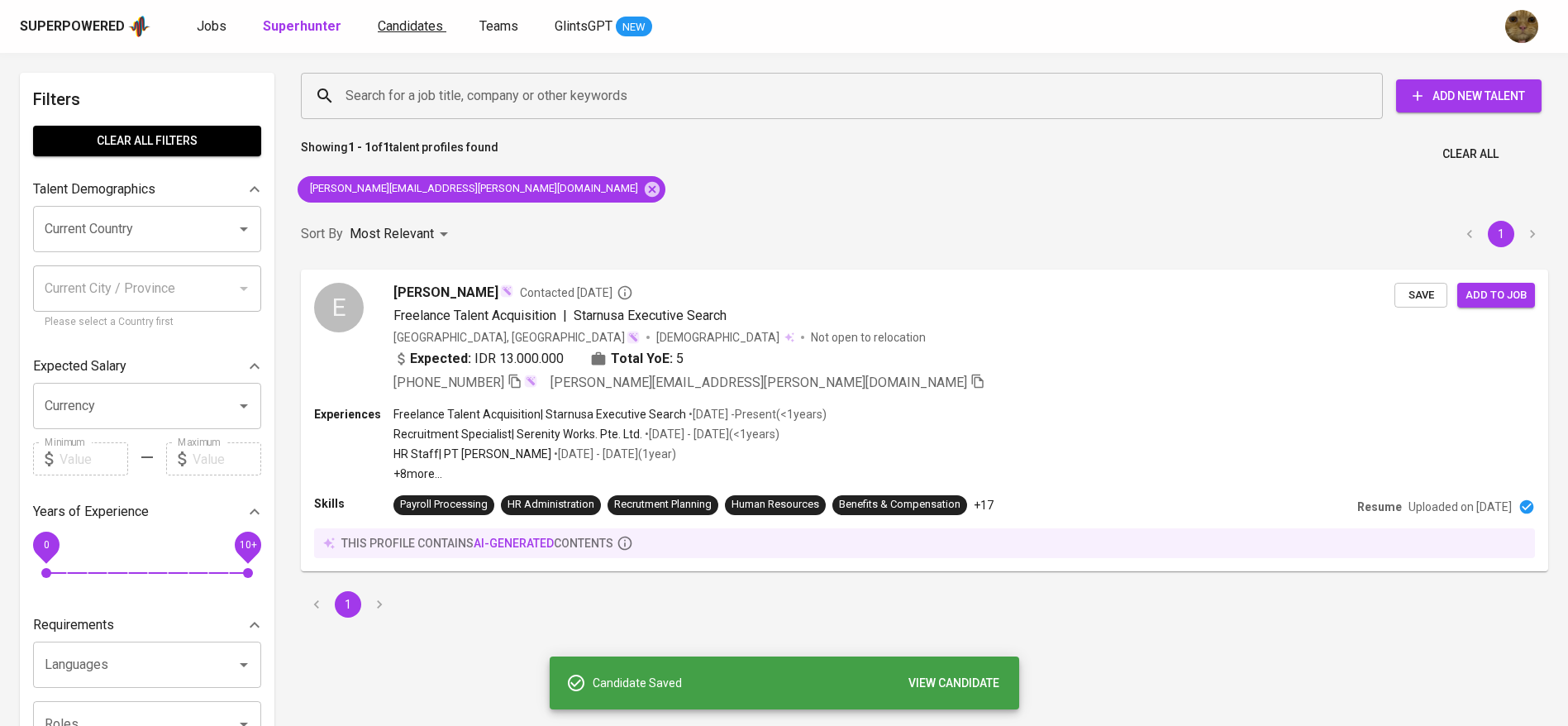
click at [394, 26] on span "Candidates" at bounding box center [410, 26] width 65 height 15
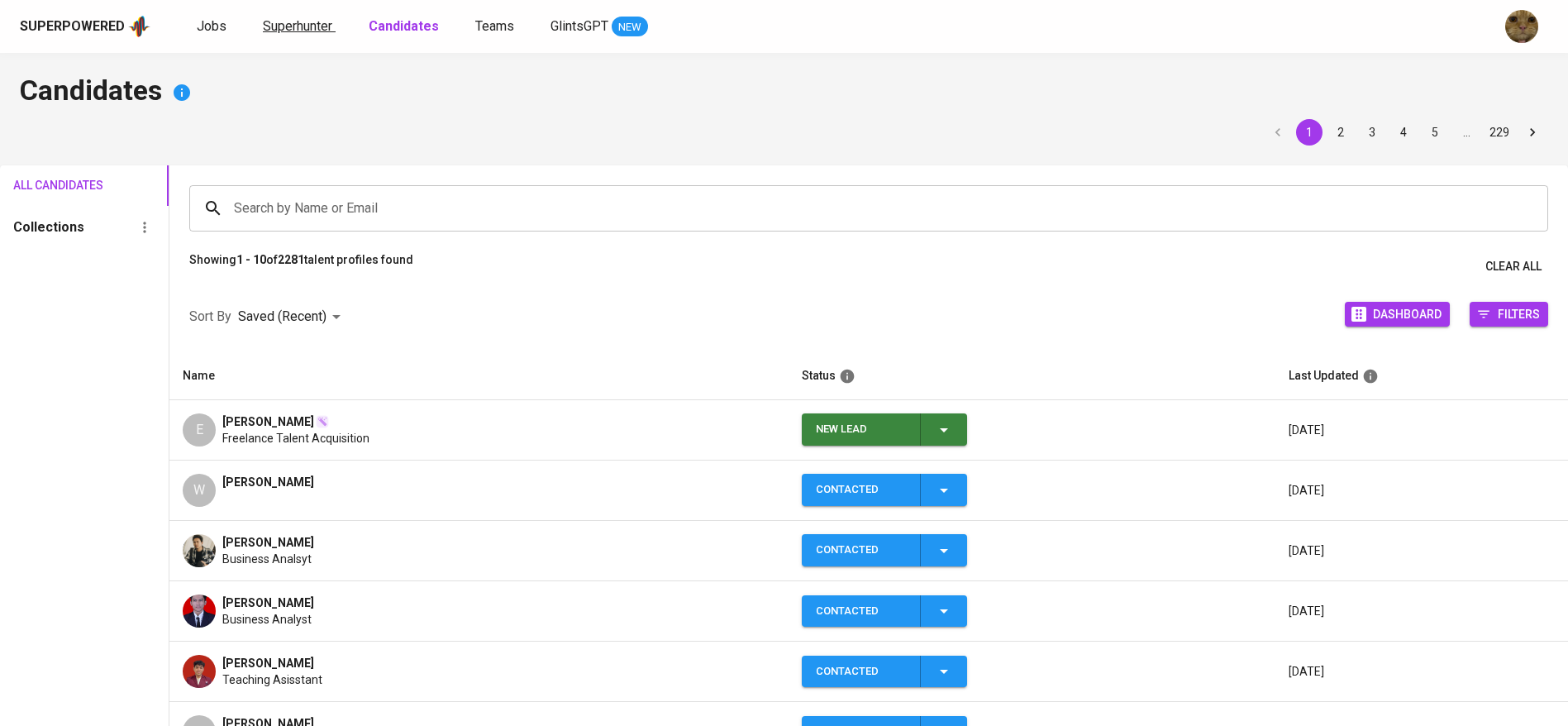
click at [301, 35] on link "Superhunter" at bounding box center [299, 27] width 72 height 21
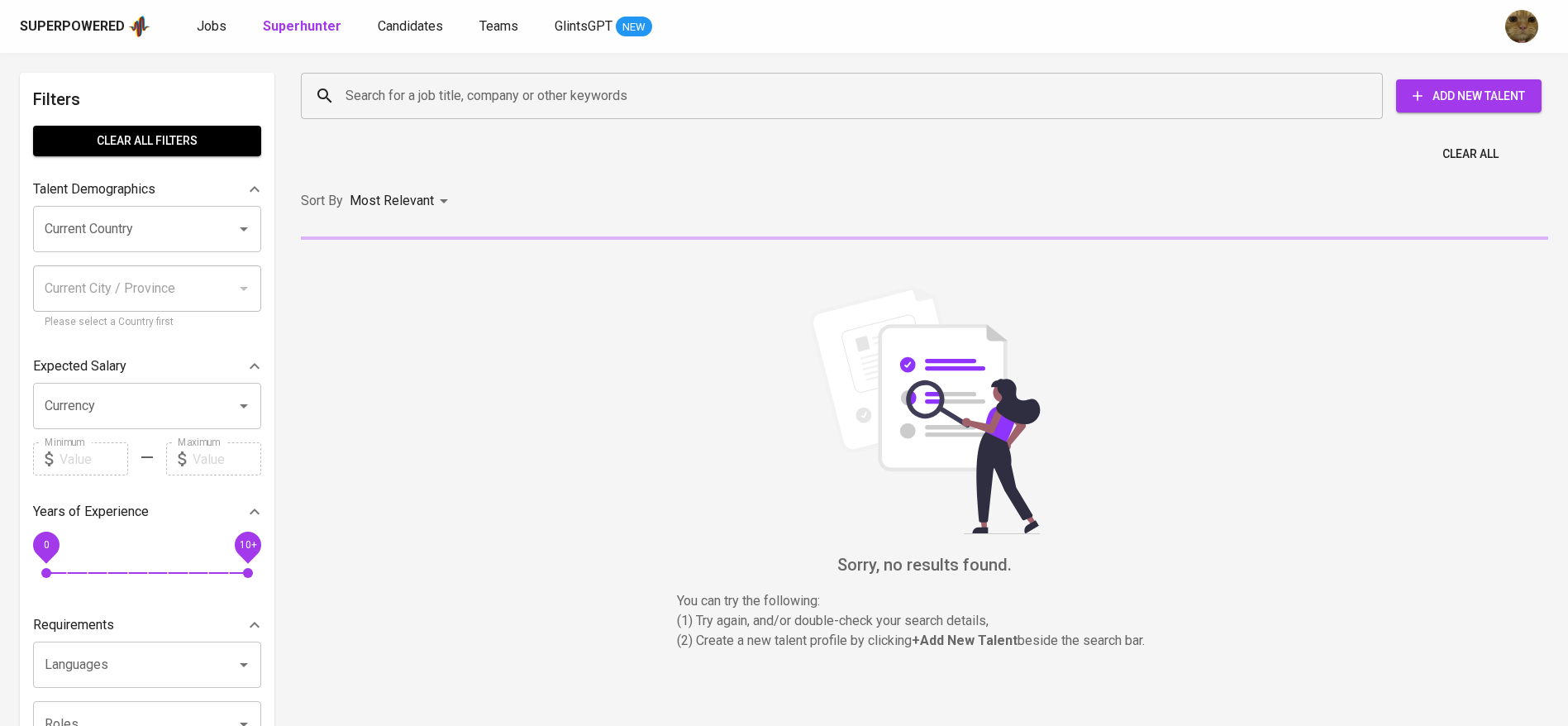
click at [430, 96] on input "Search for a job title, company or other keywords" at bounding box center [846, 95] width 1009 height 31
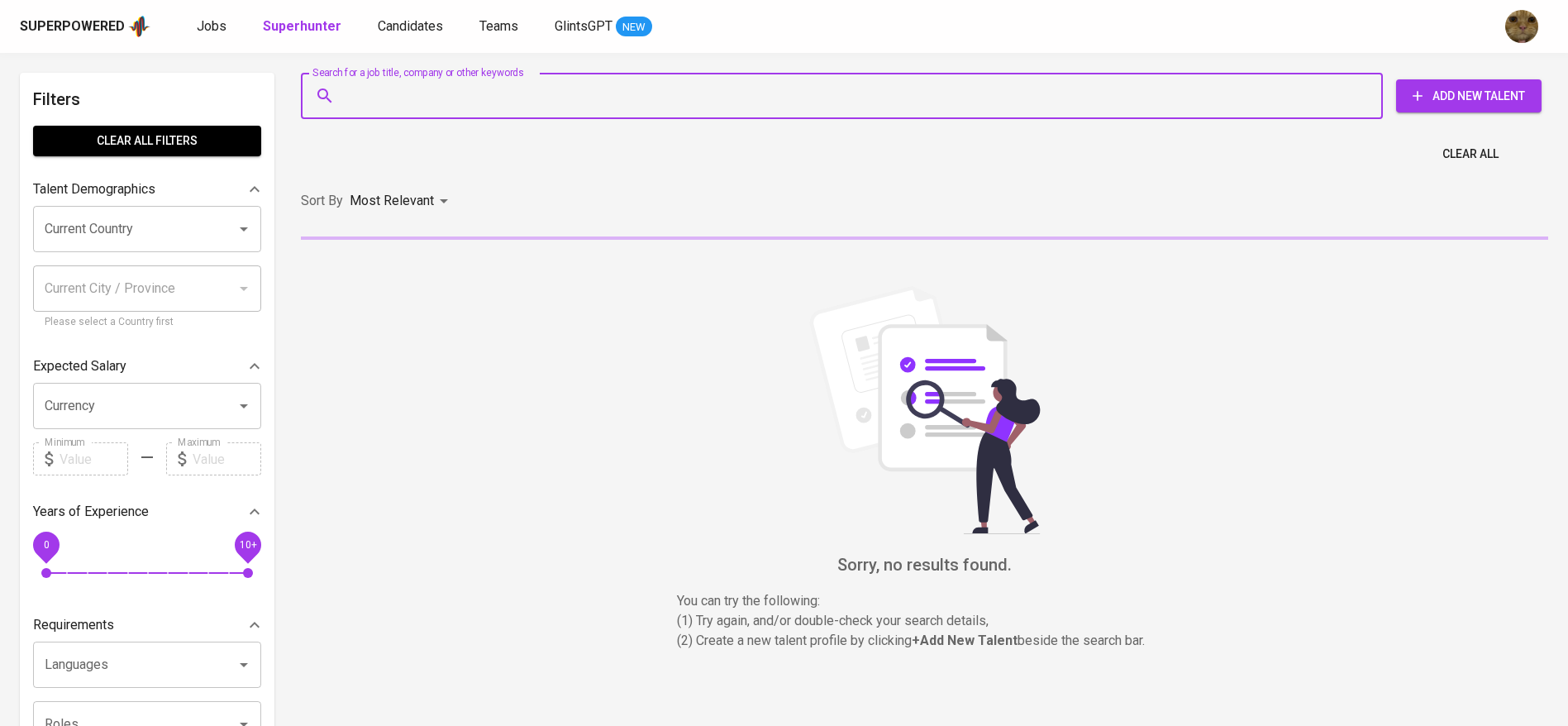
paste input "erbie.ebie@gmail.com"
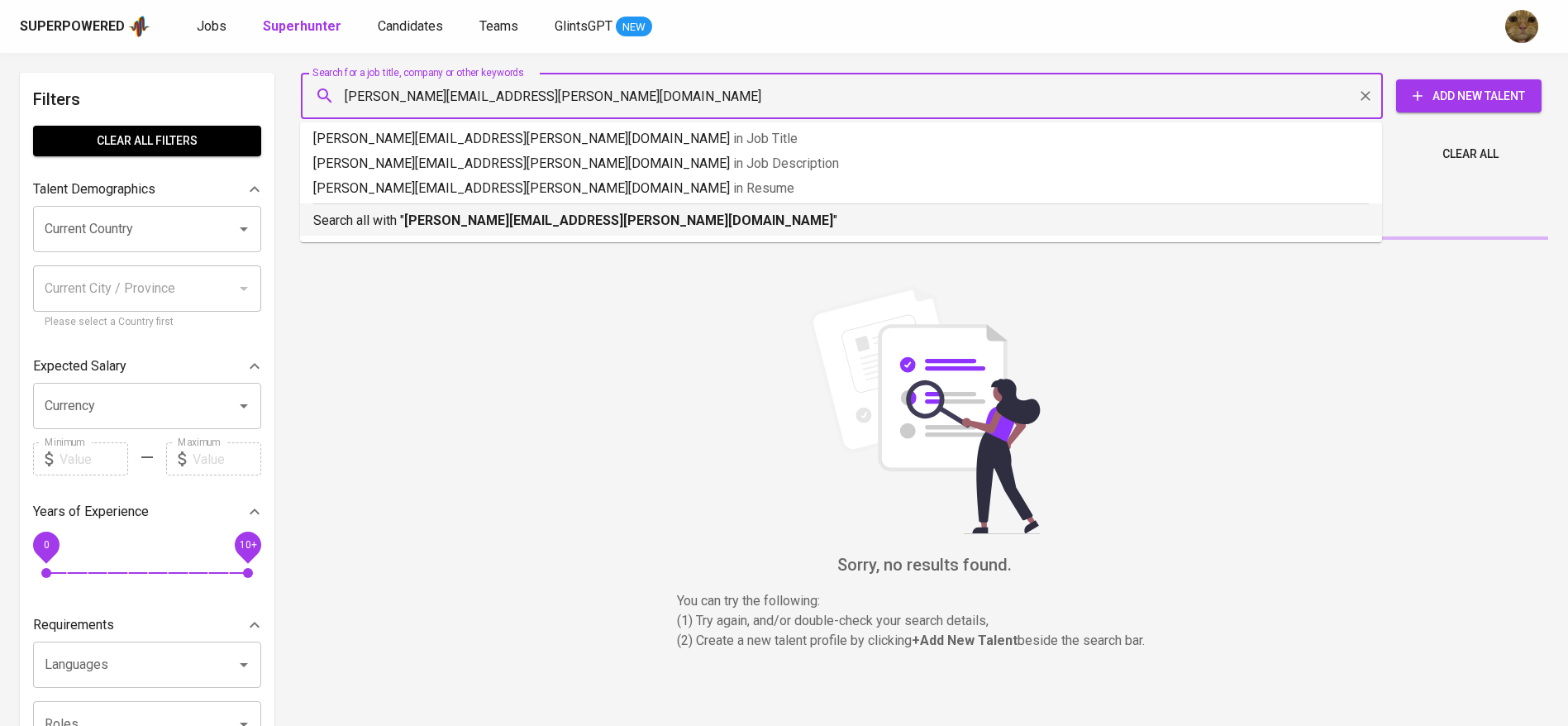
type input "erbie.ebie@gmail.com"
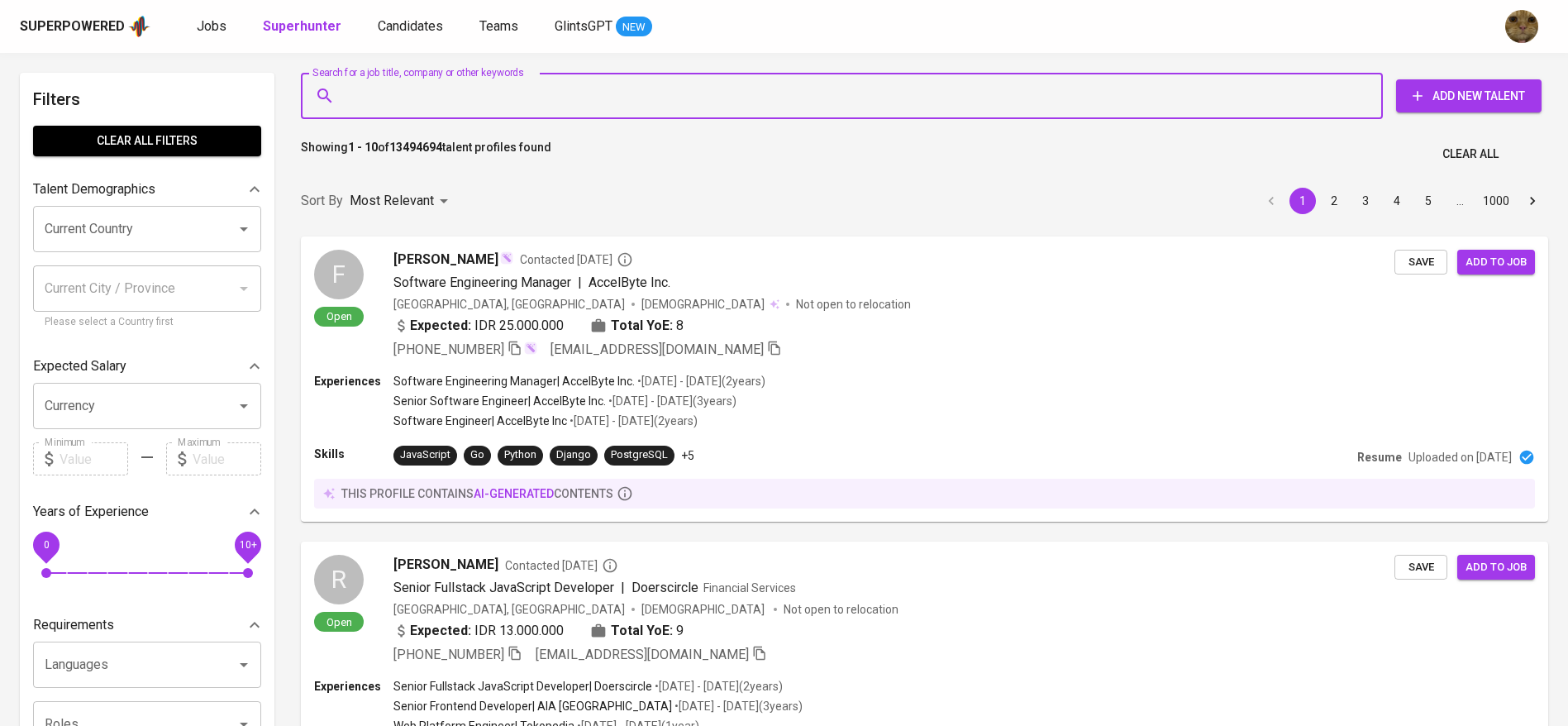
paste input "[EMAIL_ADDRESS][DOMAIN_NAME]"
type input "[EMAIL_ADDRESS][DOMAIN_NAME]"
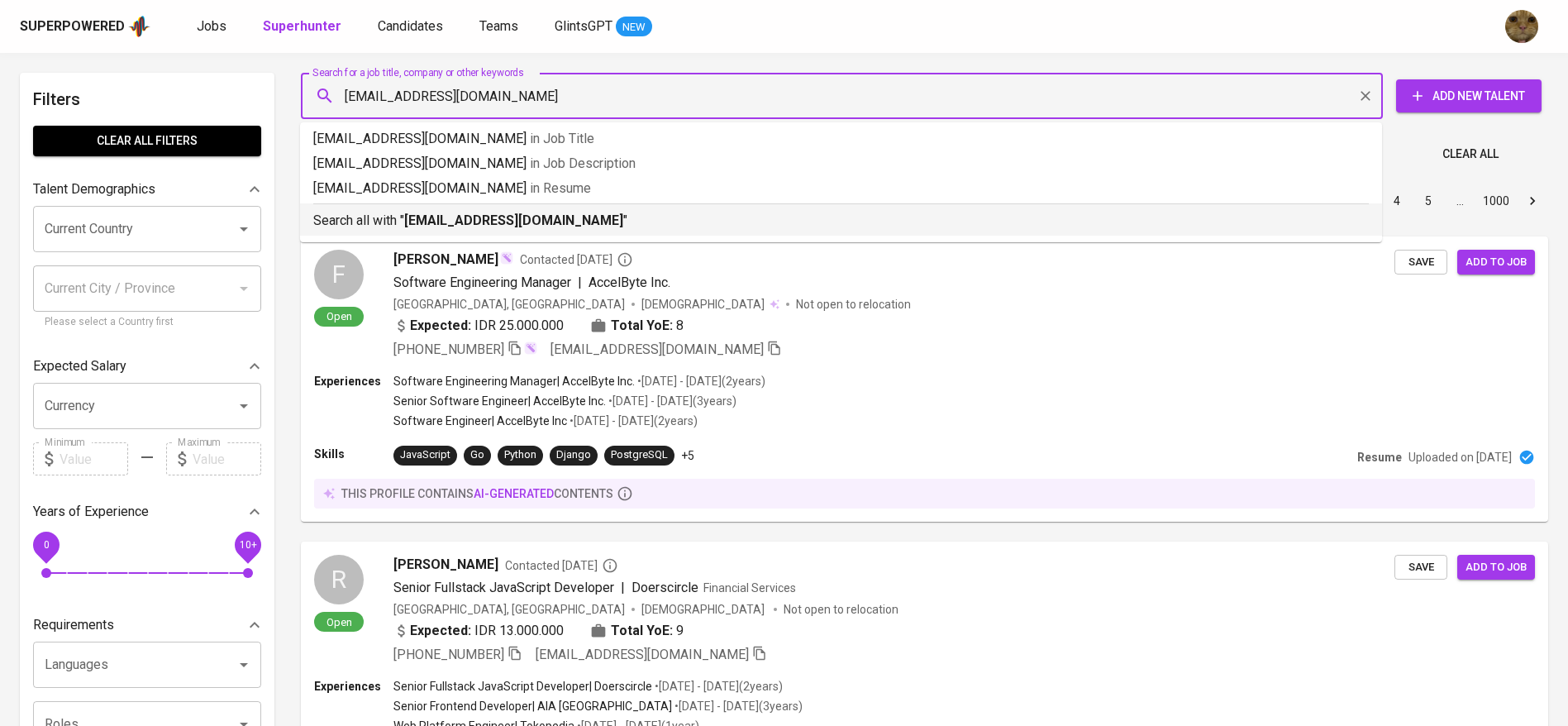
click at [406, 220] on b "[EMAIL_ADDRESS][DOMAIN_NAME]" at bounding box center [514, 220] width 219 height 15
click at [406, 217] on div "Most Relevant" at bounding box center [402, 201] width 104 height 31
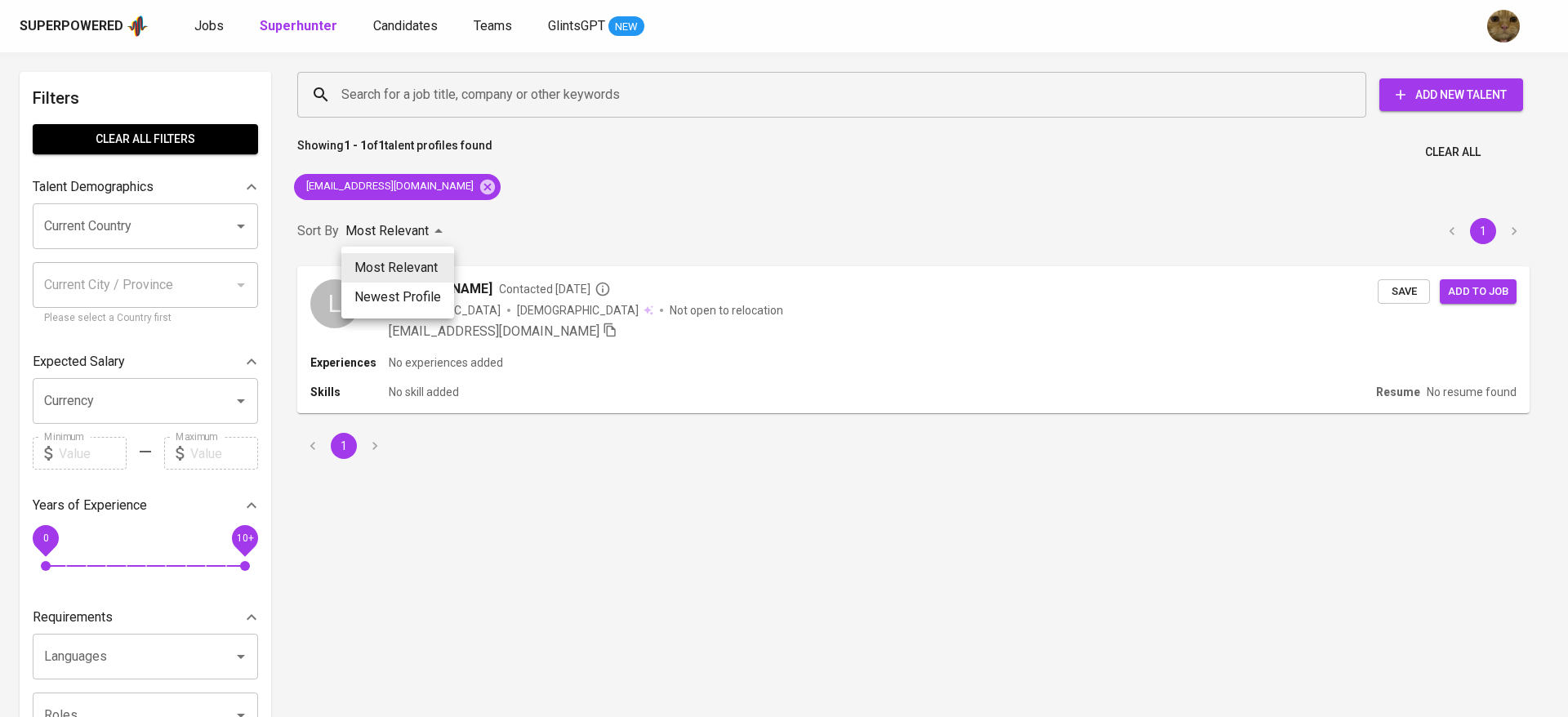
click at [649, 224] on div at bounding box center [784, 358] width 1568 height 717
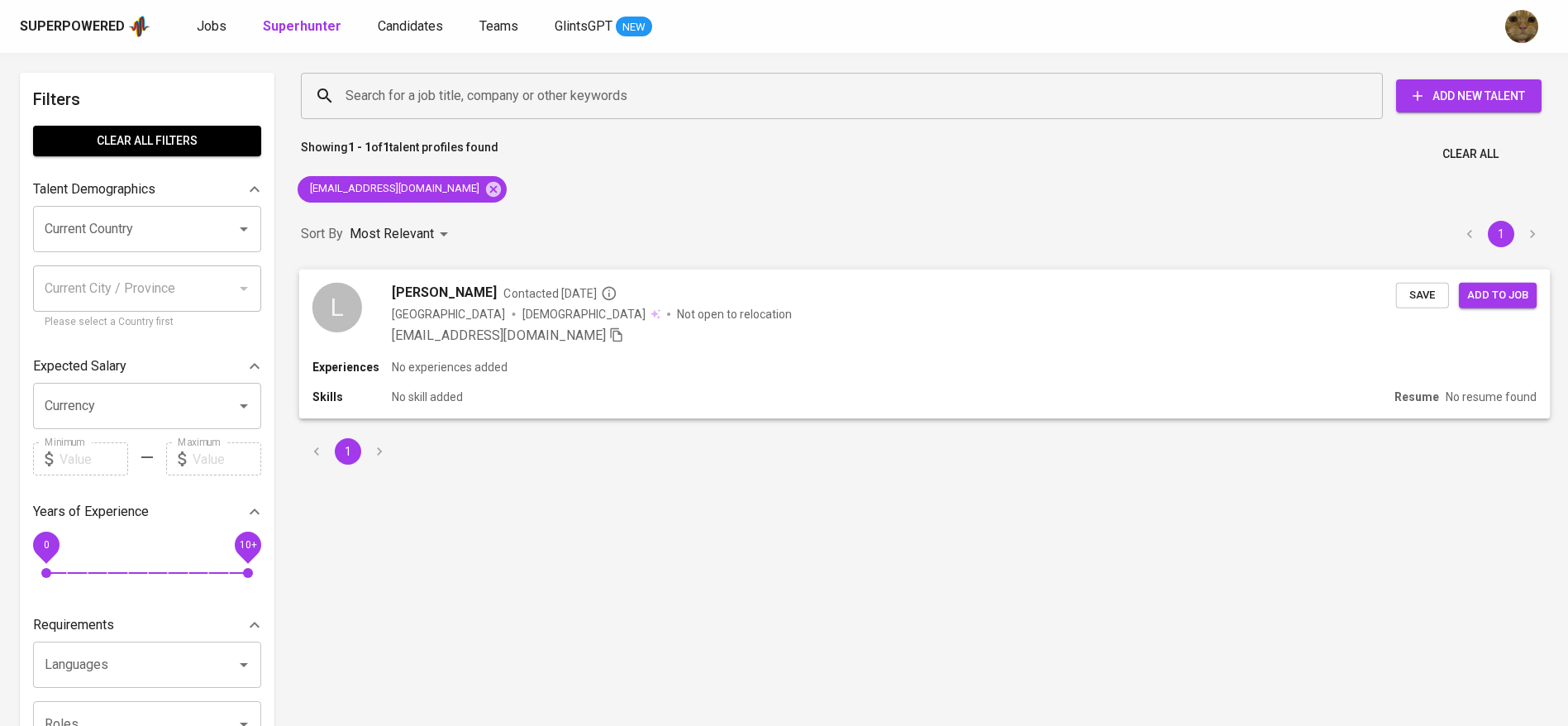
click at [743, 323] on div "Levana Odelia Contacted 1 year ago Indonesia Female Not open to relocation chow…" at bounding box center [894, 314] width 1004 height 63
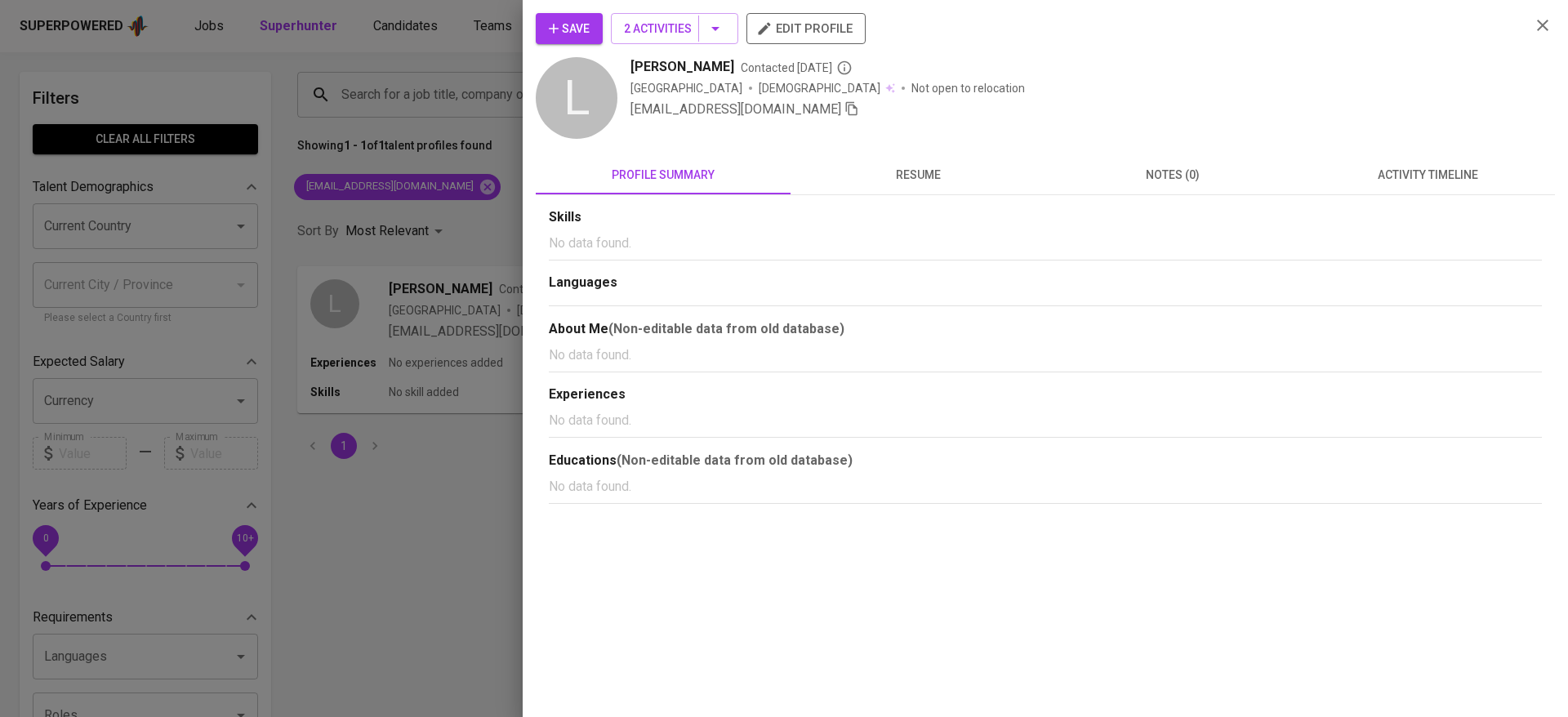
click at [583, 32] on span "Save" at bounding box center [569, 29] width 41 height 21
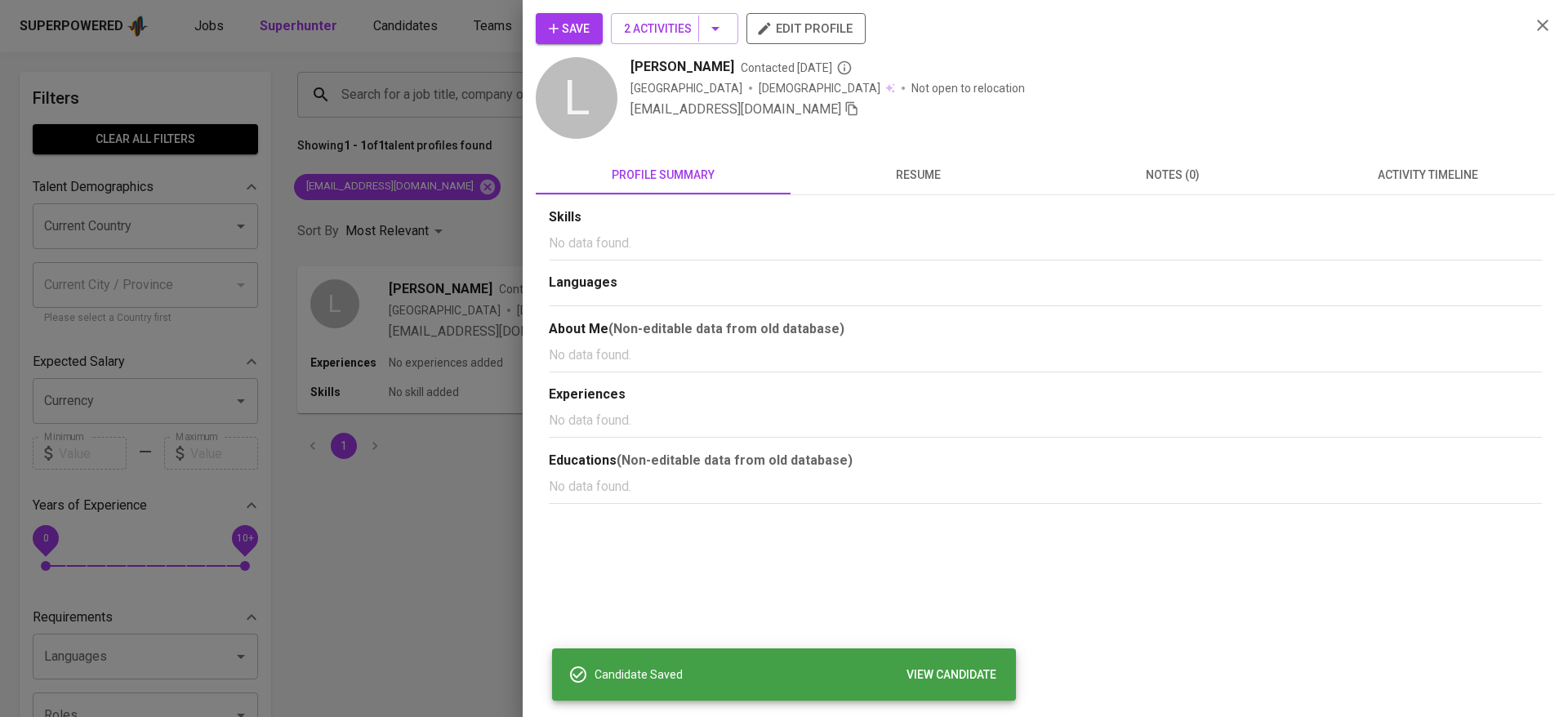
click at [1433, 186] on button "activity timeline" at bounding box center [1428, 175] width 254 height 40
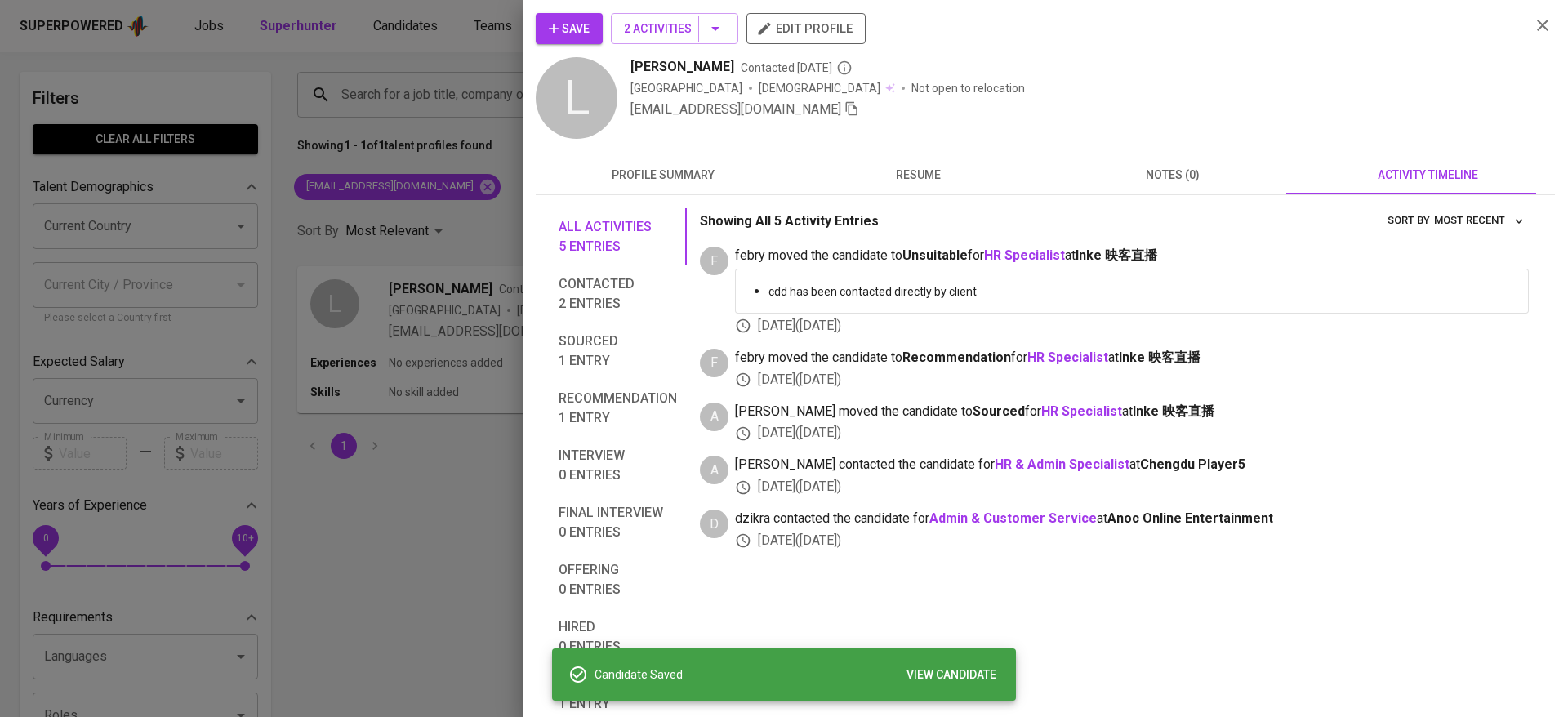
click at [512, 219] on div at bounding box center [784, 358] width 1568 height 717
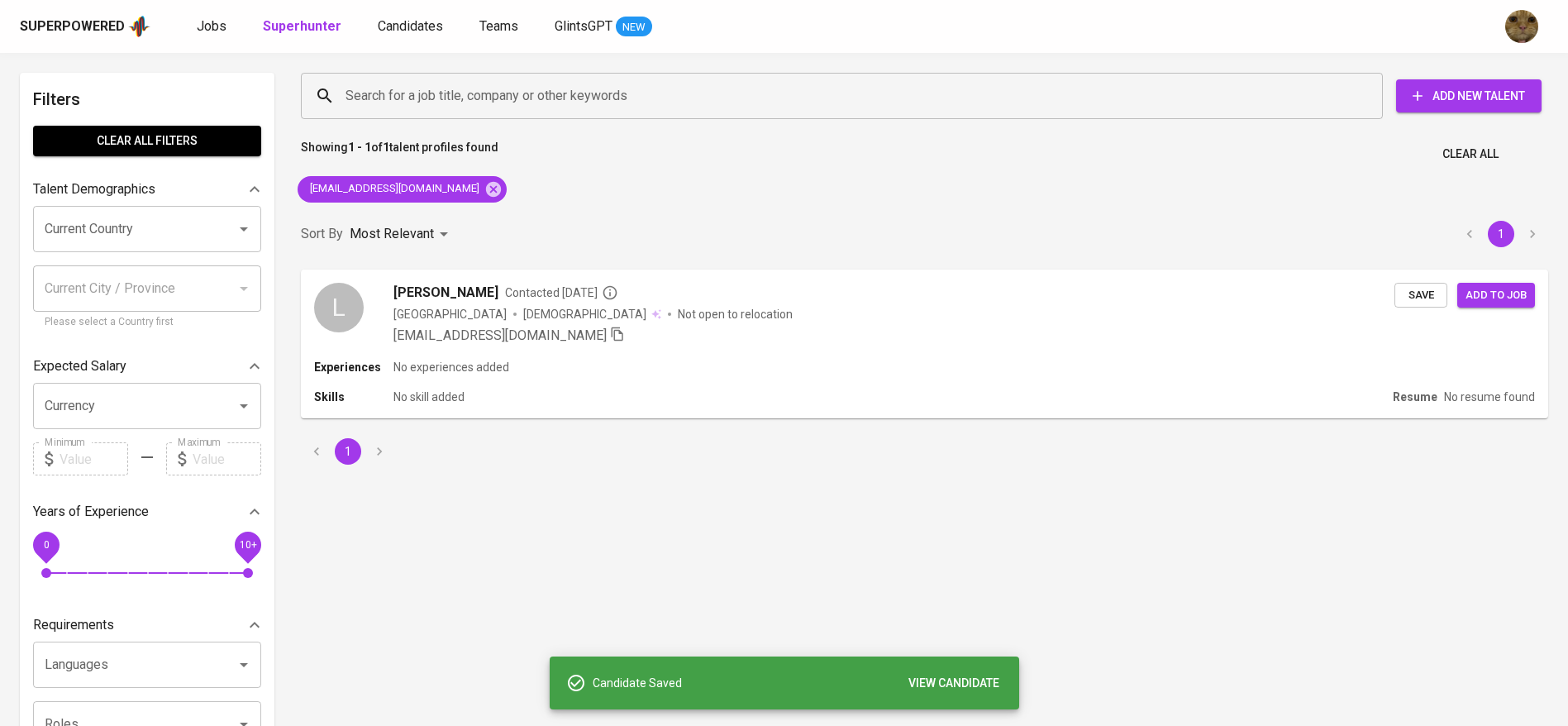
click at [408, 36] on div "Superpowered Jobs Superhunter Candidates Teams GlintsGPT NEW" at bounding box center [757, 27] width 1475 height 25
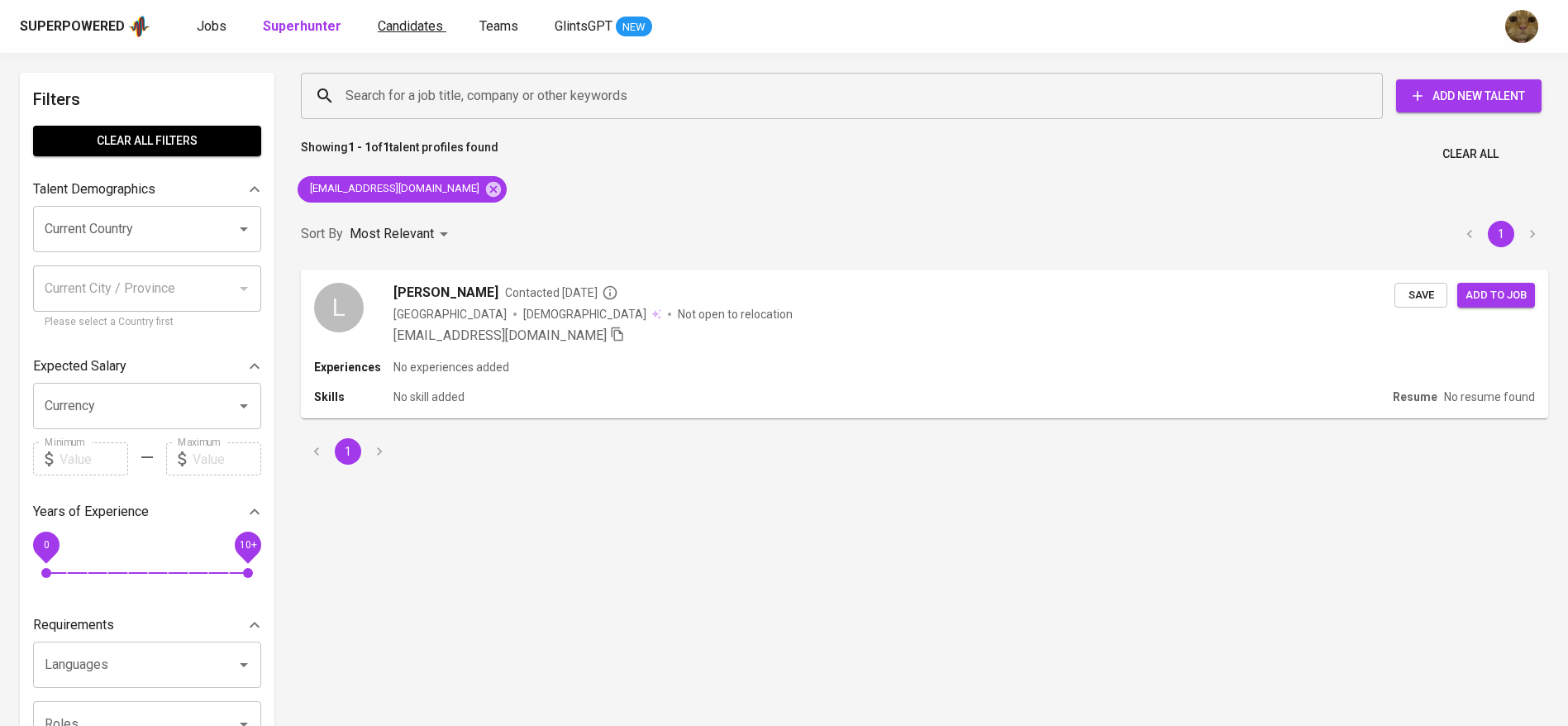
click at [404, 31] on span "Candidates" at bounding box center [410, 26] width 65 height 15
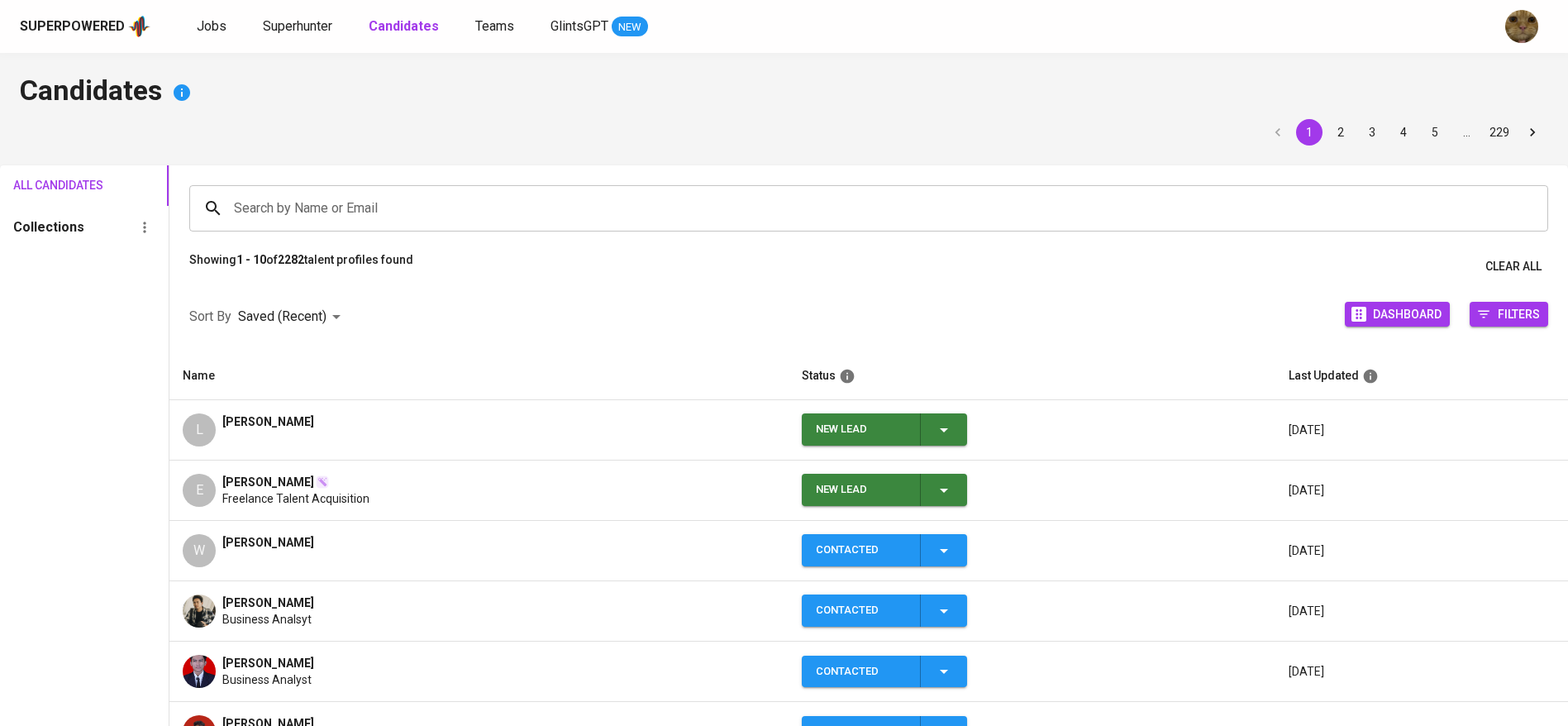
scroll to position [22, 0]
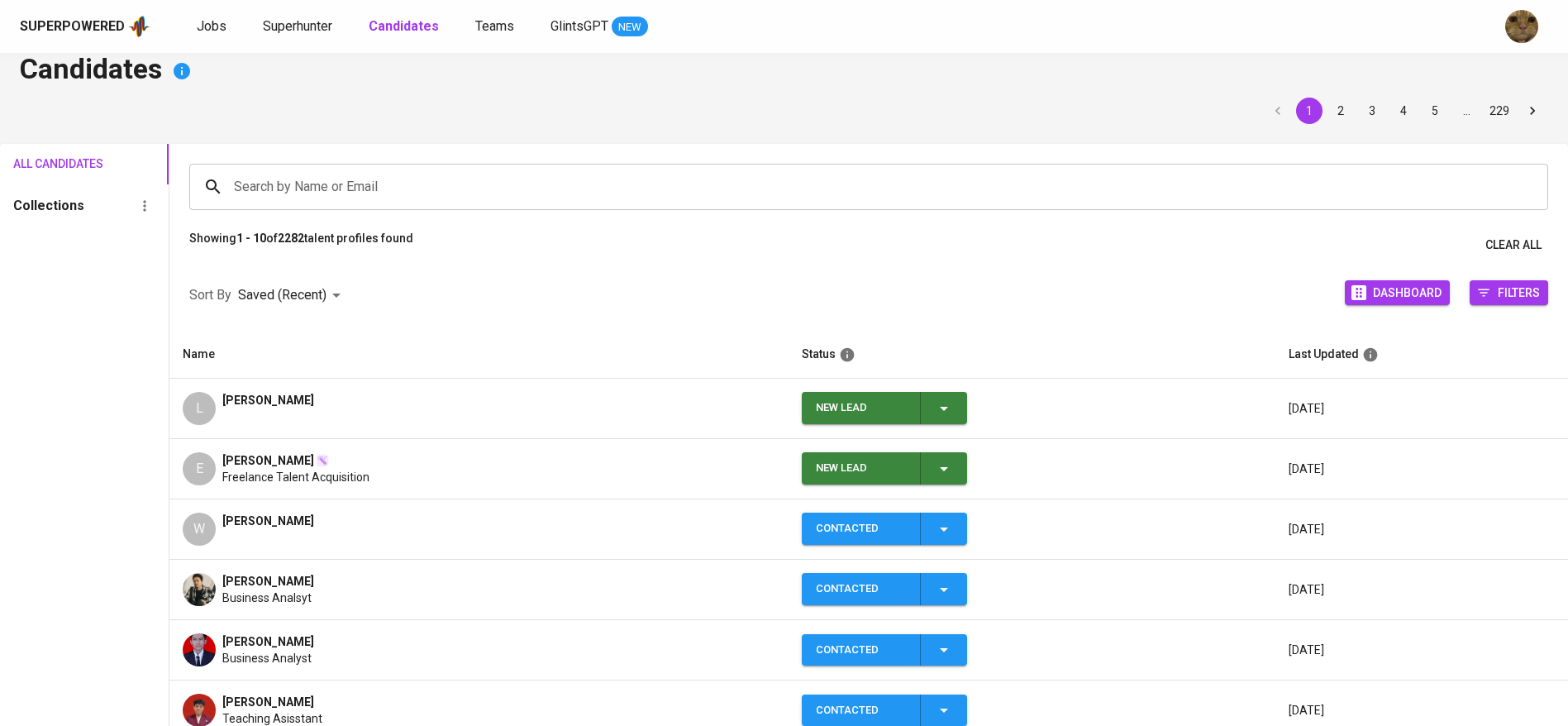
click at [935, 403] on icon "button" at bounding box center [944, 408] width 20 height 20
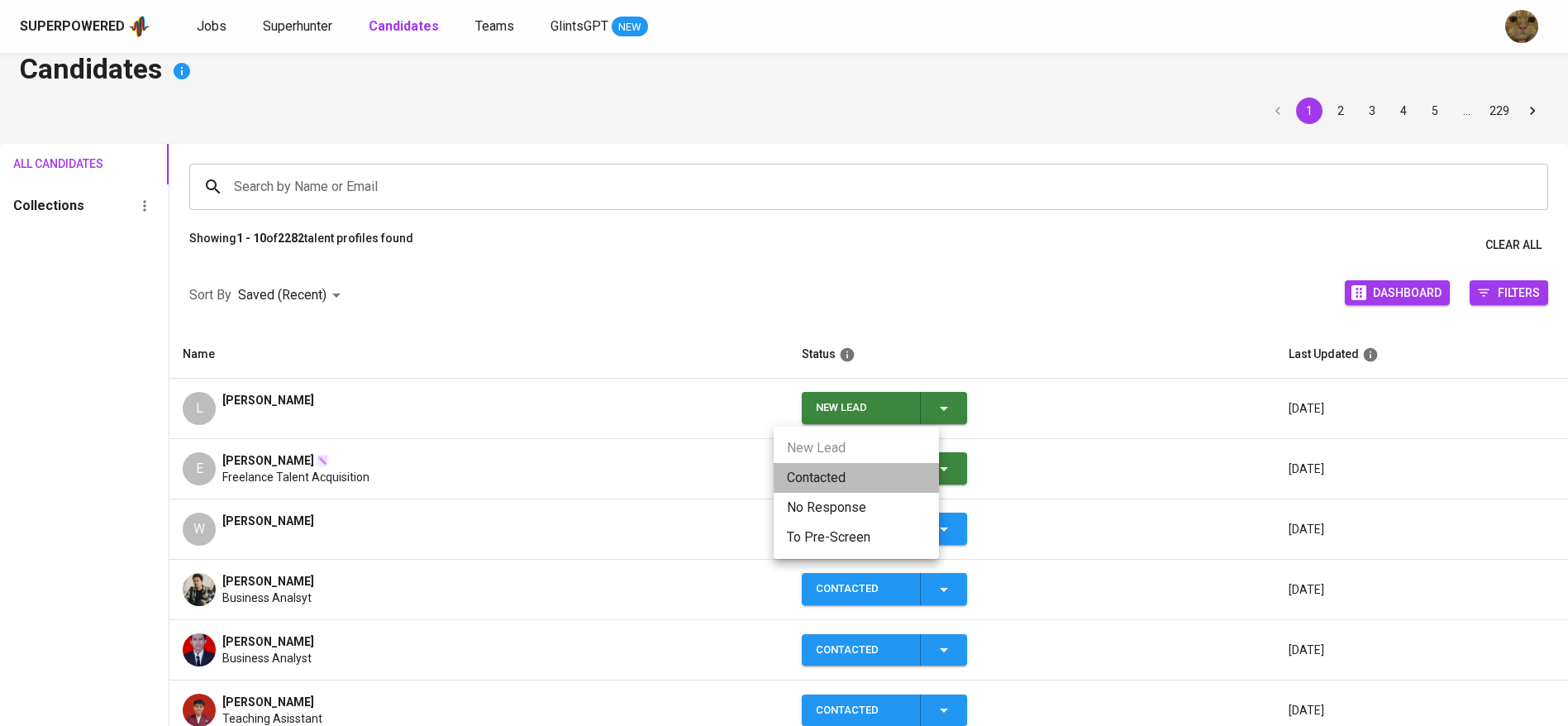
click at [817, 477] on li "Contacted" at bounding box center [856, 477] width 165 height 30
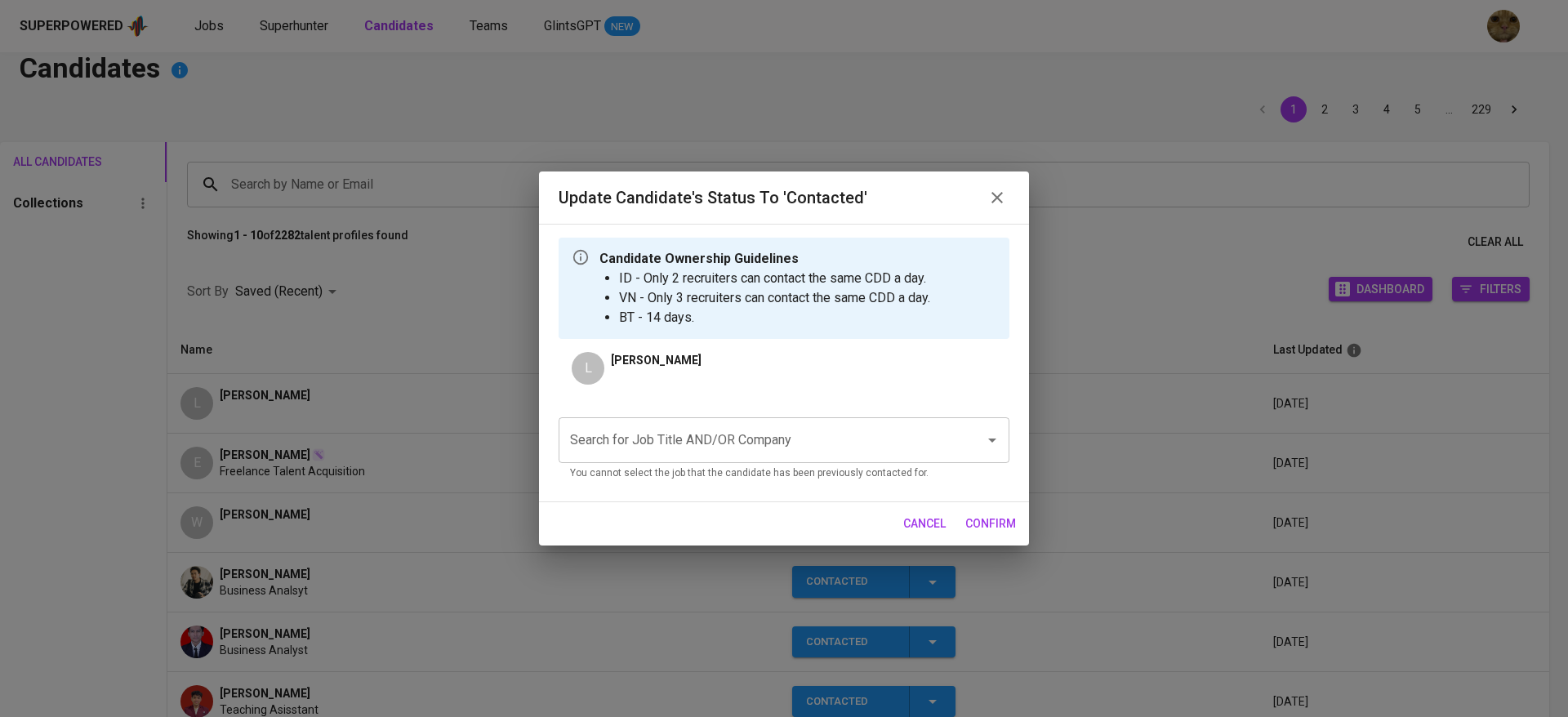
click at [671, 422] on div "Search for Job Title AND/OR Company" at bounding box center [784, 440] width 451 height 46
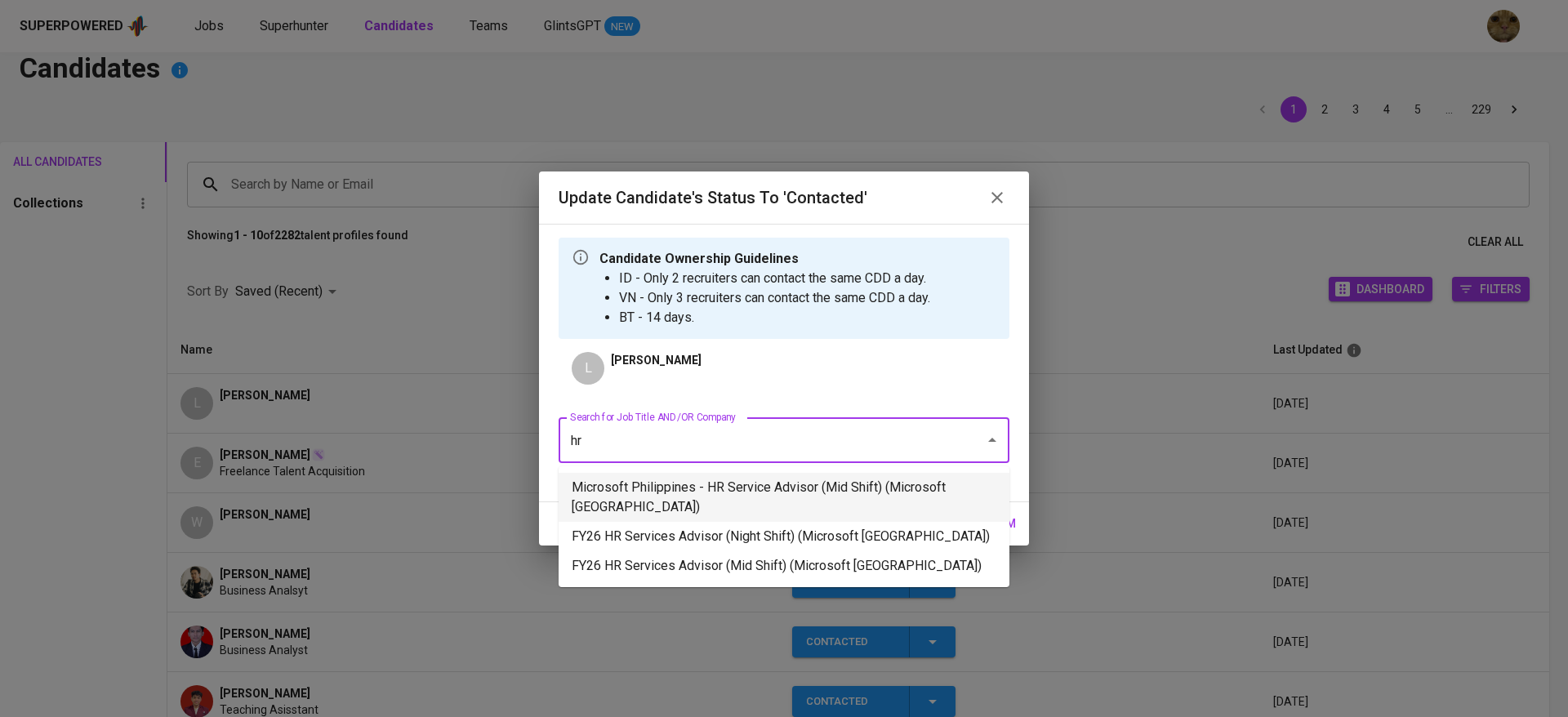
click at [614, 488] on li "Microsoft Philippines - HR Service Advisor (Mid Shift) (Microsoft Philippines)" at bounding box center [784, 497] width 451 height 49
type input "hr"
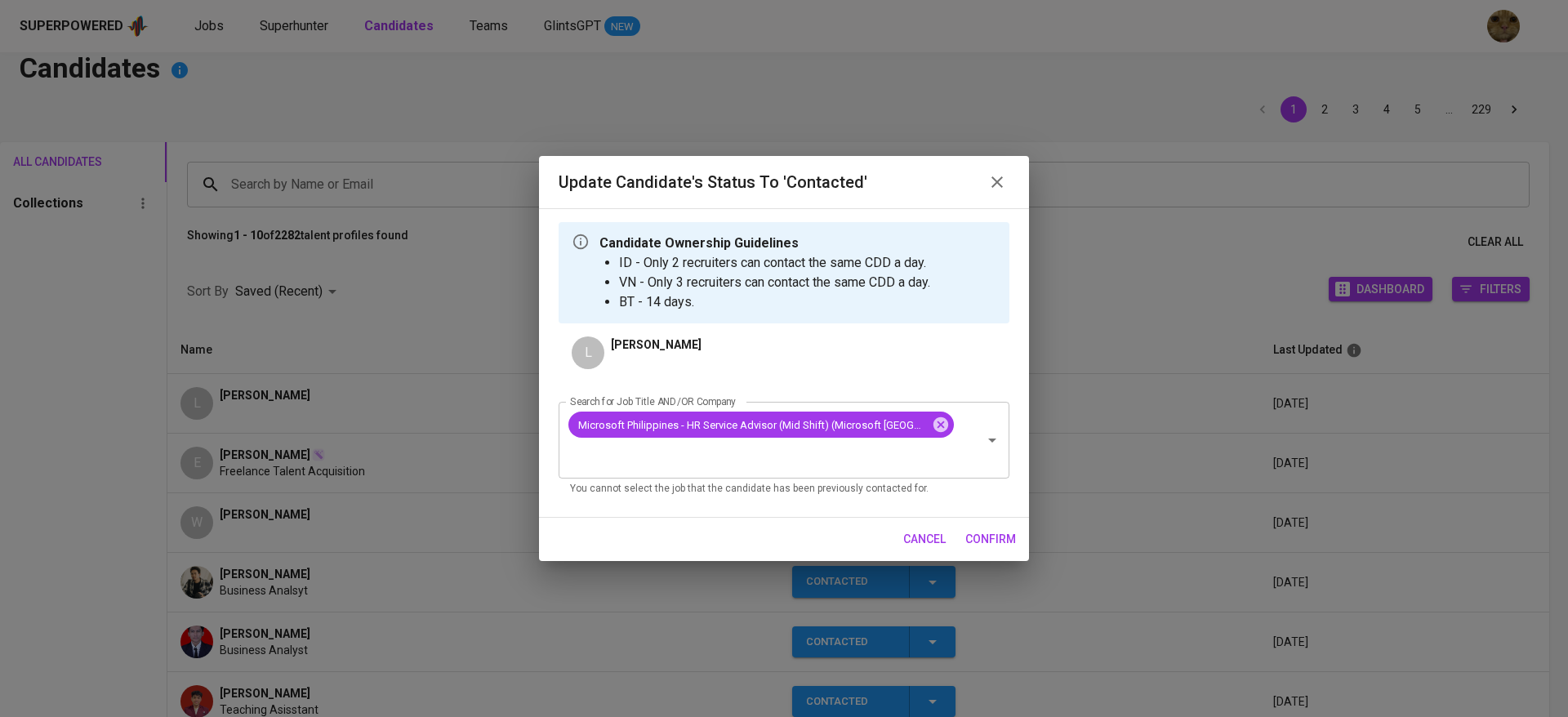
click at [980, 547] on span "confirm" at bounding box center [991, 540] width 51 height 21
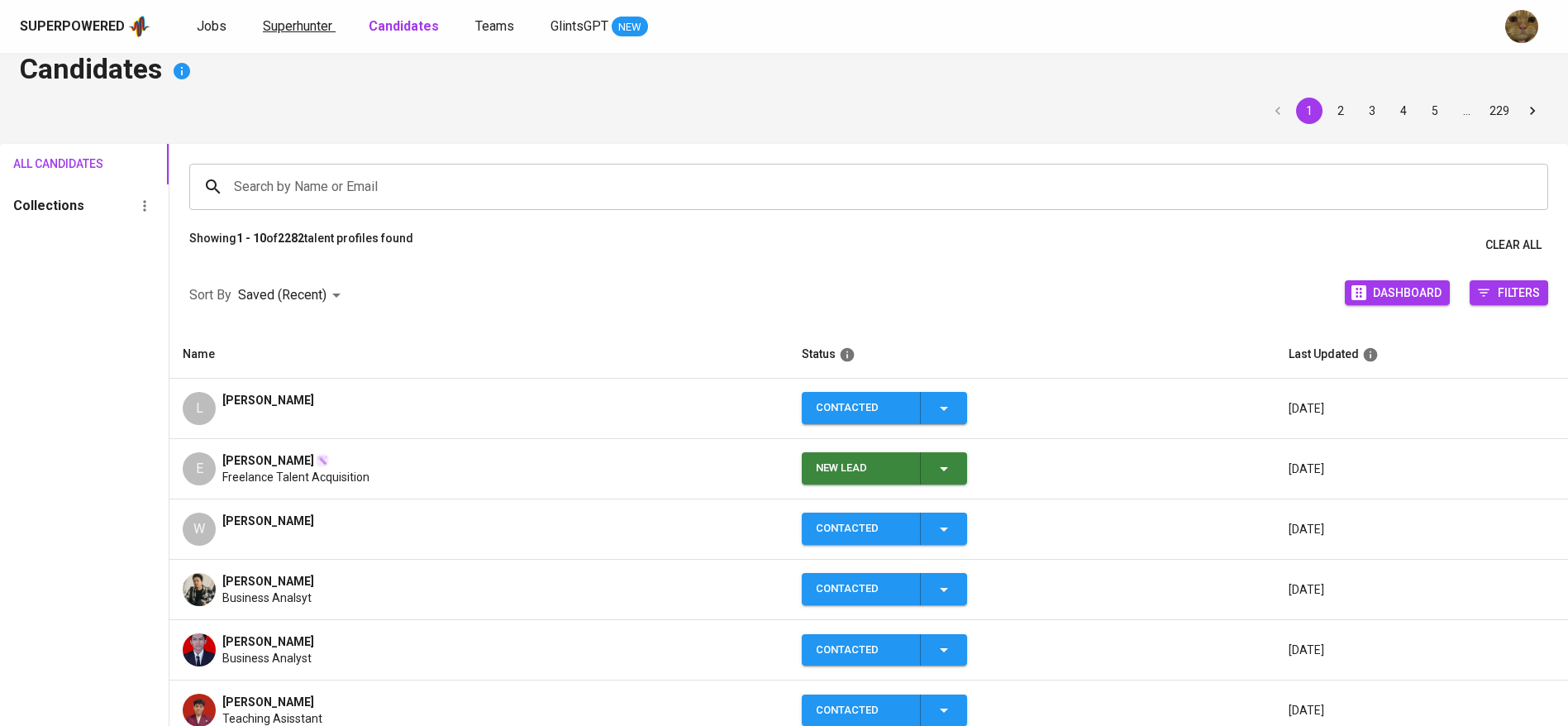
click at [305, 25] on span "Superhunter" at bounding box center [298, 26] width 70 height 15
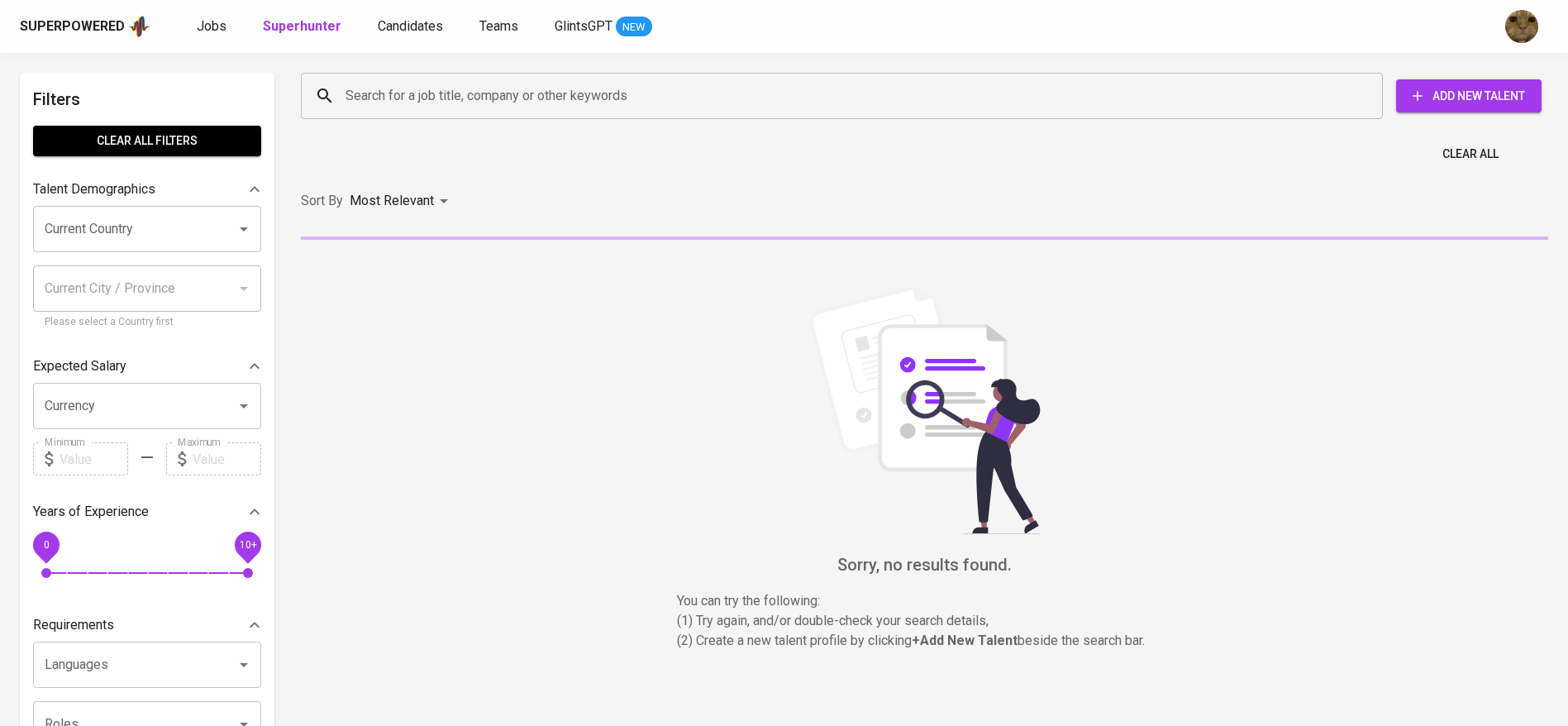
click at [464, 101] on input "Search for a job title, company or other keywords" at bounding box center [846, 95] width 1009 height 31
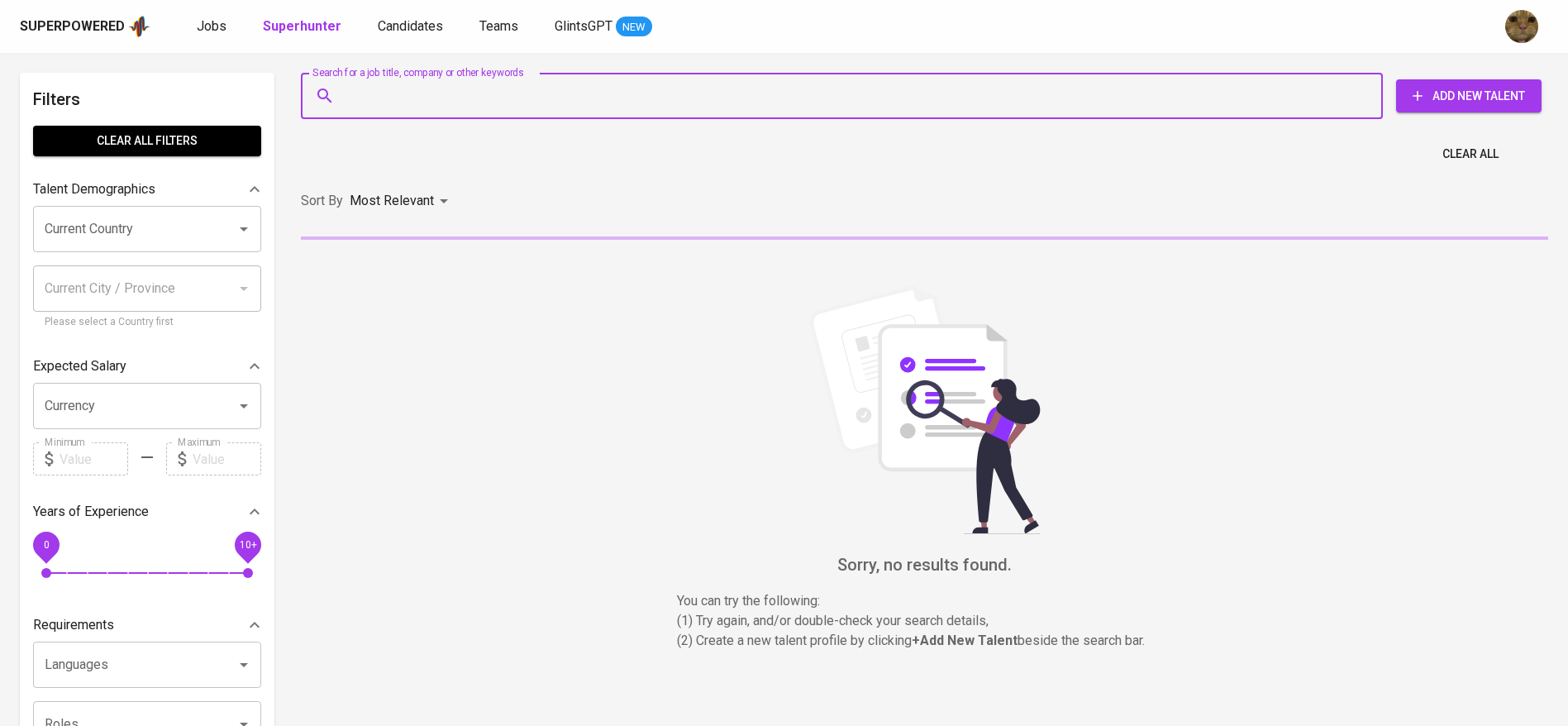
paste input "[EMAIL_ADDRESS][DOMAIN_NAME]"
type input "[EMAIL_ADDRESS][DOMAIN_NAME]"
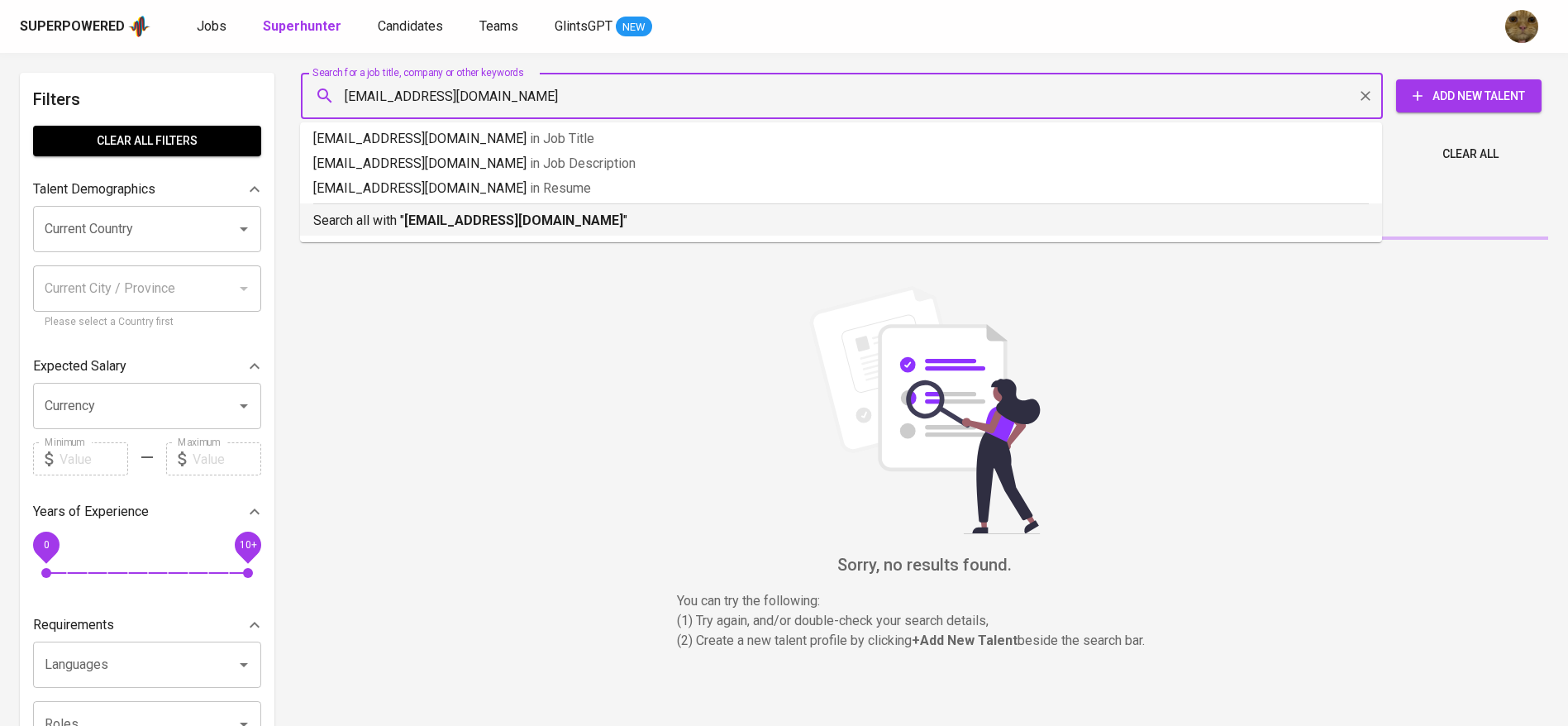
click at [394, 208] on div "Search all with " katarinawidjaja@yahoo.com "" at bounding box center [841, 217] width 1056 height 28
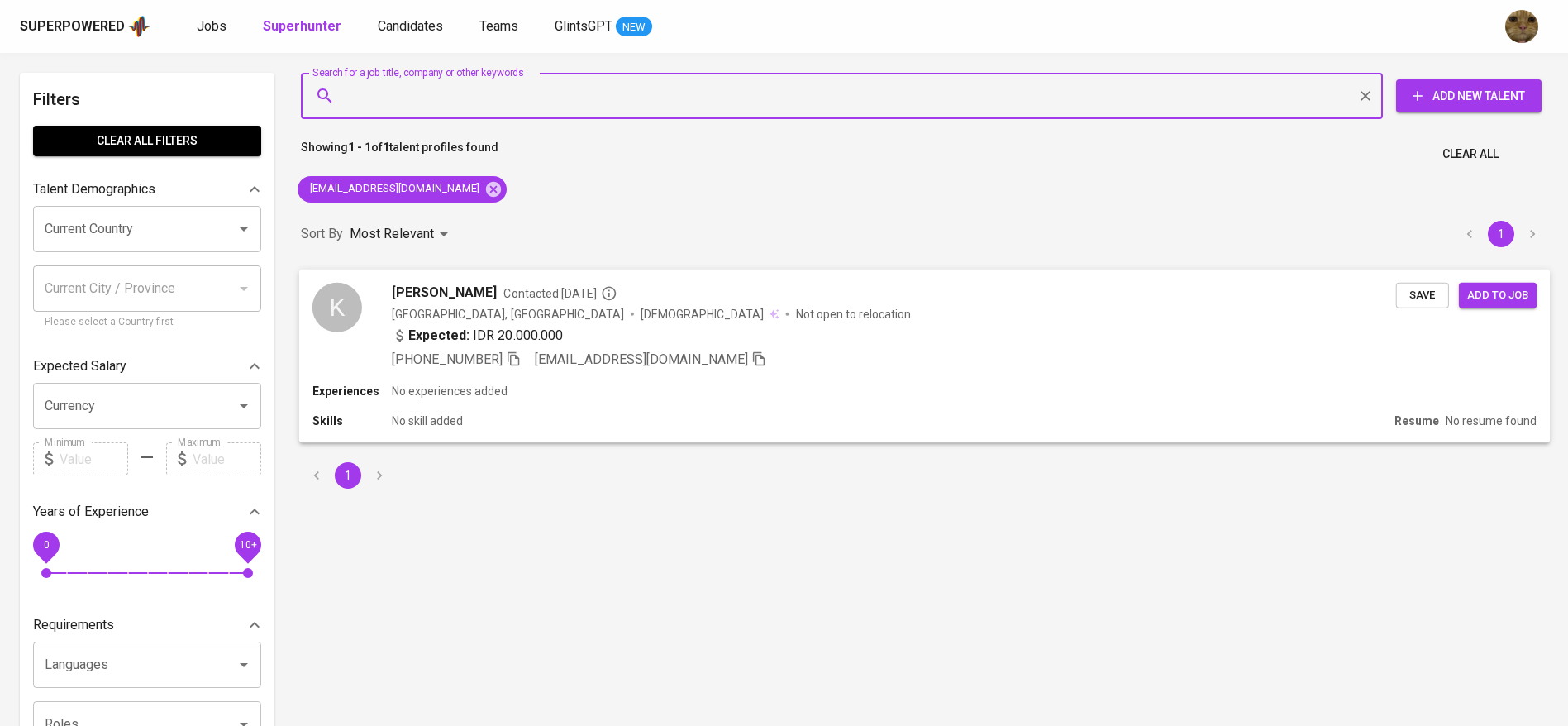
click at [610, 363] on span "[EMAIL_ADDRESS][DOMAIN_NAME]" at bounding box center [642, 359] width 215 height 15
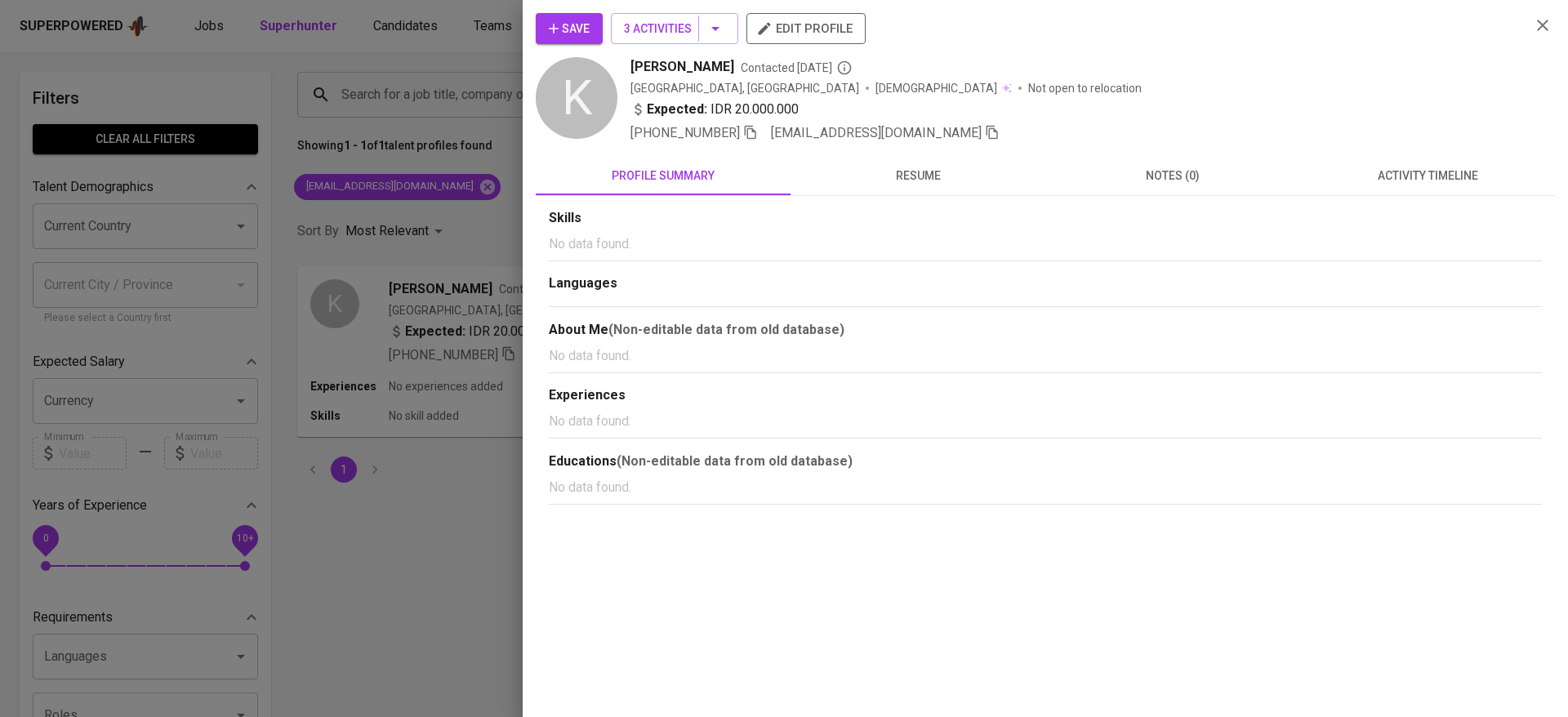
click at [1396, 172] on span "activity timeline" at bounding box center [1428, 176] width 236 height 21
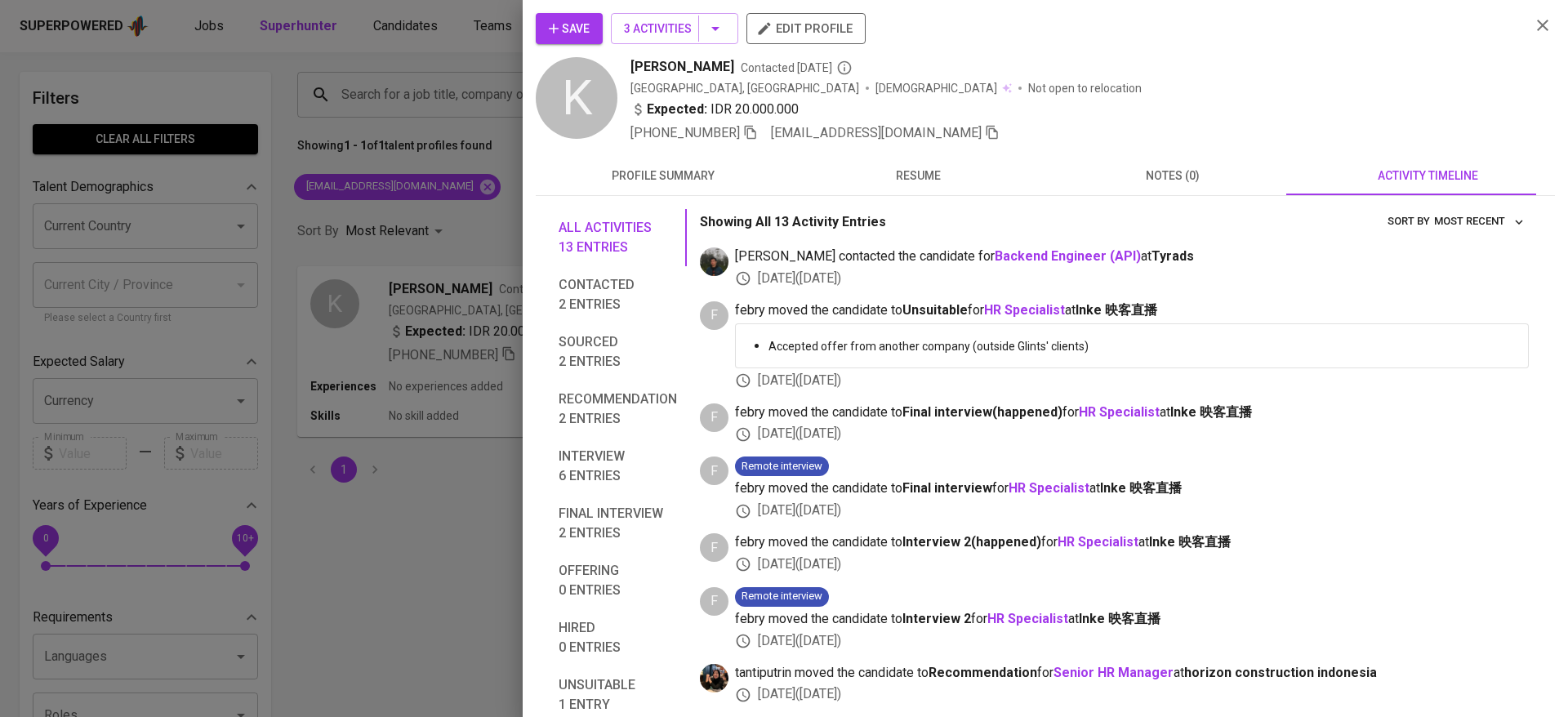
click at [602, 18] on button "Save" at bounding box center [569, 28] width 67 height 31
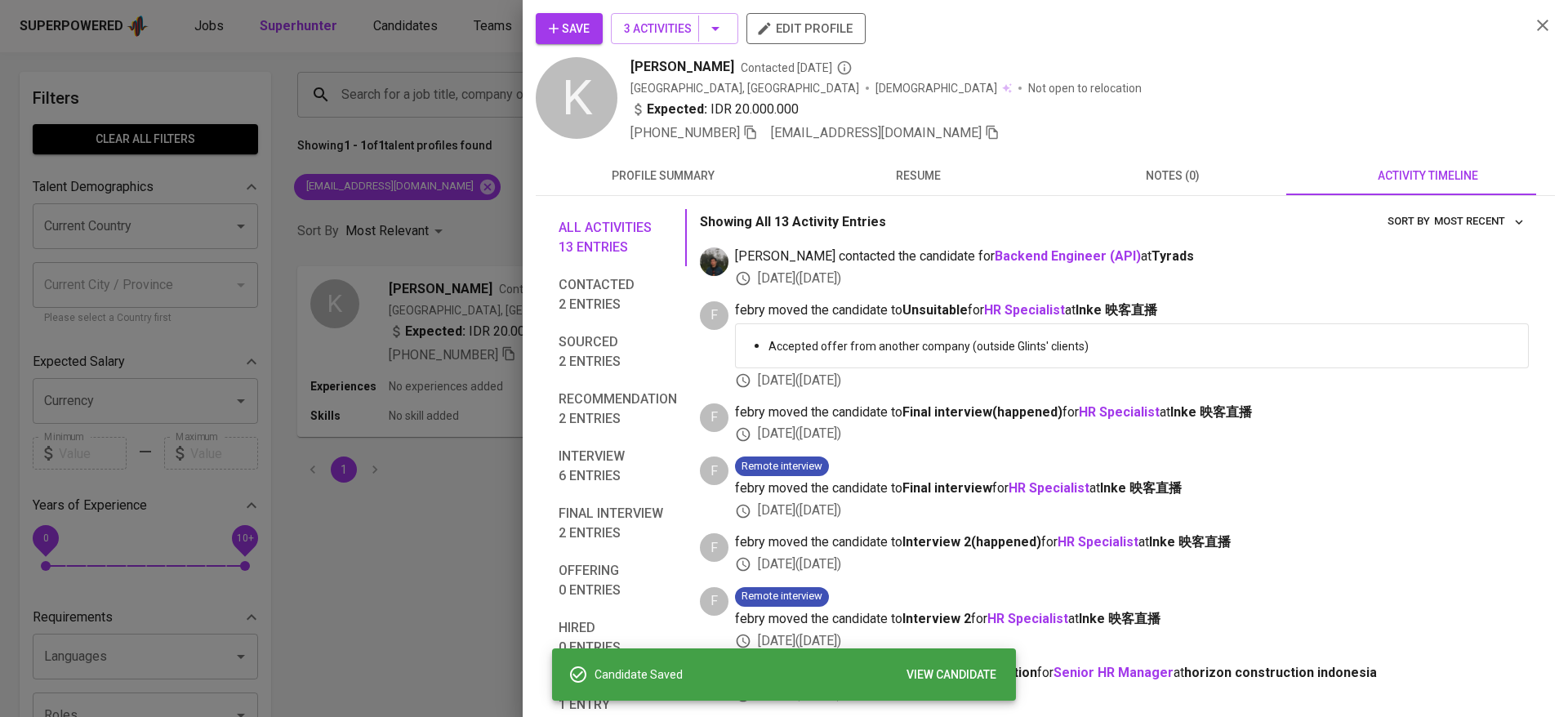
click at [408, 76] on div at bounding box center [784, 358] width 1568 height 717
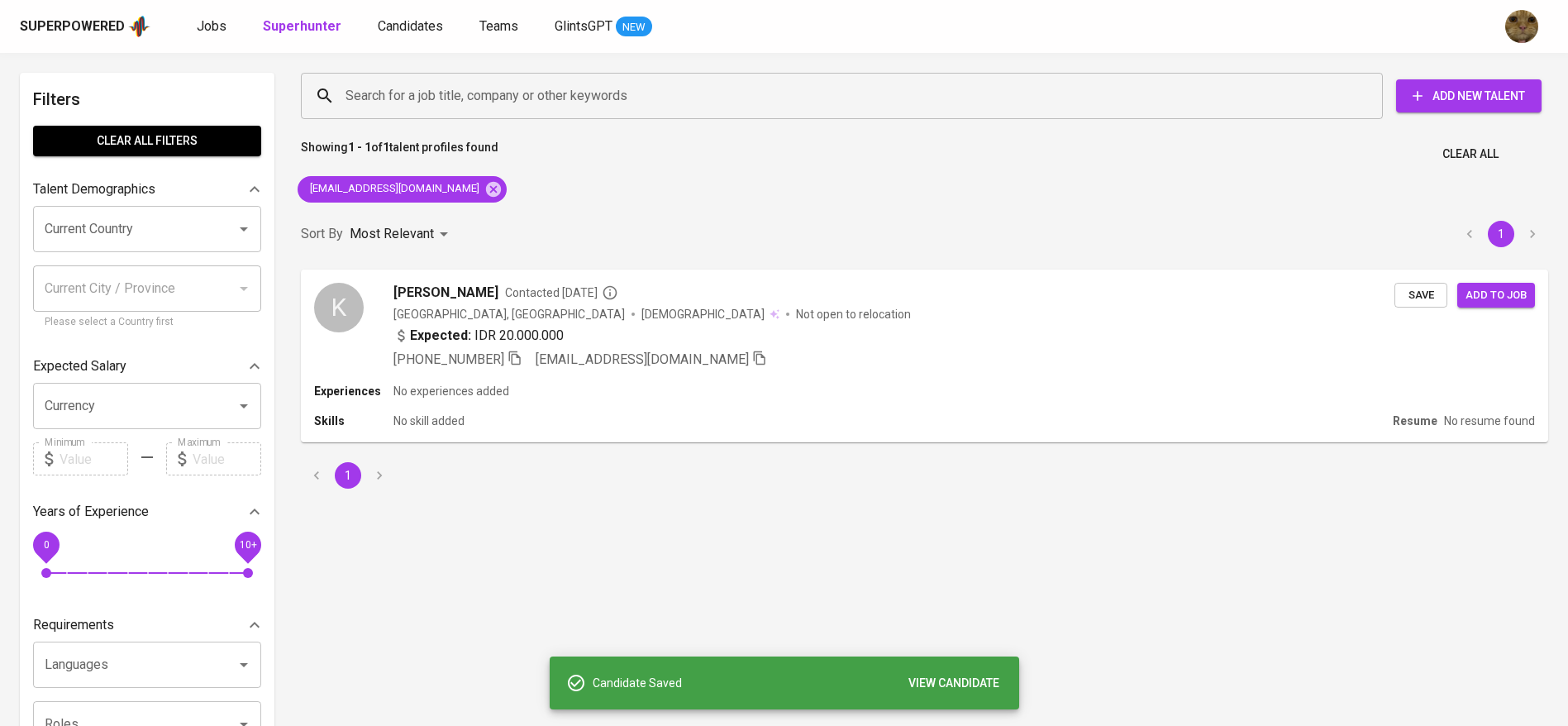
click at [392, 40] on div "Superpowered Jobs Superhunter Candidates Teams GlintsGPT NEW" at bounding box center [784, 26] width 1568 height 52
click at [389, 31] on span "Candidates" at bounding box center [410, 26] width 65 height 15
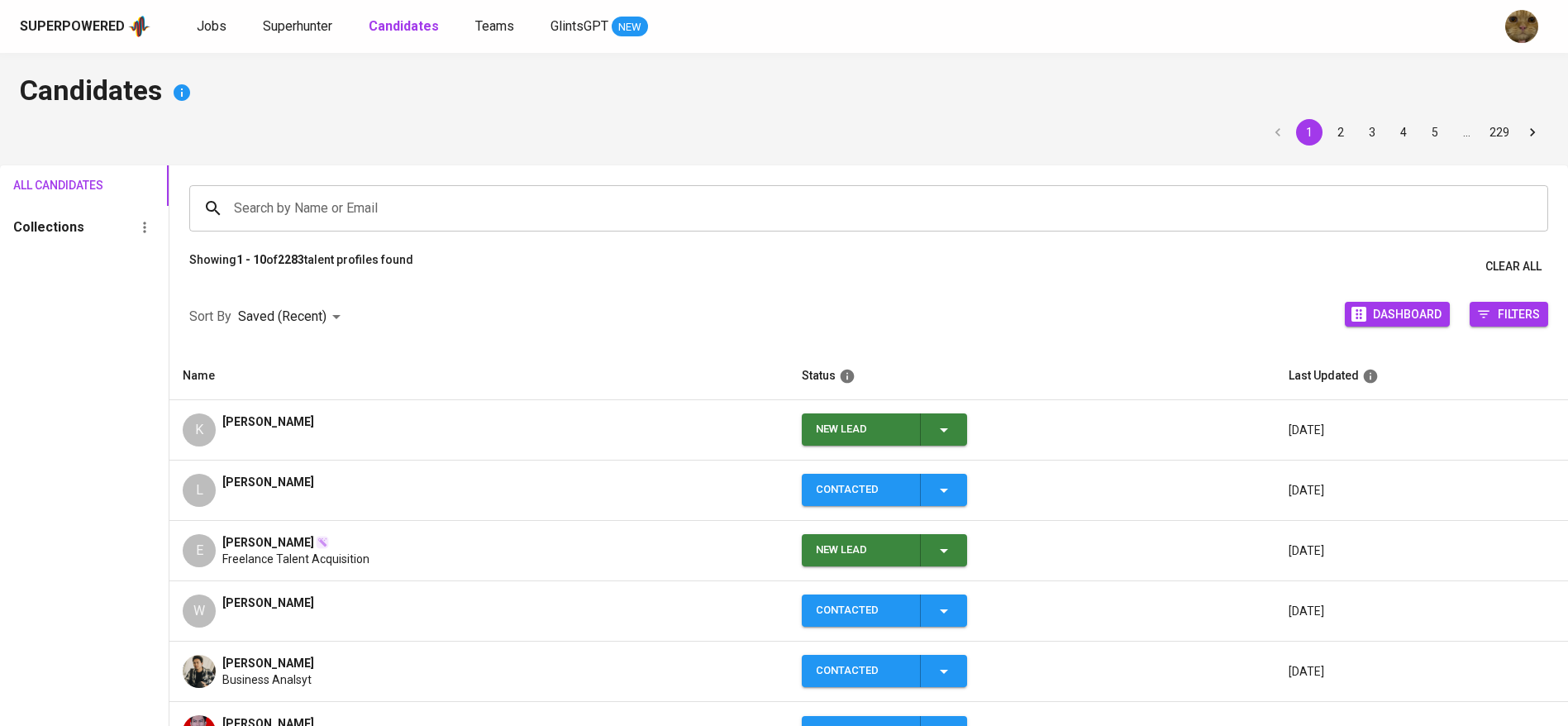
click at [910, 445] on td "New Lead" at bounding box center [1032, 430] width 487 height 60
click at [935, 425] on icon "button" at bounding box center [944, 429] width 20 height 20
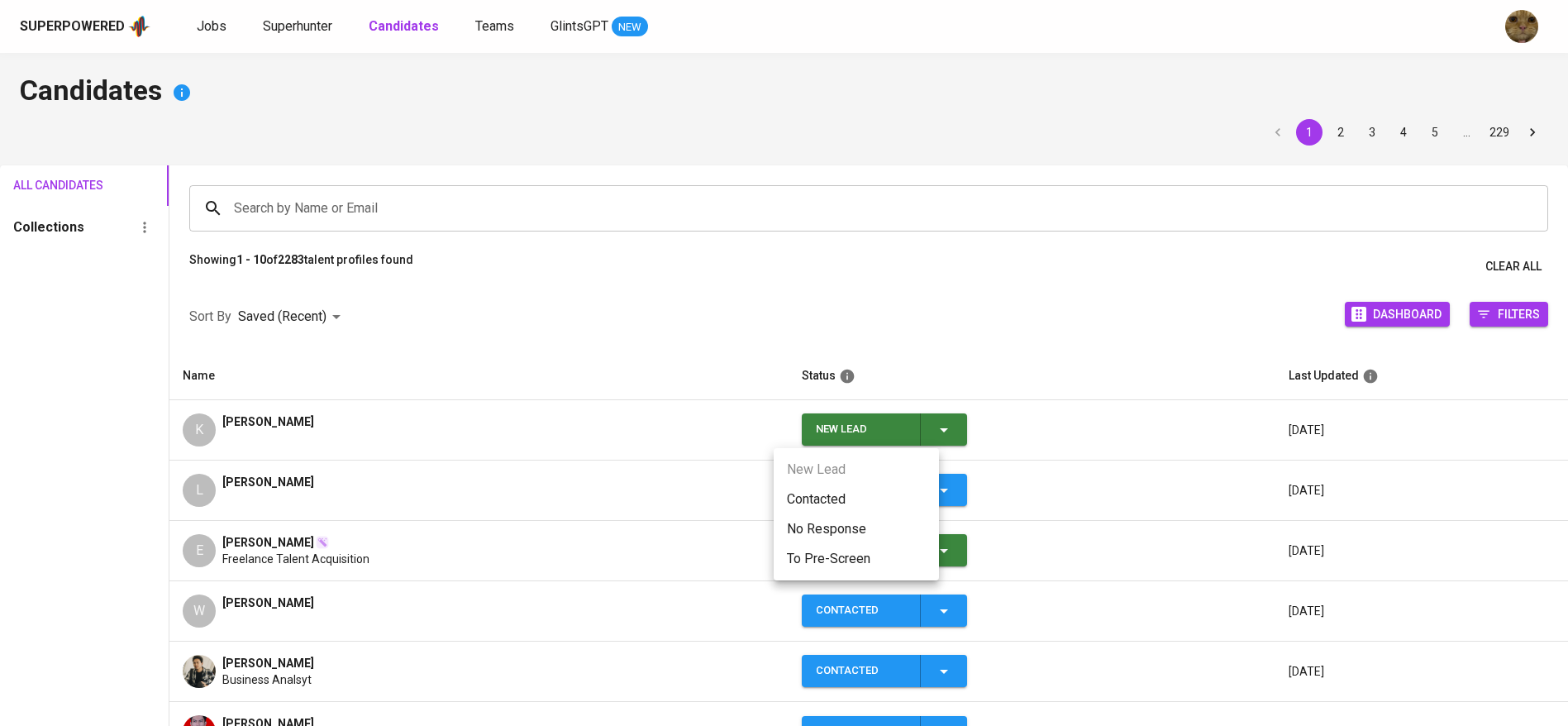
click at [808, 500] on li "Contacted" at bounding box center [856, 499] width 165 height 30
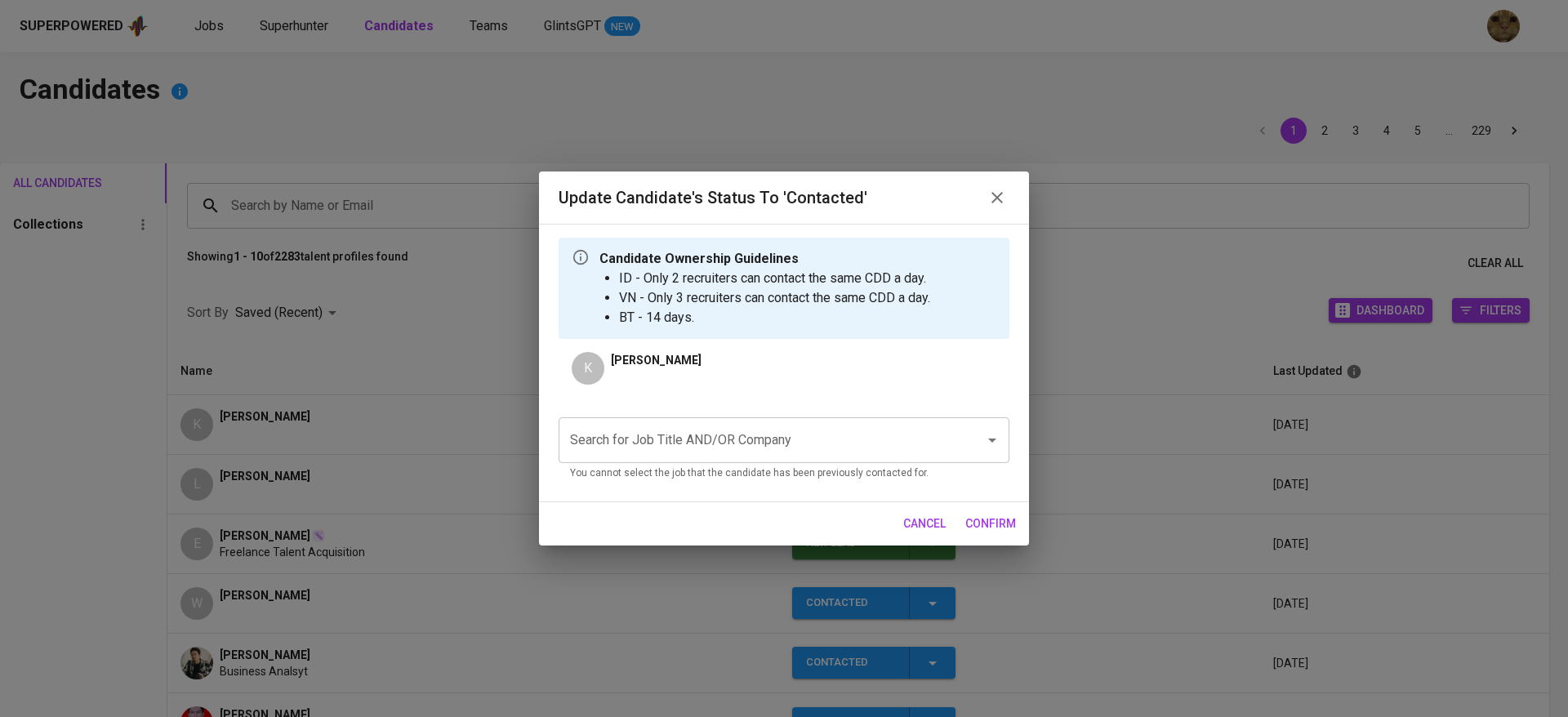
click at [652, 451] on input "Search for Job Title AND/OR Company" at bounding box center [761, 440] width 390 height 31
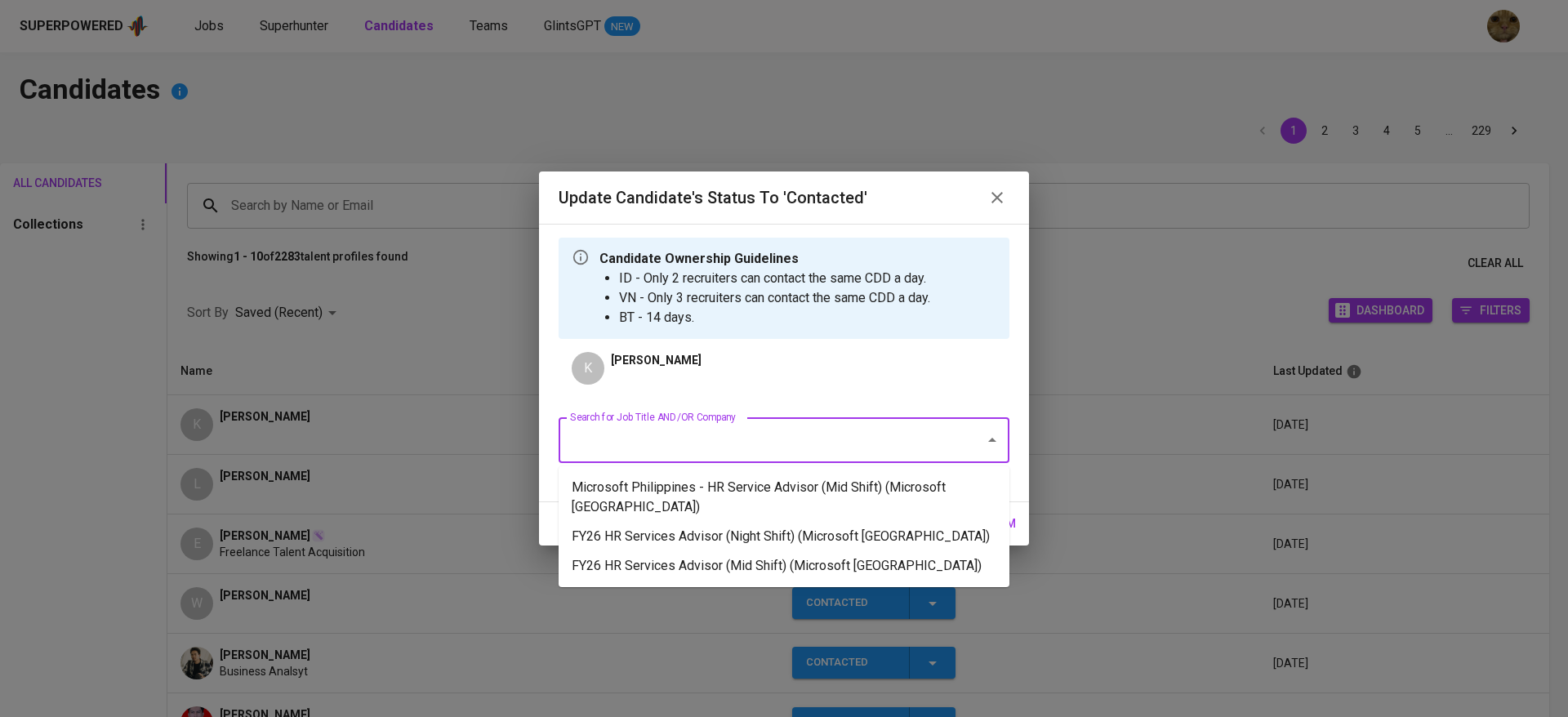
type input "R"
click at [616, 494] on li "Microsoft Philippines - HR Service Advisor (Mid Shift) (Microsoft Philippines)" at bounding box center [784, 497] width 451 height 49
type input "HR"
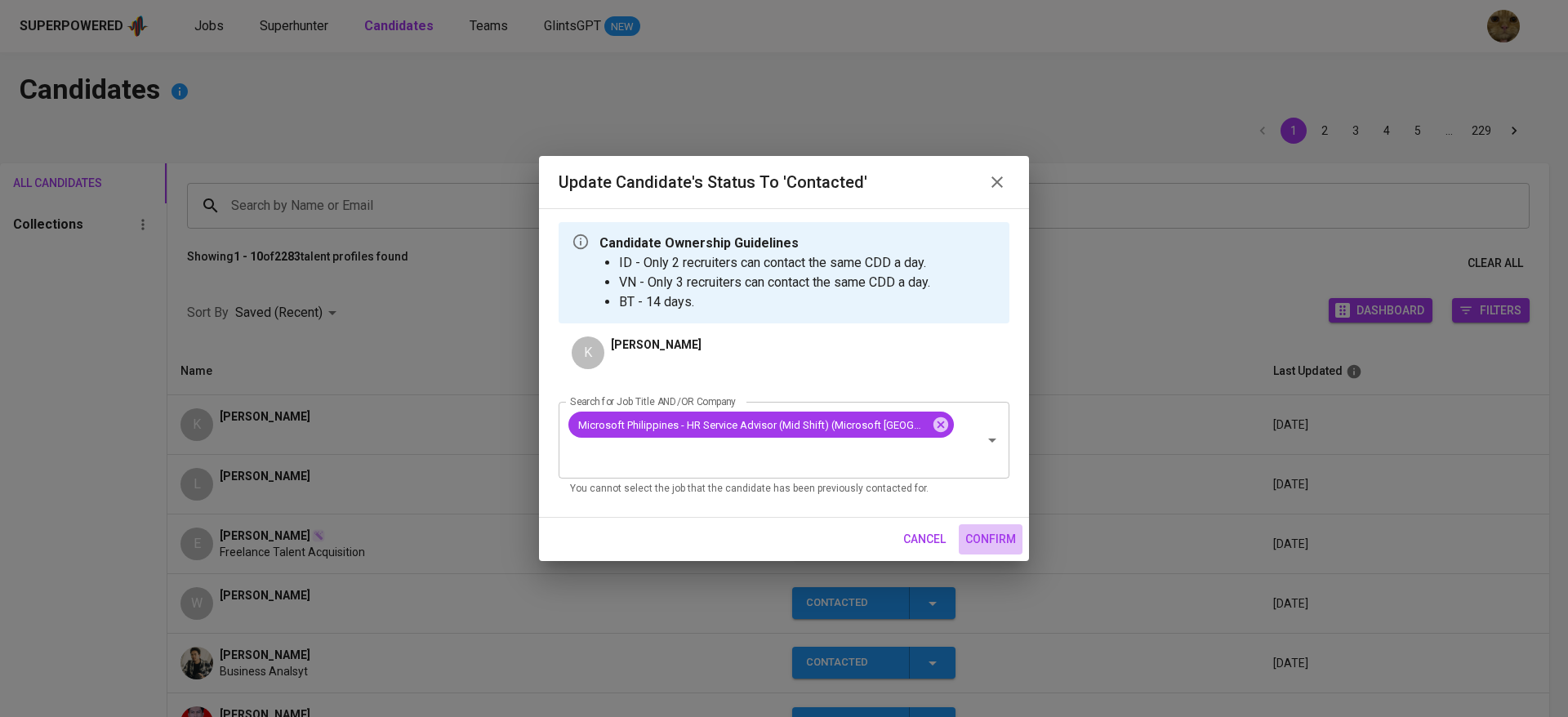
click at [990, 539] on span "confirm" at bounding box center [991, 540] width 51 height 21
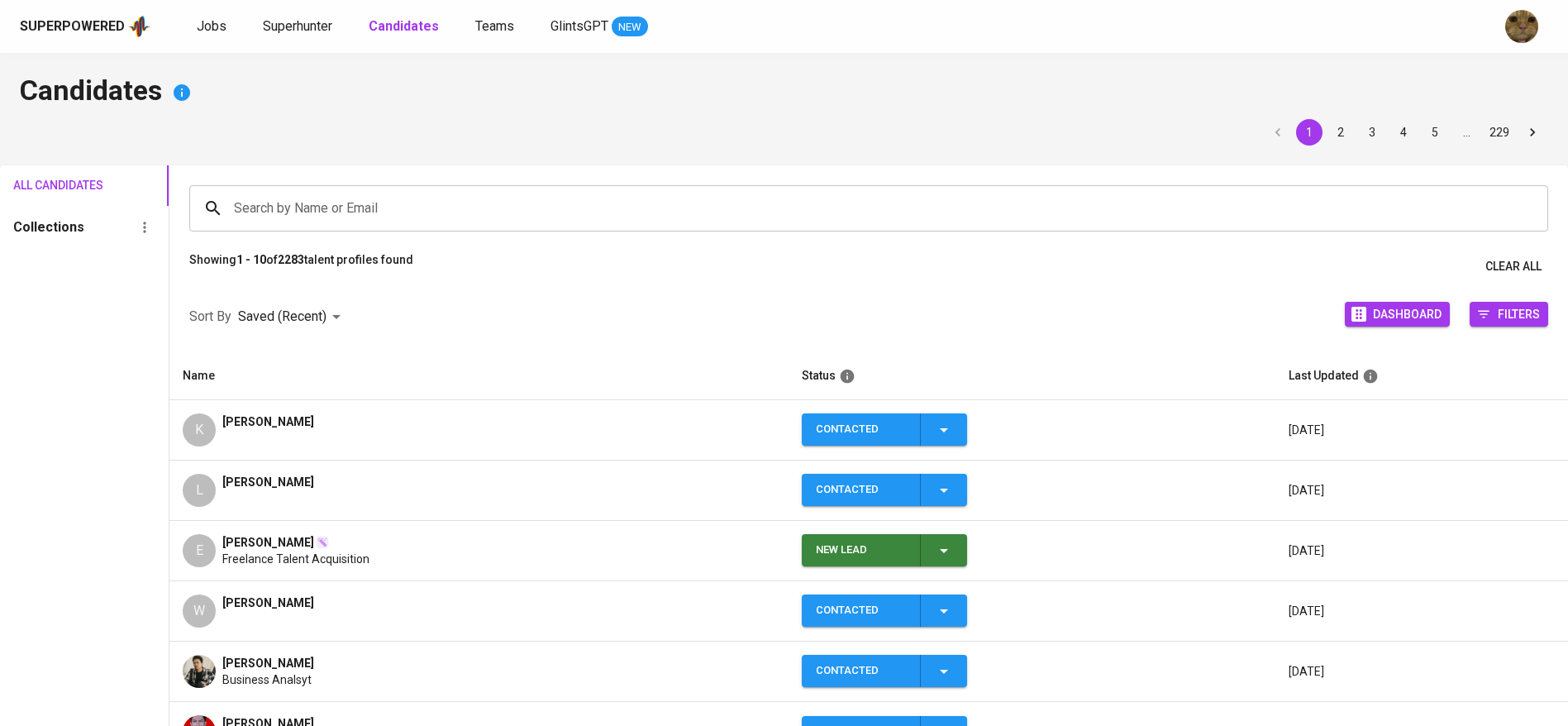
click at [354, 410] on td "K Katarina Widjaja" at bounding box center [479, 430] width 619 height 60
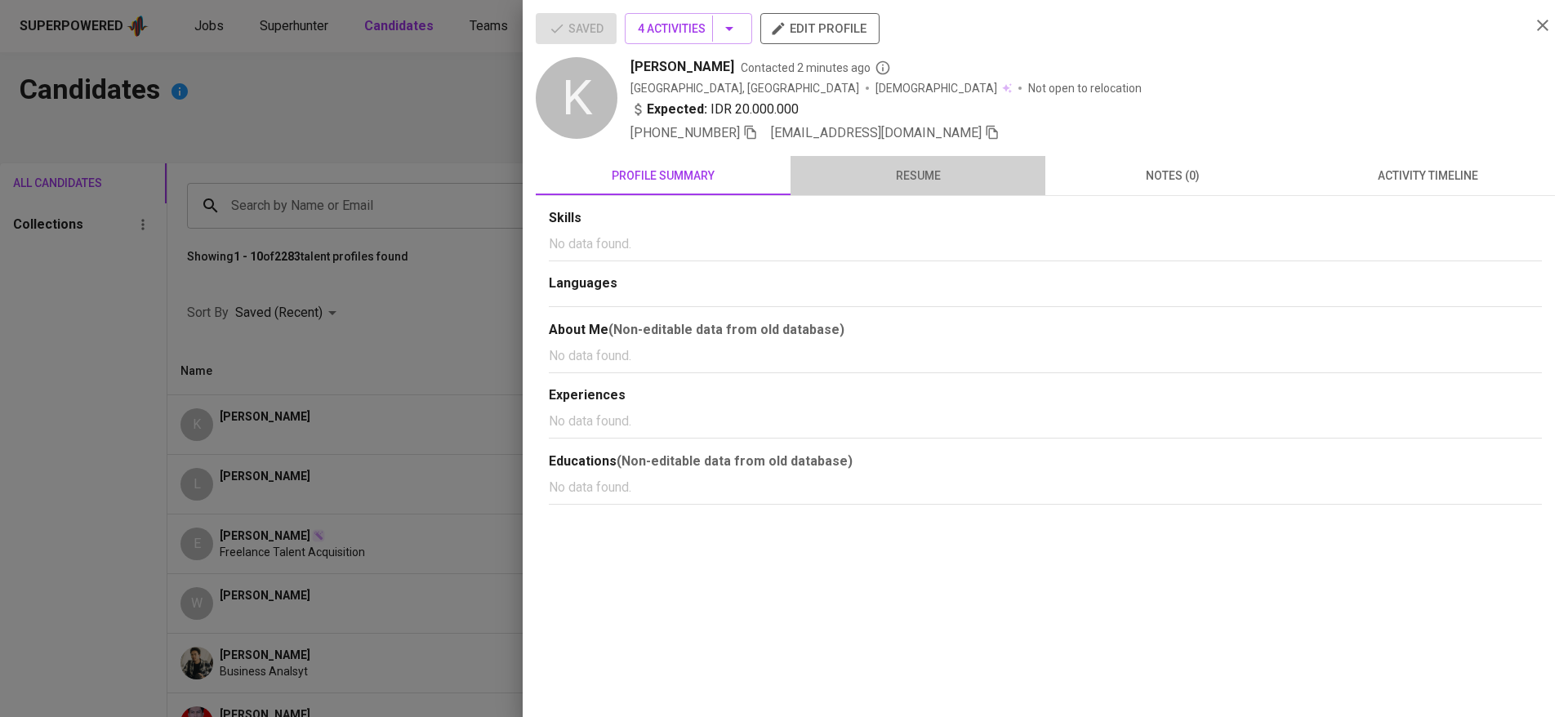
click at [906, 157] on button "resume" at bounding box center [918, 176] width 254 height 40
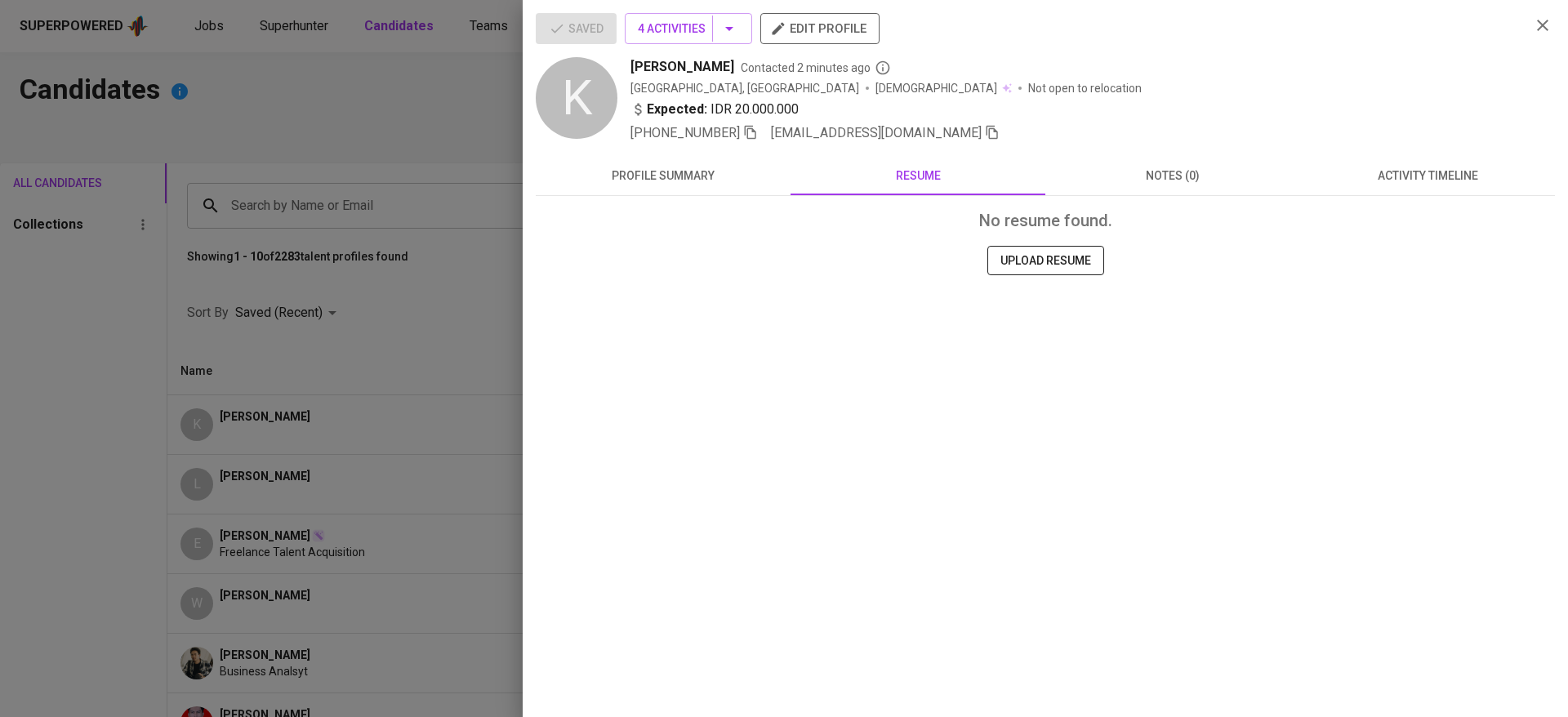
click at [764, 128] on div "+62 812-3456-7890 katarinawidjaja@yahoo.com" at bounding box center [815, 133] width 369 height 20
click at [754, 131] on icon "button" at bounding box center [751, 133] width 15 height 15
click at [386, 340] on div at bounding box center [784, 358] width 1568 height 717
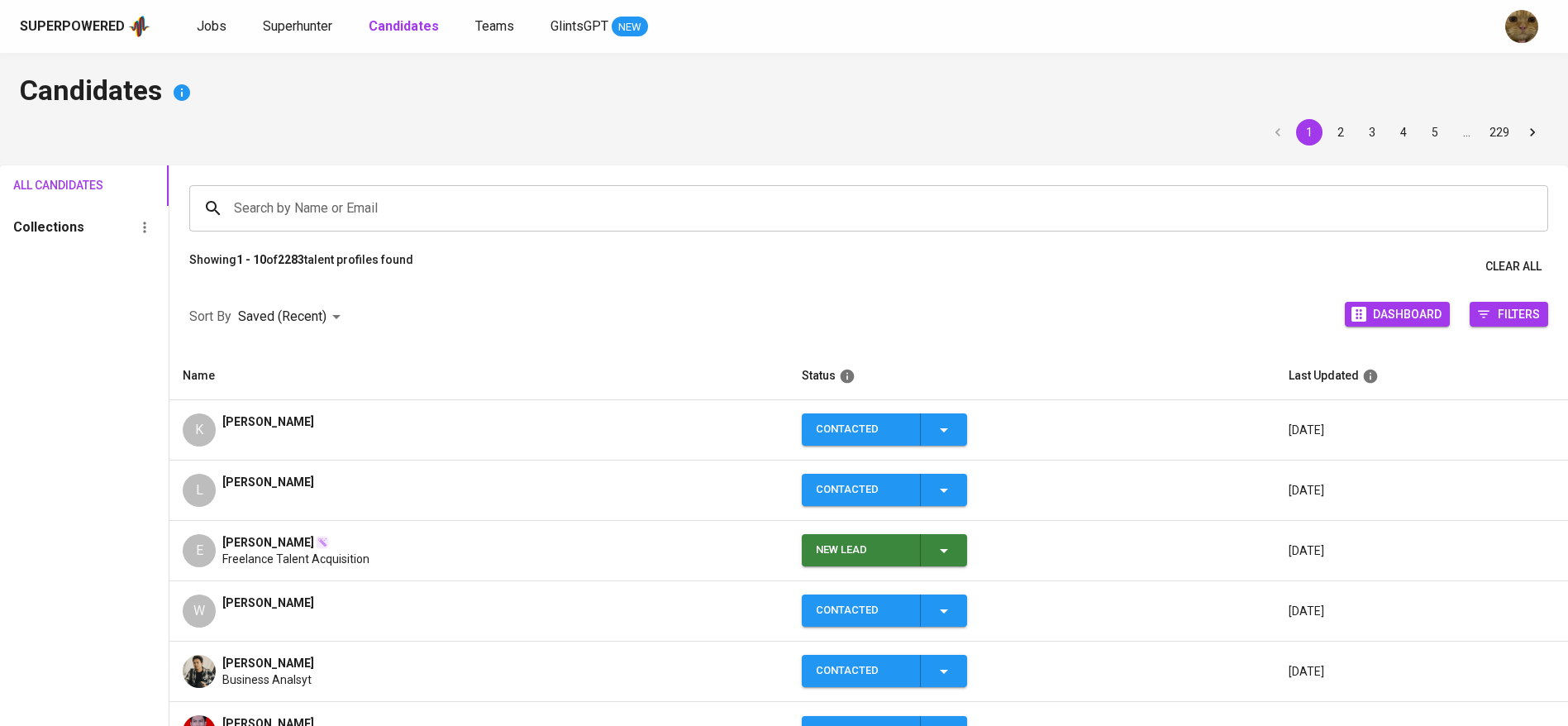
click at [241, 475] on span "[PERSON_NAME]" at bounding box center [268, 482] width 92 height 16
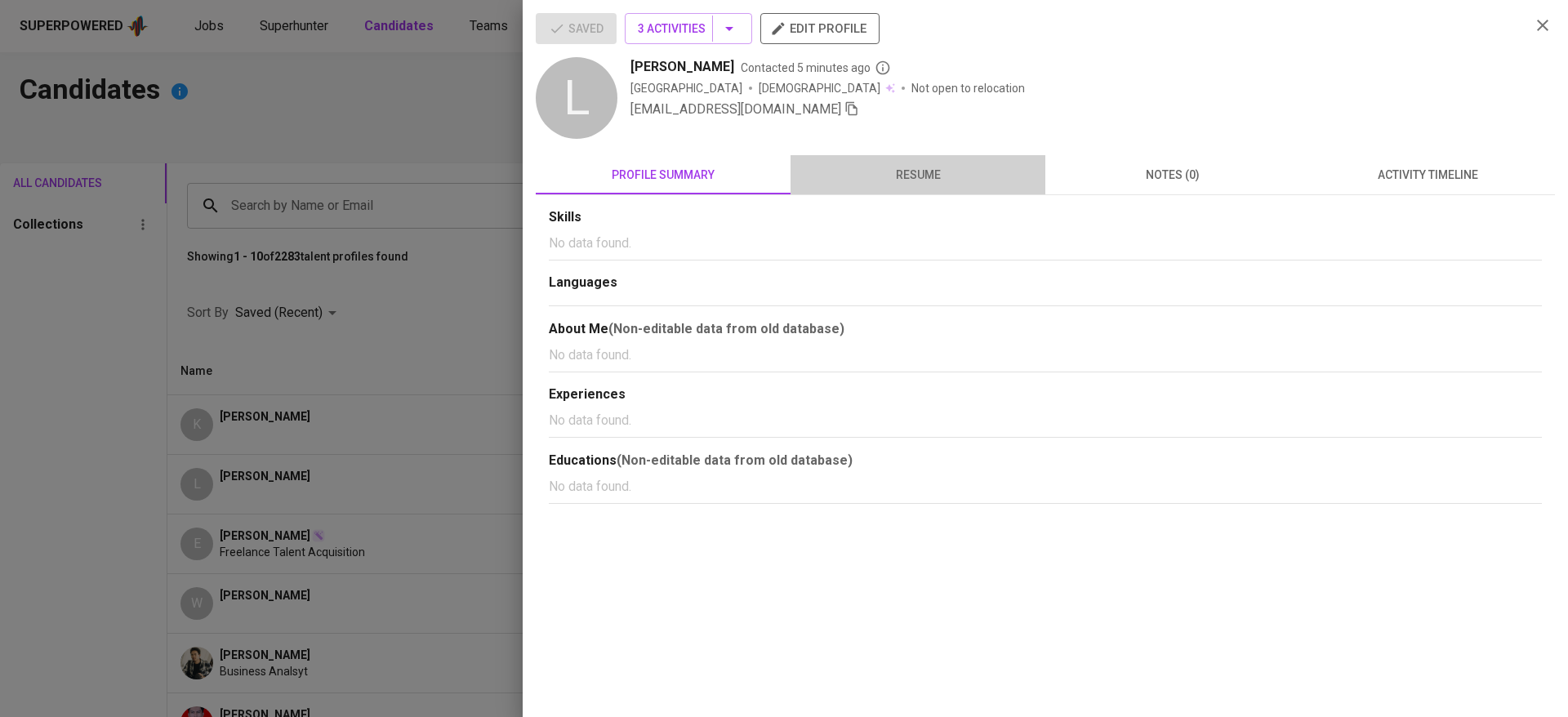
click at [929, 169] on span "resume" at bounding box center [919, 175] width 236 height 21
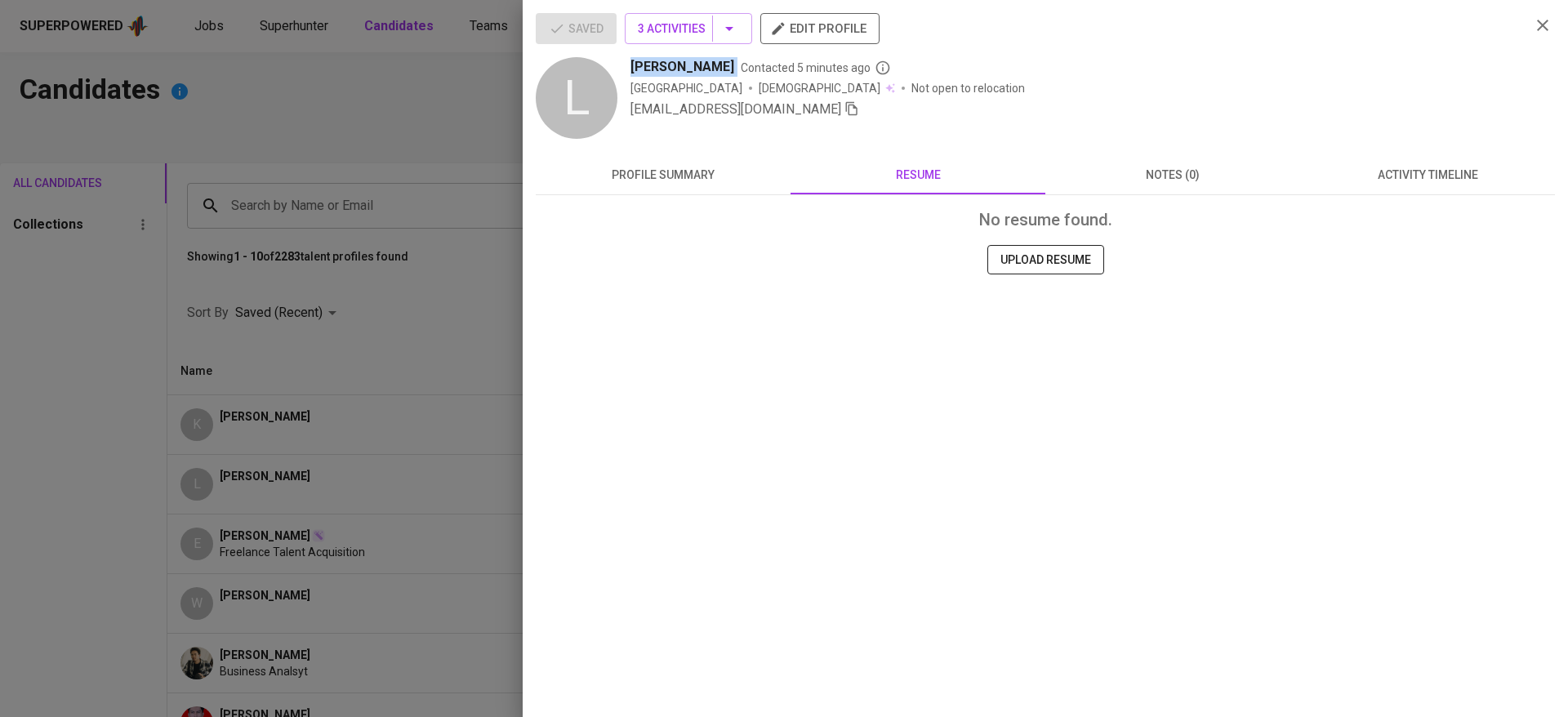
drag, startPoint x: 616, startPoint y: 68, endPoint x: 718, endPoint y: 61, distance: 102.2
click at [718, 61] on div "L [PERSON_NAME] Contacted 5 minutes ago Indonesia [DEMOGRAPHIC_DATA] Not open t…" at bounding box center [1027, 100] width 982 height 85
copy span "[PERSON_NAME]"
